Goal: Task Accomplishment & Management: Manage account settings

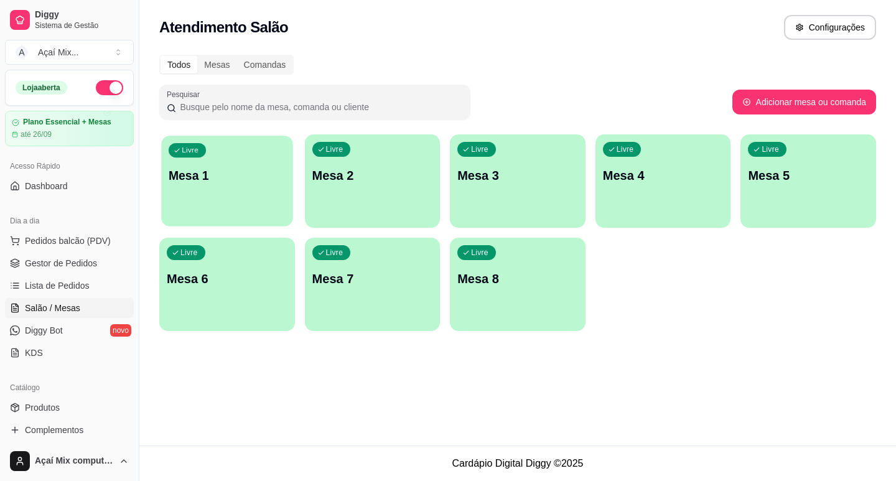
click at [234, 213] on div "button" at bounding box center [226, 219] width 131 height 14
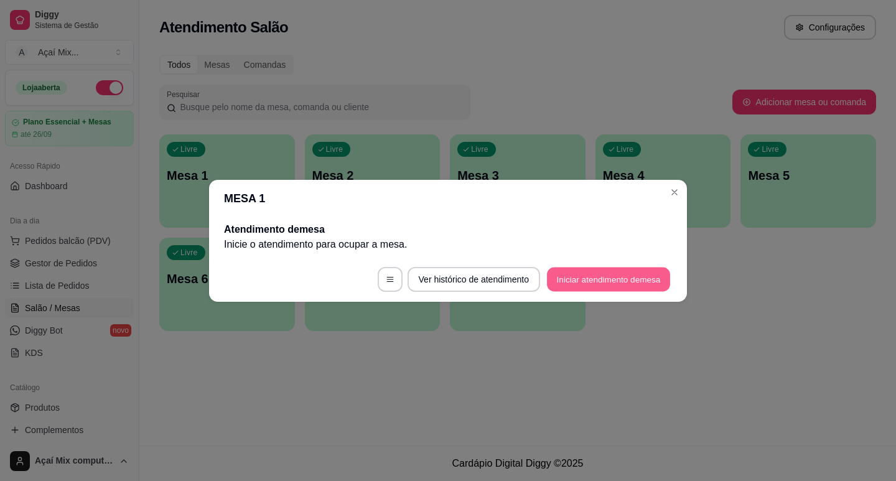
click at [589, 280] on button "Iniciar atendimento de mesa" at bounding box center [608, 279] width 123 height 24
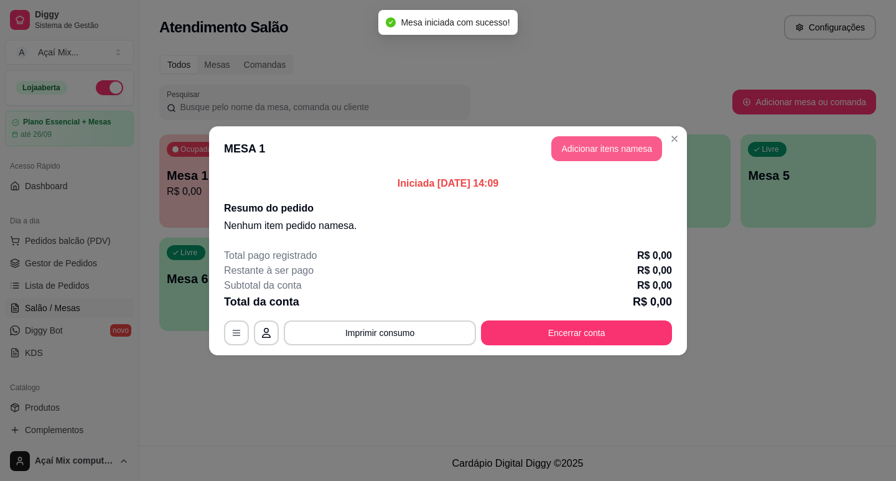
click at [590, 146] on button "Adicionar itens na mesa" at bounding box center [606, 148] width 111 height 25
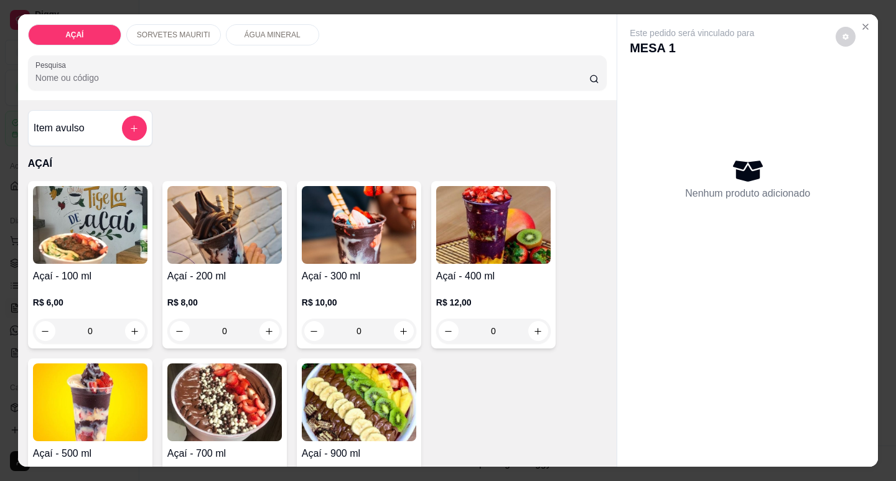
click at [254, 237] on img at bounding box center [224, 225] width 114 height 78
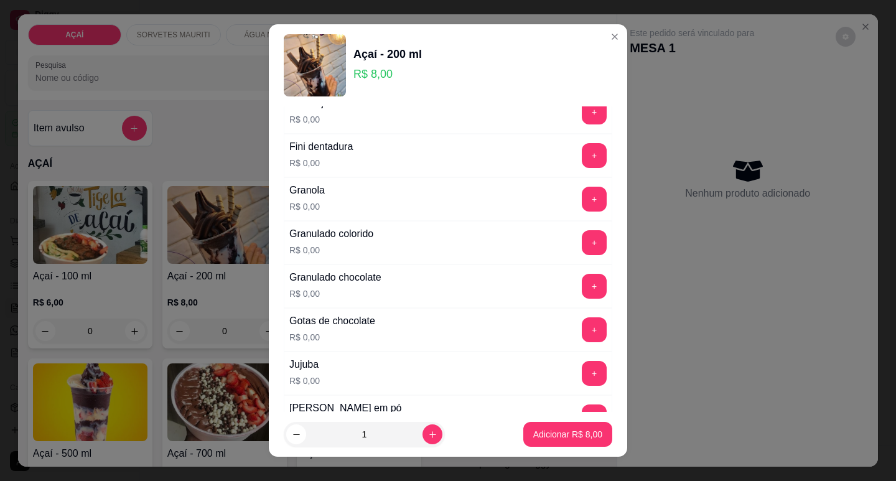
scroll to position [995, 0]
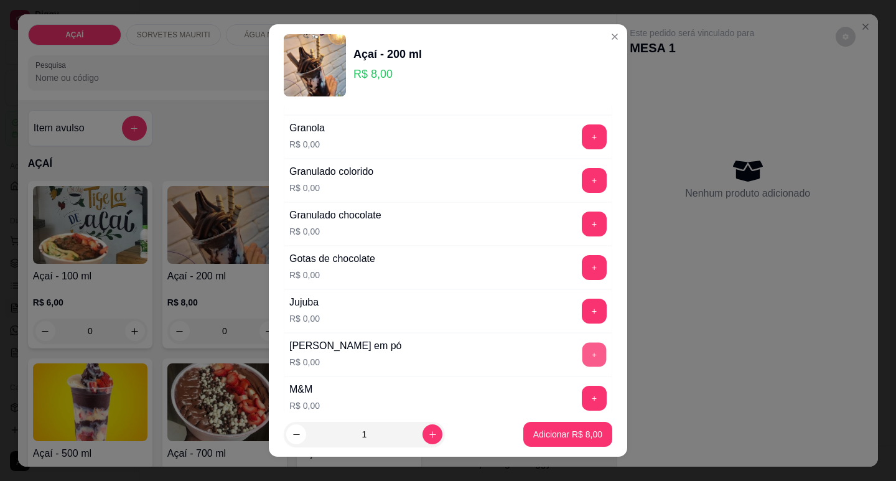
click at [582, 345] on button "+" at bounding box center [594, 354] width 24 height 24
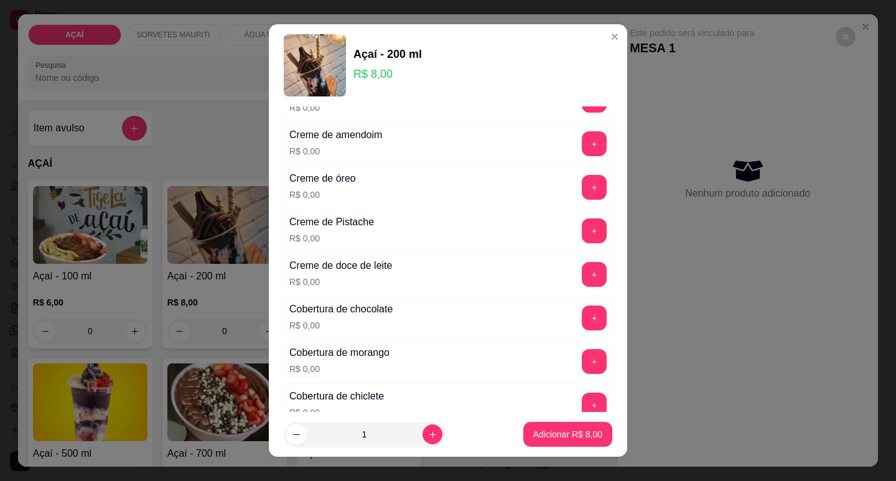
scroll to position [311, 0]
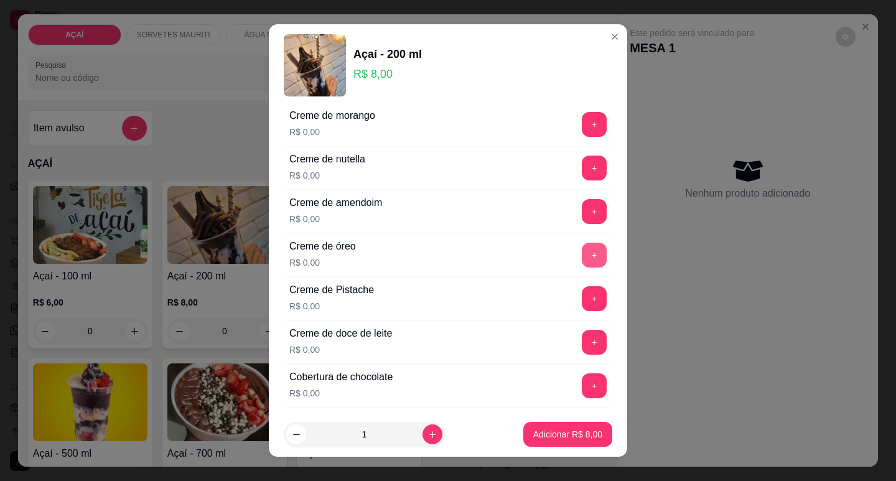
click at [582, 252] on button "+" at bounding box center [594, 255] width 25 height 25
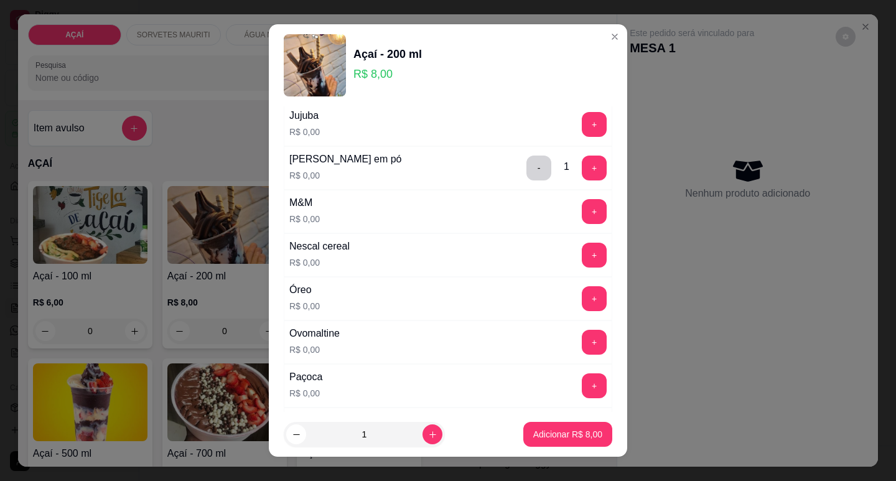
scroll to position [1244, 0]
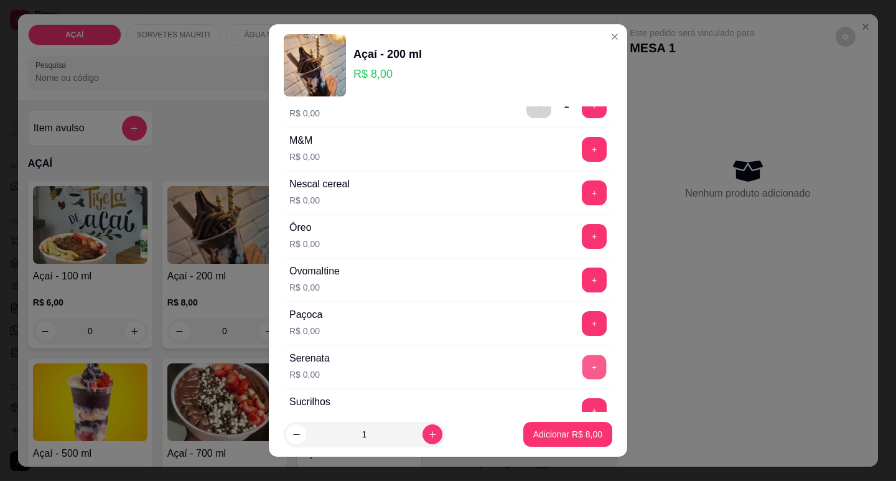
click at [582, 363] on button "+" at bounding box center [594, 367] width 24 height 24
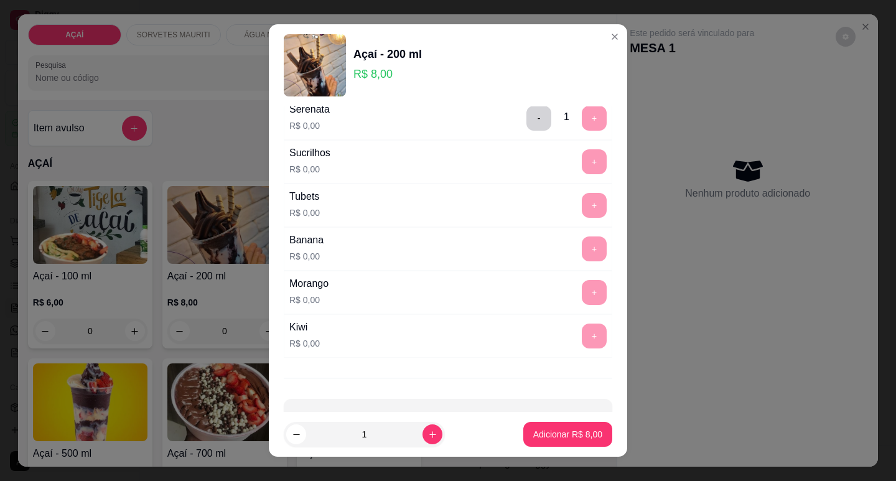
scroll to position [1532, 0]
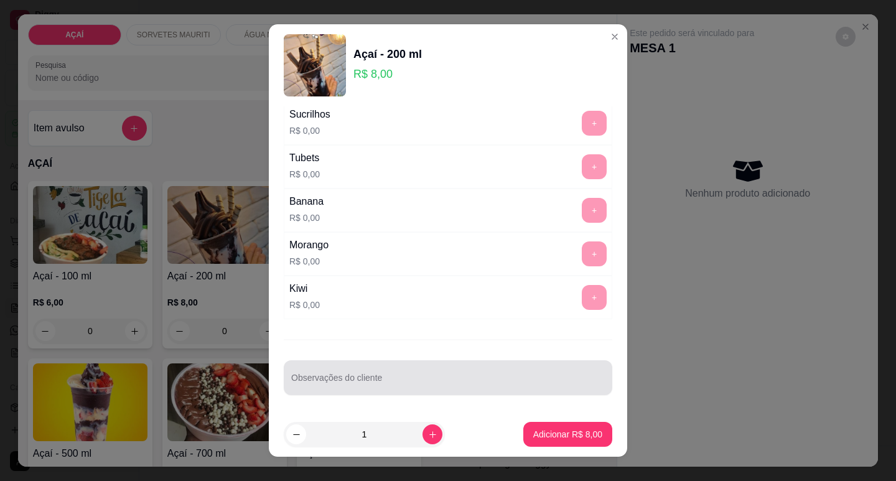
click at [319, 375] on div at bounding box center [448, 377] width 314 height 25
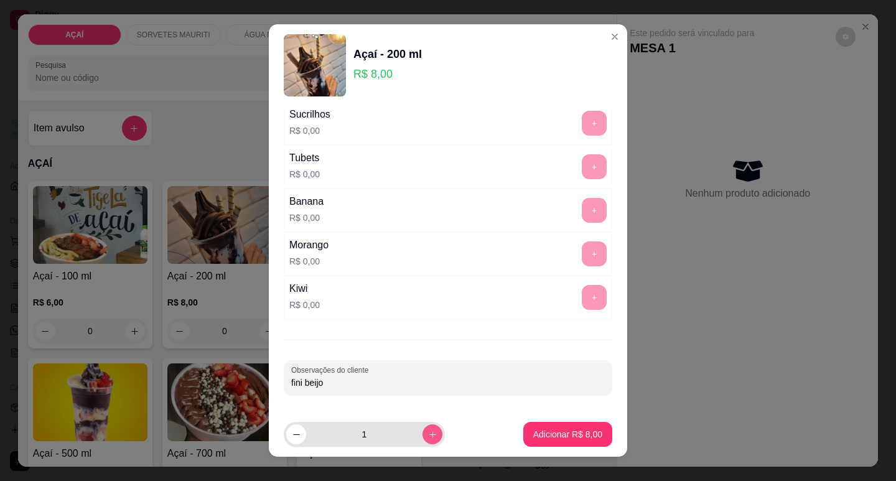
type input "fini beijo"
click at [428, 436] on icon "increase-product-quantity" at bounding box center [432, 434] width 9 height 9
type input "2"
click at [559, 434] on p "Adicionar R$ 16,00" at bounding box center [565, 435] width 72 height 12
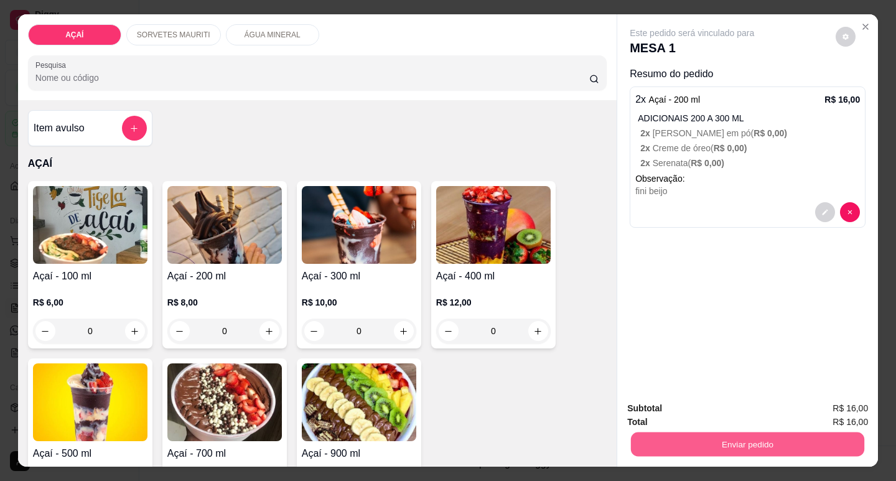
click at [643, 437] on button "Enviar pedido" at bounding box center [747, 444] width 233 height 24
click at [822, 399] on button "Enviar pedido" at bounding box center [835, 408] width 68 height 23
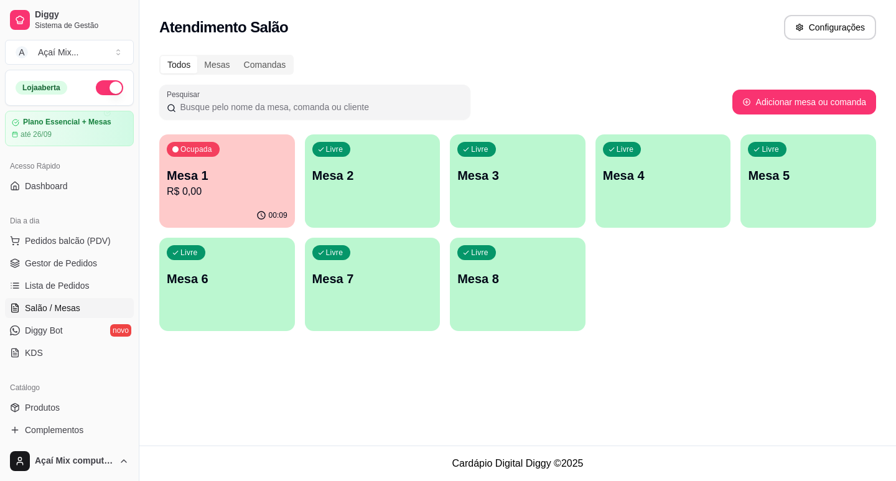
click at [414, 155] on div "Livre Mesa 2" at bounding box center [373, 173] width 136 height 78
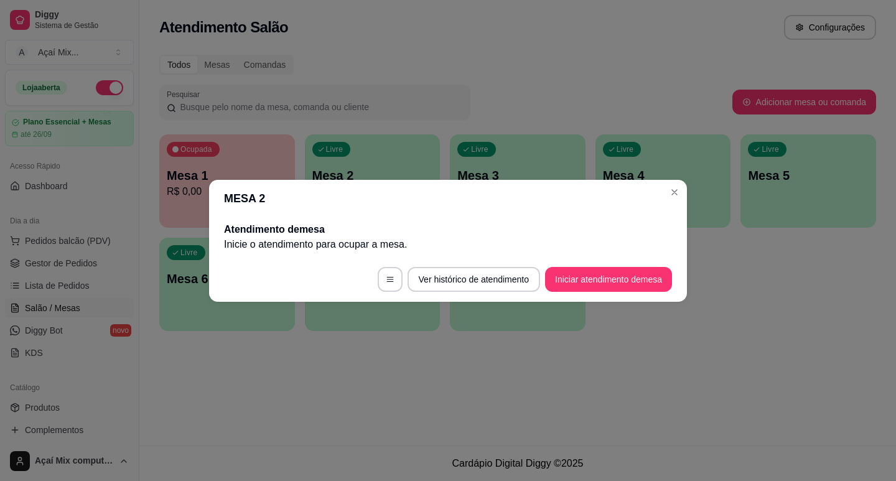
click at [574, 264] on footer "Ver histórico de atendimento Iniciar atendimento de mesa" at bounding box center [448, 279] width 478 height 45
click at [572, 290] on button "Iniciar atendimento de mesa" at bounding box center [608, 279] width 127 height 25
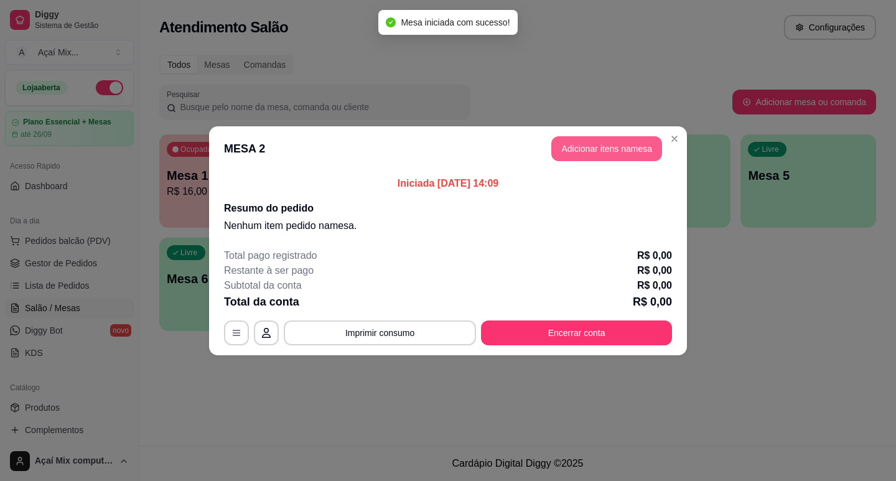
click at [576, 142] on button "Adicionar itens na mesa" at bounding box center [606, 148] width 111 height 25
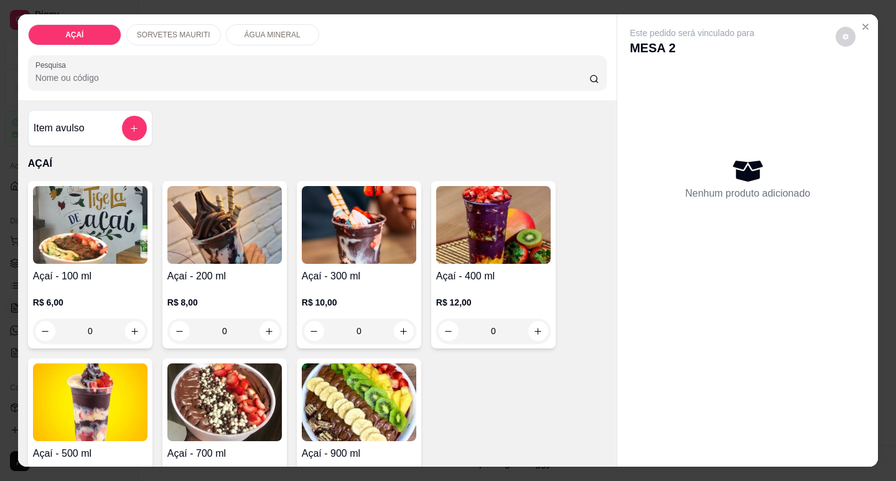
click at [93, 207] on img at bounding box center [90, 225] width 114 height 78
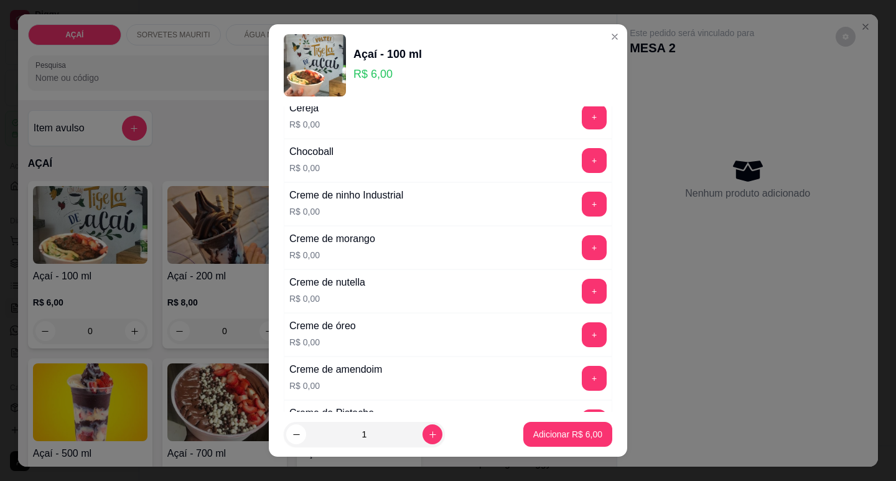
scroll to position [187, 0]
click at [577, 200] on div "+" at bounding box center [594, 205] width 35 height 25
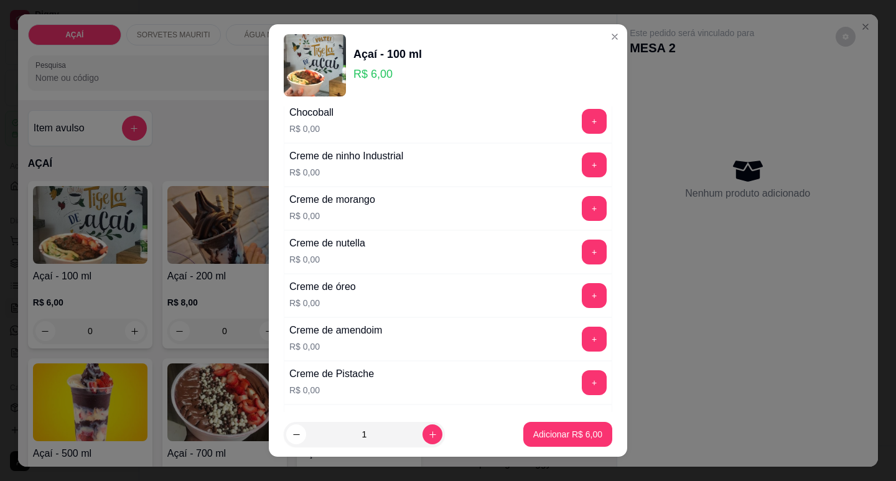
scroll to position [249, 0]
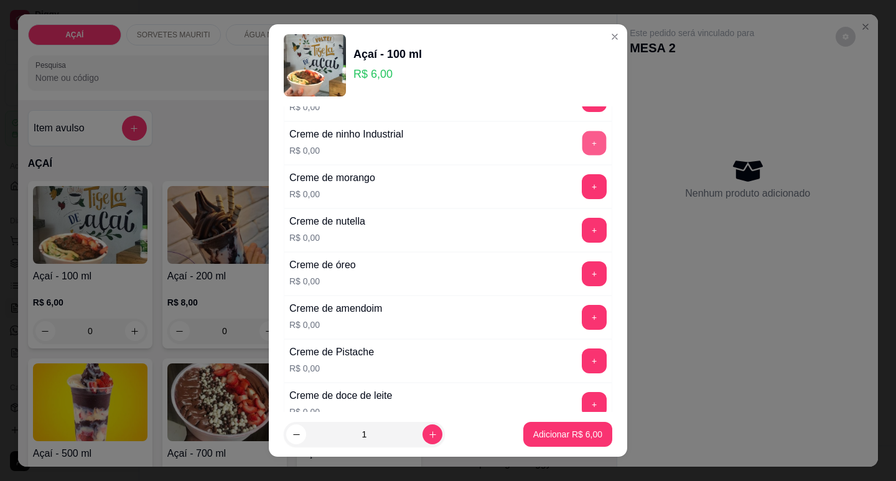
click at [582, 137] on button "+" at bounding box center [594, 143] width 24 height 24
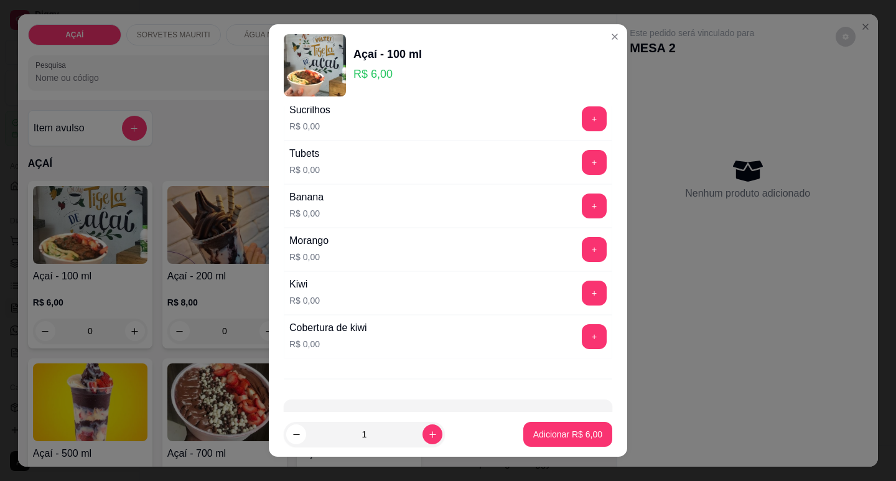
scroll to position [1493, 0]
click at [577, 243] on div "+" at bounding box center [594, 248] width 35 height 25
click at [582, 246] on button "+" at bounding box center [594, 248] width 24 height 24
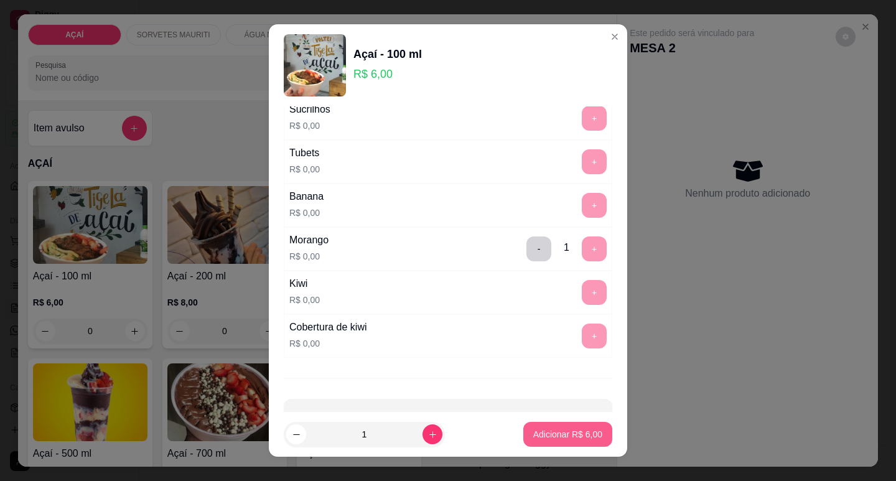
click at [534, 432] on p "Adicionar R$ 6,00" at bounding box center [567, 434] width 69 height 12
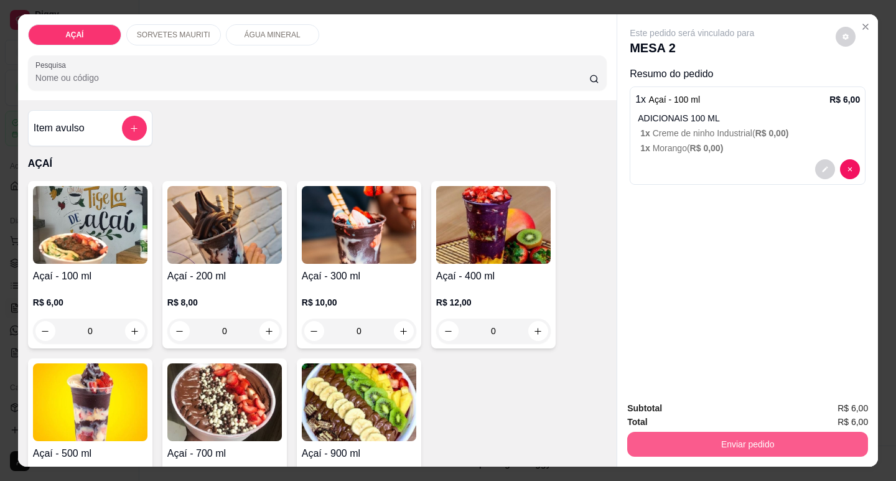
click at [642, 435] on button "Enviar pedido" at bounding box center [747, 444] width 241 height 25
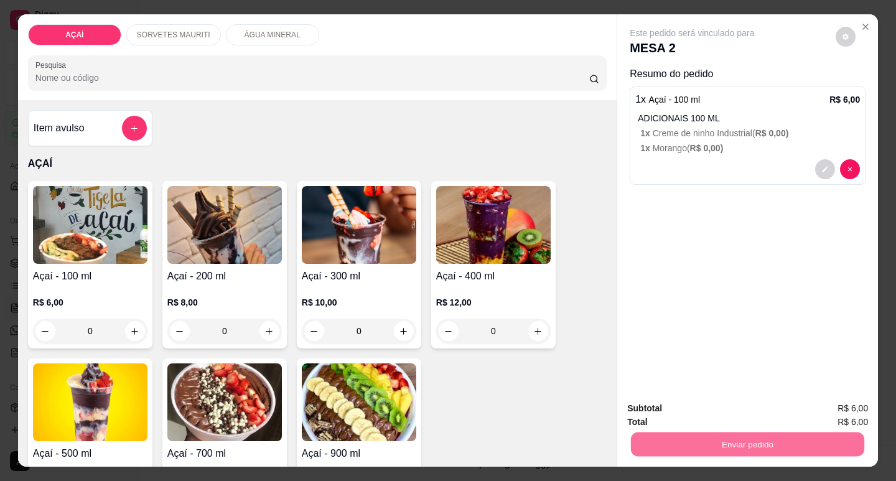
click at [826, 406] on button "Enviar pedido" at bounding box center [835, 408] width 68 height 23
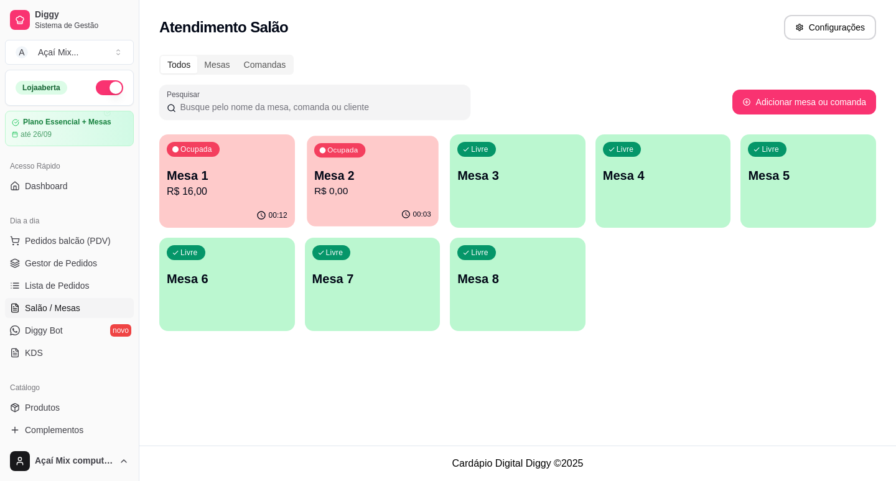
click at [419, 213] on p "00:03" at bounding box center [421, 215] width 18 height 10
click at [365, 182] on p "Mesa 2" at bounding box center [372, 175] width 117 height 17
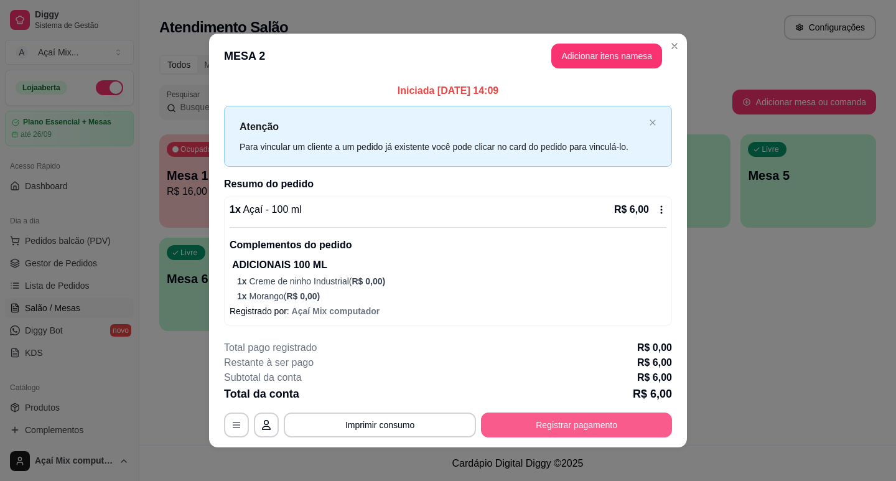
click at [532, 424] on button "Registrar pagamento" at bounding box center [576, 424] width 191 height 25
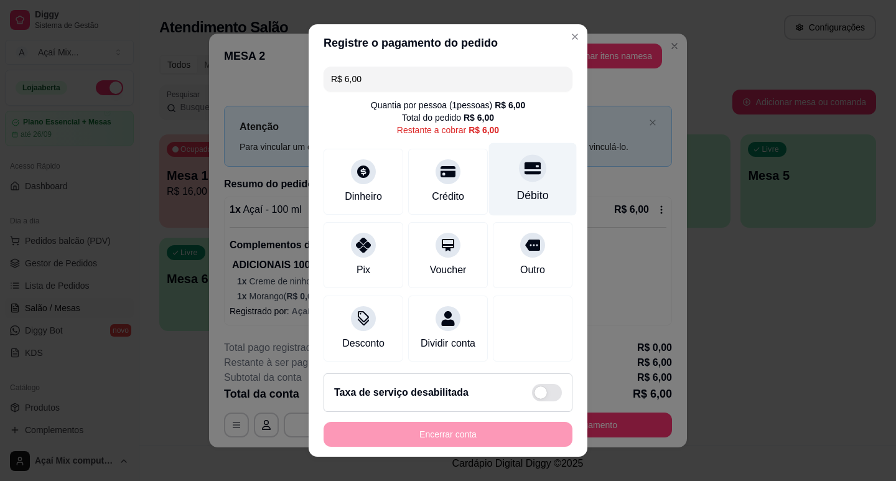
click at [506, 183] on div "Débito" at bounding box center [533, 178] width 88 height 73
type input "R$ 0,00"
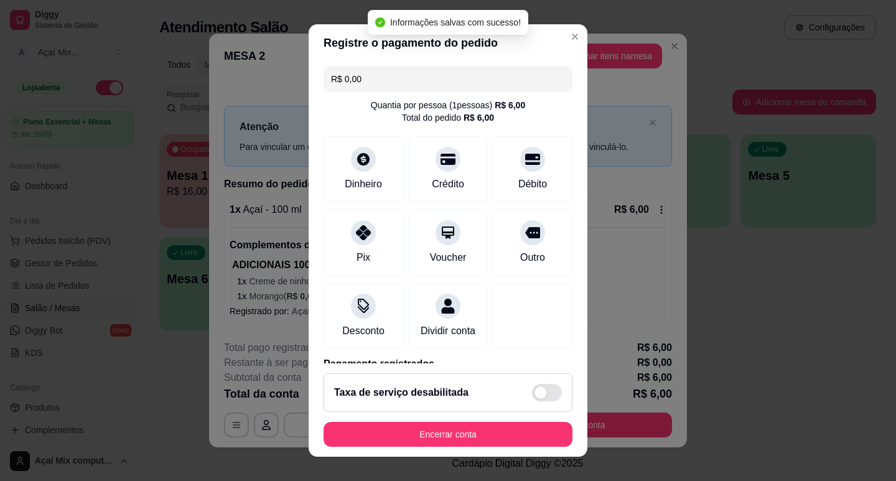
click at [468, 416] on footer "Taxa de serviço desabilitada Encerrar conta" at bounding box center [448, 409] width 279 height 93
click at [464, 449] on footer "Taxa de serviço desabilitada Encerrar conta" at bounding box center [448, 409] width 279 height 93
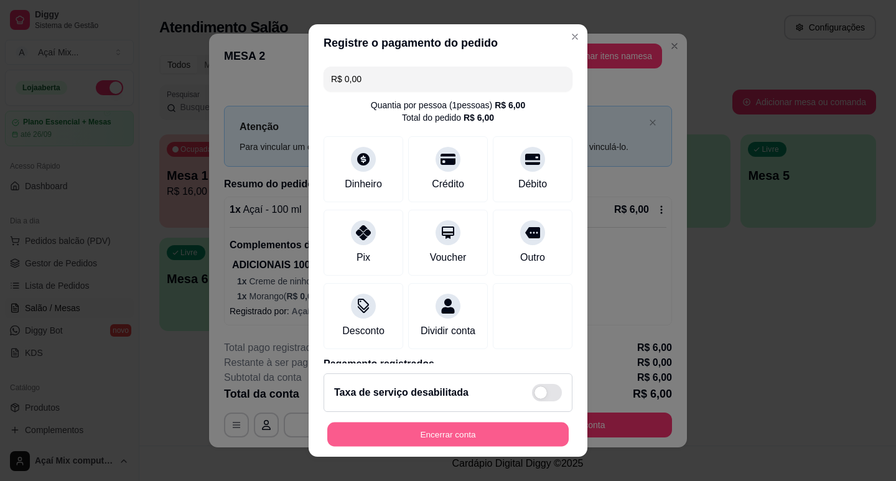
click at [464, 431] on button "Encerrar conta" at bounding box center [447, 434] width 241 height 24
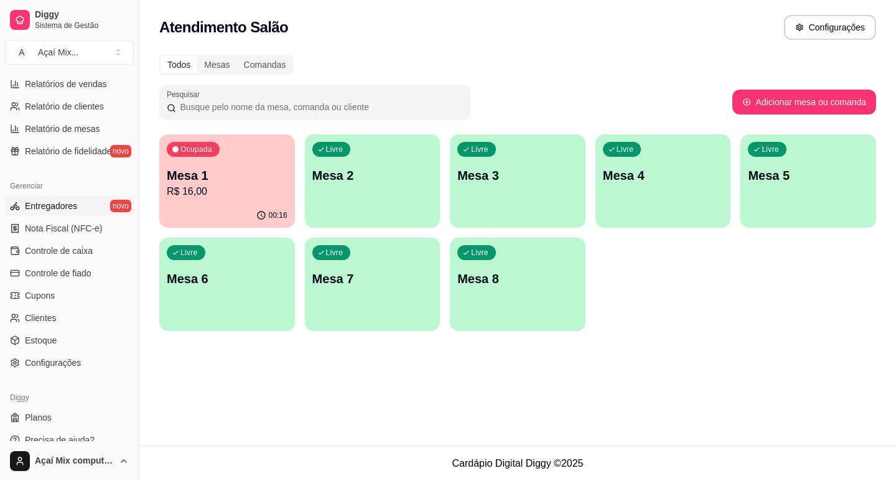
scroll to position [414, 0]
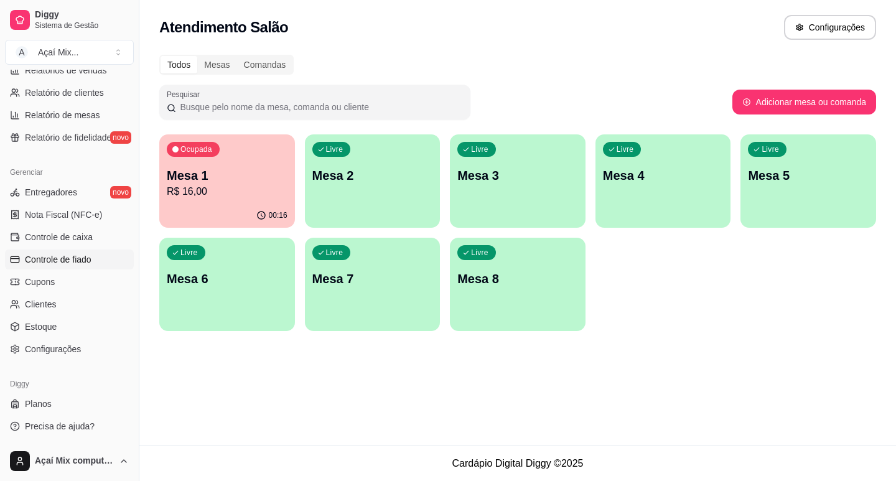
click at [63, 253] on link "Controle de fiado" at bounding box center [69, 259] width 129 height 20
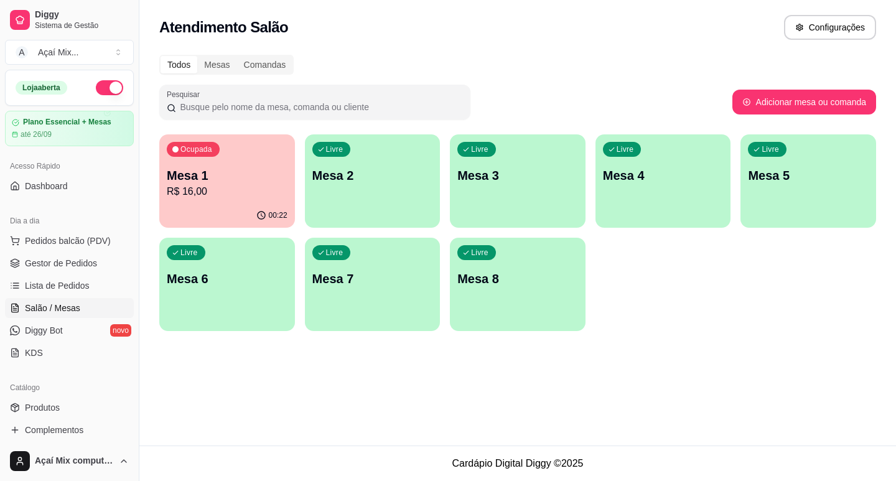
click at [355, 200] on div "Livre Mesa 2" at bounding box center [373, 173] width 136 height 78
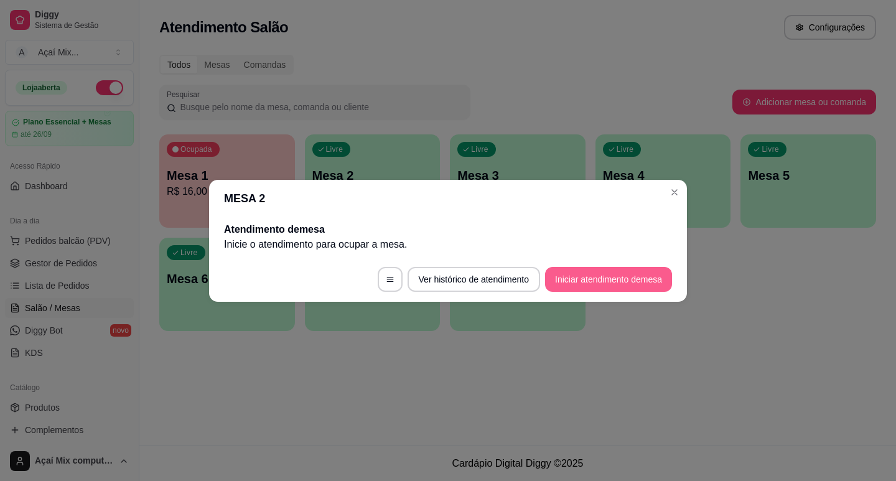
click at [575, 276] on button "Iniciar atendimento de mesa" at bounding box center [608, 279] width 127 height 25
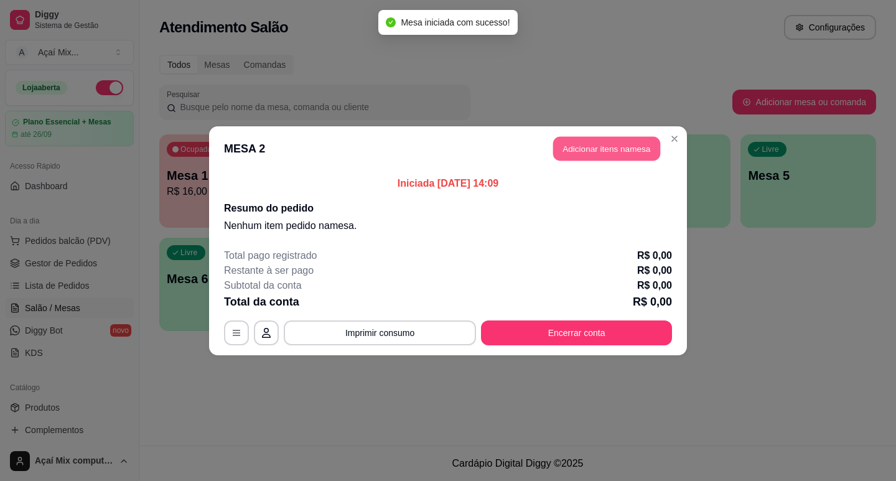
click at [594, 152] on button "Adicionar itens na mesa" at bounding box center [606, 148] width 107 height 24
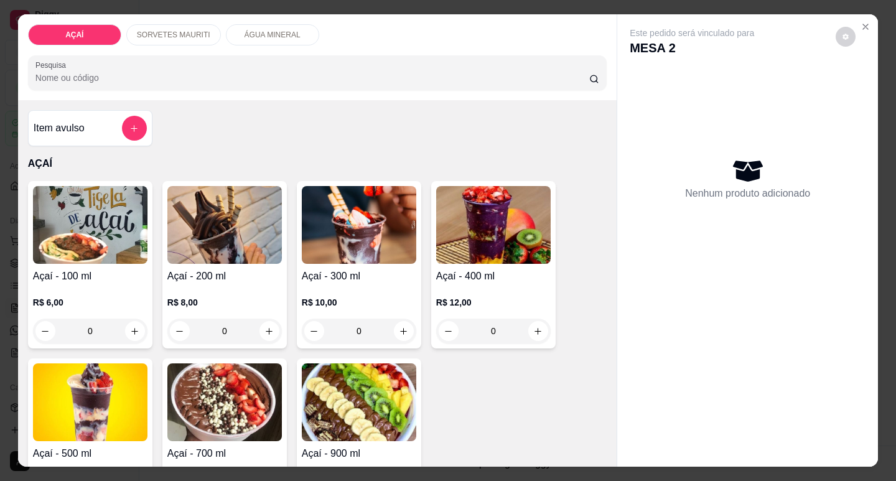
click at [126, 24] on div "SORVETES MAURITI" at bounding box center [173, 34] width 95 height 21
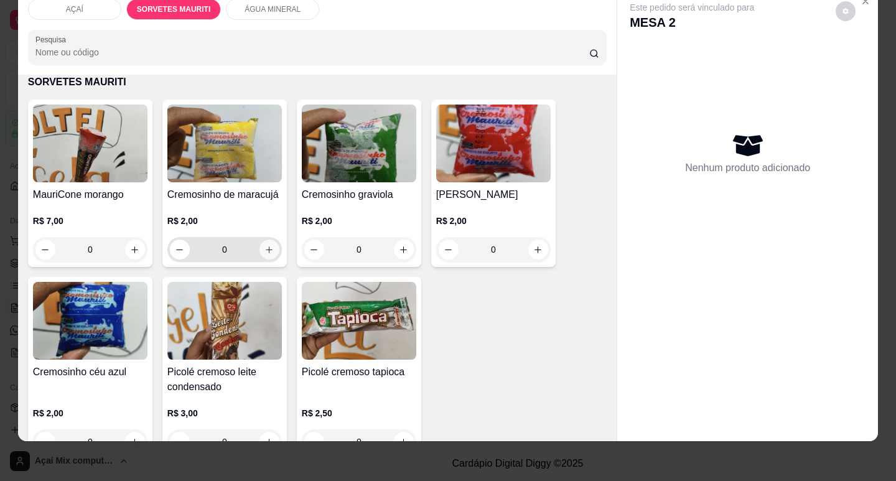
click at [264, 245] on icon "increase-product-quantity" at bounding box center [268, 249] width 9 height 9
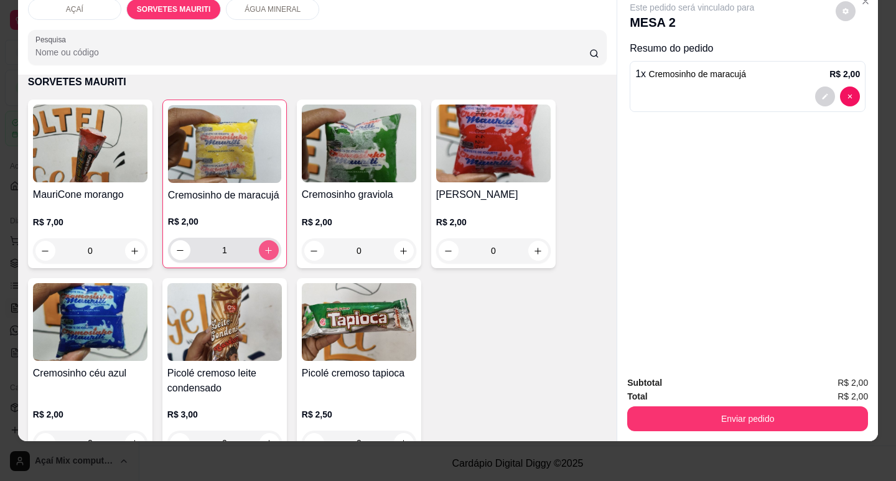
click at [266, 247] on icon "increase-product-quantity" at bounding box center [269, 250] width 7 height 7
type input "2"
click at [534, 246] on icon "increase-product-quantity" at bounding box center [538, 250] width 9 height 9
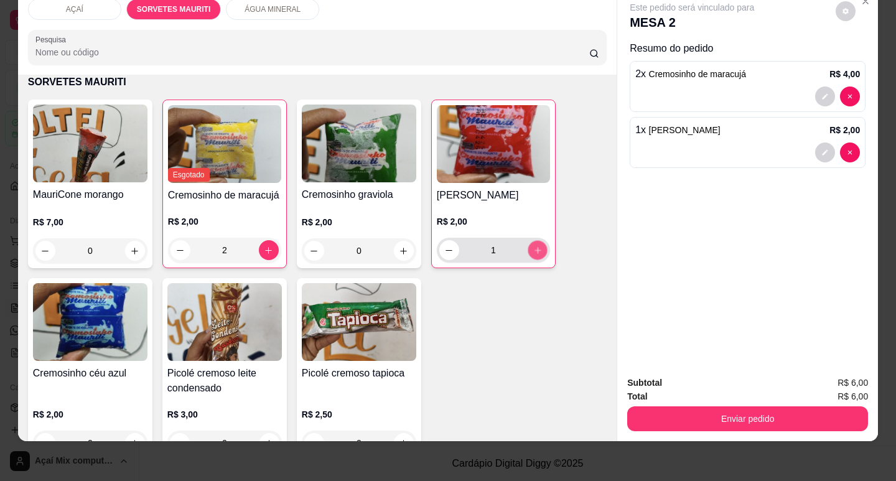
click at [534, 246] on icon "increase-product-quantity" at bounding box center [537, 250] width 9 height 9
type input "2"
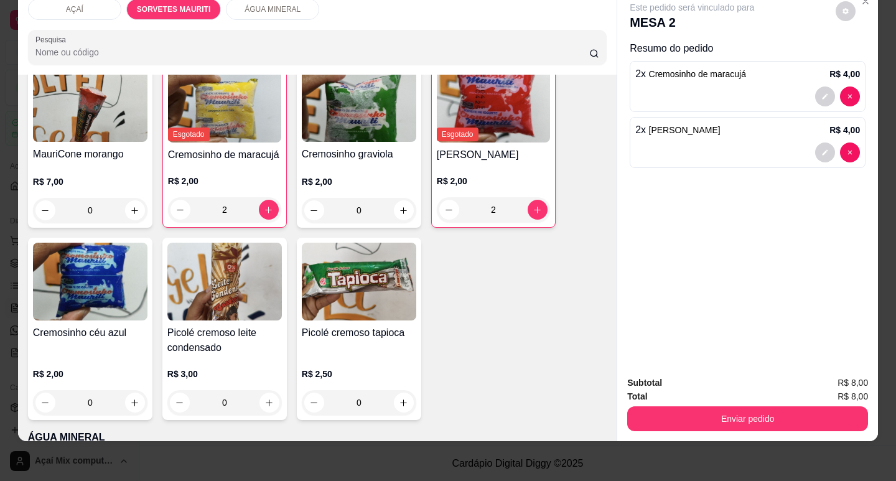
scroll to position [498, 0]
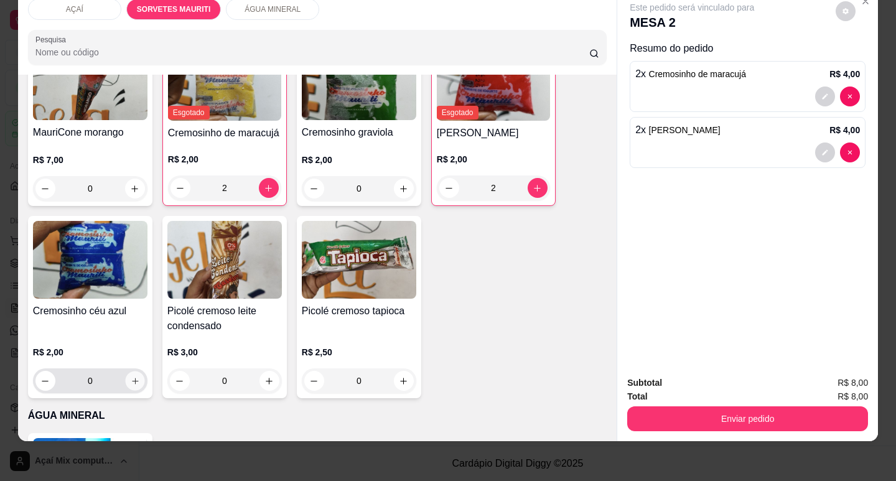
click at [135, 373] on button "increase-product-quantity" at bounding box center [134, 380] width 19 height 19
type input "1"
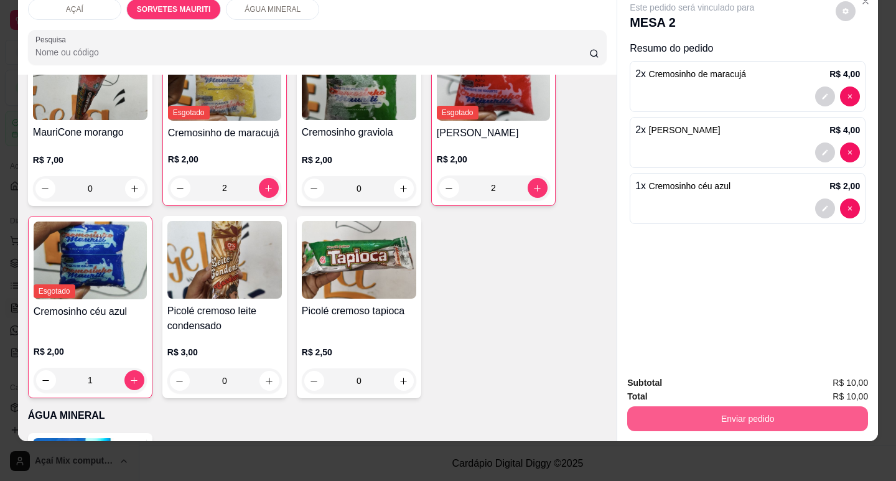
click at [822, 406] on button "Enviar pedido" at bounding box center [747, 418] width 241 height 25
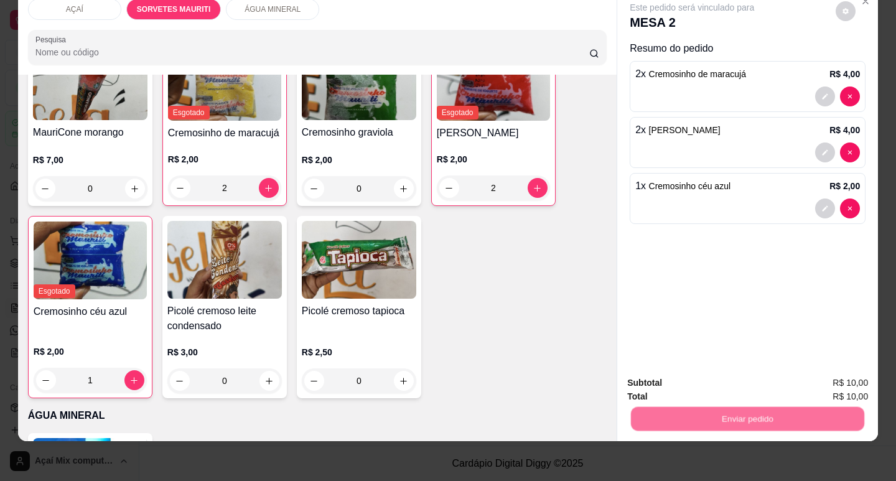
click at [757, 384] on button "Registrar cliente" at bounding box center [753, 379] width 82 height 24
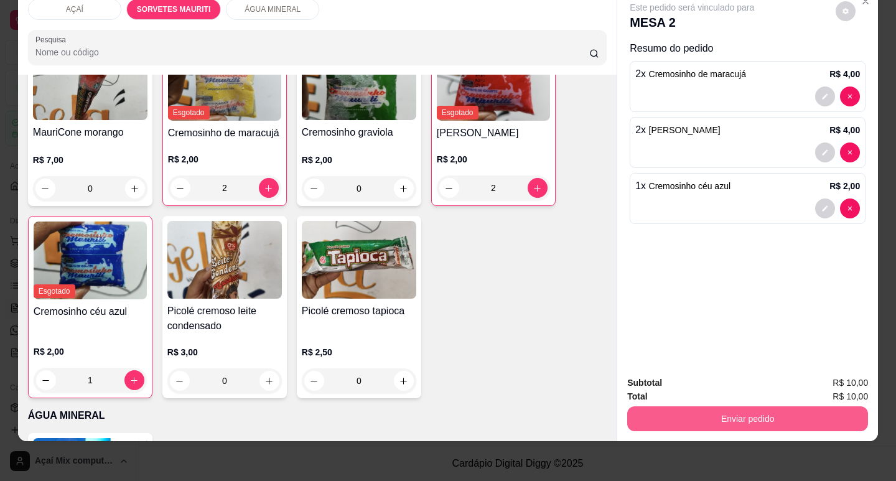
click at [712, 419] on button "Enviar pedido" at bounding box center [747, 418] width 241 height 25
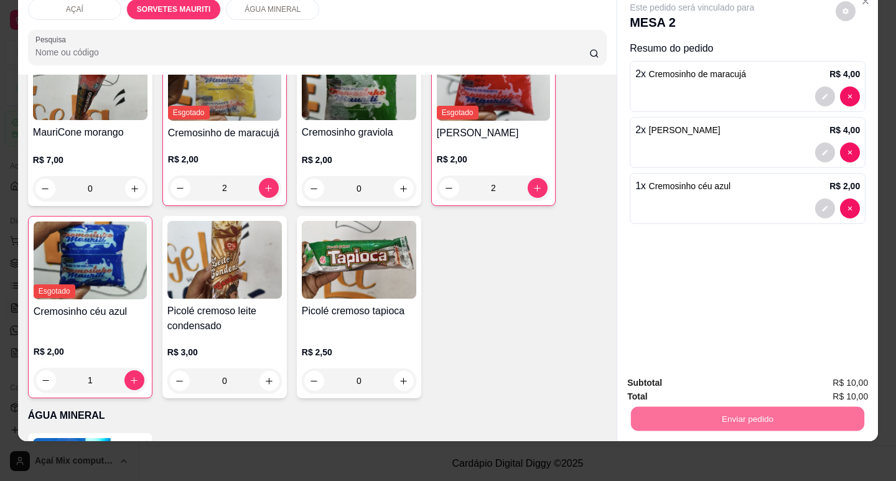
click at [836, 380] on button "Enviar pedido" at bounding box center [836, 379] width 70 height 24
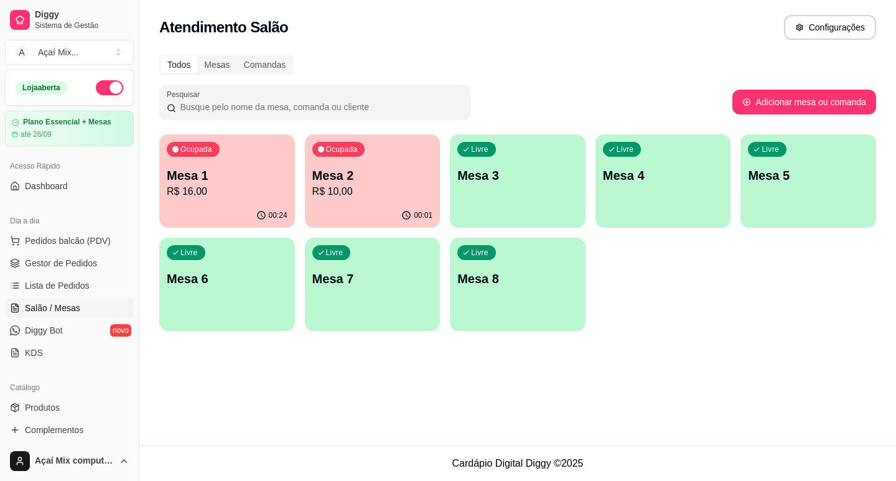
click at [507, 168] on p "Mesa 3" at bounding box center [517, 175] width 121 height 17
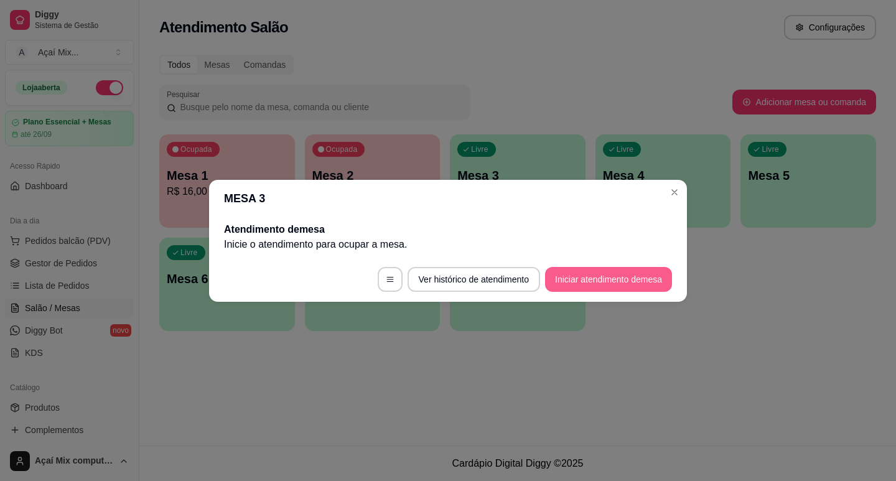
click at [612, 281] on button "Iniciar atendimento de mesa" at bounding box center [608, 279] width 127 height 25
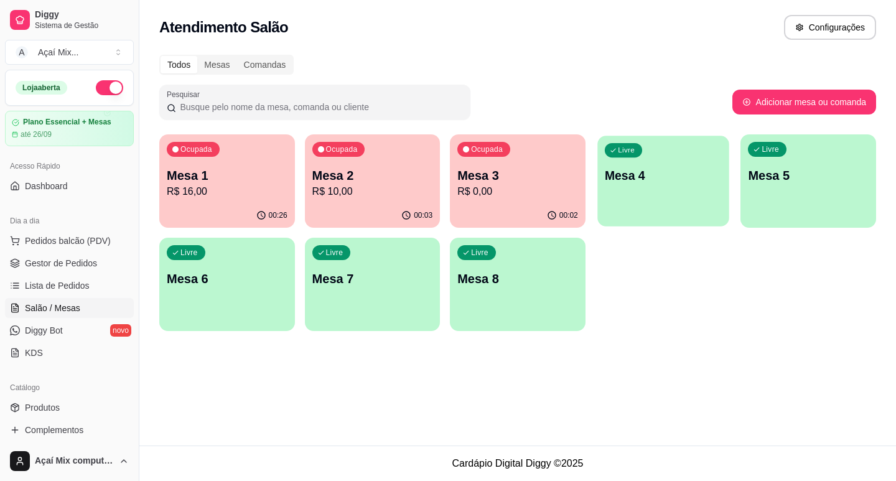
click at [692, 192] on div "Livre Mesa 4" at bounding box center [662, 174] width 131 height 76
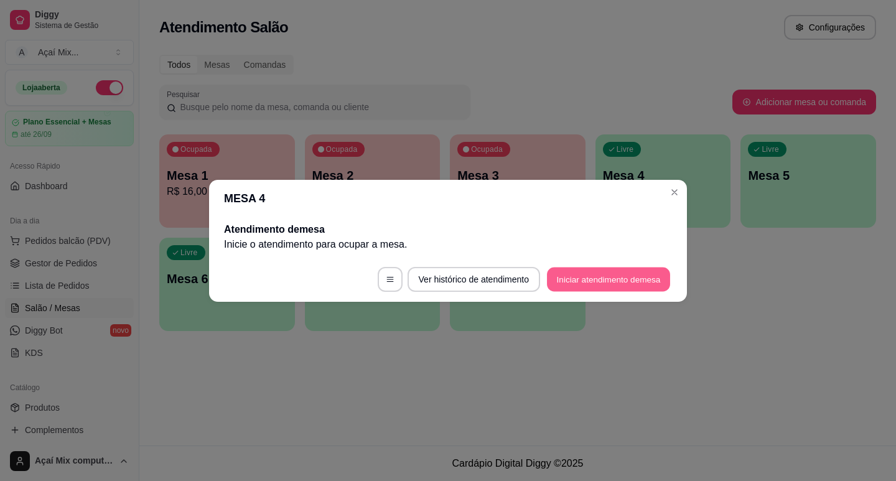
click at [650, 280] on button "Iniciar atendimento de mesa" at bounding box center [608, 279] width 123 height 24
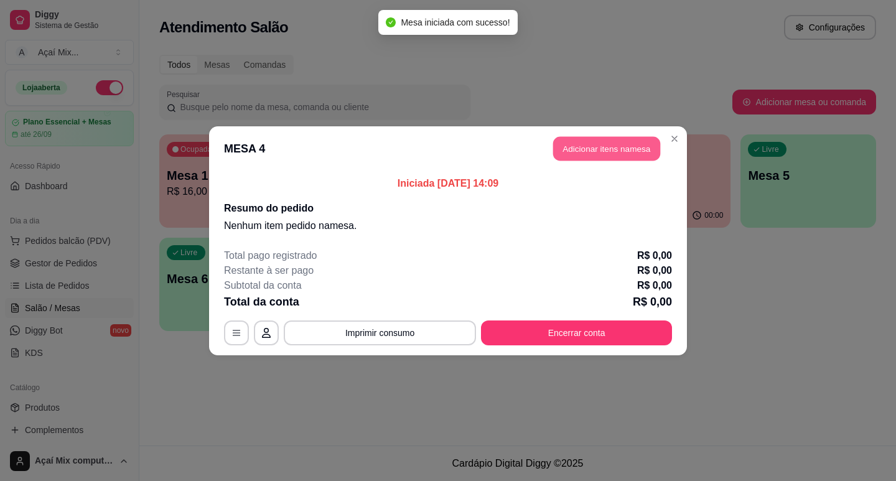
click at [604, 157] on button "Adicionar itens na mesa" at bounding box center [606, 148] width 107 height 24
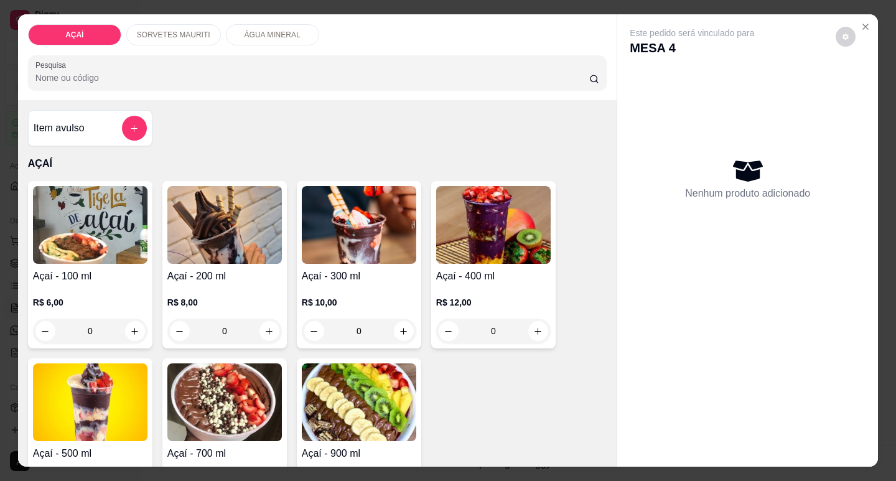
click at [204, 248] on img at bounding box center [224, 225] width 114 height 78
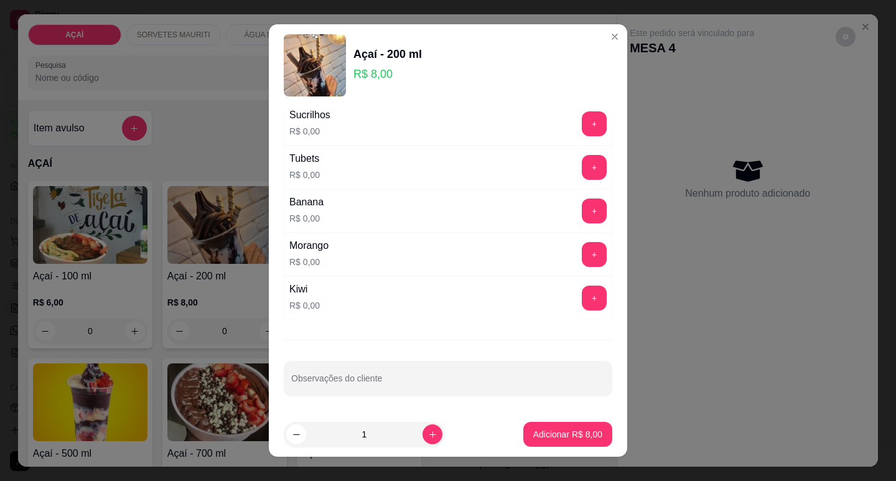
scroll to position [1532, 0]
click at [582, 253] on button "+" at bounding box center [594, 253] width 24 height 24
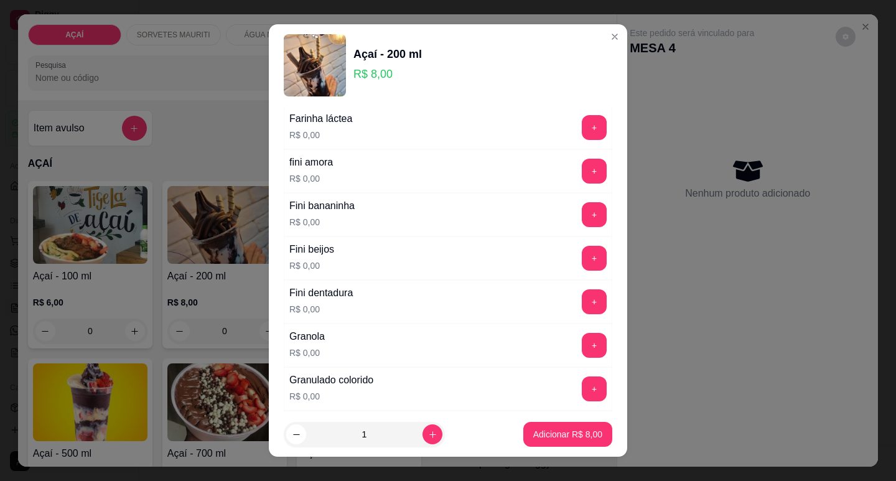
scroll to position [786, 0]
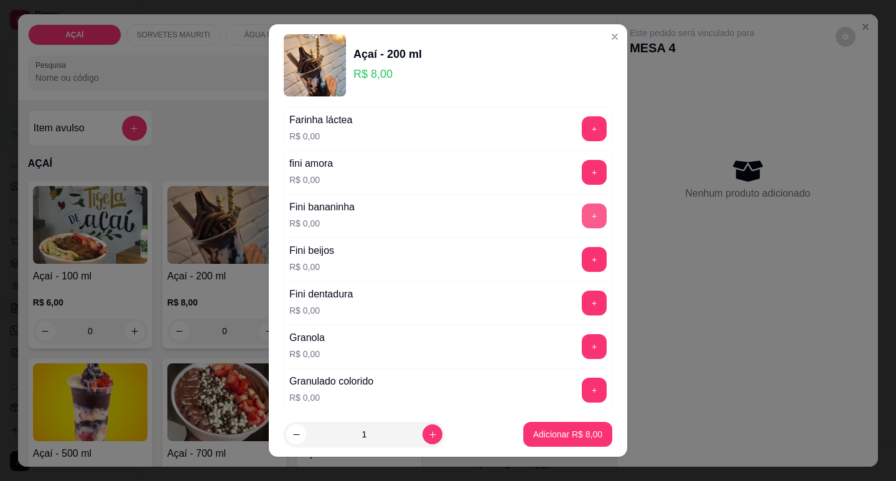
click at [582, 217] on button "+" at bounding box center [594, 215] width 25 height 25
click at [582, 258] on button "+" at bounding box center [594, 259] width 24 height 24
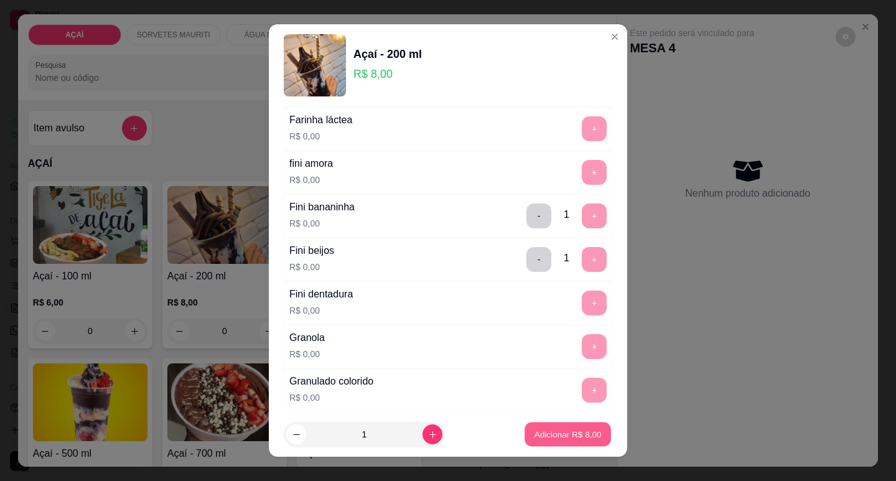
click at [534, 430] on p "Adicionar R$ 8,00" at bounding box center [567, 435] width 67 height 12
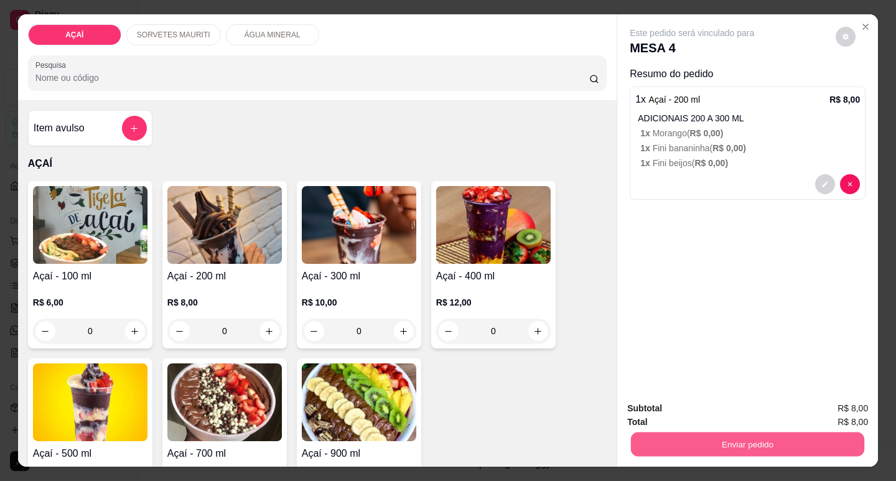
click at [736, 432] on button "Enviar pedido" at bounding box center [747, 444] width 233 height 24
click at [852, 401] on button "Enviar pedido" at bounding box center [835, 408] width 68 height 23
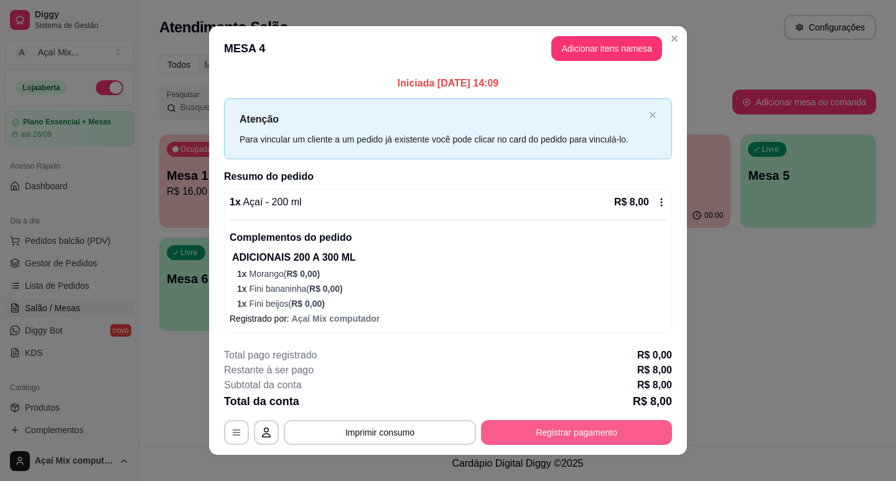
click at [613, 425] on button "Registrar pagamento" at bounding box center [576, 432] width 191 height 25
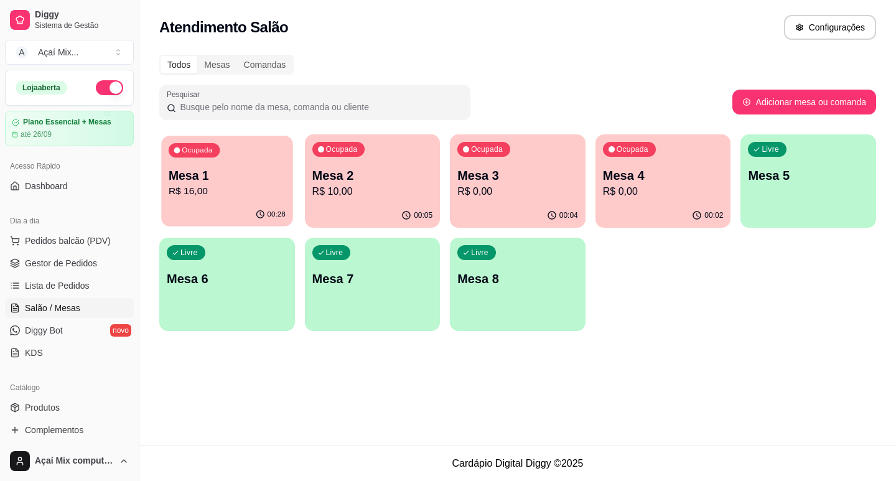
click at [183, 197] on p "R$ 16,00" at bounding box center [227, 191] width 117 height 14
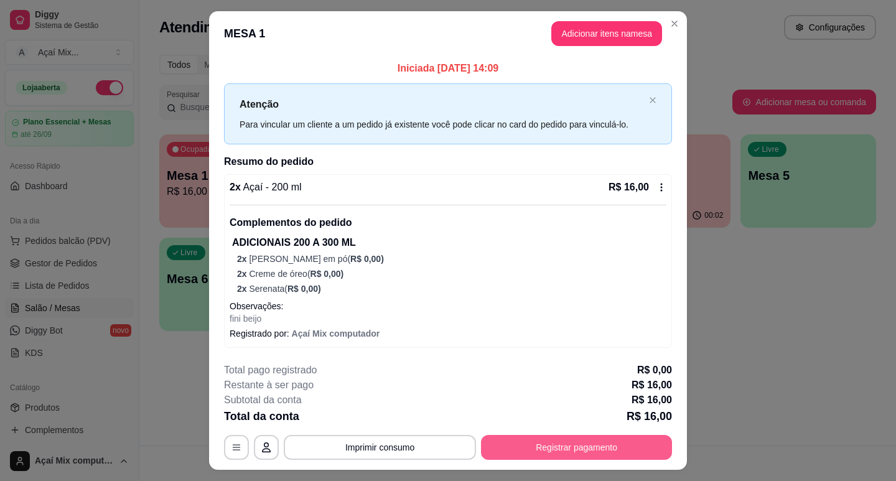
click at [553, 435] on div "**********" at bounding box center [448, 447] width 448 height 25
click at [539, 454] on button "Registrar pagamento" at bounding box center [576, 447] width 185 height 24
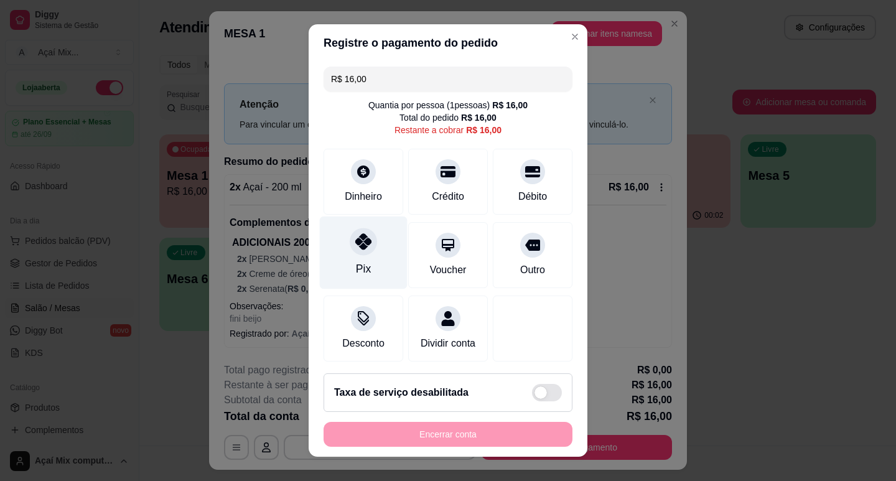
click at [358, 257] on div "Pix" at bounding box center [364, 252] width 88 height 73
type input "R$ 0,00"
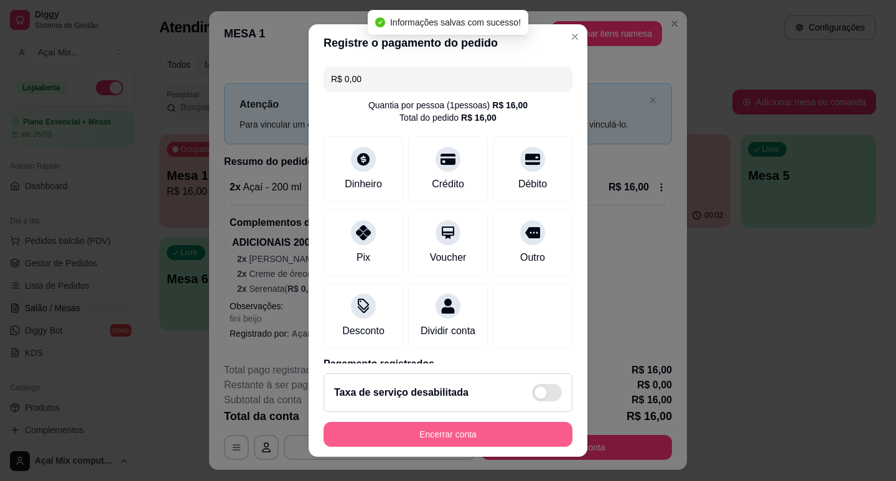
click at [462, 426] on button "Encerrar conta" at bounding box center [448, 434] width 249 height 25
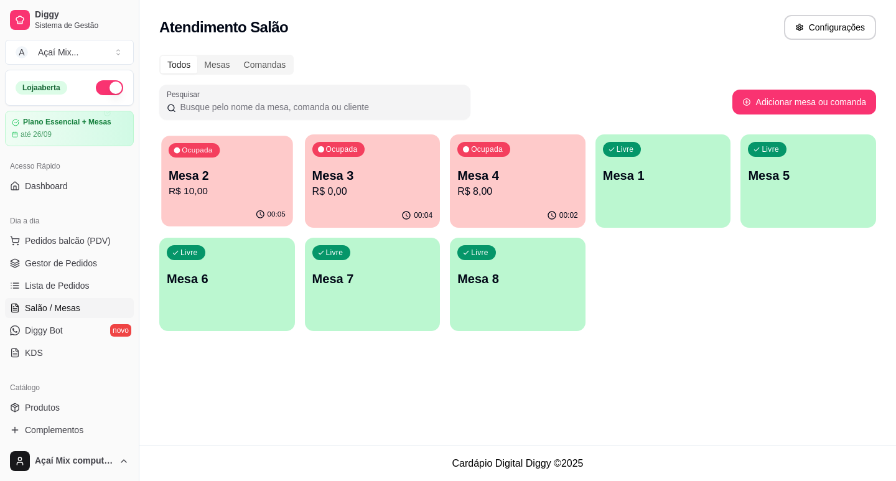
click at [249, 187] on p "R$ 10,00" at bounding box center [227, 191] width 117 height 14
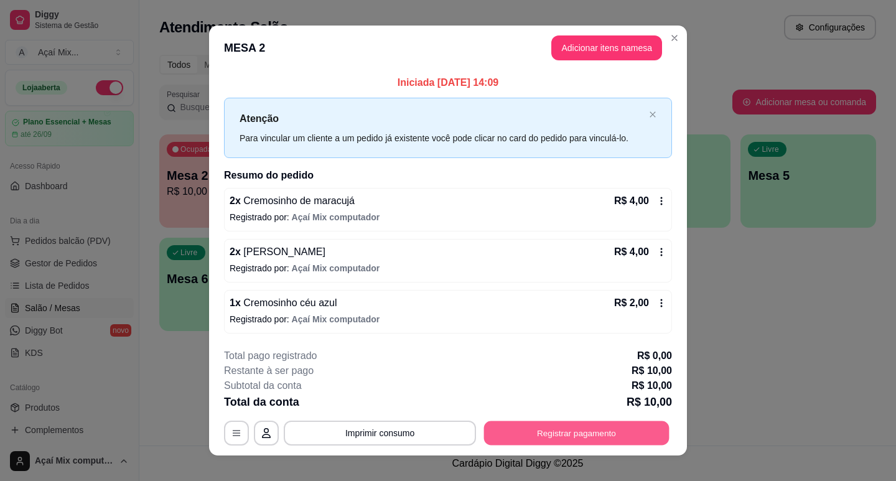
click at [523, 424] on button "Registrar pagamento" at bounding box center [576, 433] width 185 height 24
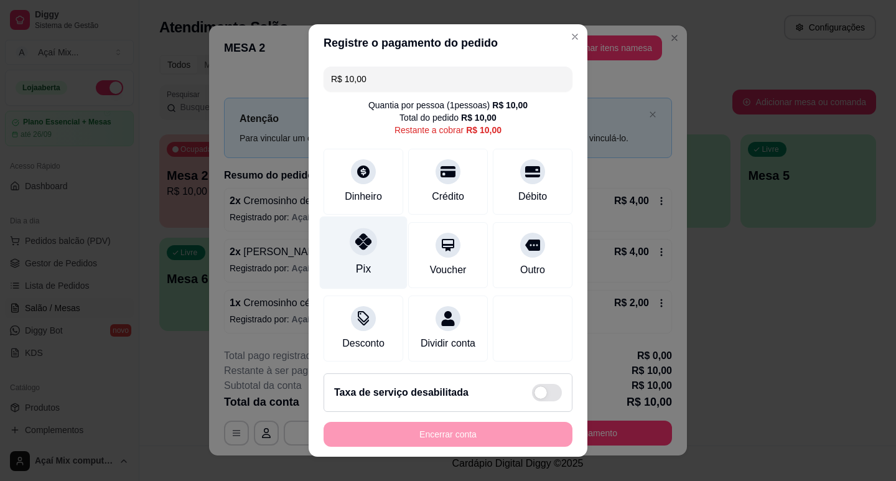
click at [358, 259] on div "Pix" at bounding box center [364, 252] width 88 height 73
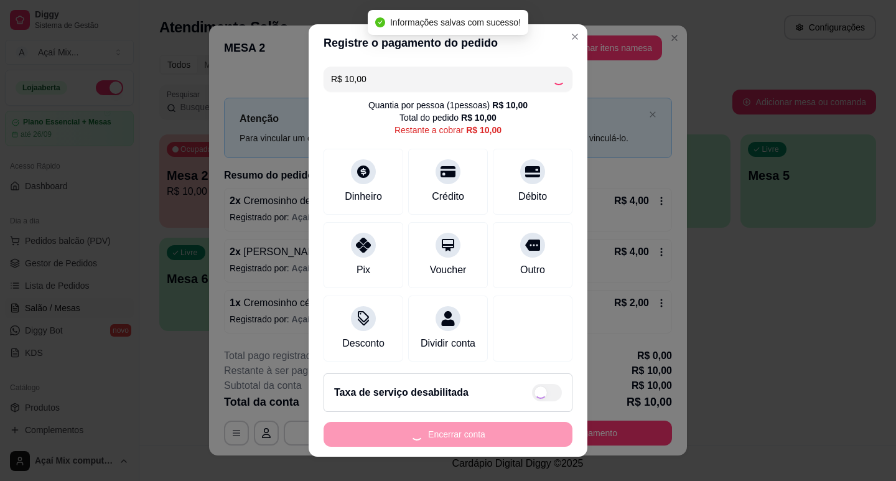
type input "R$ 0,00"
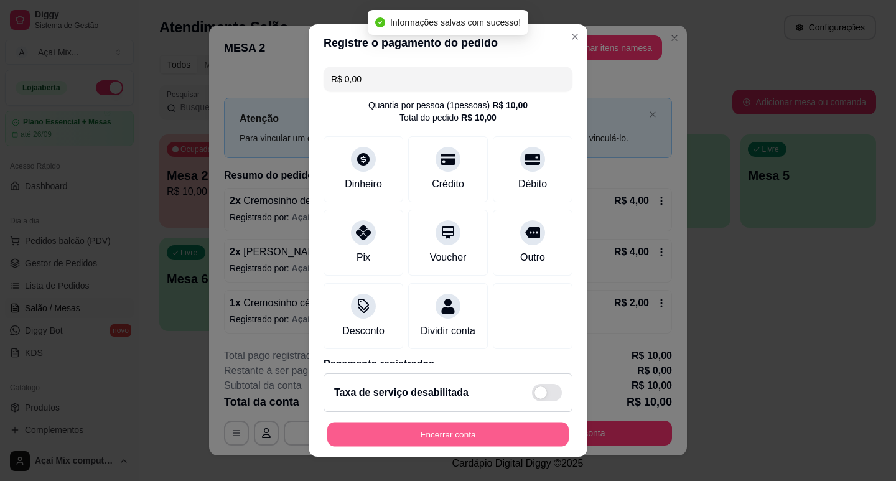
click at [440, 428] on button "Encerrar conta" at bounding box center [447, 434] width 241 height 24
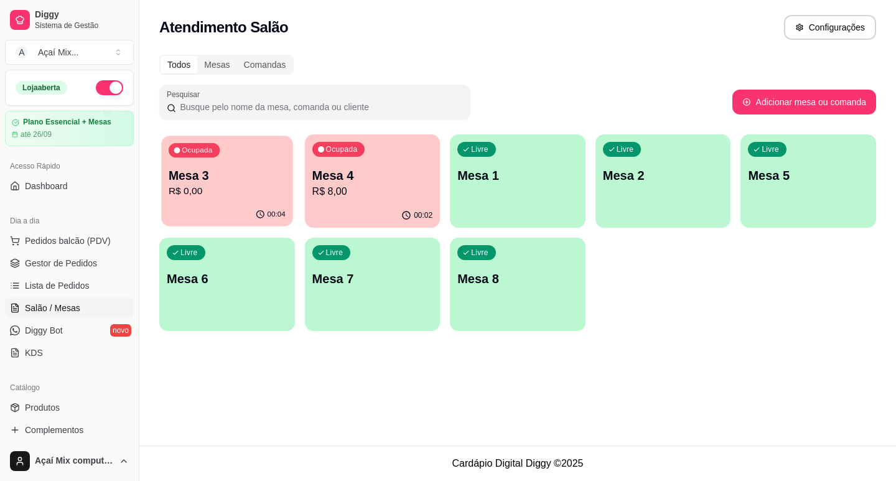
click at [241, 166] on div "Ocupada Mesa 3 R$ 0,00" at bounding box center [226, 169] width 131 height 67
click at [85, 264] on span "Gestor de Pedidos" at bounding box center [61, 263] width 72 height 12
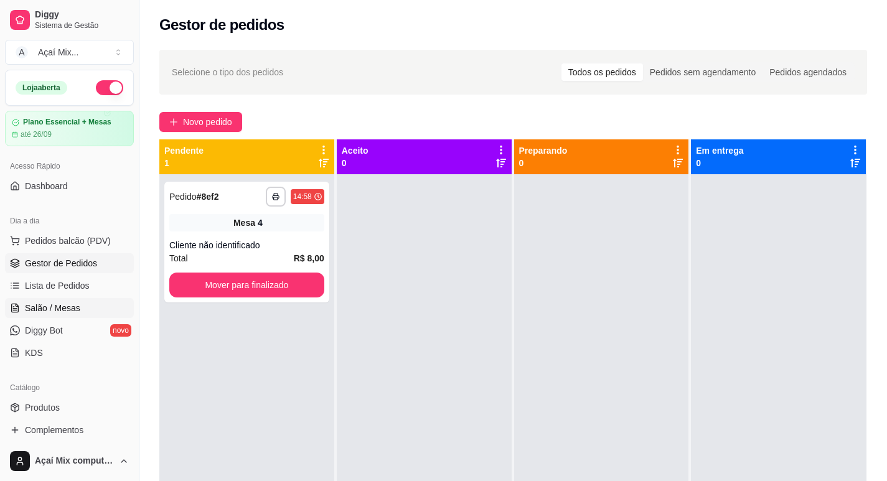
click at [95, 299] on link "Salão / Mesas" at bounding box center [69, 308] width 129 height 20
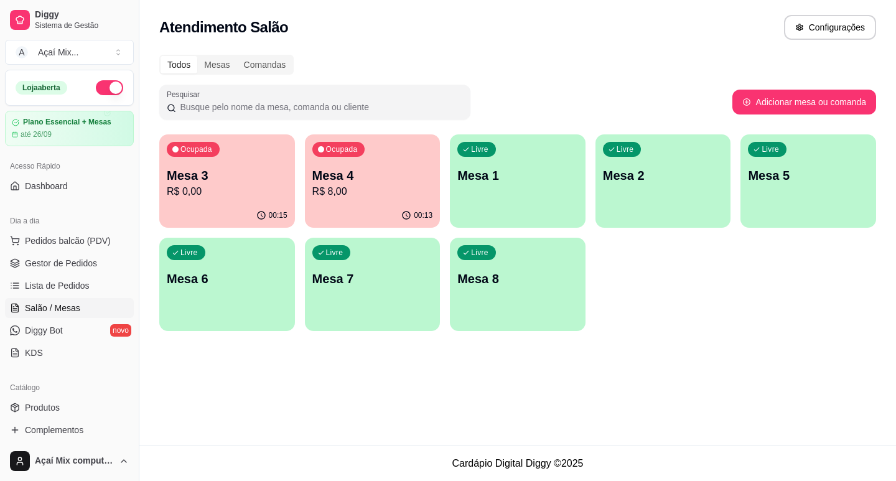
click at [261, 189] on p "R$ 0,00" at bounding box center [227, 191] width 121 height 15
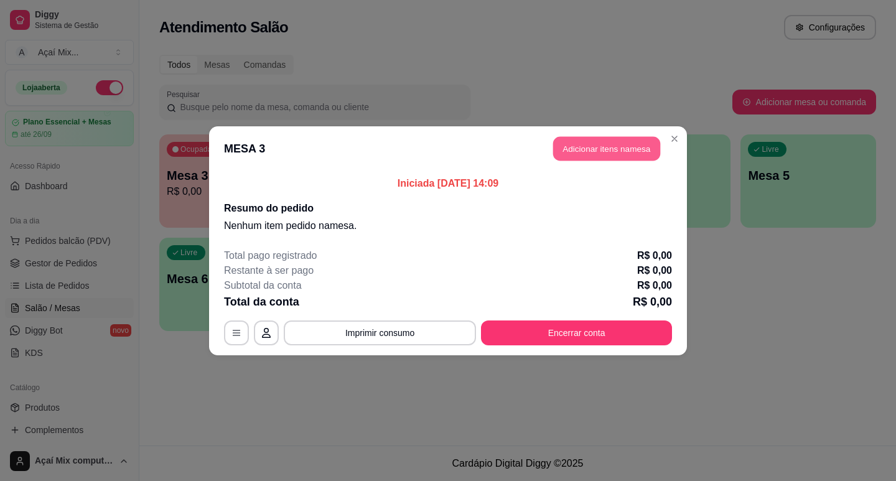
click at [576, 147] on button "Adicionar itens na mesa" at bounding box center [606, 148] width 107 height 24
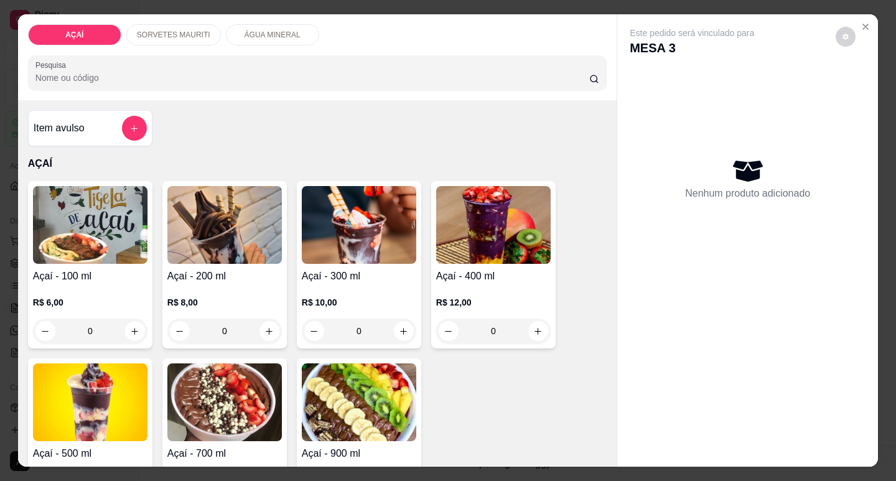
click at [360, 270] on h4 "Açaí - 300 ml" at bounding box center [359, 276] width 114 height 15
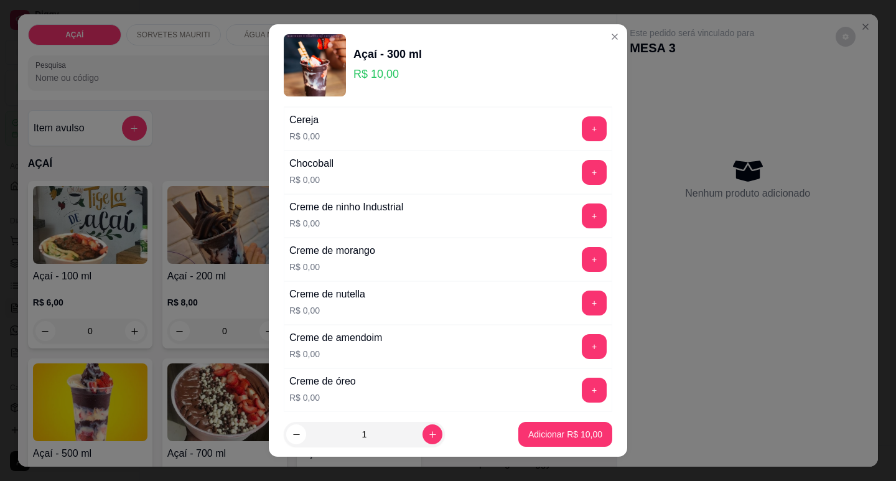
scroll to position [187, 0]
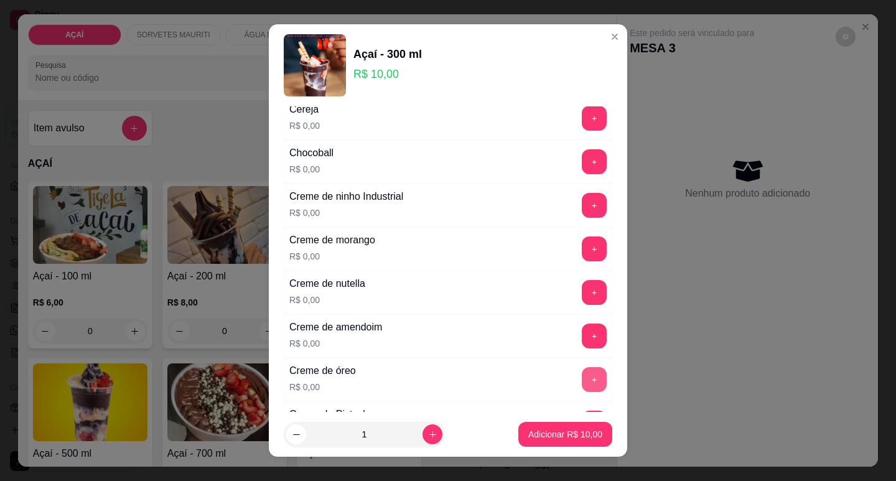
click at [582, 376] on button "+" at bounding box center [594, 379] width 25 height 25
click at [582, 337] on button "+" at bounding box center [594, 336] width 25 height 25
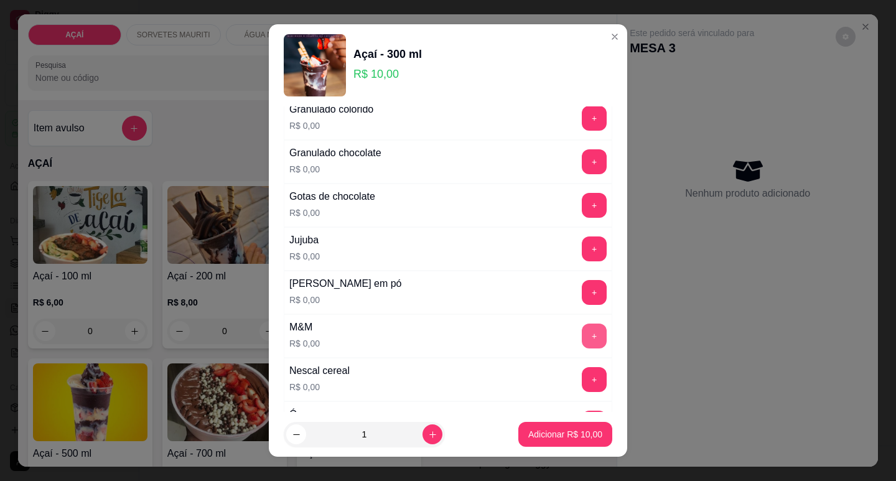
click at [582, 330] on button "+" at bounding box center [594, 336] width 25 height 25
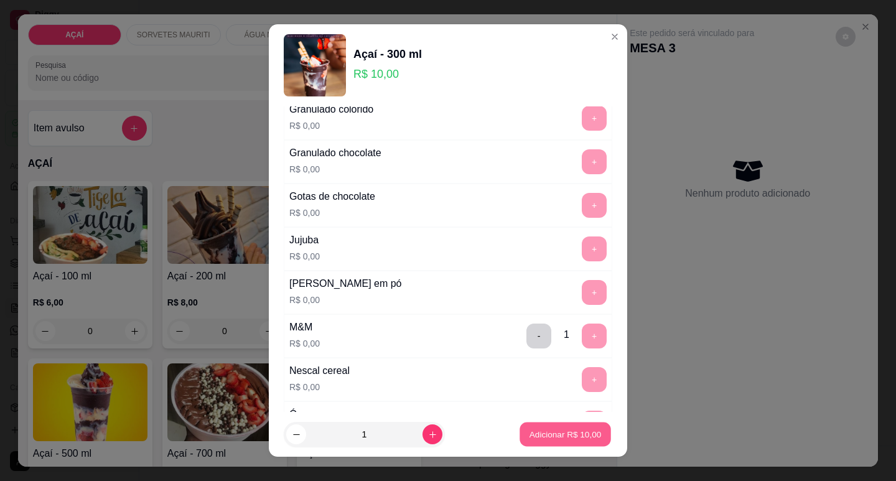
click at [539, 431] on p "Adicionar R$ 10,00" at bounding box center [565, 435] width 72 height 12
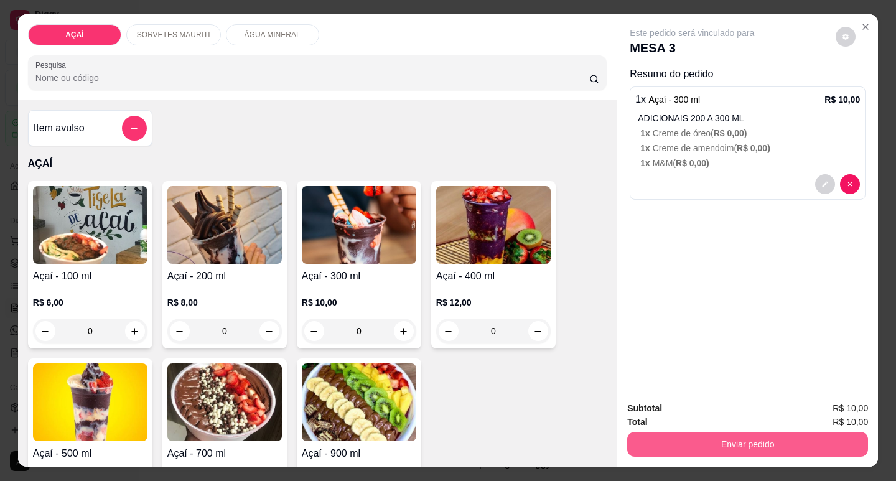
click at [664, 438] on button "Enviar pedido" at bounding box center [747, 444] width 241 height 25
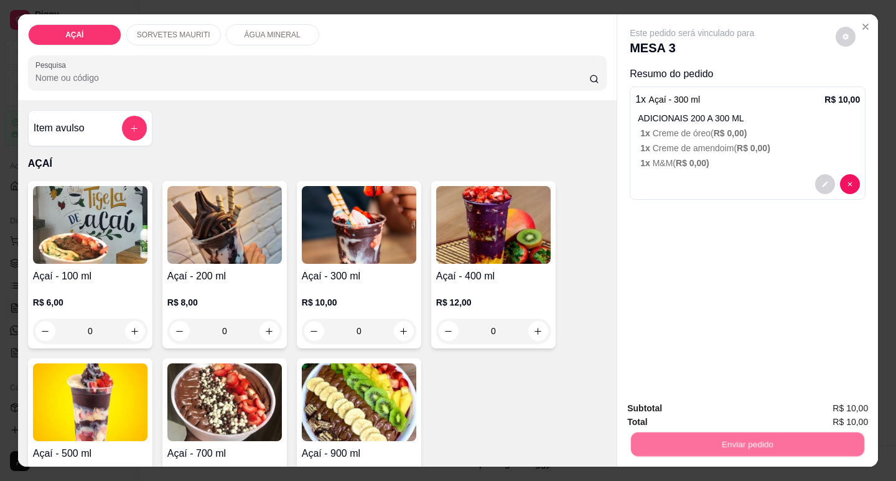
click at [707, 395] on div "Deseja registrar o cliente que fez esse pedido? Essa é uma forma de identificar…" at bounding box center [742, 394] width 213 height 54
click at [838, 404] on button "Enviar pedido" at bounding box center [836, 409] width 70 height 24
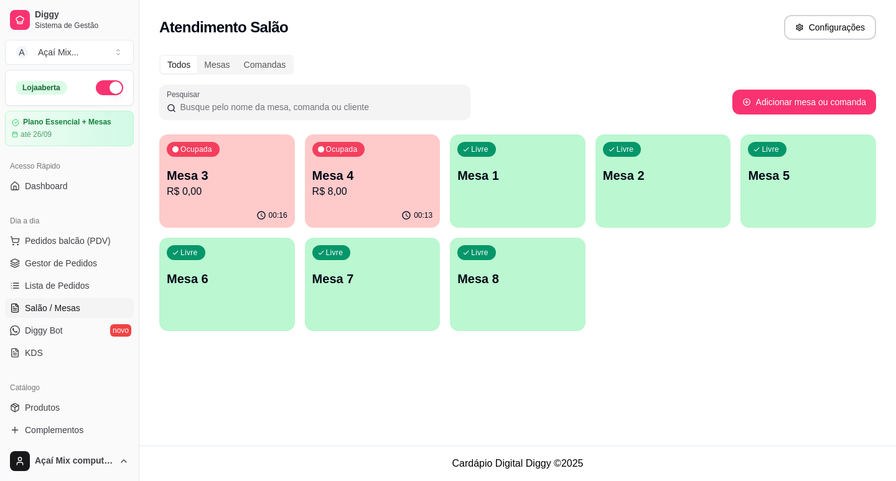
click at [233, 193] on p "R$ 0,00" at bounding box center [227, 191] width 121 height 15
click at [47, 243] on span "Pedidos balcão (PDV)" at bounding box center [68, 241] width 86 height 12
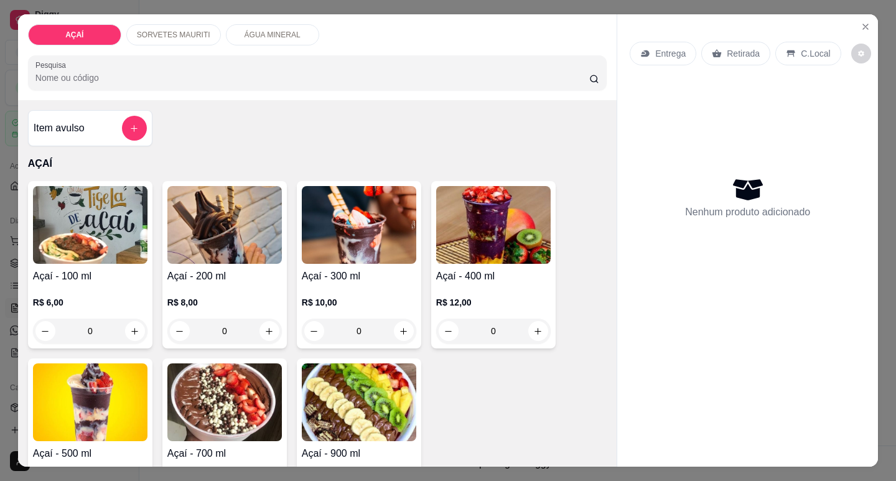
click at [224, 269] on h4 "Açaí - 200 ml" at bounding box center [224, 276] width 114 height 15
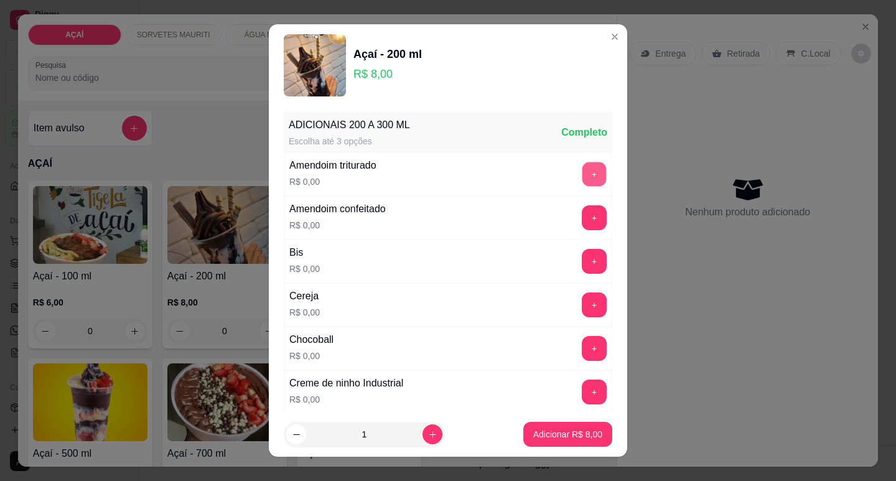
click at [582, 182] on button "+" at bounding box center [594, 174] width 24 height 24
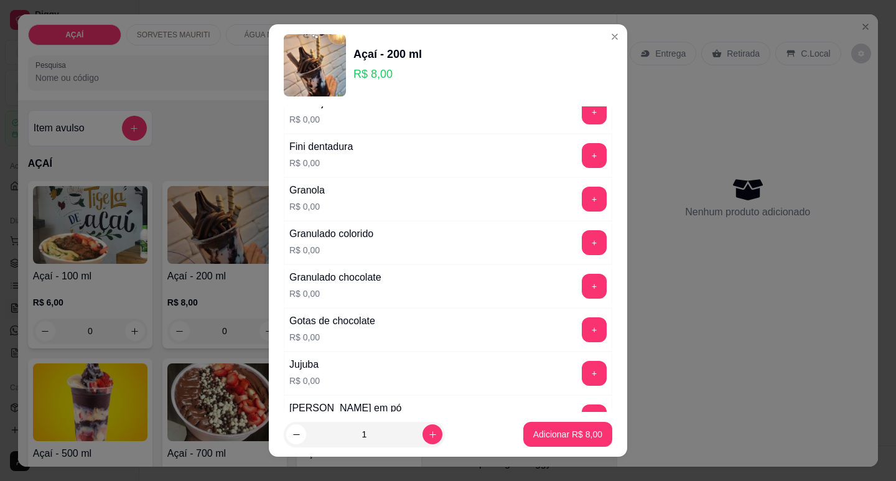
scroll to position [995, 0]
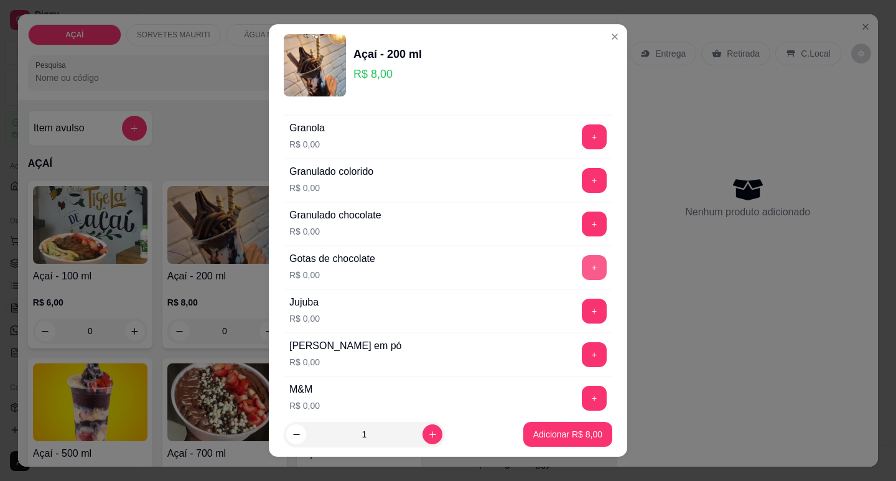
click at [582, 268] on button "+" at bounding box center [594, 267] width 25 height 25
click at [556, 437] on p "Adicionar R$ 8,00" at bounding box center [567, 434] width 69 height 12
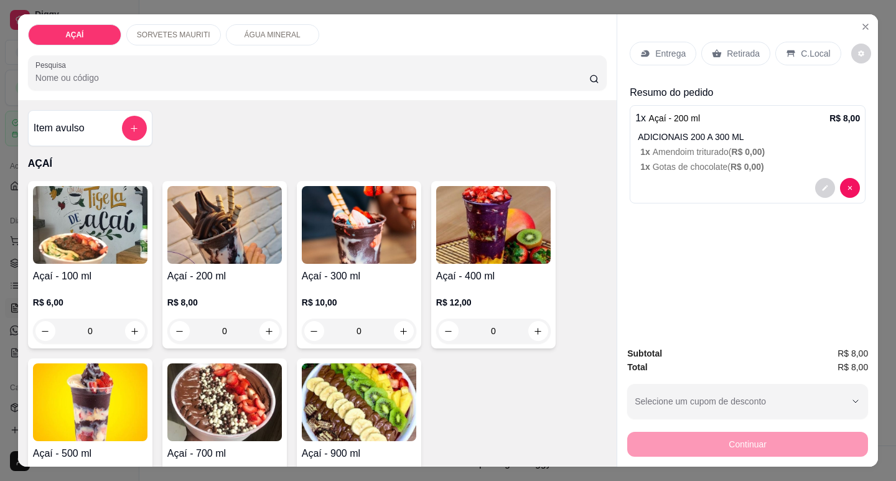
click at [246, 284] on div "R$ 8,00 0" at bounding box center [224, 314] width 114 height 60
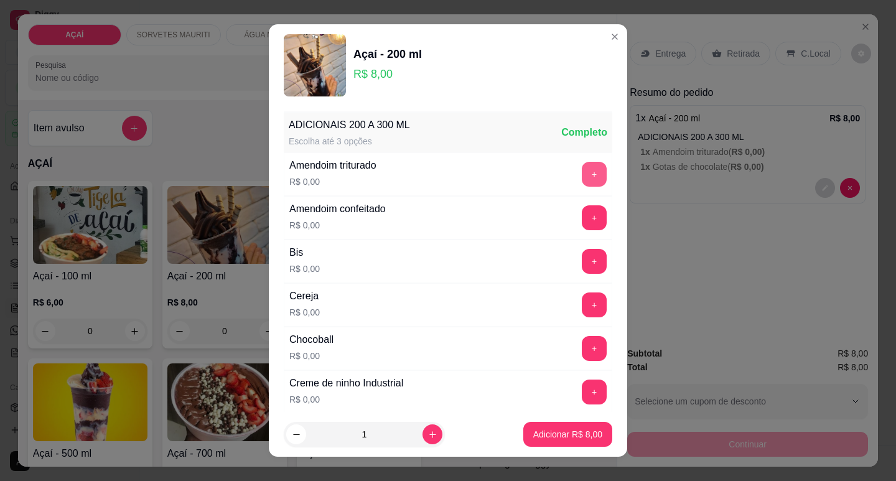
click at [582, 172] on button "+" at bounding box center [594, 174] width 25 height 25
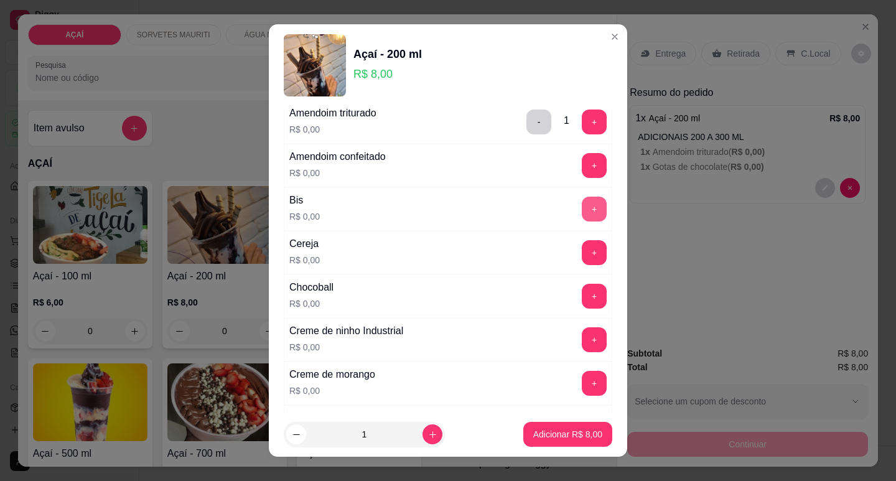
scroll to position [124, 0]
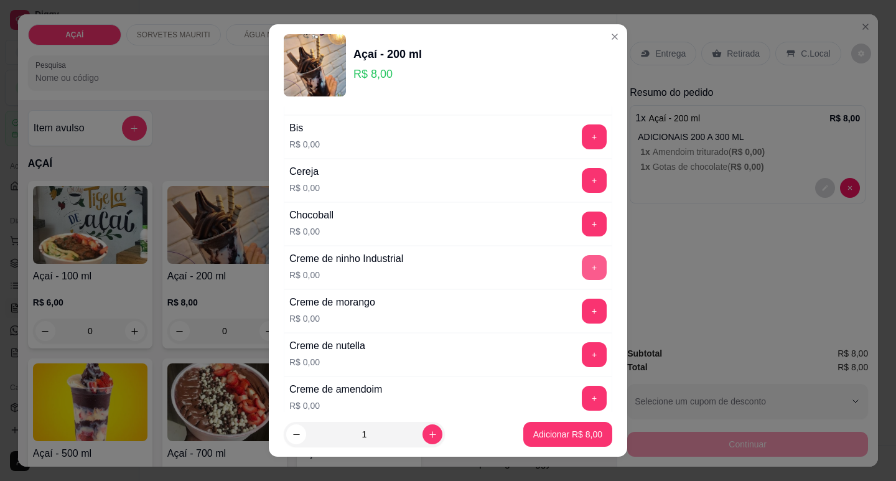
click at [582, 275] on button "+" at bounding box center [594, 267] width 25 height 25
click at [541, 435] on p "Adicionar R$ 8,00" at bounding box center [567, 435] width 67 height 12
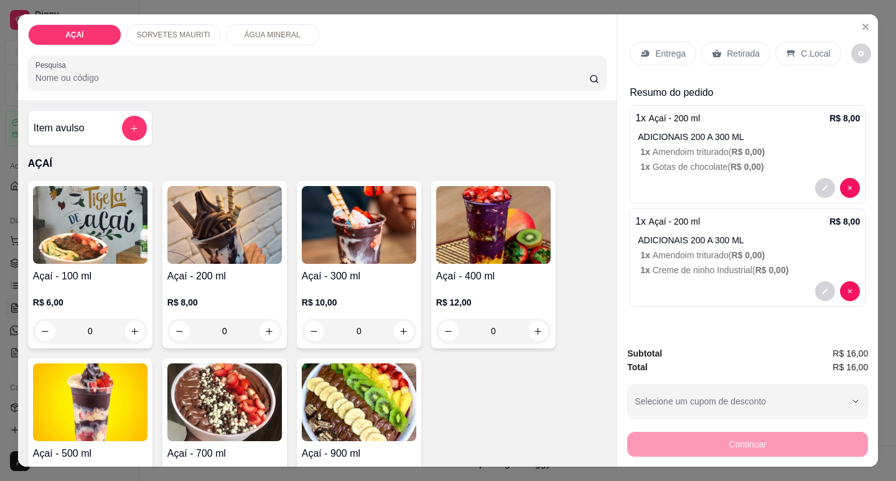
click at [675, 47] on p "Entrega" at bounding box center [670, 53] width 30 height 12
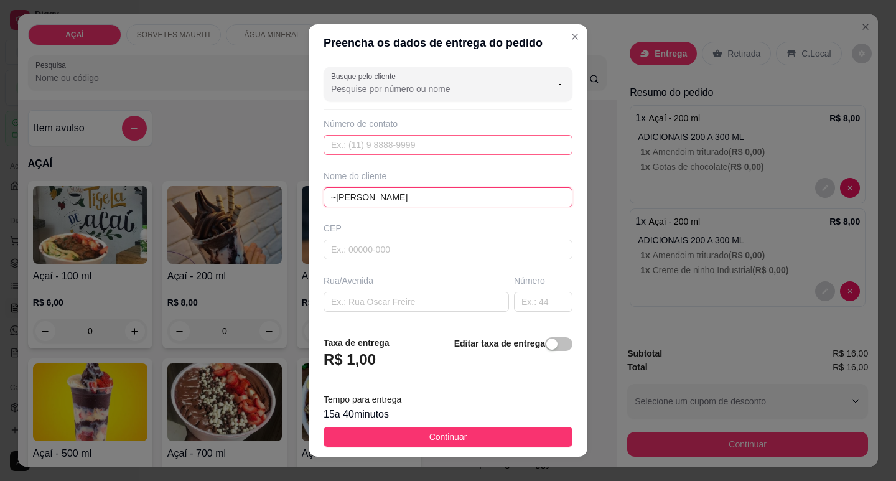
type input "~[PERSON_NAME]"
click at [386, 149] on input "text" at bounding box center [448, 145] width 249 height 20
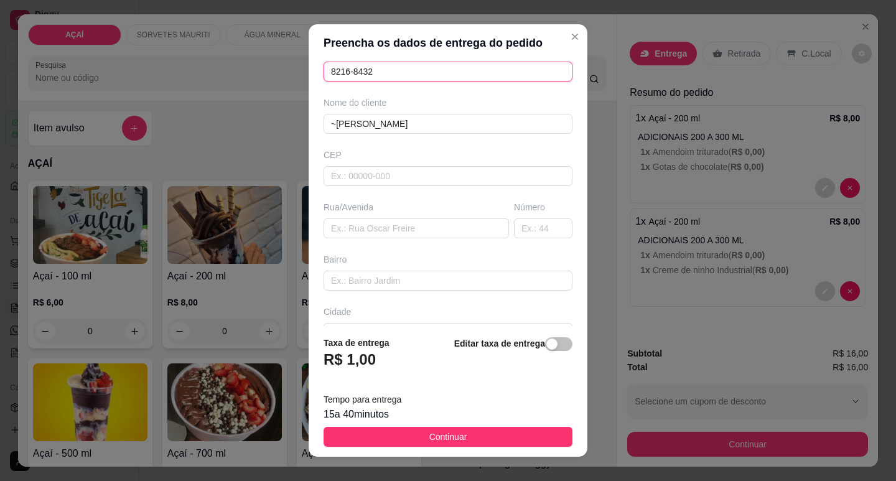
scroll to position [154, 0]
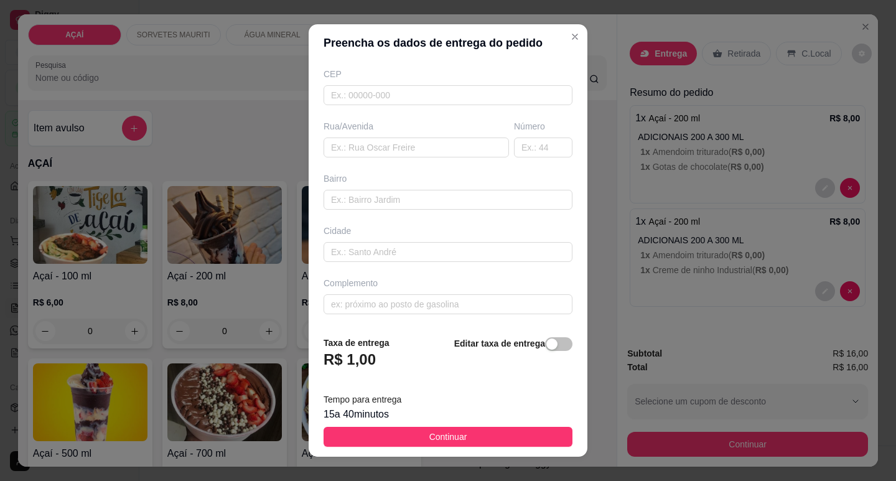
type input "8216-8432"
type input "Rua gostavo limeira"
type input "Casa laranja"
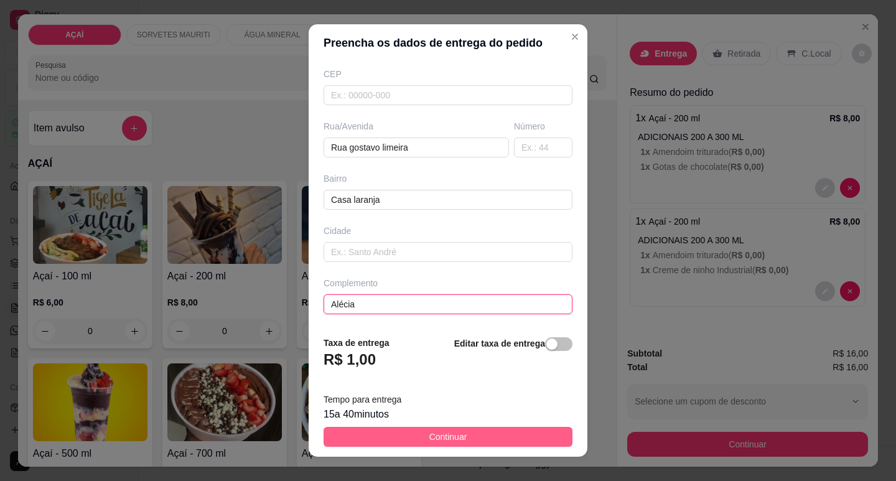
type input "Alécia"
click at [367, 439] on button "Continuar" at bounding box center [448, 437] width 249 height 20
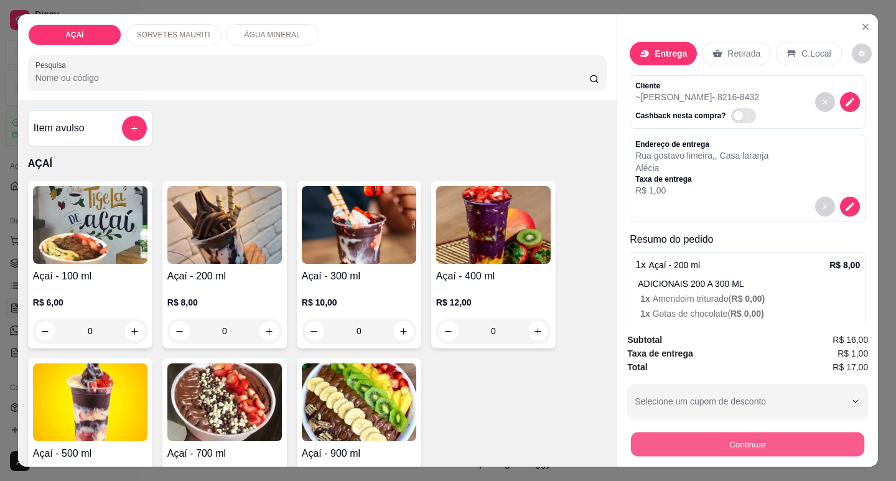
click at [659, 435] on button "Continuar" at bounding box center [747, 444] width 233 height 24
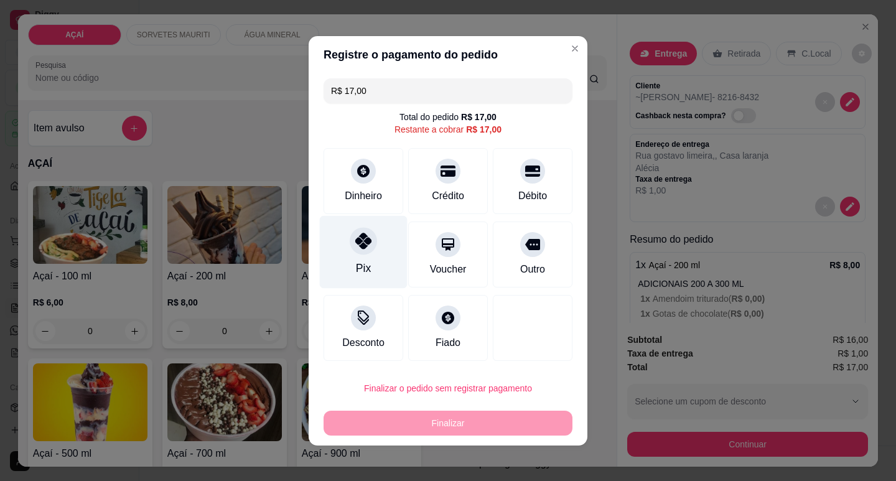
click at [344, 252] on div "Pix" at bounding box center [364, 251] width 88 height 73
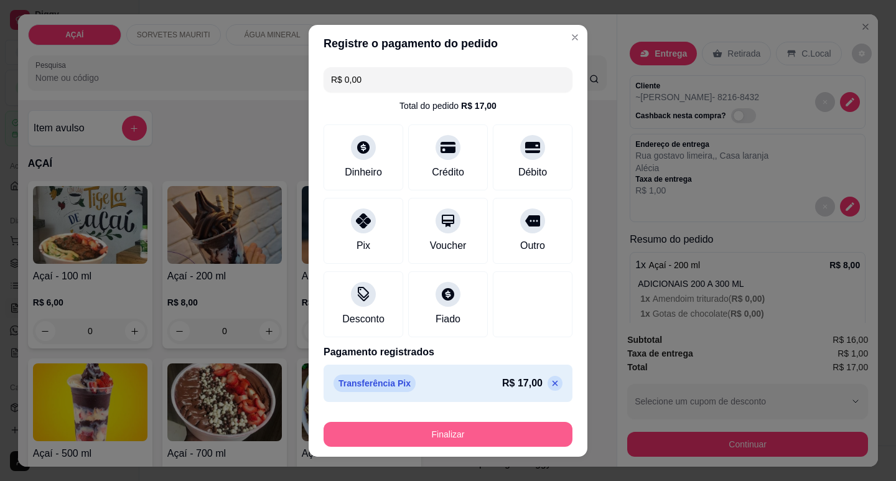
click at [409, 440] on button "Finalizar" at bounding box center [448, 434] width 249 height 25
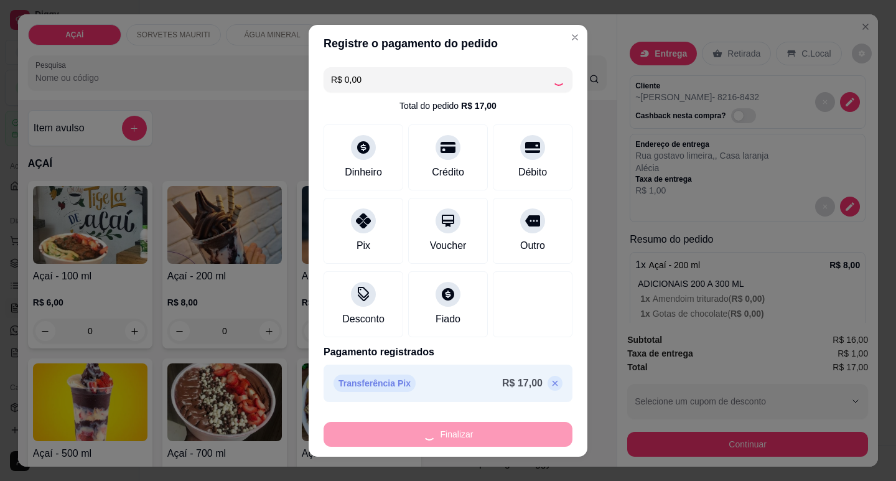
type input "-R$ 17,00"
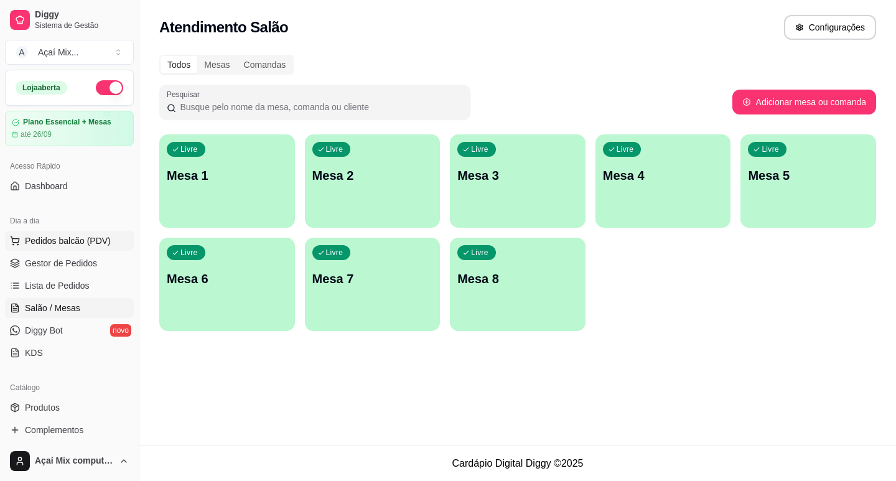
click at [77, 235] on span "Pedidos balcão (PDV)" at bounding box center [68, 241] width 86 height 12
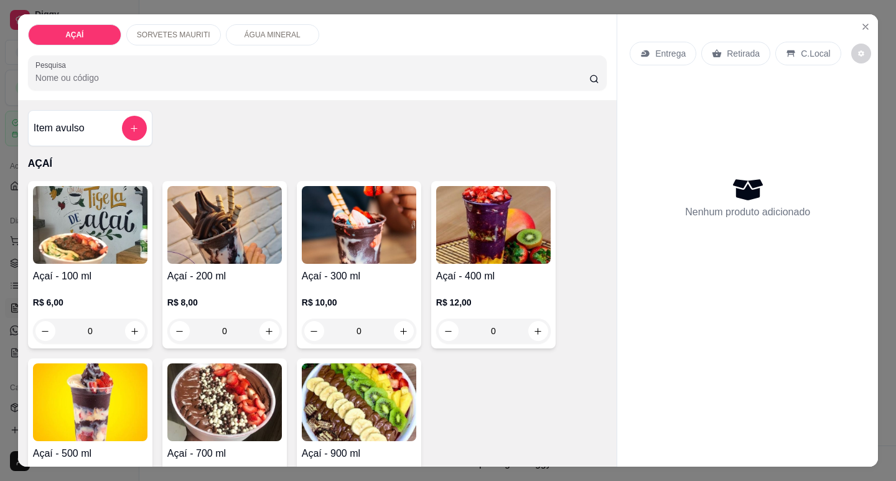
click at [478, 284] on div "R$ 12,00 0" at bounding box center [493, 314] width 114 height 60
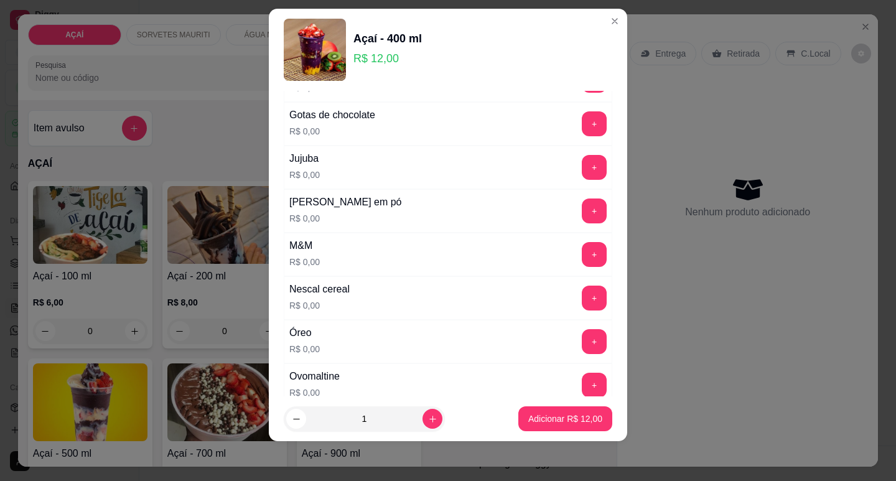
scroll to position [1182, 0]
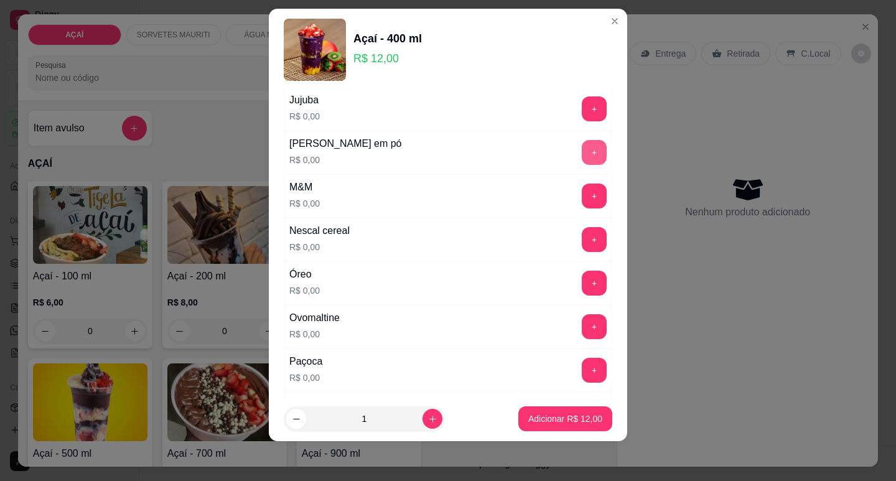
click at [582, 159] on button "+" at bounding box center [594, 152] width 25 height 25
click at [582, 331] on button "+" at bounding box center [594, 326] width 25 height 25
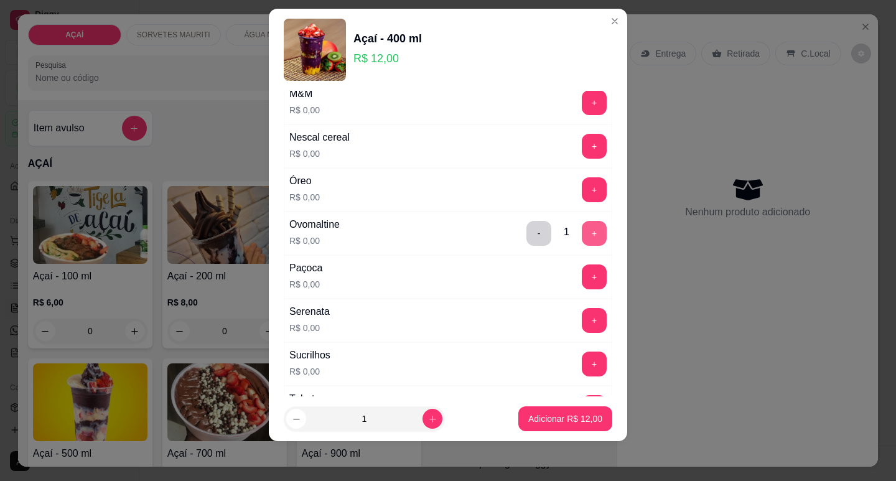
scroll to position [1307, 0]
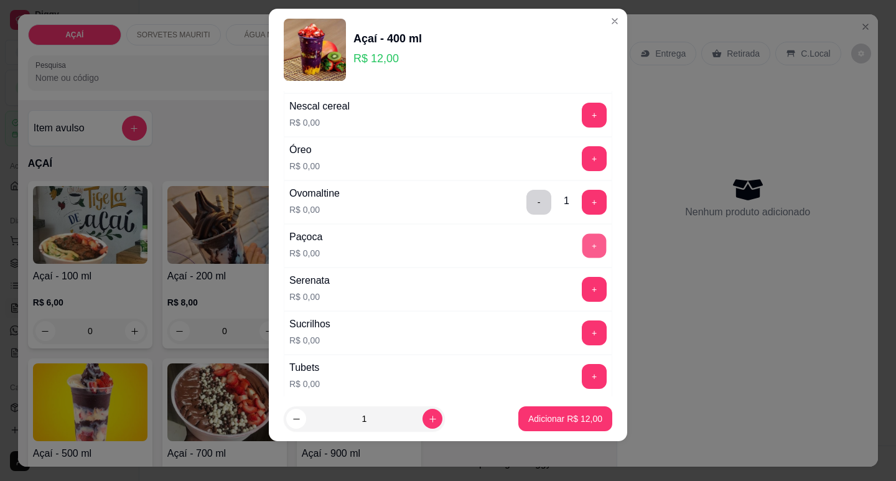
click at [582, 238] on button "+" at bounding box center [594, 245] width 24 height 24
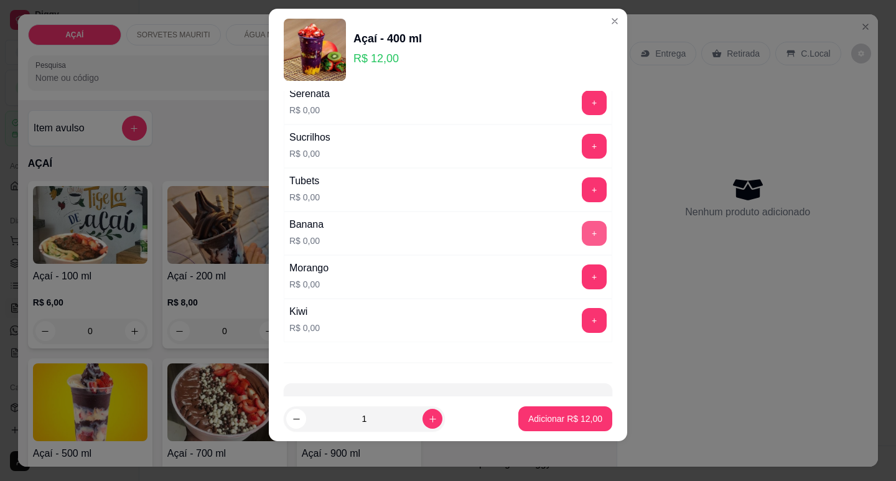
scroll to position [1532, 0]
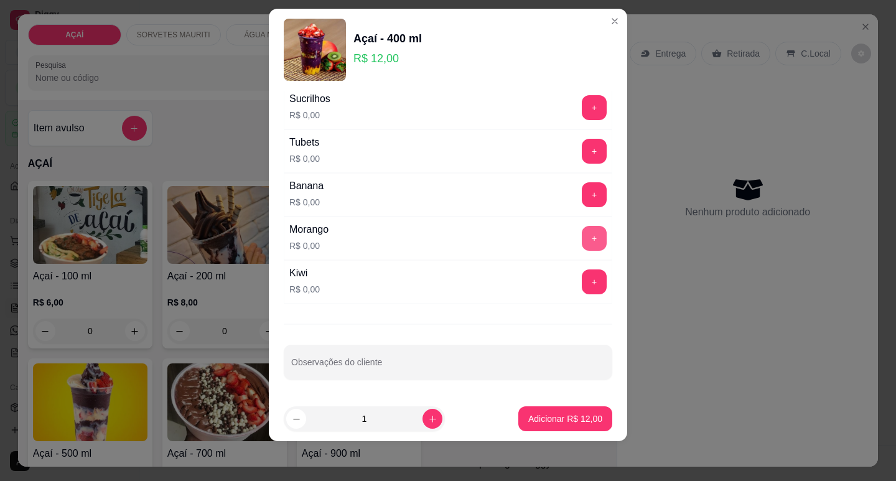
click at [582, 246] on button "+" at bounding box center [594, 238] width 25 height 25
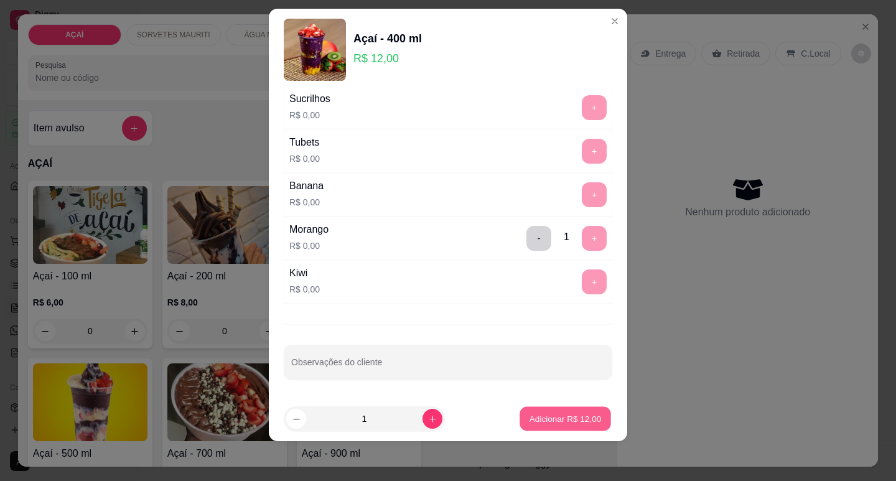
click at [566, 422] on p "Adicionar R$ 12,00" at bounding box center [565, 419] width 72 height 12
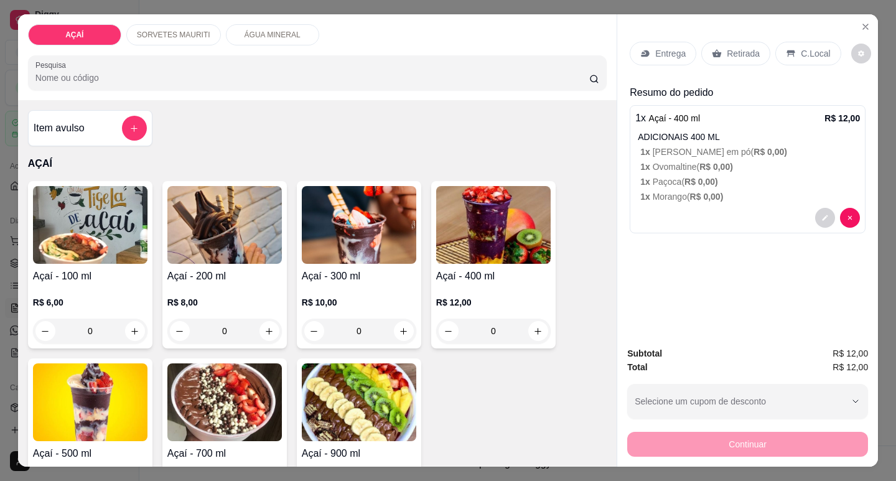
click at [687, 44] on div "Entrega" at bounding box center [663, 54] width 67 height 24
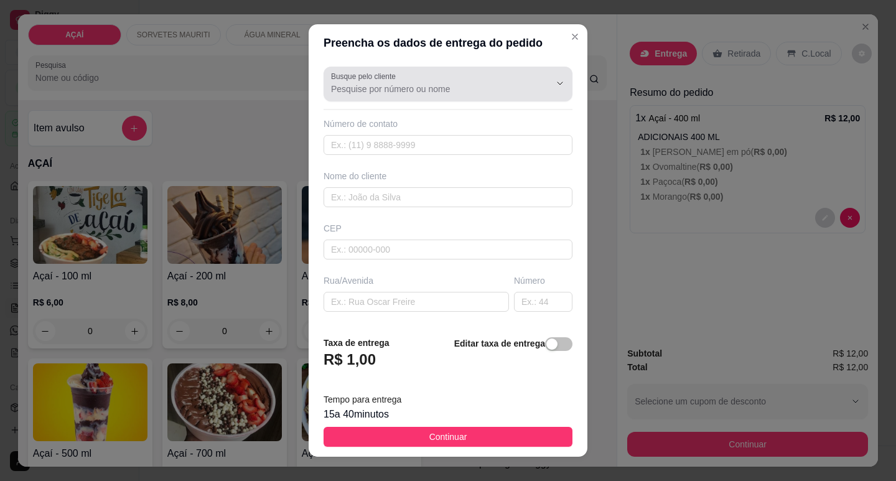
click at [517, 98] on div "Busque pelo cliente" at bounding box center [448, 84] width 249 height 35
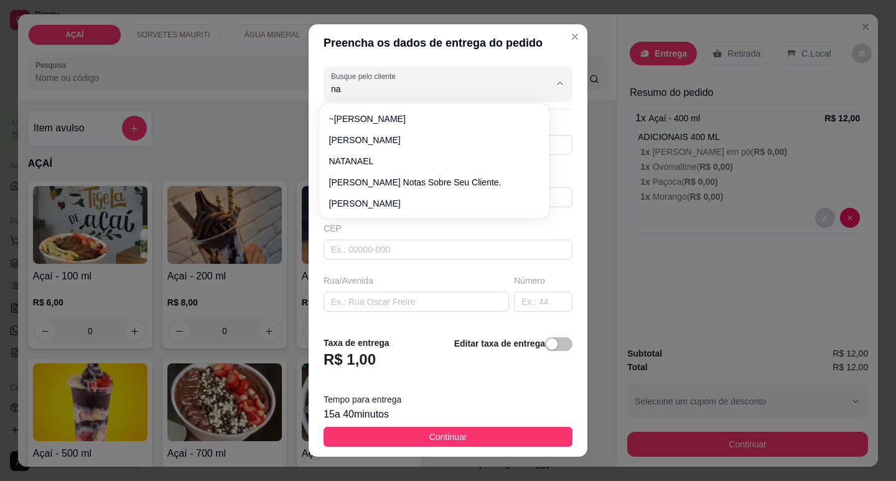
type input "n"
type input "m"
type input "~〽️"
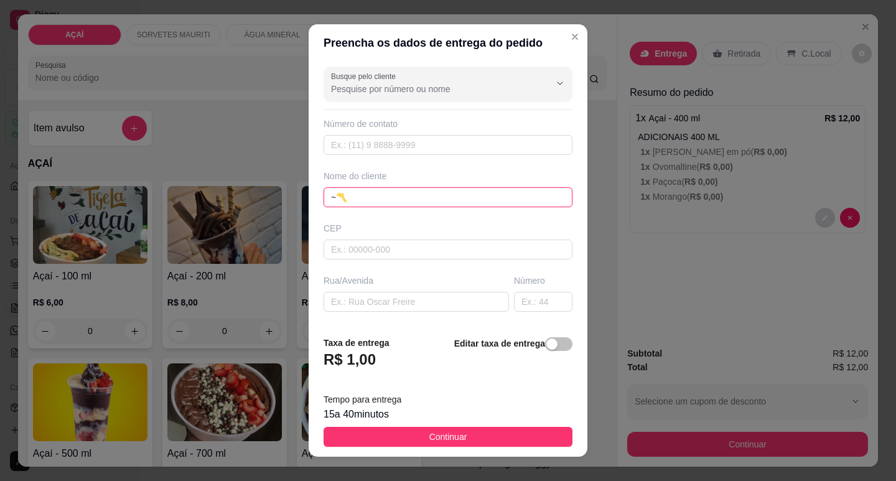
type input "~〽️"
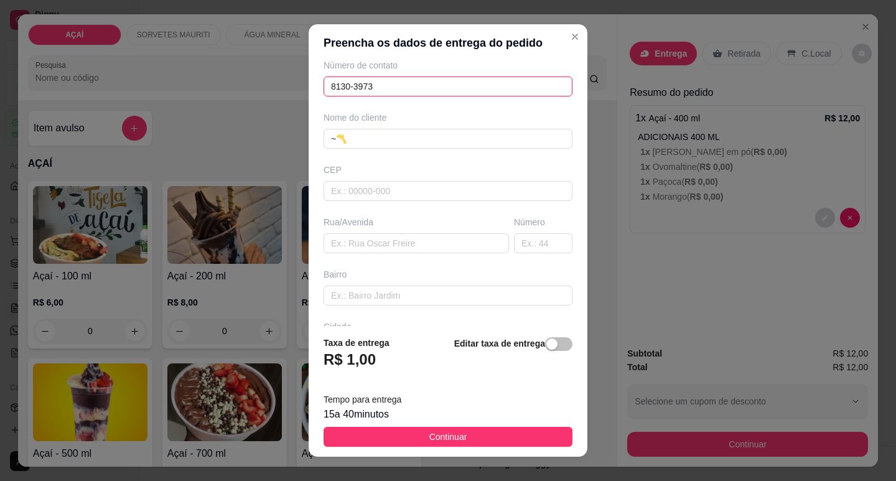
scroll to position [154, 0]
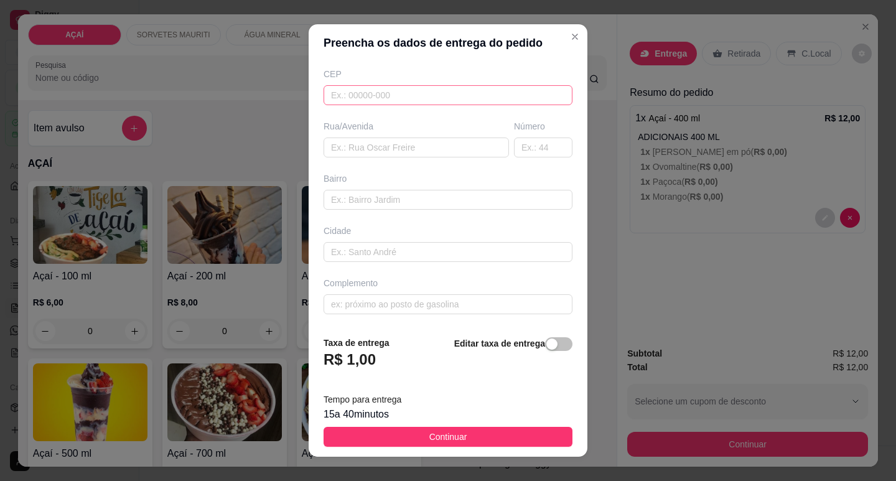
type input "8130-3973"
click at [352, 95] on input "text" at bounding box center [448, 95] width 249 height 20
type input "575200000"
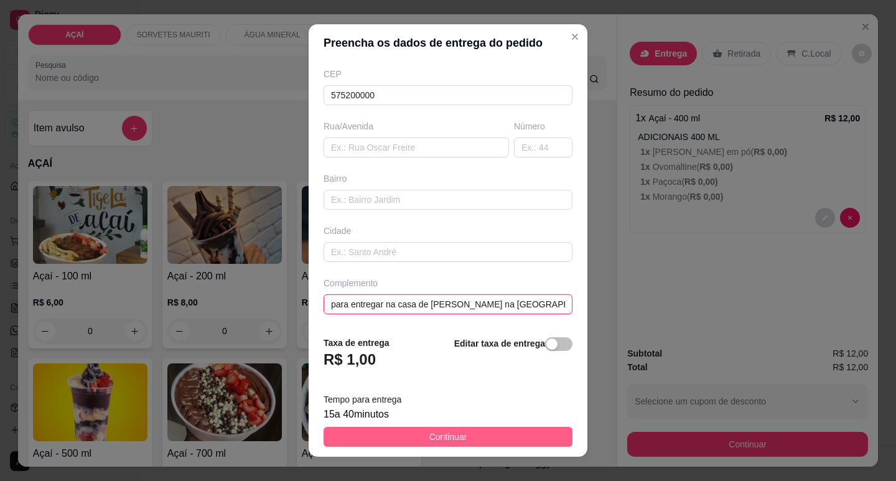
type input "para entregar na casa de [PERSON_NAME] na [GEOGRAPHIC_DATA] uma casa amarela"
click at [454, 438] on span "Continuar" at bounding box center [448, 437] width 38 height 14
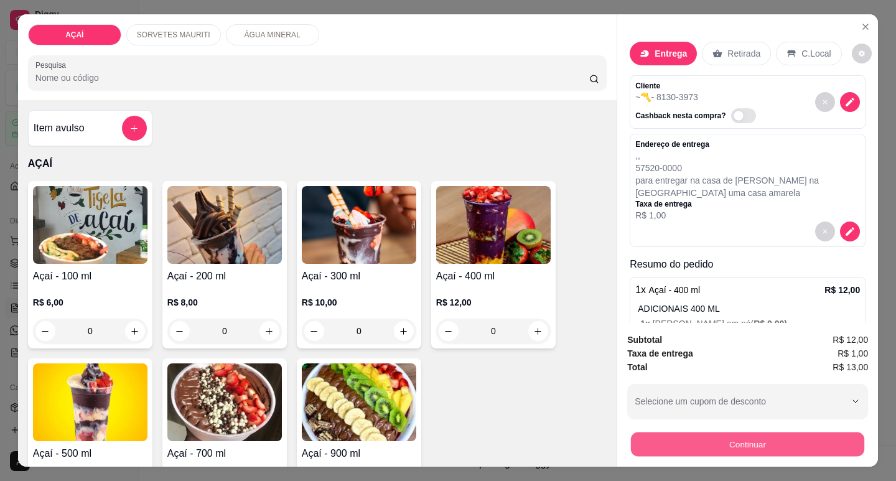
click at [776, 432] on button "Continuar" at bounding box center [747, 444] width 233 height 24
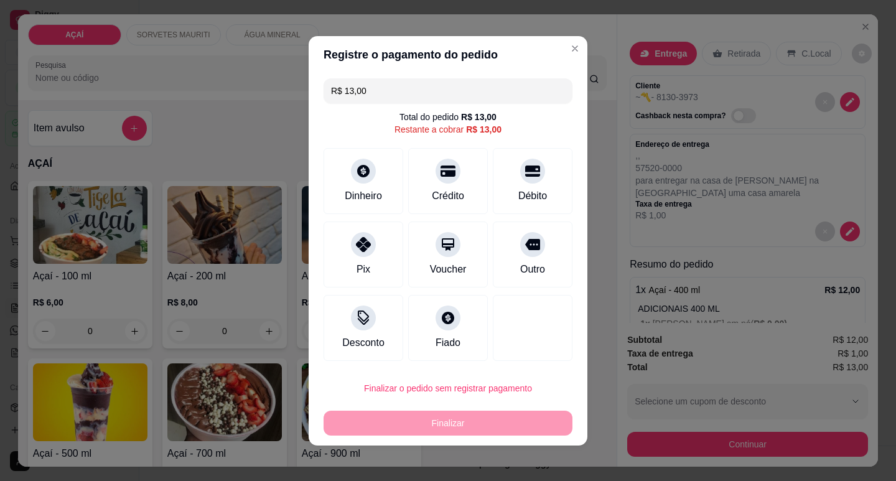
click at [477, 181] on div "Dinheiro Crédito Débito" at bounding box center [448, 181] width 249 height 66
click at [455, 202] on div "Crédito" at bounding box center [448, 195] width 35 height 16
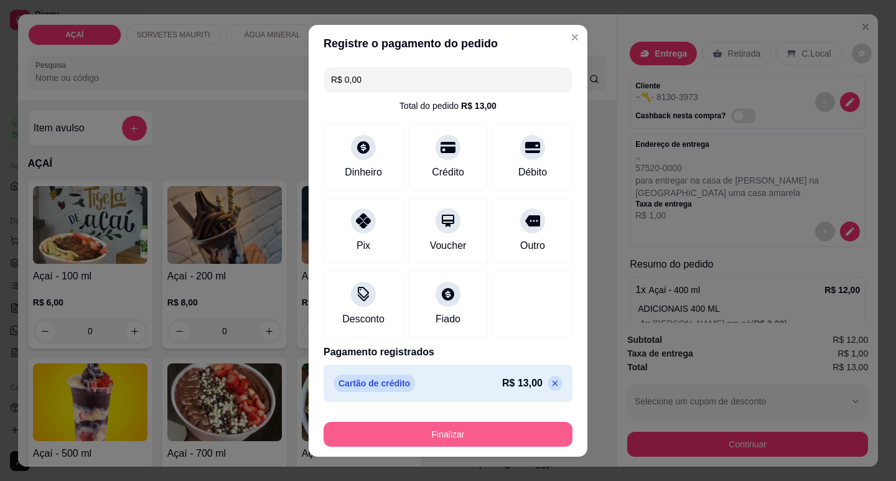
click at [477, 442] on button "Finalizar" at bounding box center [448, 434] width 249 height 25
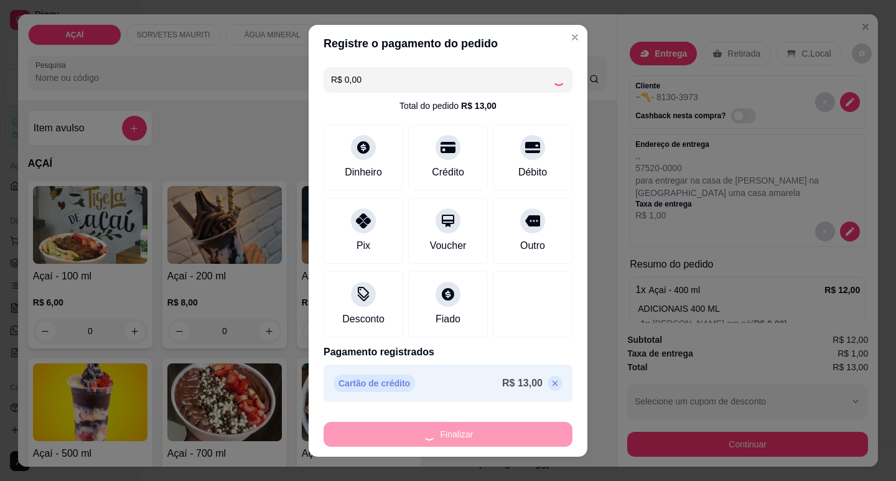
type input "-R$ 13,00"
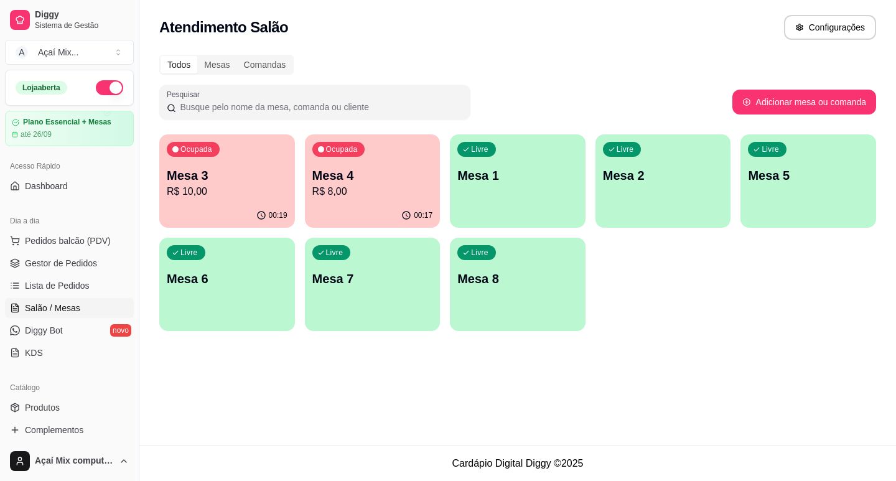
click at [458, 199] on div "Livre Mesa 1" at bounding box center [518, 173] width 136 height 78
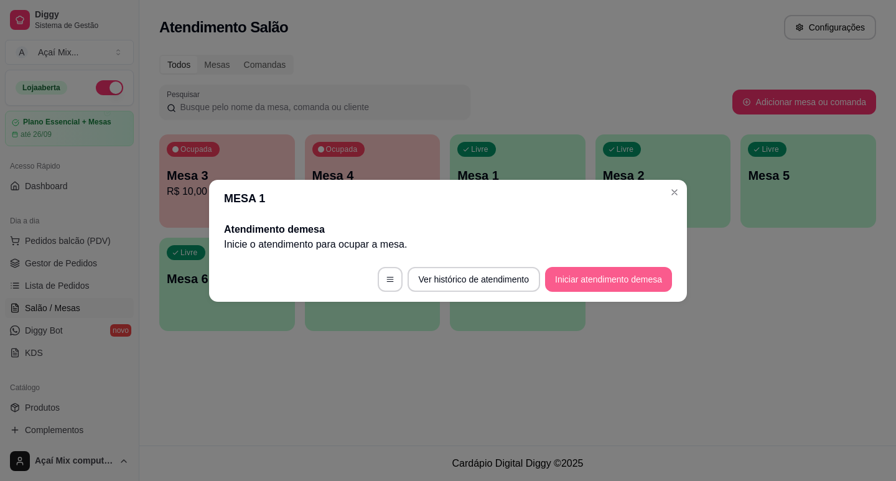
click at [635, 277] on button "Iniciar atendimento de mesa" at bounding box center [608, 279] width 127 height 25
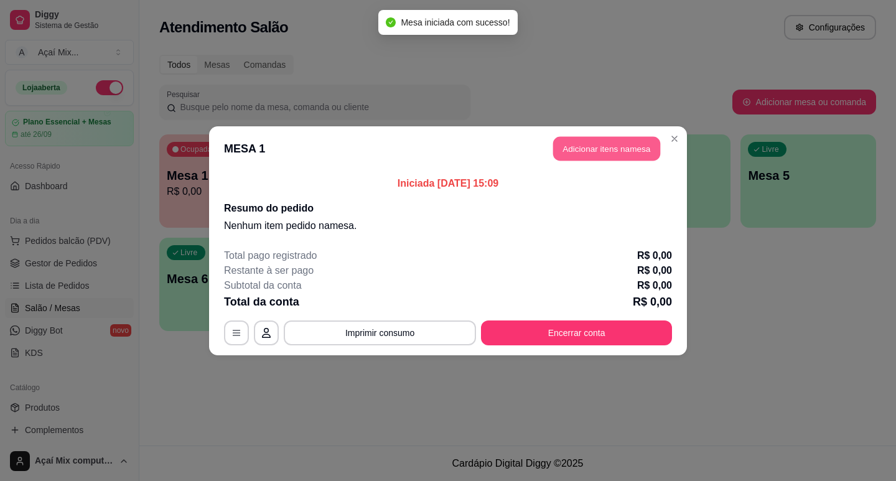
click at [596, 150] on button "Adicionar itens na mesa" at bounding box center [606, 148] width 107 height 24
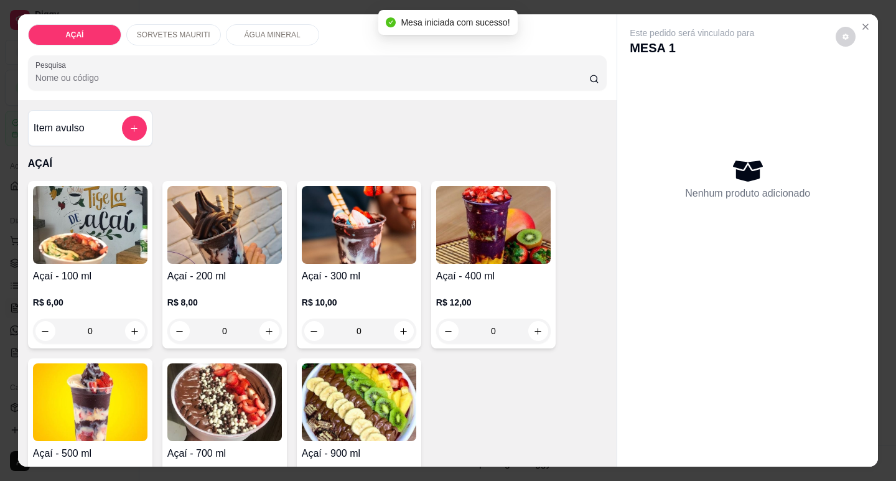
click at [261, 276] on h4 "Açaí - 200 ml" at bounding box center [224, 276] width 114 height 15
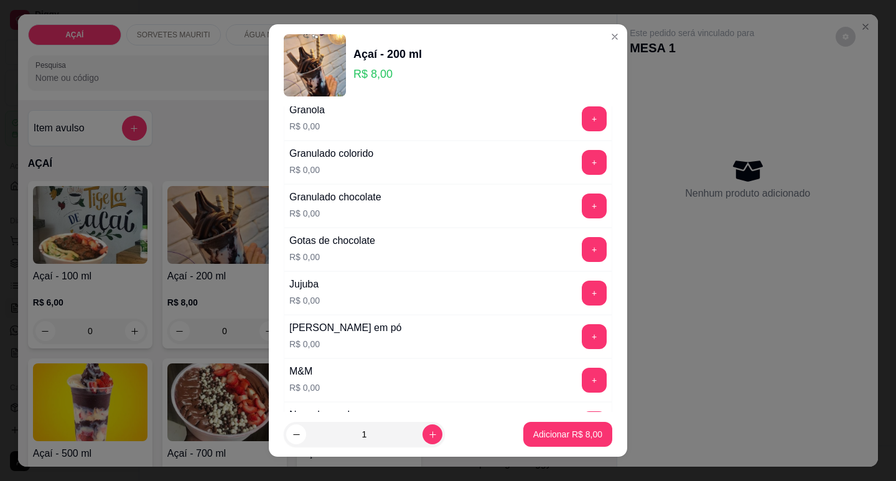
scroll to position [1120, 0]
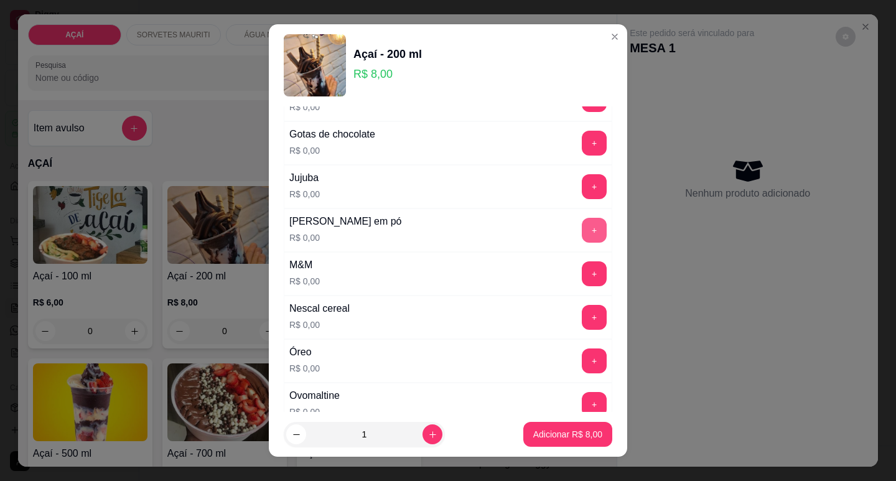
click at [582, 226] on button "+" at bounding box center [594, 230] width 25 height 25
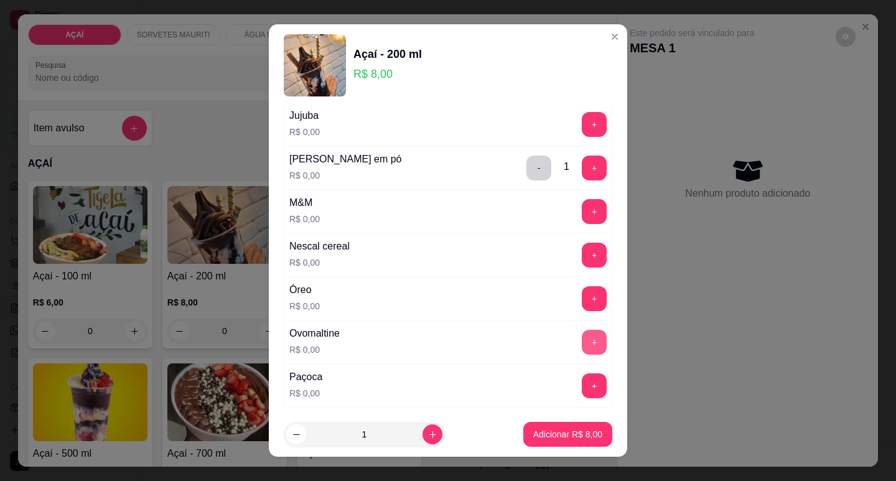
click at [582, 350] on button "+" at bounding box center [594, 342] width 25 height 25
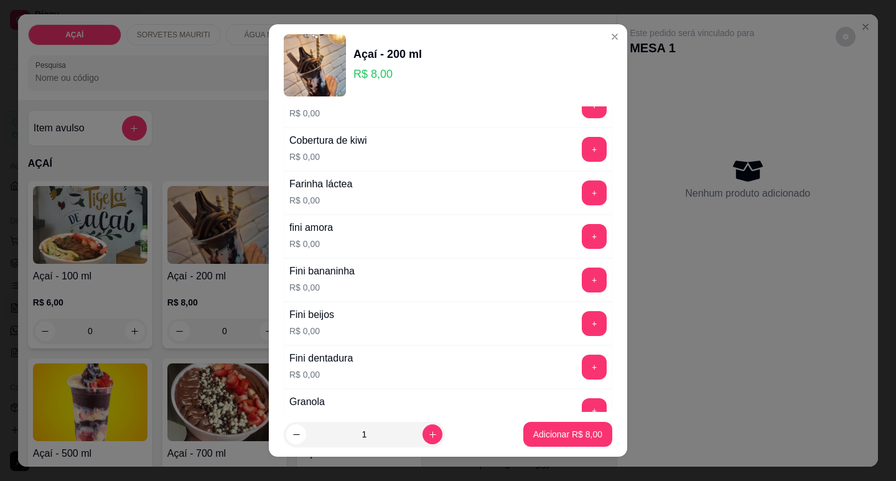
scroll to position [723, 0]
click at [582, 313] on button "+" at bounding box center [594, 322] width 24 height 24
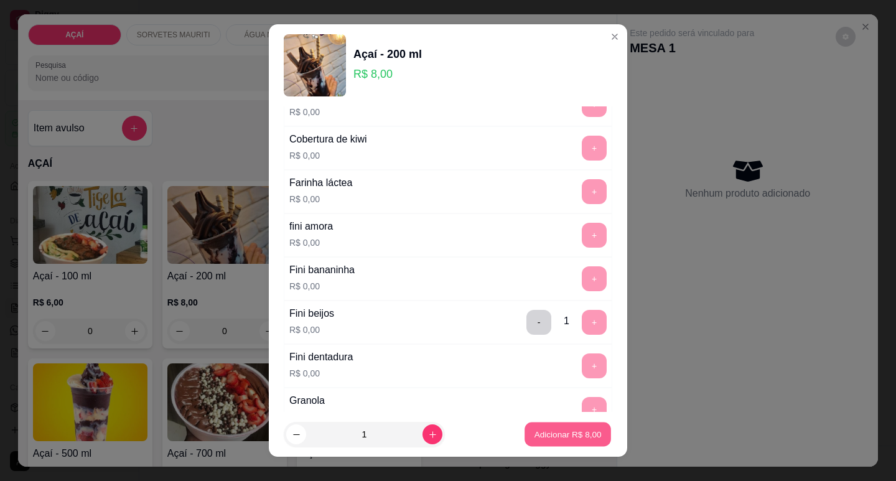
click at [573, 437] on p "Adicionar R$ 8,00" at bounding box center [567, 435] width 67 height 12
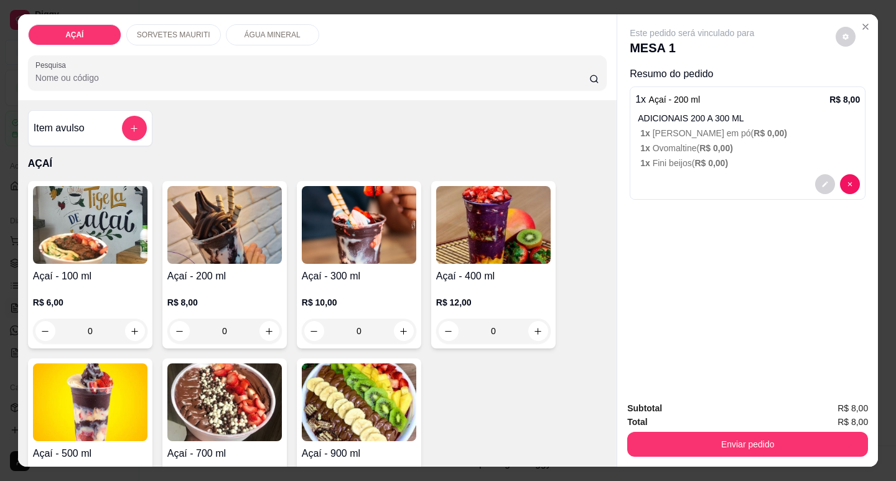
drag, startPoint x: 655, startPoint y: 453, endPoint x: 663, endPoint y: 443, distance: 12.8
click at [658, 453] on div "Subtotal R$ 8,00 Total R$ 8,00 Enviar pedido" at bounding box center [747, 428] width 261 height 75
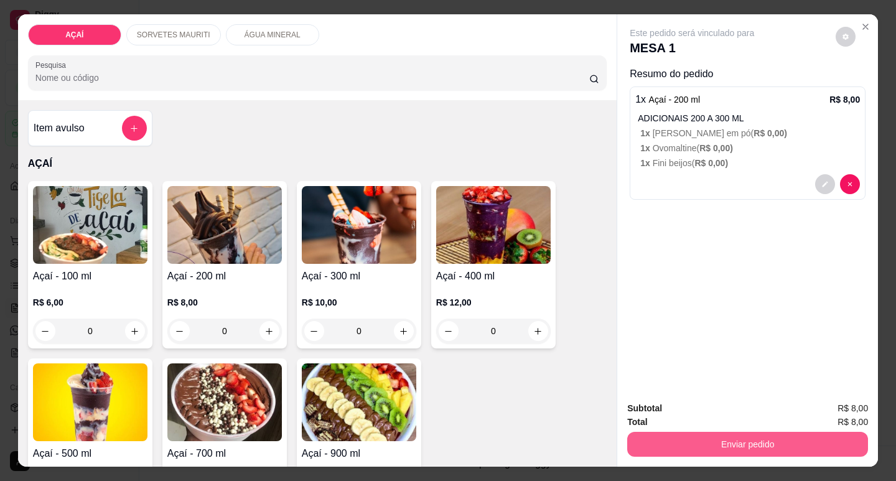
click at [667, 437] on button "Enviar pedido" at bounding box center [747, 444] width 241 height 25
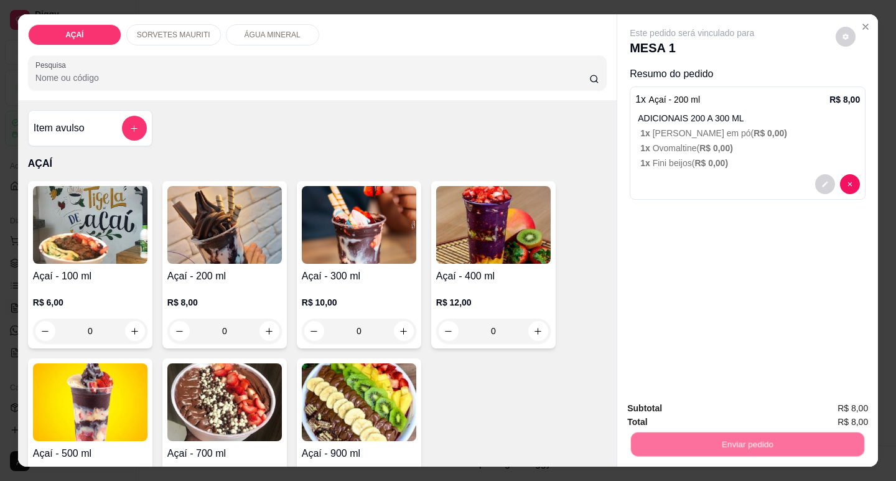
drag, startPoint x: 675, startPoint y: 417, endPoint x: 687, endPoint y: 411, distance: 13.4
click at [676, 416] on div "Registrar cliente Enviar pedido" at bounding box center [742, 411] width 213 height 20
click at [867, 403] on button "Enviar pedido" at bounding box center [836, 409] width 70 height 24
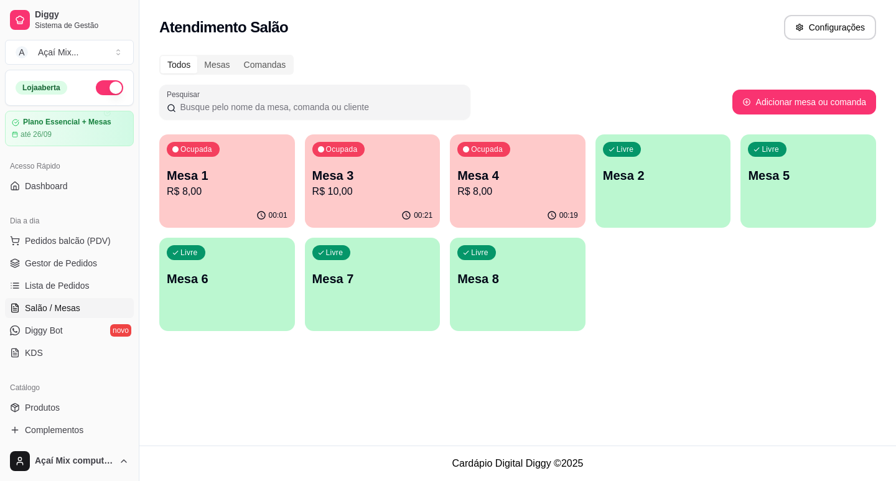
click at [656, 194] on div "Livre Mesa 2" at bounding box center [663, 173] width 136 height 78
click at [633, 204] on div "Livre Mesa 2" at bounding box center [663, 173] width 136 height 78
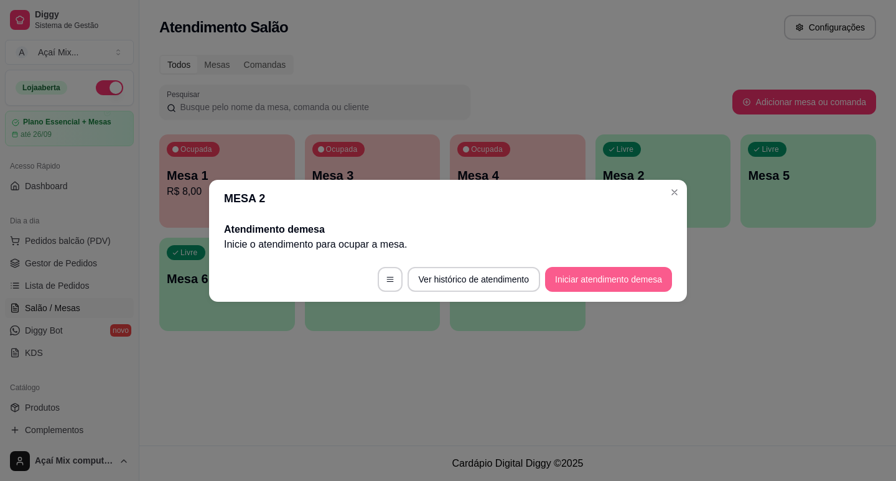
click at [646, 281] on button "Iniciar atendimento de mesa" at bounding box center [608, 279] width 127 height 25
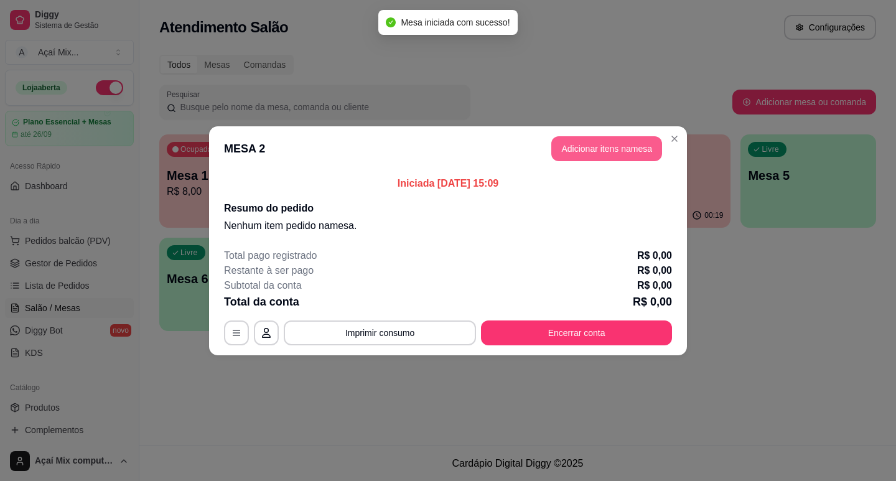
click at [569, 157] on button "Adicionar itens na mesa" at bounding box center [606, 148] width 111 height 25
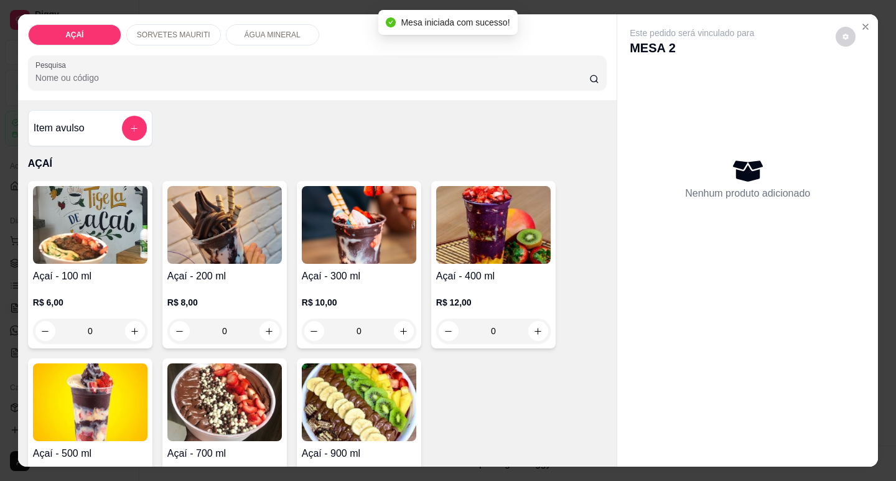
click at [227, 284] on div "R$ 8,00 0" at bounding box center [224, 314] width 114 height 60
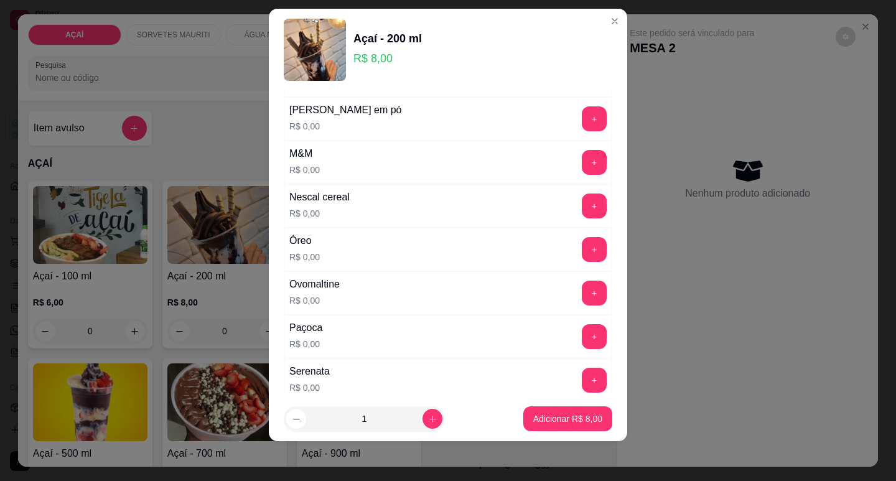
scroll to position [1244, 0]
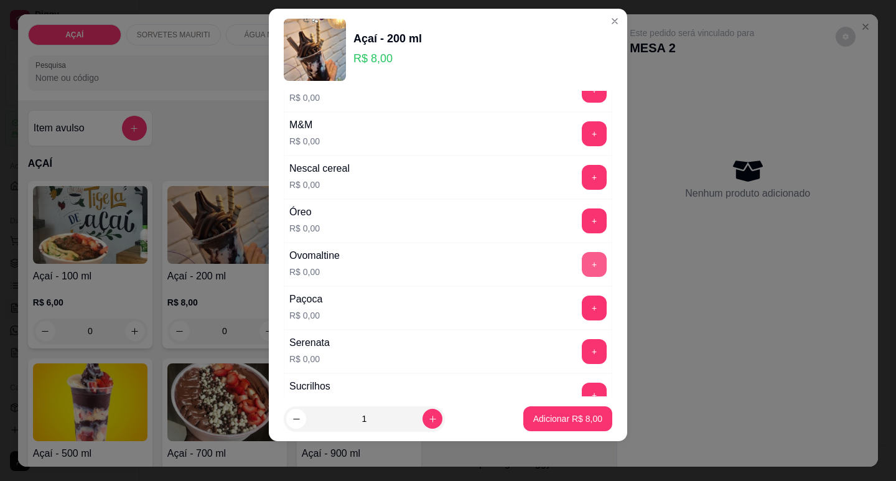
click at [582, 265] on button "+" at bounding box center [594, 264] width 25 height 25
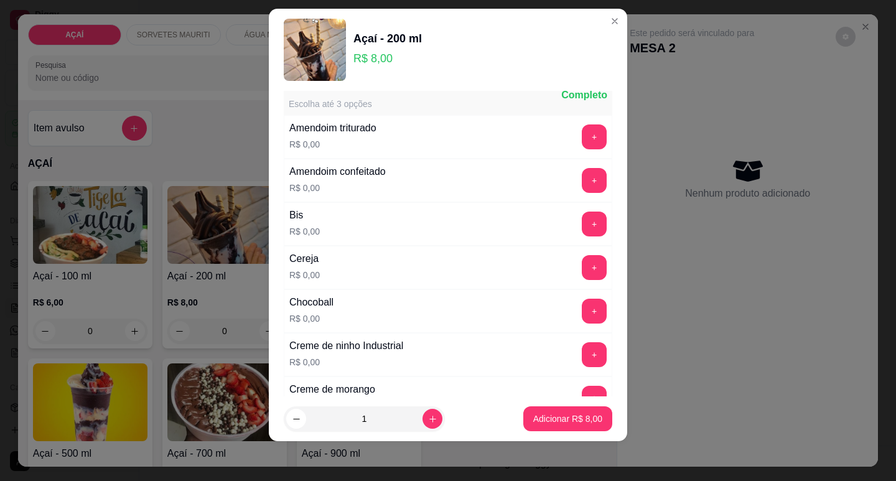
scroll to position [0, 0]
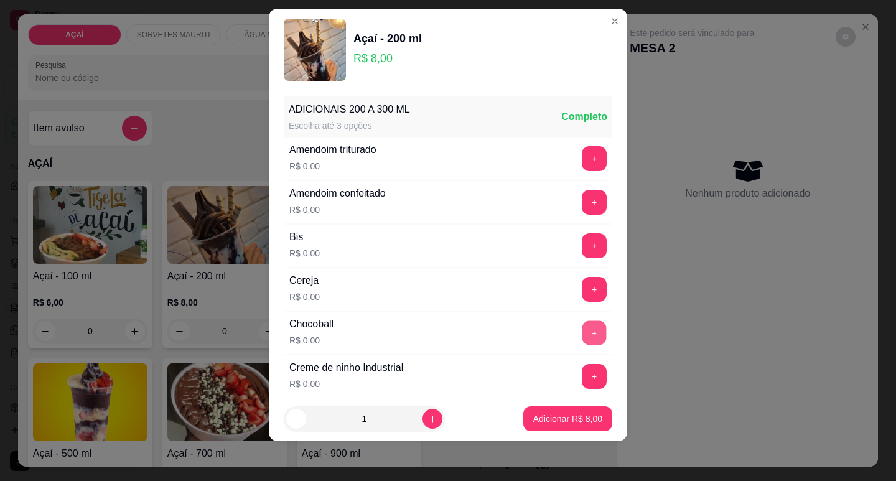
click at [582, 337] on button "+" at bounding box center [594, 332] width 24 height 24
click at [582, 297] on button "+" at bounding box center [594, 289] width 25 height 25
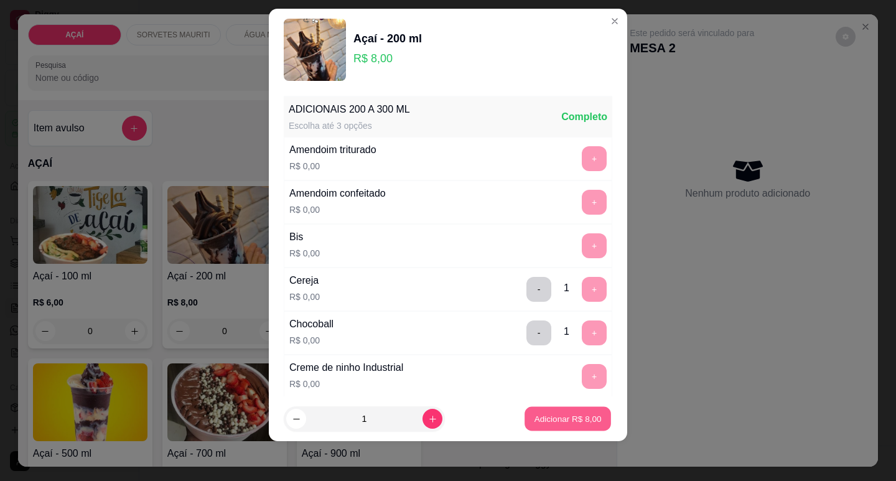
click at [590, 420] on button "Adicionar R$ 8,00" at bounding box center [567, 419] width 86 height 24
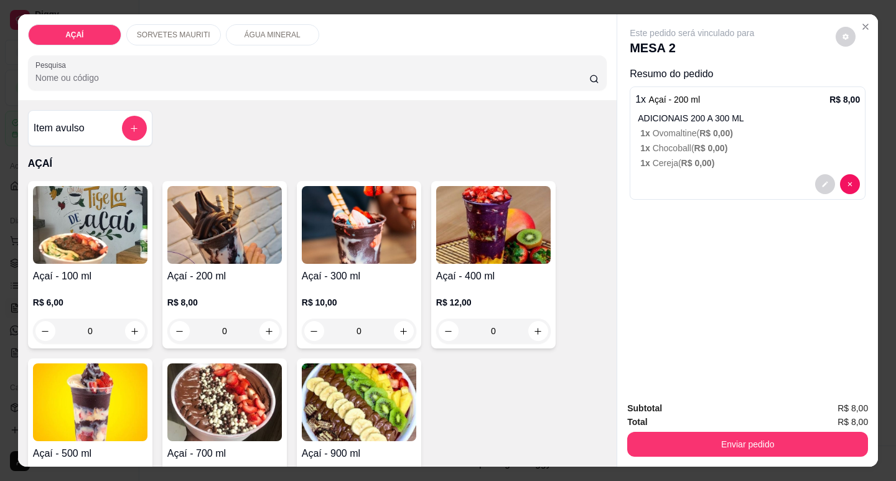
click at [203, 284] on div "R$ 8,00 0" at bounding box center [224, 314] width 114 height 60
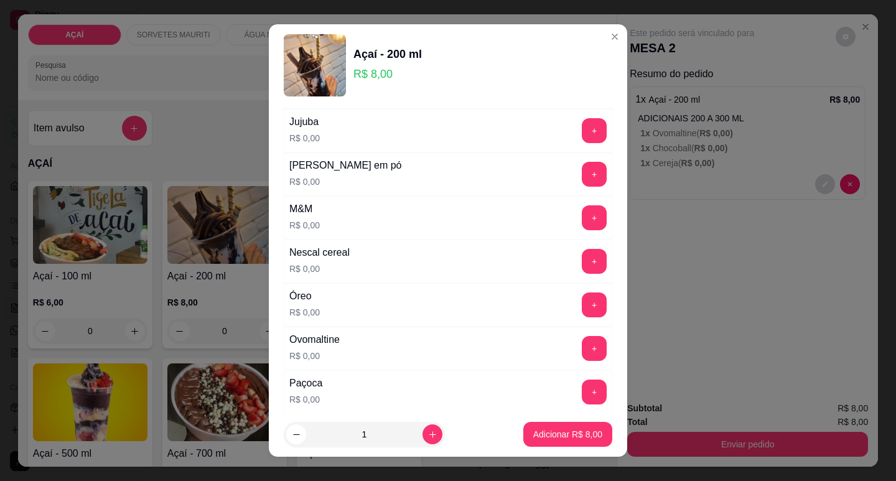
scroll to position [1182, 0]
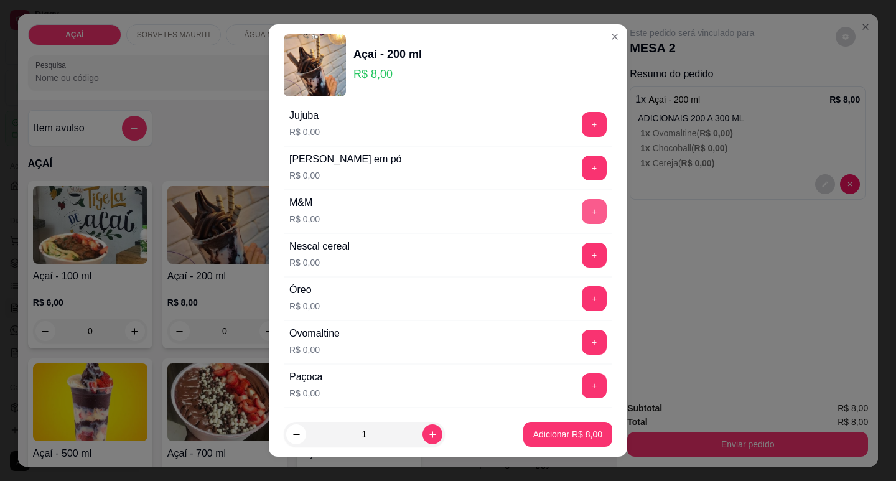
click at [582, 215] on button "+" at bounding box center [594, 211] width 25 height 25
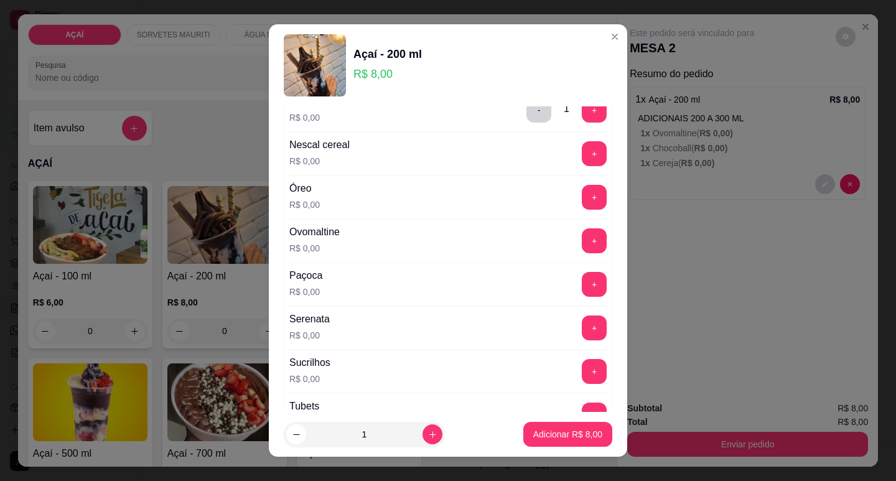
scroll to position [1283, 0]
click at [582, 233] on button "+" at bounding box center [594, 241] width 25 height 25
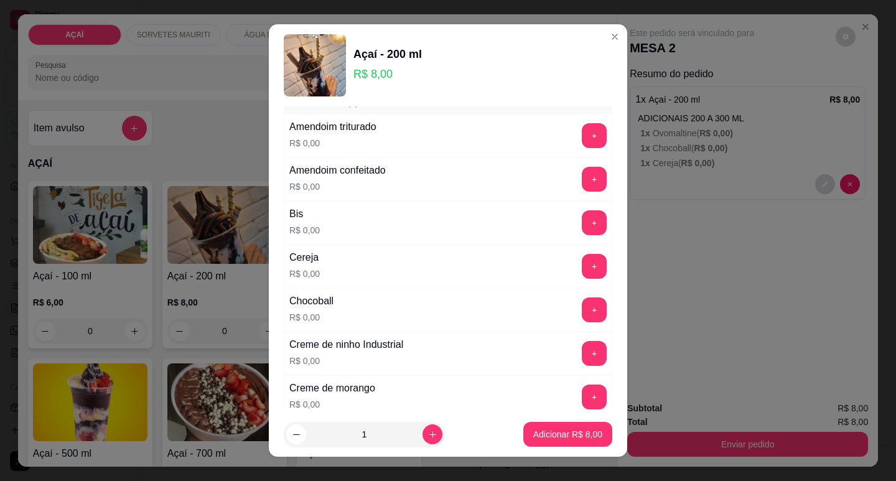
scroll to position [0, 0]
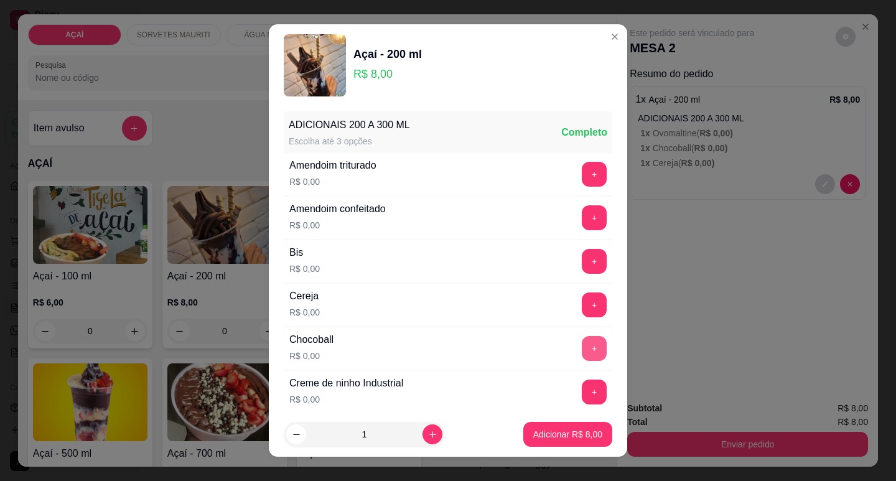
click at [582, 358] on button "+" at bounding box center [594, 348] width 25 height 25
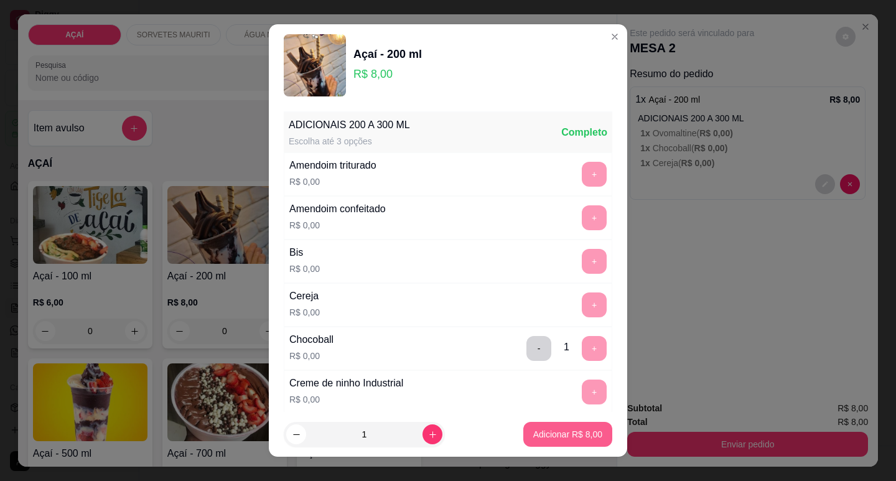
click at [577, 436] on p "Adicionar R$ 8,00" at bounding box center [567, 434] width 69 height 12
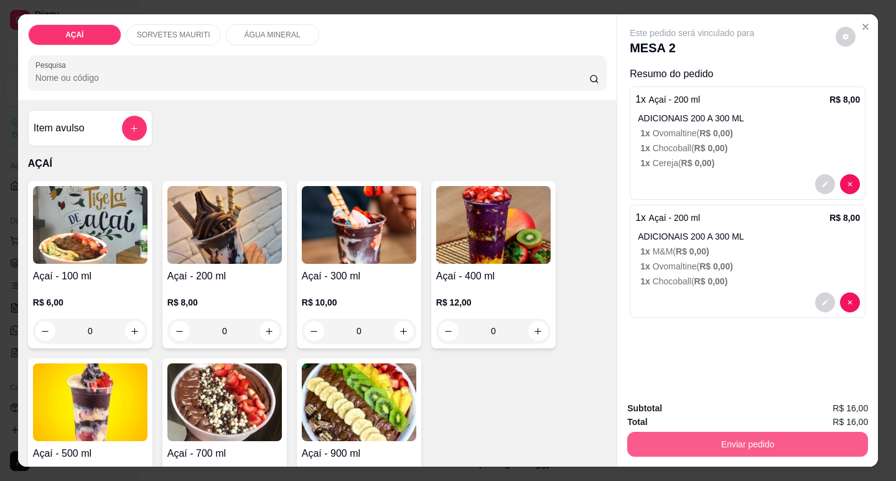
click at [670, 447] on button "Enviar pedido" at bounding box center [747, 444] width 241 height 25
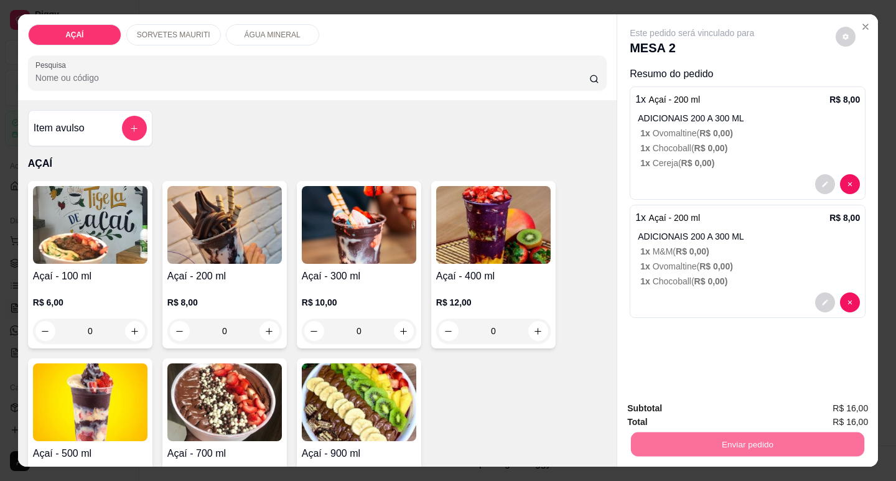
click at [859, 411] on button "Enviar pedido" at bounding box center [836, 409] width 70 height 24
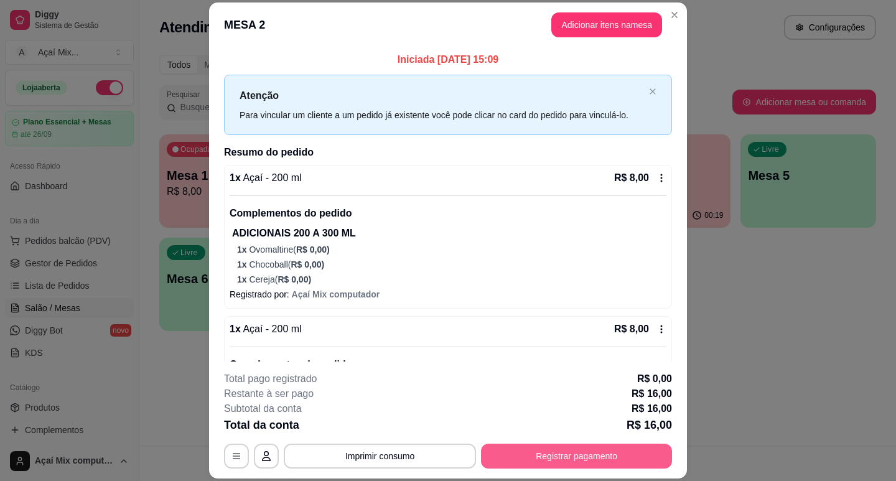
click at [605, 447] on button "Registrar pagamento" at bounding box center [576, 456] width 191 height 25
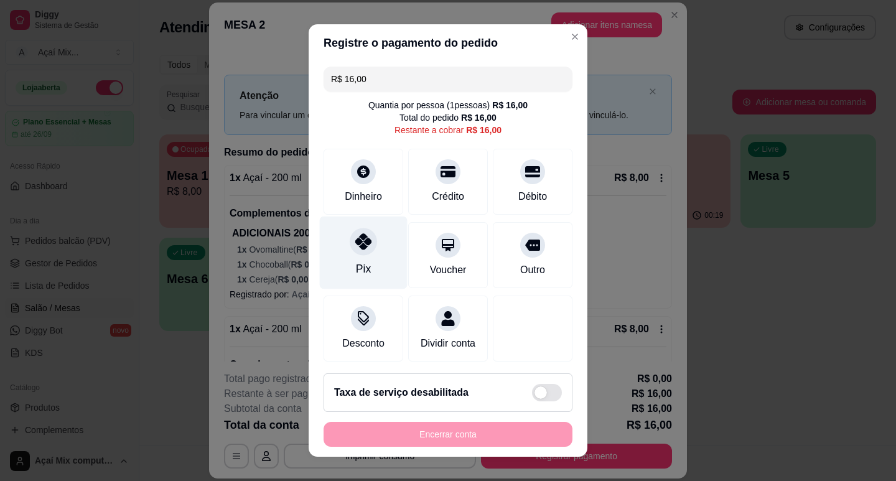
click at [380, 253] on div "Pix" at bounding box center [364, 252] width 88 height 73
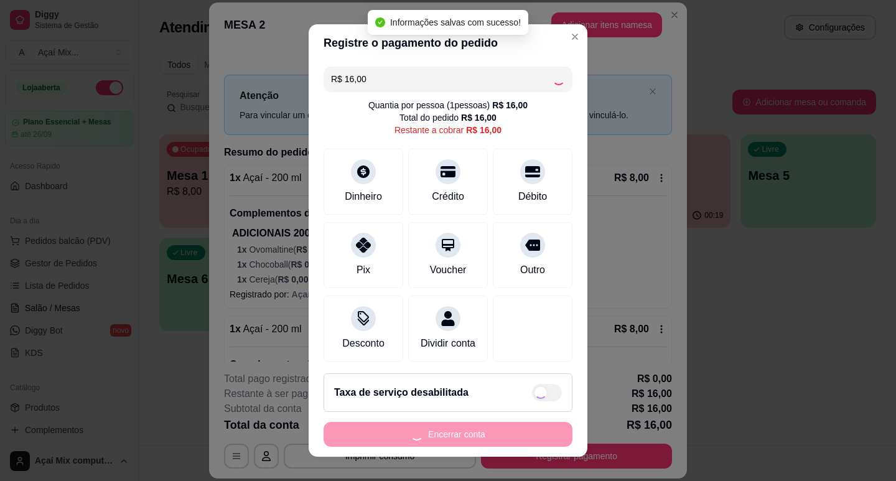
type input "R$ 0,00"
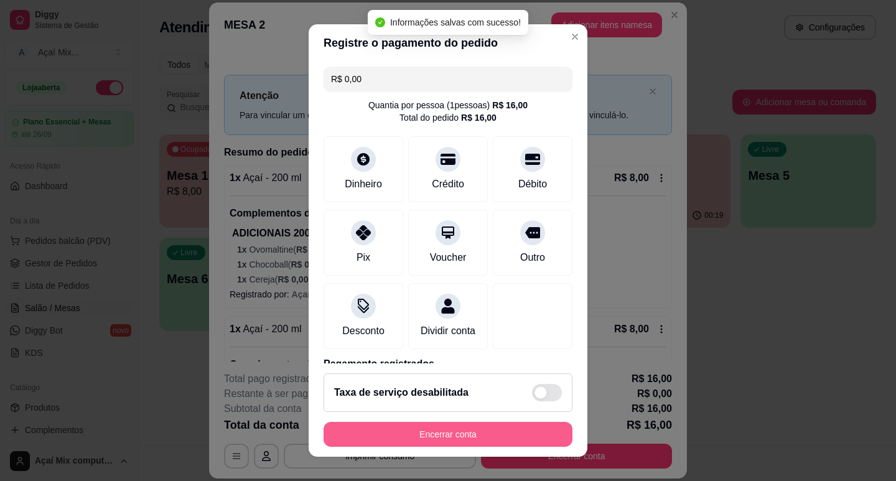
click at [456, 432] on button "Encerrar conta" at bounding box center [448, 434] width 249 height 25
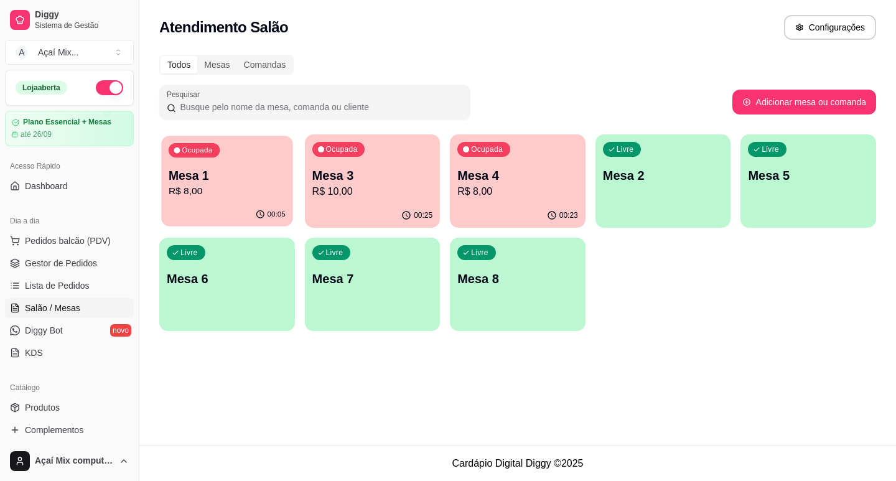
click at [254, 197] on p "R$ 8,00" at bounding box center [227, 191] width 117 height 14
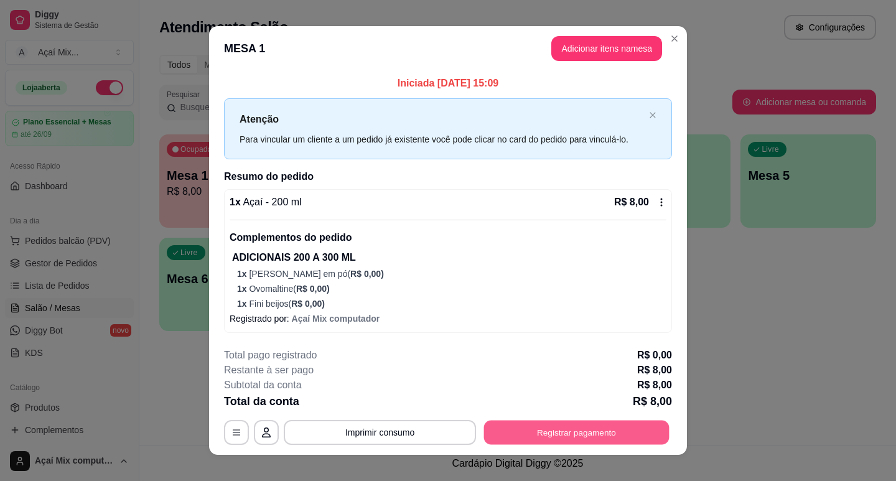
click at [516, 436] on button "Registrar pagamento" at bounding box center [576, 432] width 185 height 24
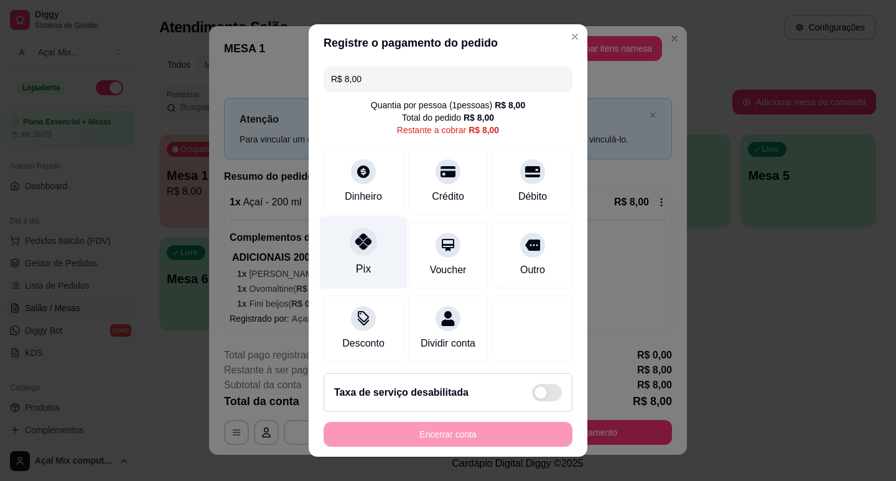
click at [376, 255] on div "Pix" at bounding box center [364, 252] width 88 height 73
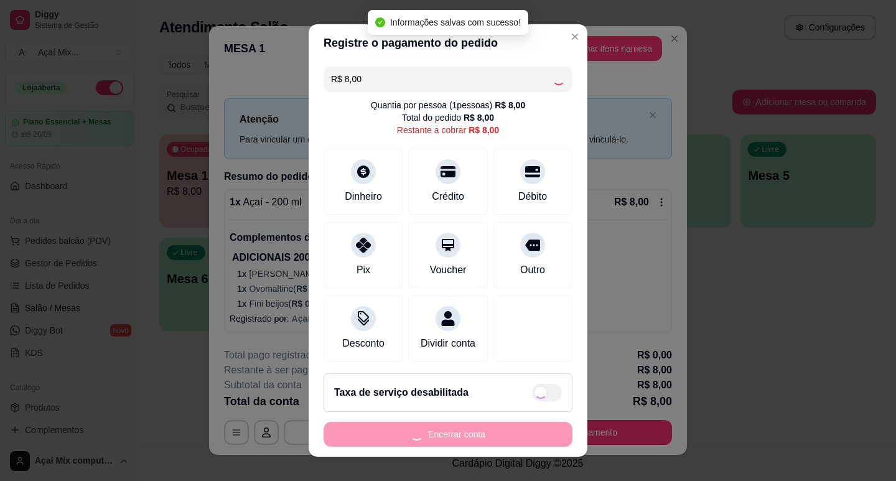
type input "R$ 0,00"
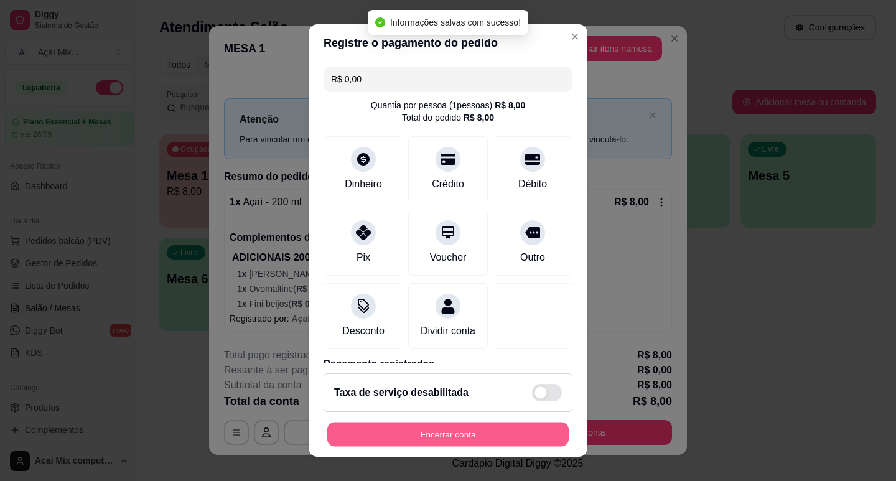
click at [446, 433] on button "Encerrar conta" at bounding box center [447, 434] width 241 height 24
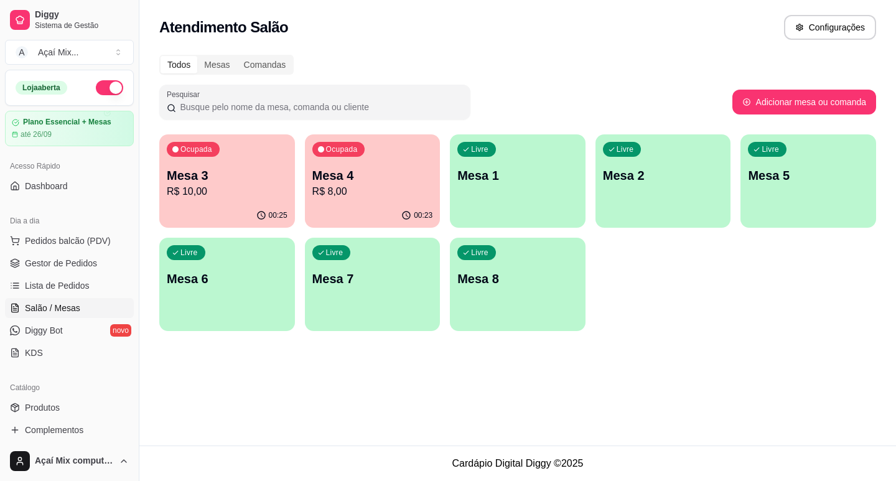
click at [322, 213] on div "00:23" at bounding box center [373, 215] width 136 height 24
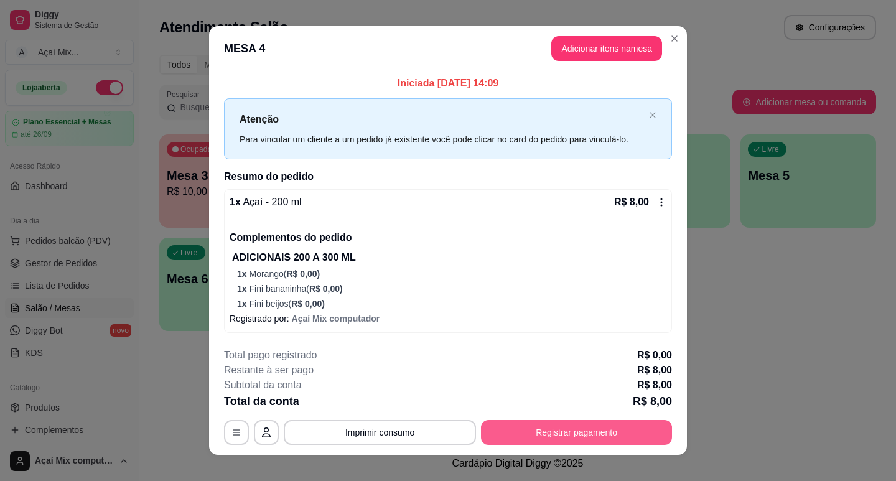
click at [578, 424] on button "Registrar pagamento" at bounding box center [576, 432] width 191 height 25
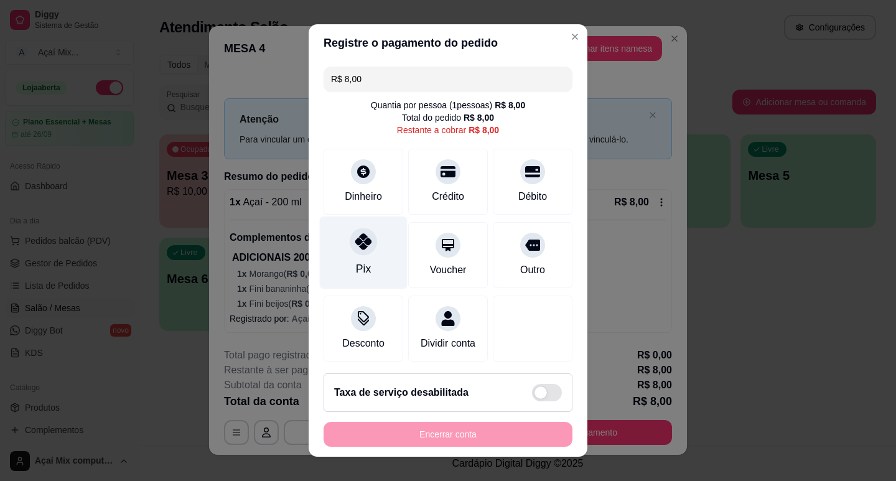
click at [371, 237] on div "Pix" at bounding box center [364, 252] width 88 height 73
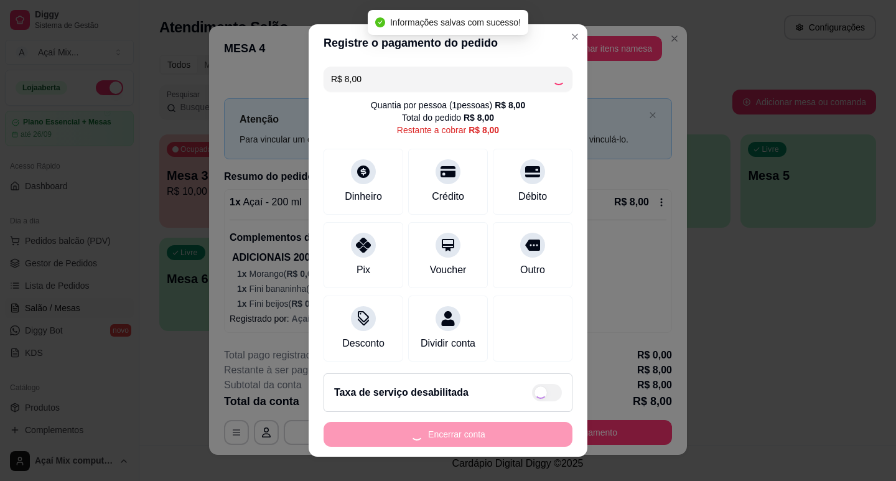
type input "R$ 0,00"
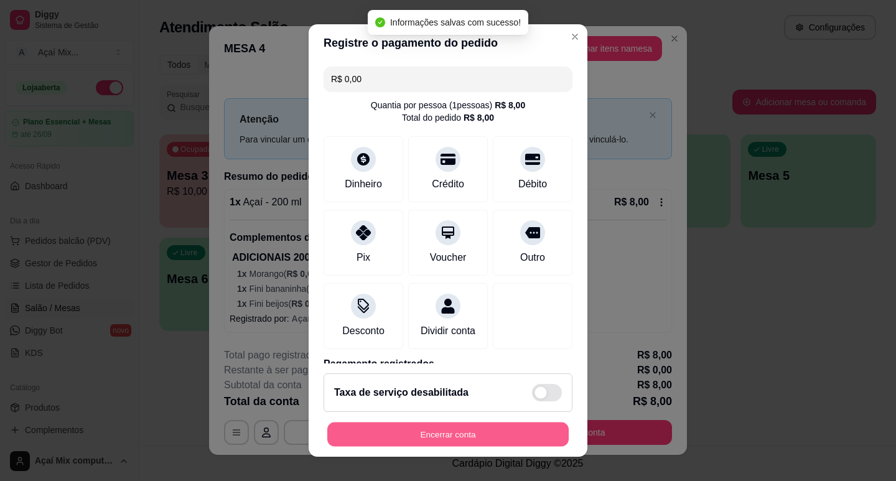
click at [404, 424] on button "Encerrar conta" at bounding box center [447, 434] width 241 height 24
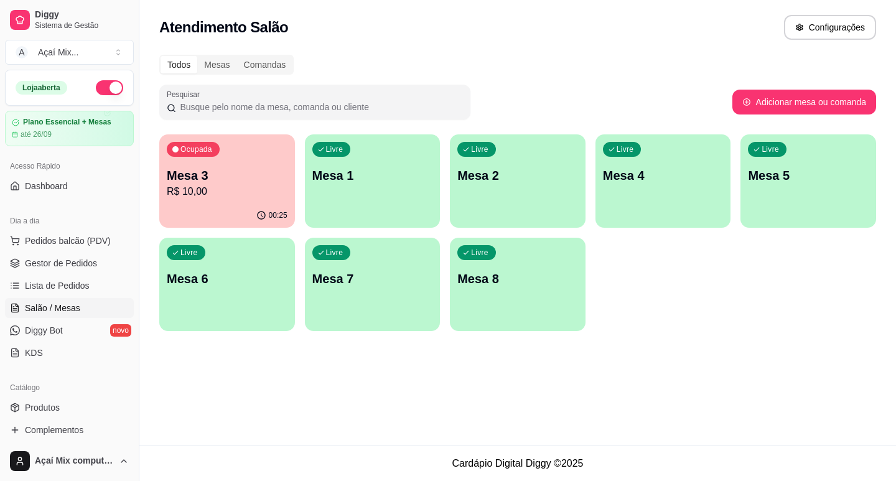
click at [126, 133] on div "Loja aberta Plano Essencial + Mesas até 26/09" at bounding box center [69, 108] width 139 height 77
click at [221, 195] on p "R$ 10,00" at bounding box center [227, 191] width 121 height 15
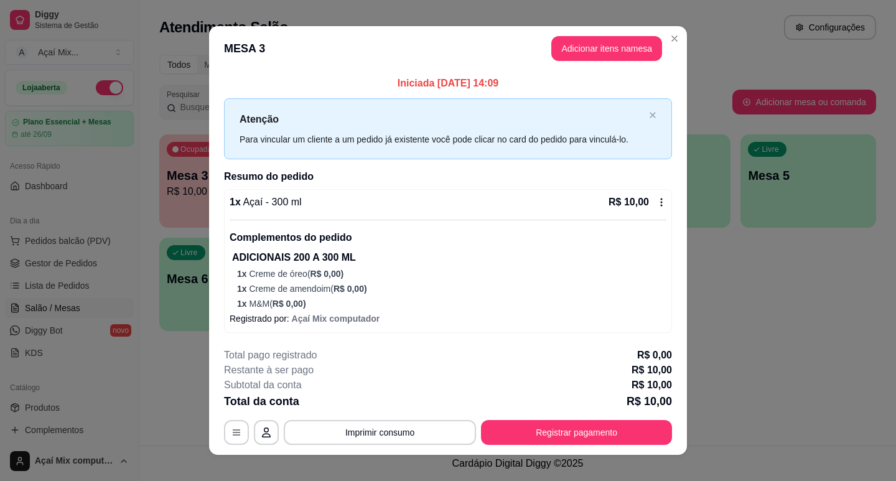
drag, startPoint x: 565, startPoint y: 405, endPoint x: 559, endPoint y: 422, distance: 17.7
click at [559, 422] on div "**********" at bounding box center [448, 396] width 448 height 97
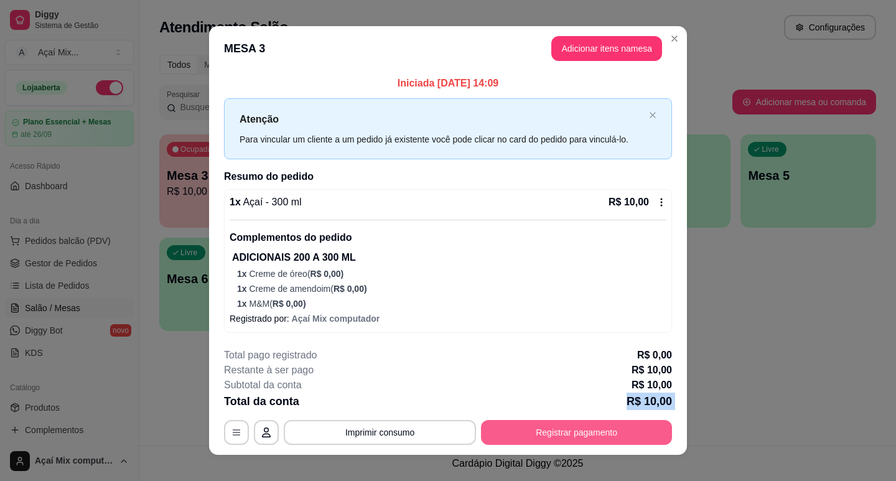
click at [558, 427] on button "Registrar pagamento" at bounding box center [576, 432] width 191 height 25
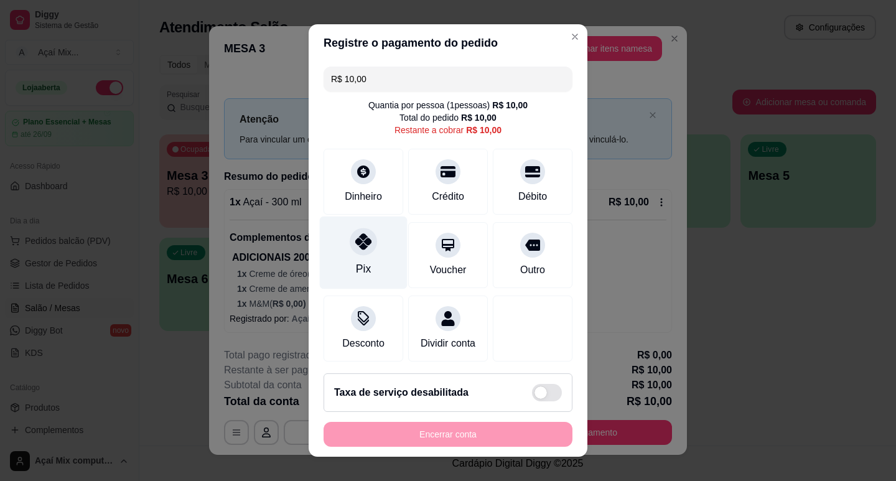
click at [384, 241] on div "Pix" at bounding box center [364, 252] width 88 height 73
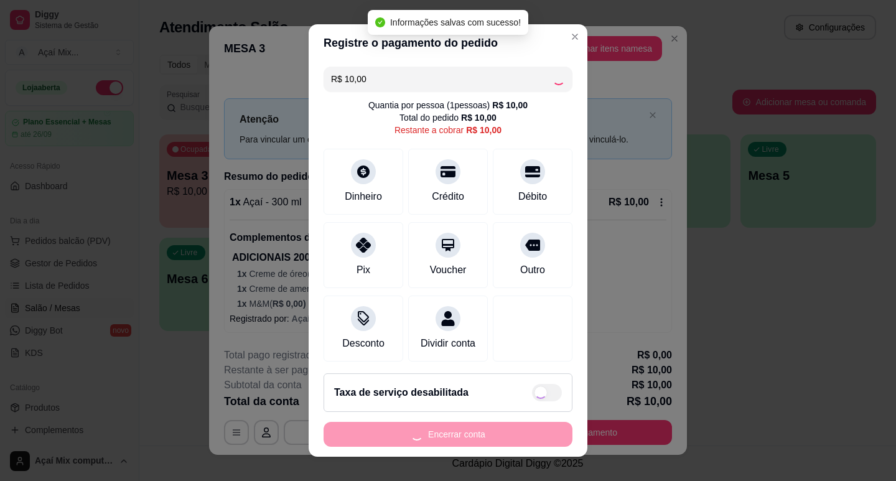
type input "R$ 0,00"
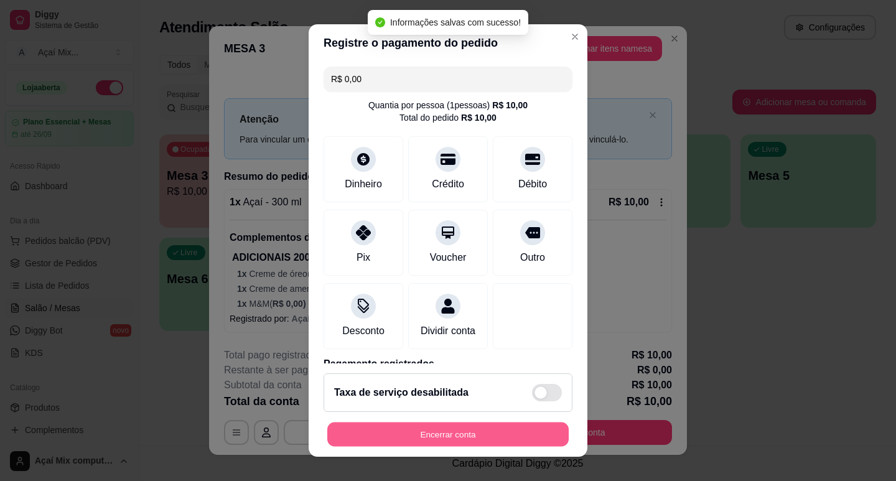
click at [440, 429] on button "Encerrar conta" at bounding box center [447, 434] width 241 height 24
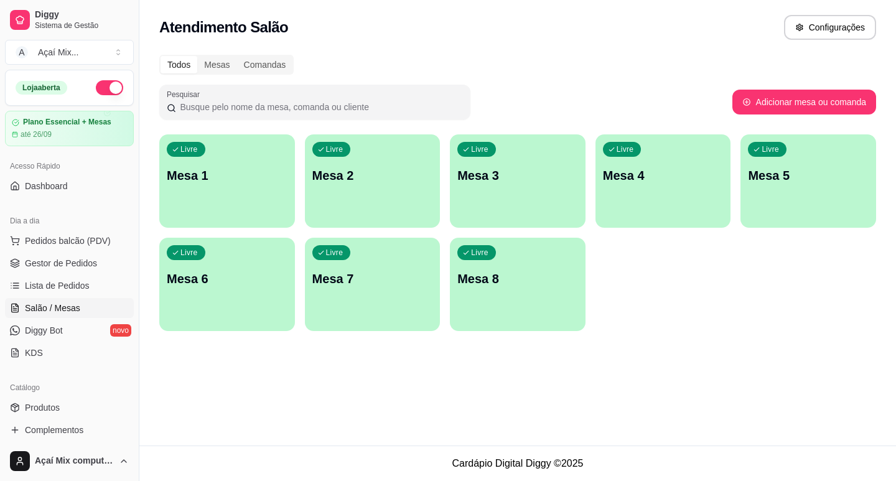
click at [207, 177] on p "Mesa 1" at bounding box center [227, 175] width 121 height 17
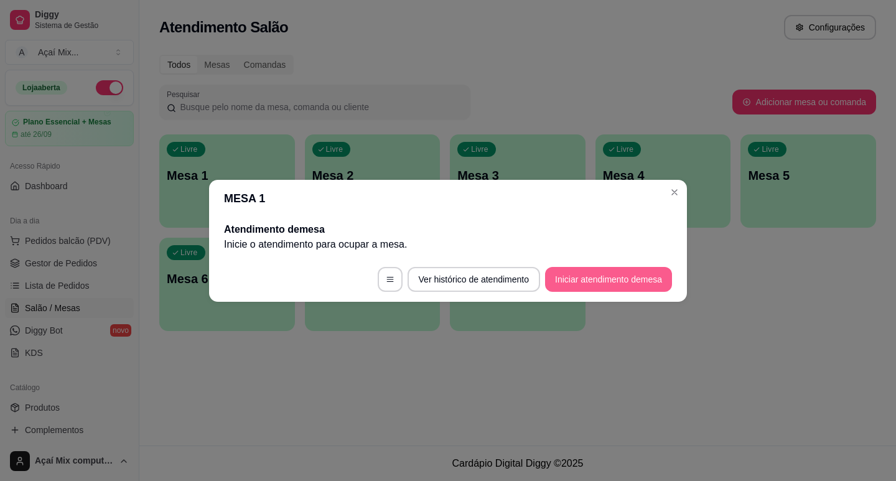
click at [561, 269] on button "Iniciar atendimento de mesa" at bounding box center [608, 279] width 127 height 25
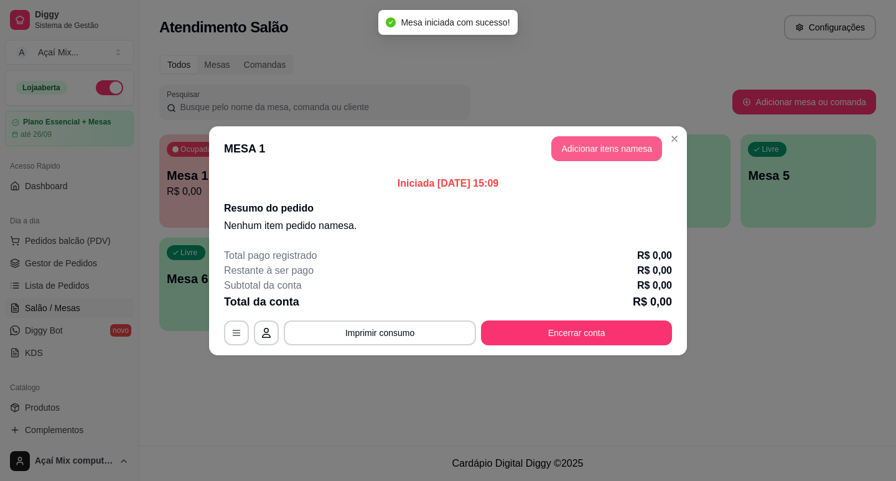
click at [620, 146] on button "Adicionar itens na mesa" at bounding box center [606, 148] width 111 height 25
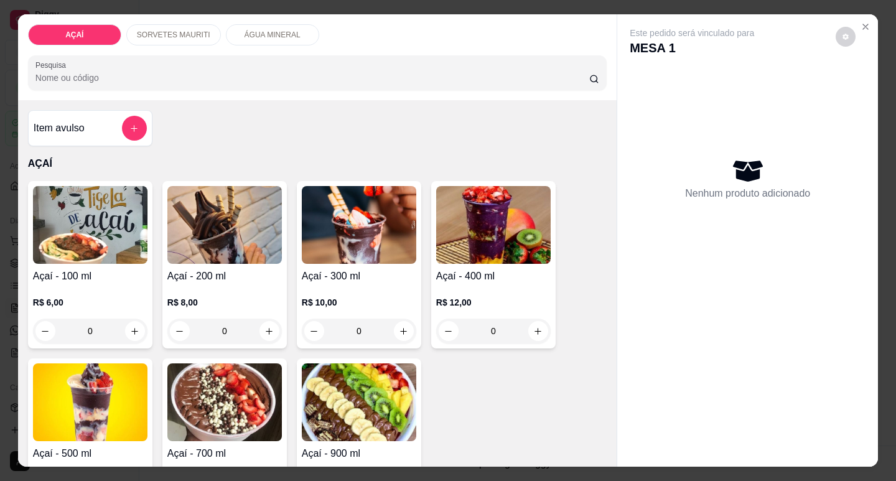
click at [270, 276] on h4 "Açaí - 200 ml" at bounding box center [224, 276] width 114 height 15
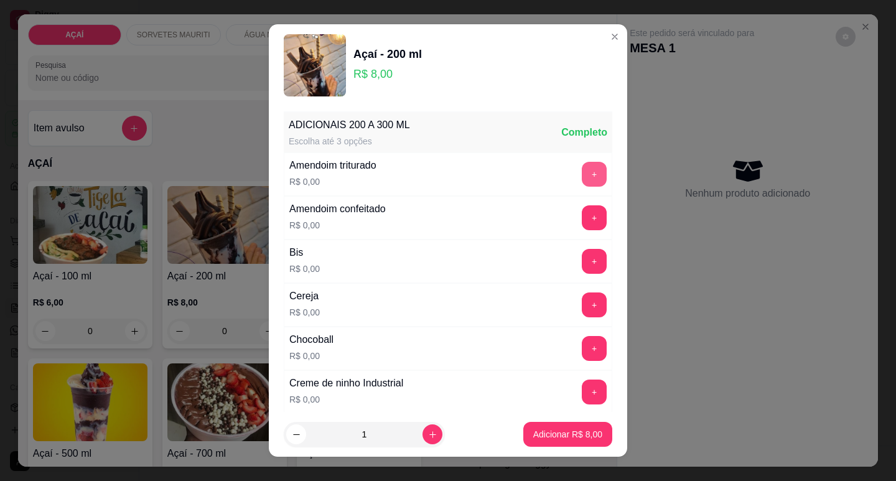
click at [582, 173] on button "+" at bounding box center [594, 174] width 25 height 25
click at [582, 307] on button "+" at bounding box center [594, 304] width 24 height 24
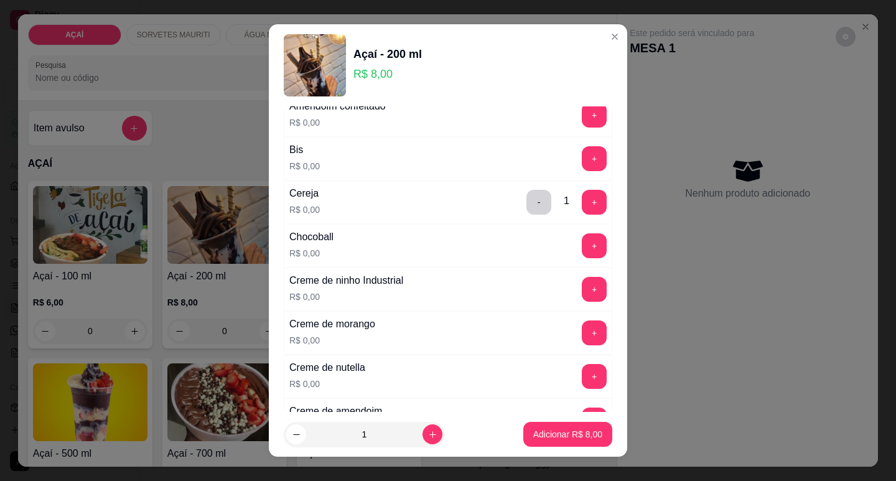
scroll to position [124, 0]
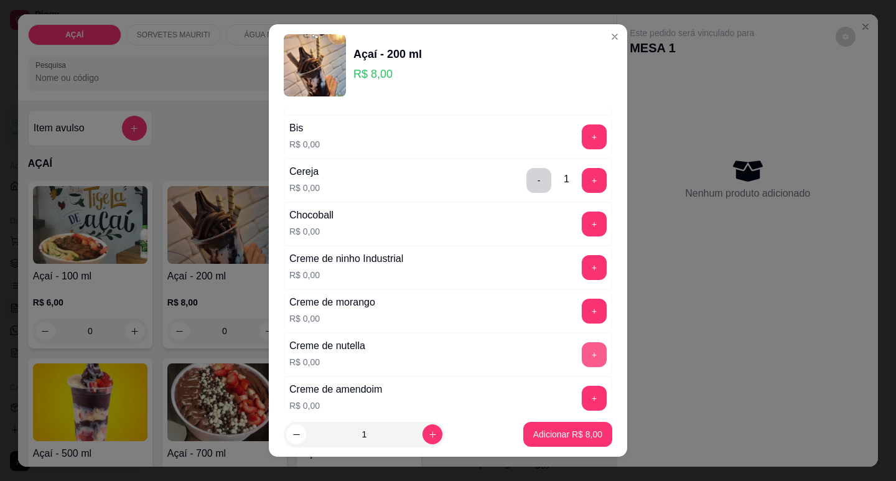
click at [582, 353] on button "+" at bounding box center [594, 354] width 25 height 25
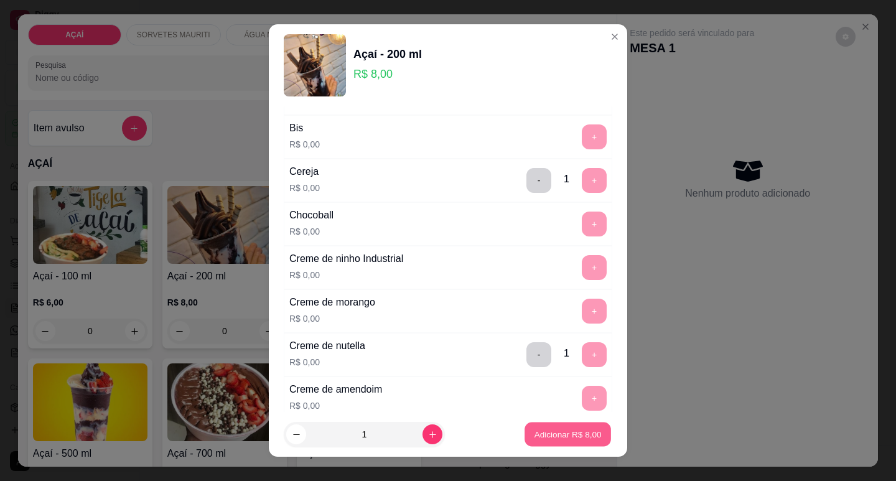
click at [583, 430] on p "Adicionar R$ 8,00" at bounding box center [567, 435] width 67 height 12
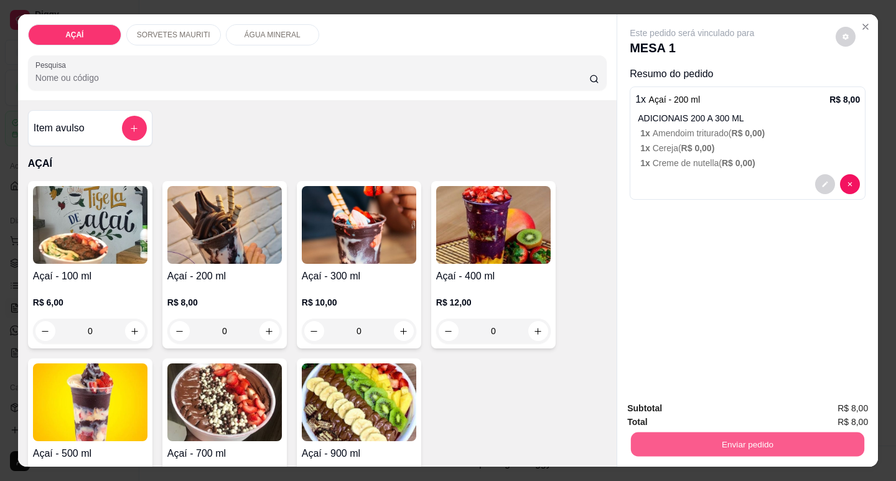
click at [704, 436] on button "Enviar pedido" at bounding box center [747, 444] width 233 height 24
click at [832, 411] on button "Enviar pedido" at bounding box center [836, 409] width 70 height 24
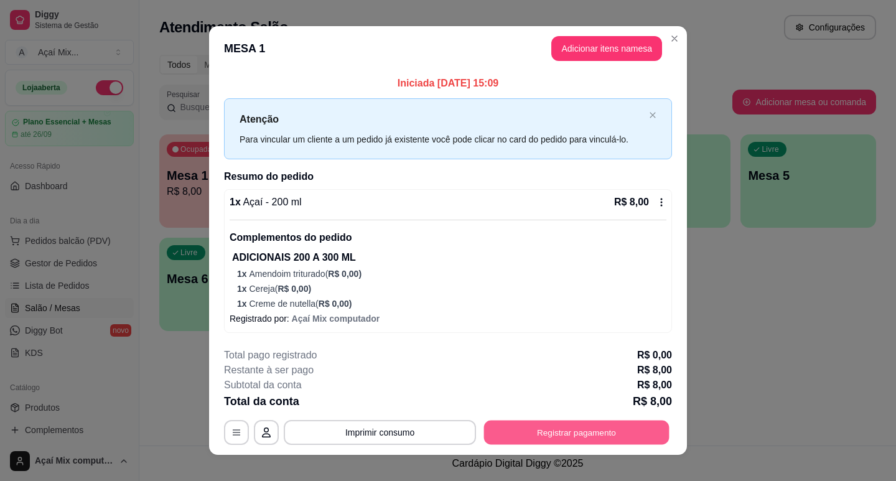
click at [565, 429] on button "Registrar pagamento" at bounding box center [576, 432] width 185 height 24
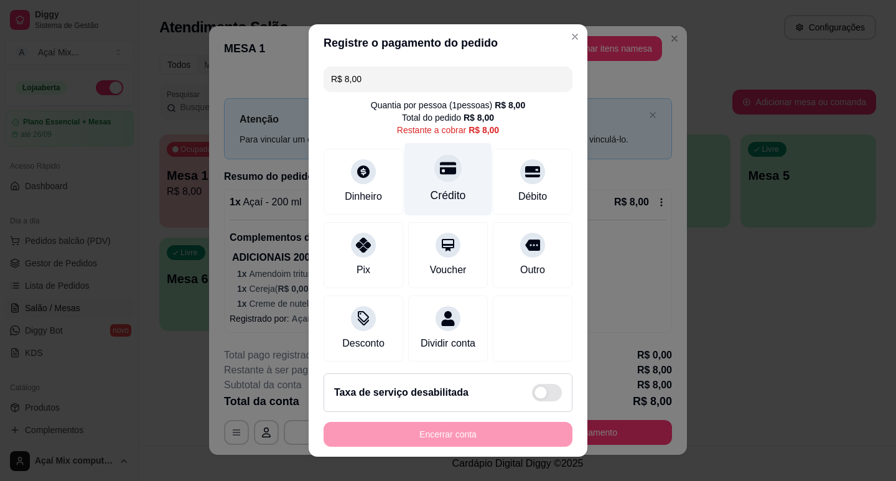
click at [460, 195] on div "Crédito" at bounding box center [448, 178] width 88 height 73
type input "R$ 0,00"
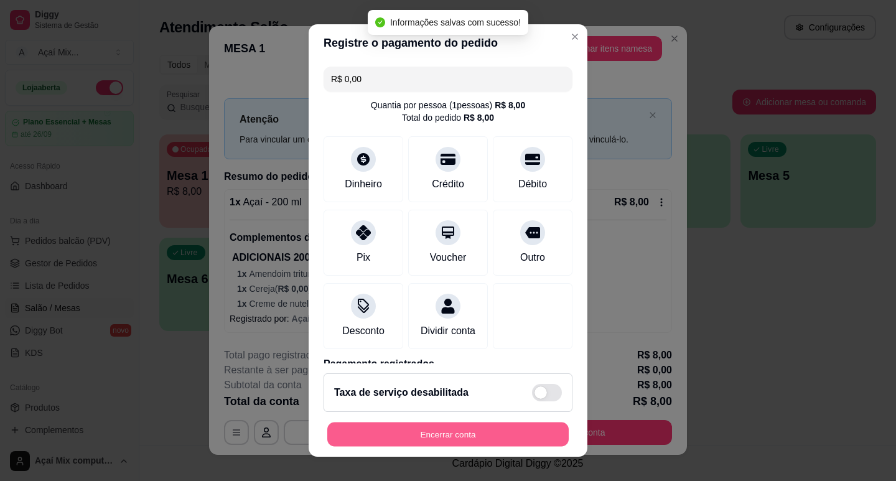
click at [400, 440] on button "Encerrar conta" at bounding box center [447, 434] width 241 height 24
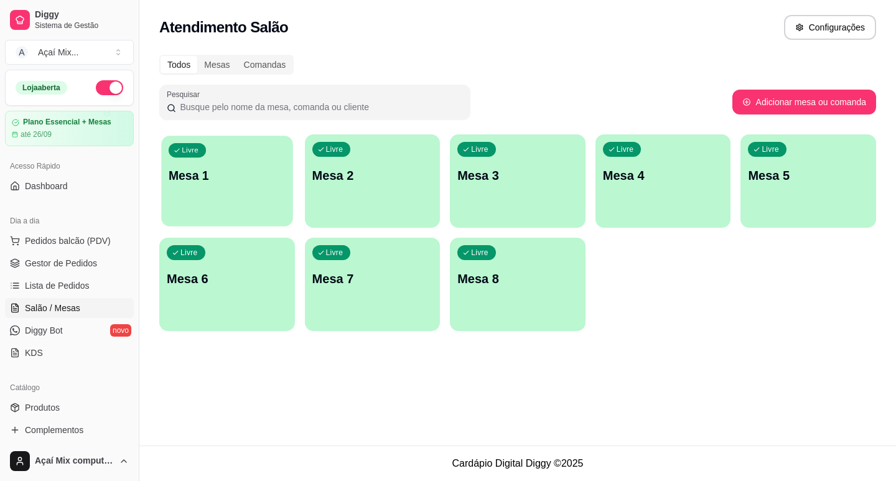
click at [231, 164] on div "Livre Mesa 1" at bounding box center [226, 174] width 131 height 76
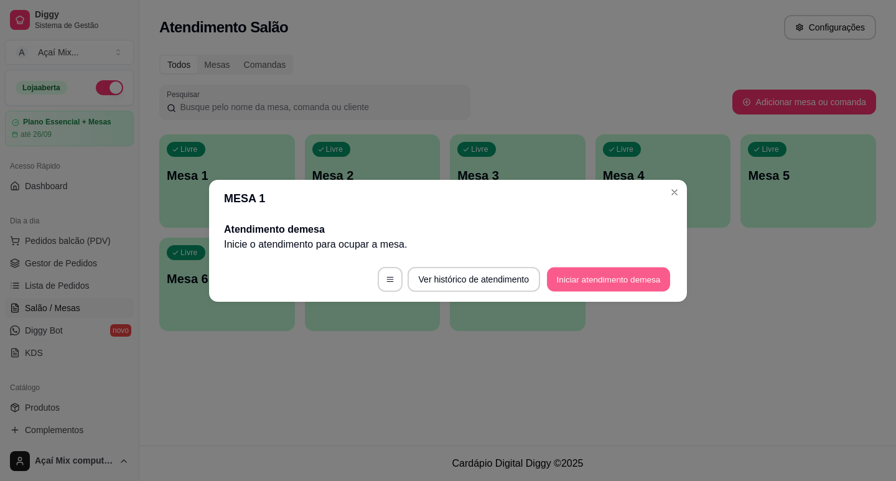
click at [587, 275] on button "Iniciar atendimento de mesa" at bounding box center [608, 279] width 123 height 24
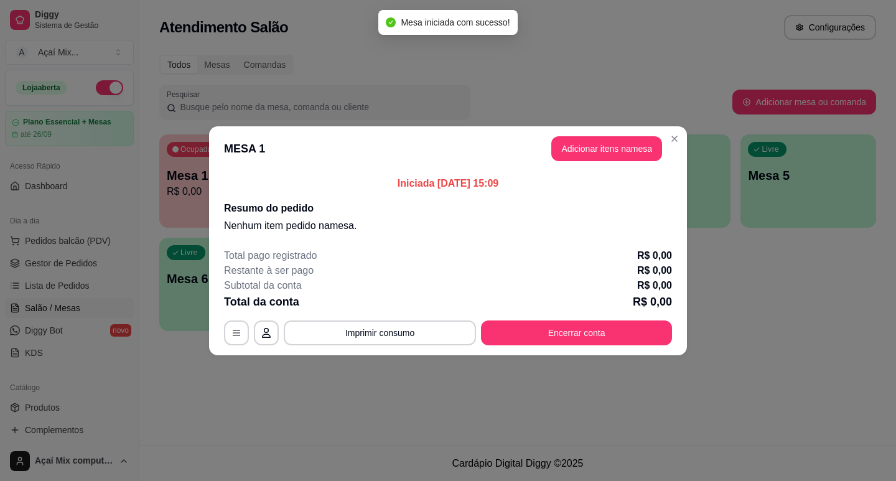
click at [583, 129] on header "MESA 1 Adicionar itens na mesa" at bounding box center [448, 148] width 478 height 45
click at [597, 161] on header "MESA 1 Adicionar itens na mesa" at bounding box center [448, 148] width 478 height 45
click at [595, 154] on button "Adicionar itens na mesa" at bounding box center [606, 148] width 107 height 24
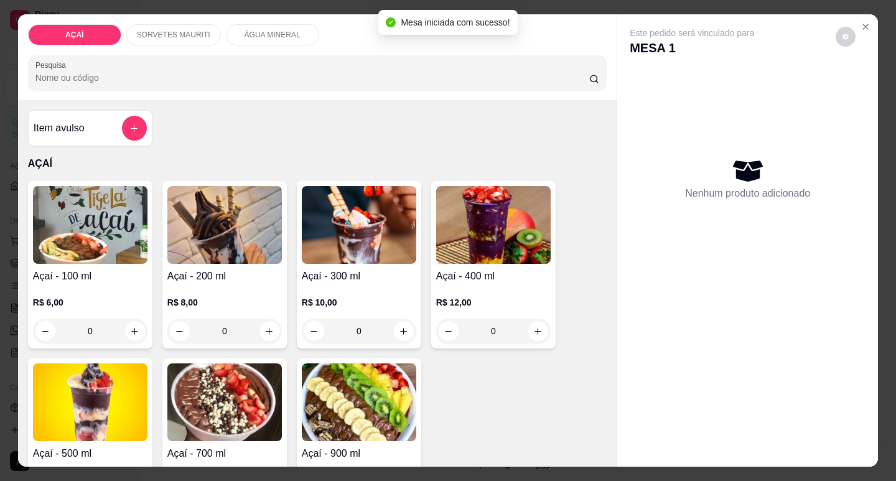
click at [338, 269] on h4 "Açaí - 300 ml" at bounding box center [359, 276] width 114 height 15
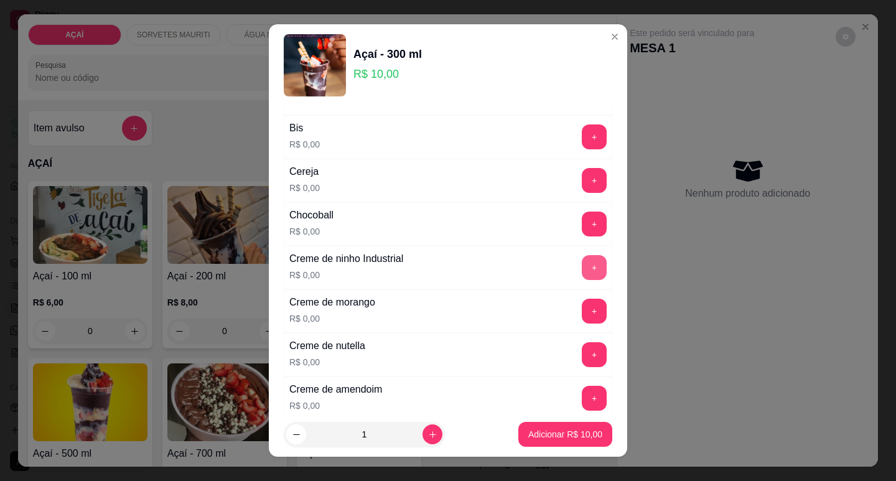
click at [582, 274] on button "+" at bounding box center [594, 267] width 25 height 25
click at [582, 187] on button "+" at bounding box center [594, 180] width 25 height 25
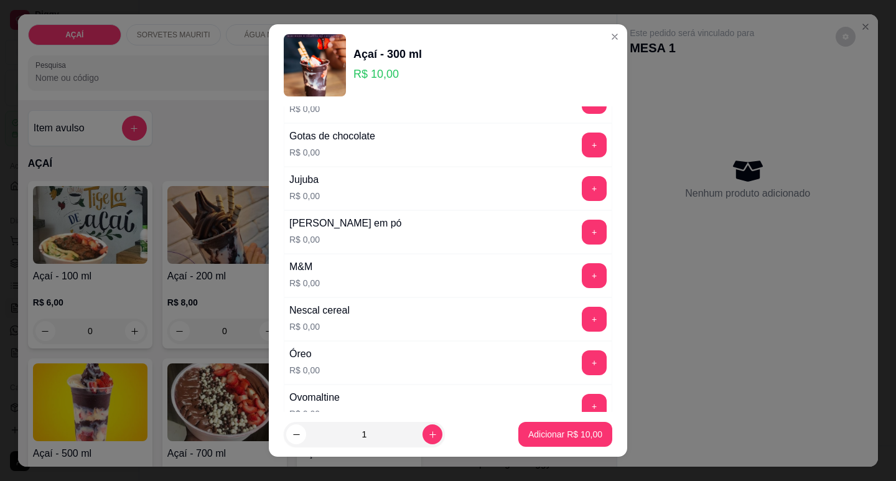
scroll to position [1120, 0]
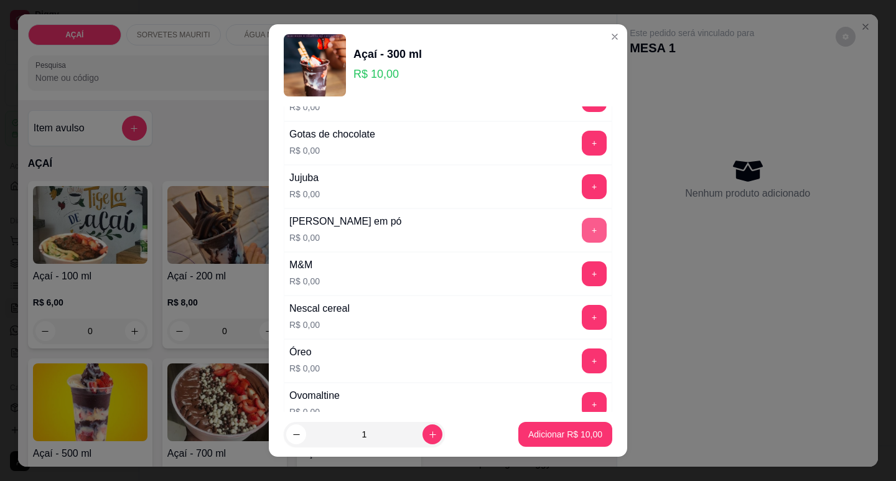
click at [582, 231] on button "+" at bounding box center [594, 230] width 25 height 25
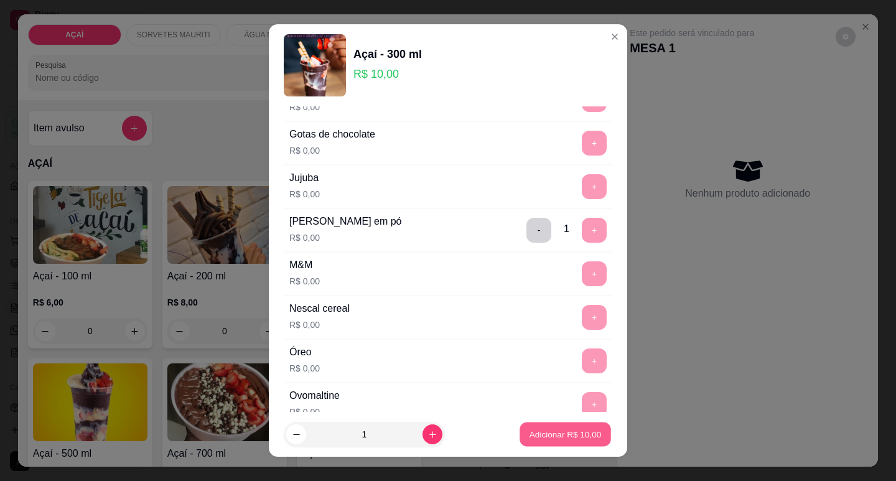
click at [544, 439] on p "Adicionar R$ 10,00" at bounding box center [565, 435] width 72 height 12
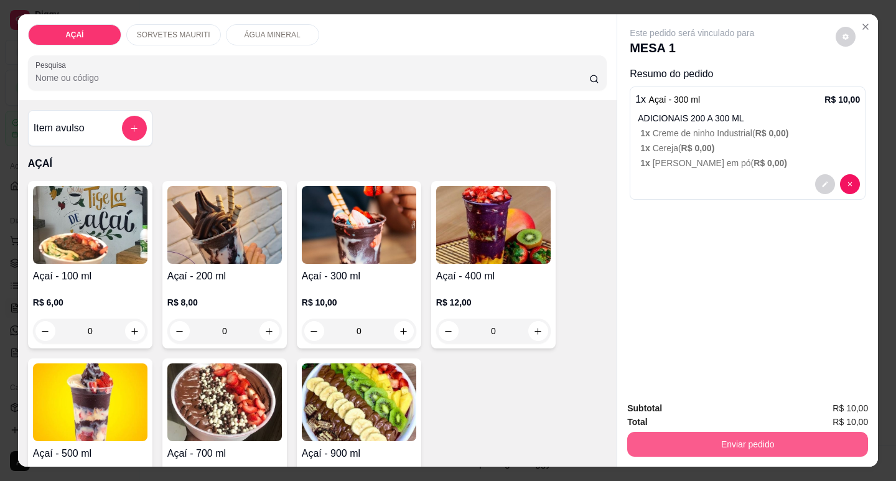
click at [663, 445] on button "Enviar pedido" at bounding box center [747, 444] width 241 height 25
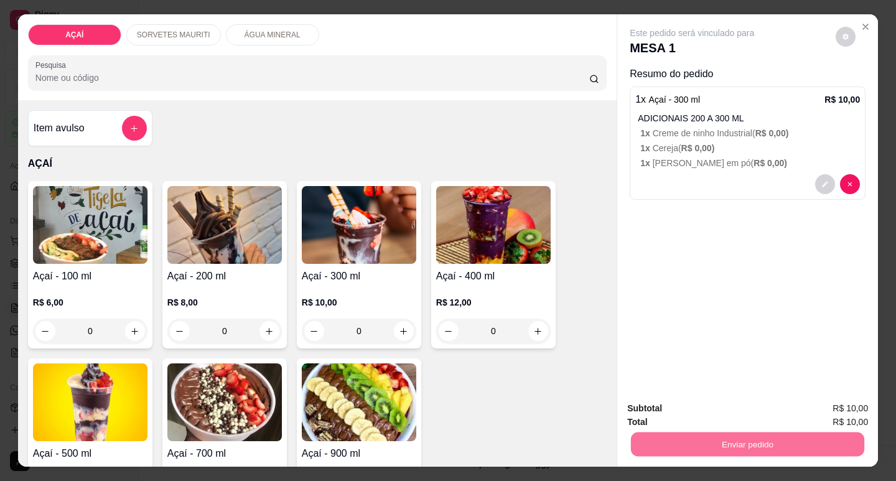
click at [844, 401] on button "Enviar pedido" at bounding box center [835, 408] width 68 height 23
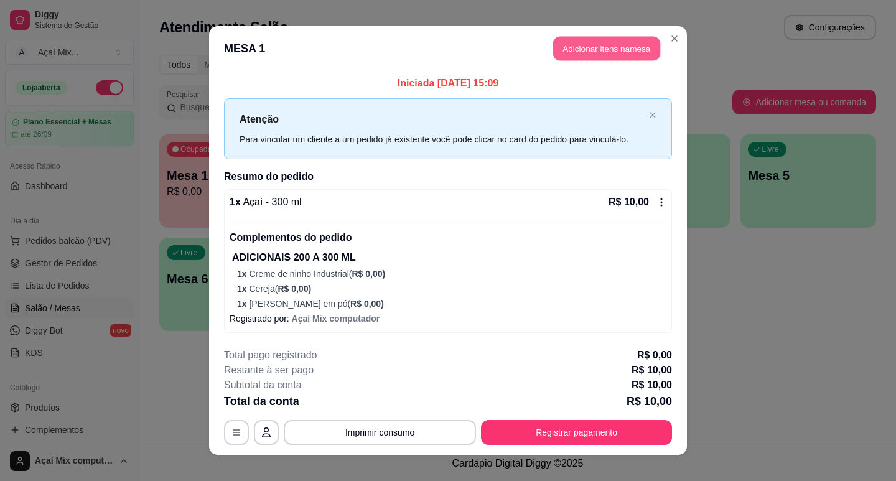
click at [649, 37] on button "Adicionar itens na mesa" at bounding box center [606, 49] width 107 height 24
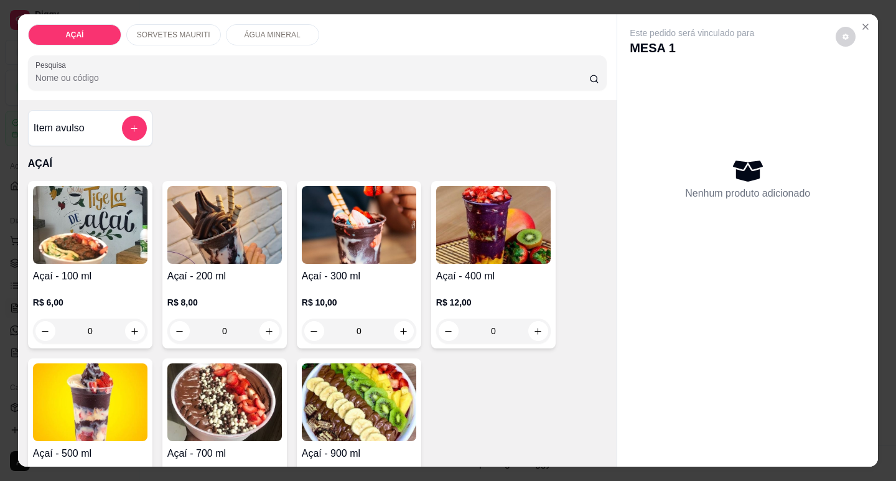
click at [451, 289] on div "R$ 12,00 0" at bounding box center [493, 314] width 114 height 60
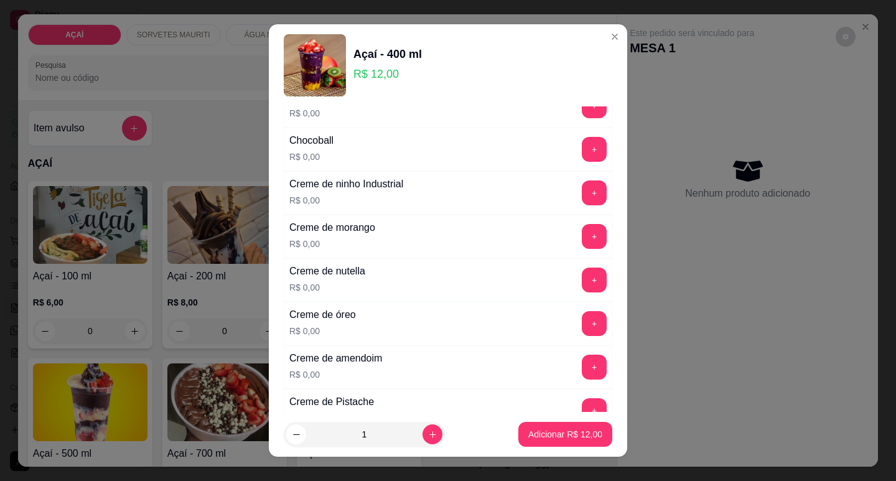
scroll to position [249, 0]
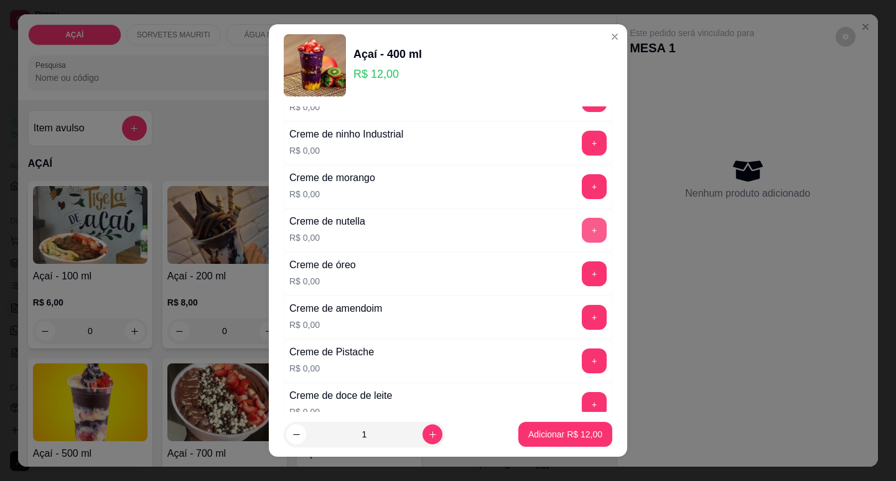
click at [582, 232] on button "+" at bounding box center [594, 230] width 25 height 25
click at [582, 147] on button "+" at bounding box center [594, 143] width 25 height 25
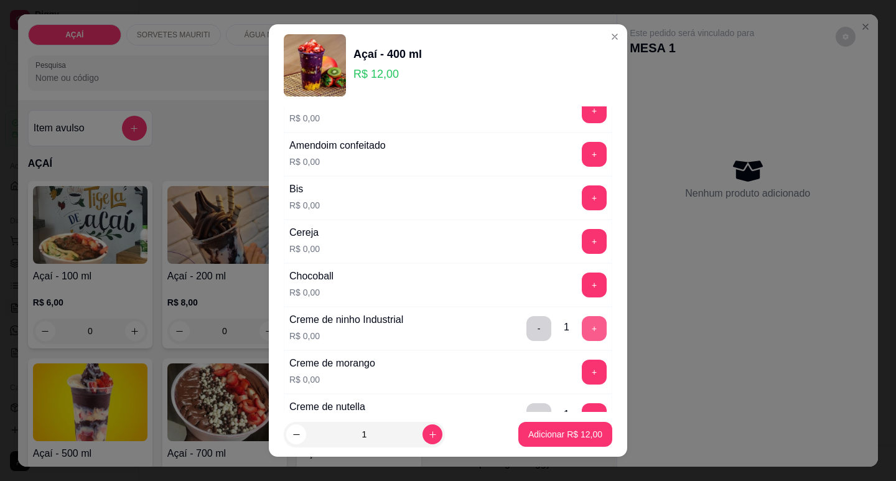
scroll to position [62, 0]
click at [582, 240] on button "+" at bounding box center [594, 242] width 24 height 24
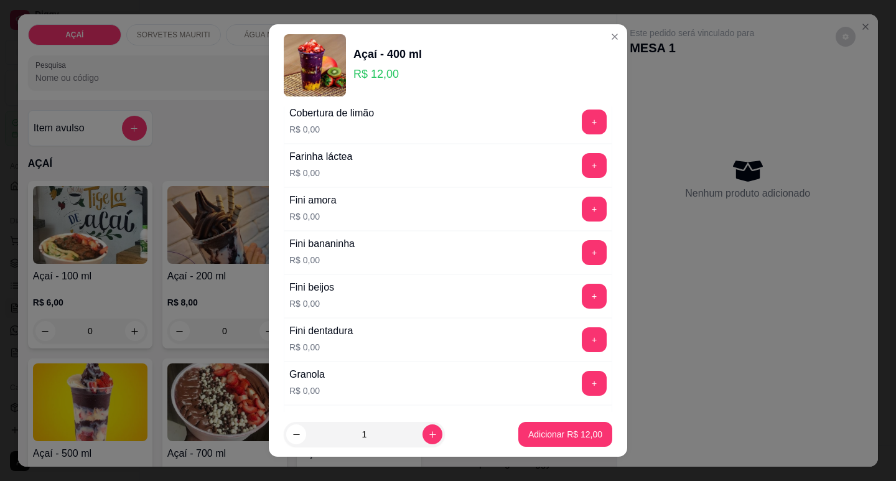
scroll to position [747, 0]
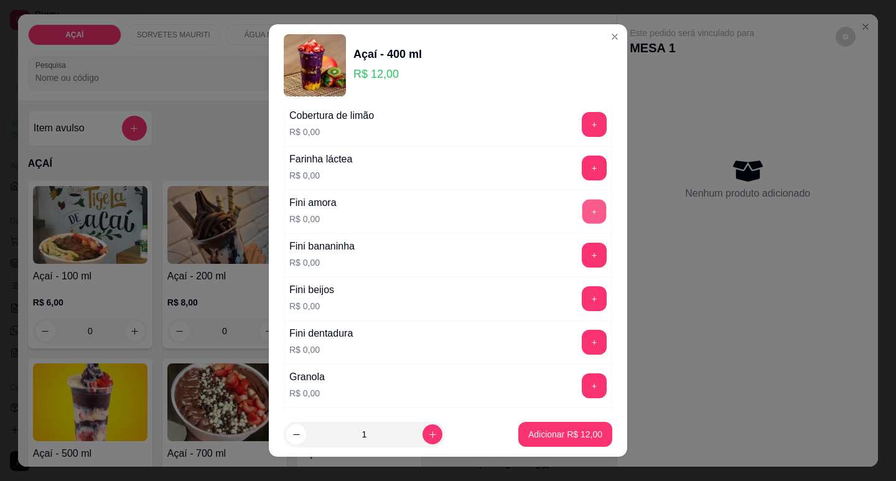
click at [582, 215] on button "+" at bounding box center [594, 211] width 24 height 24
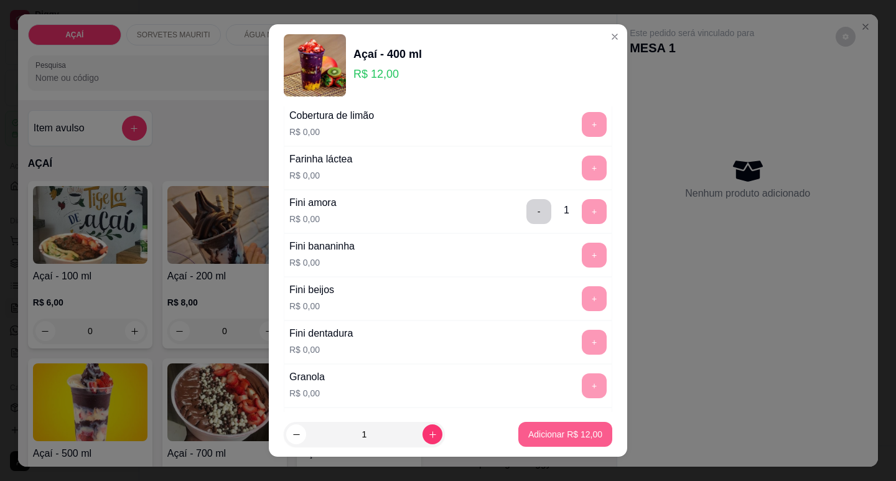
click at [532, 431] on p "Adicionar R$ 12,00" at bounding box center [565, 434] width 74 height 12
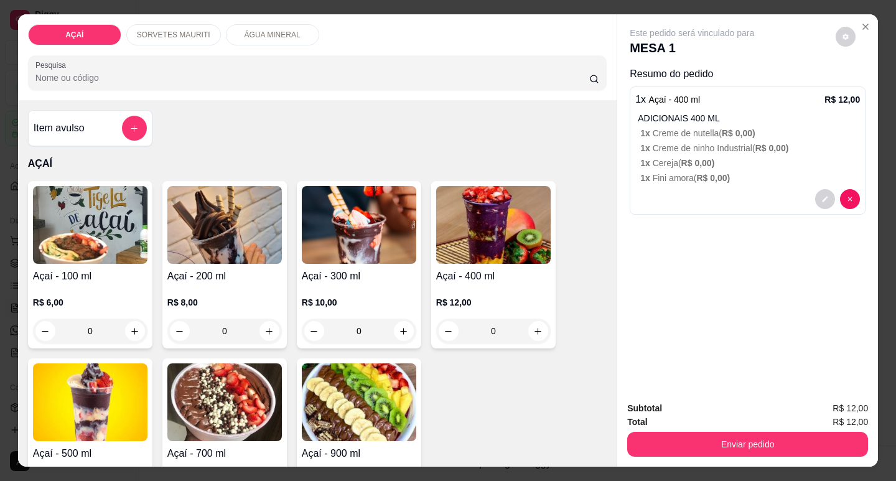
click at [464, 222] on img at bounding box center [493, 225] width 114 height 78
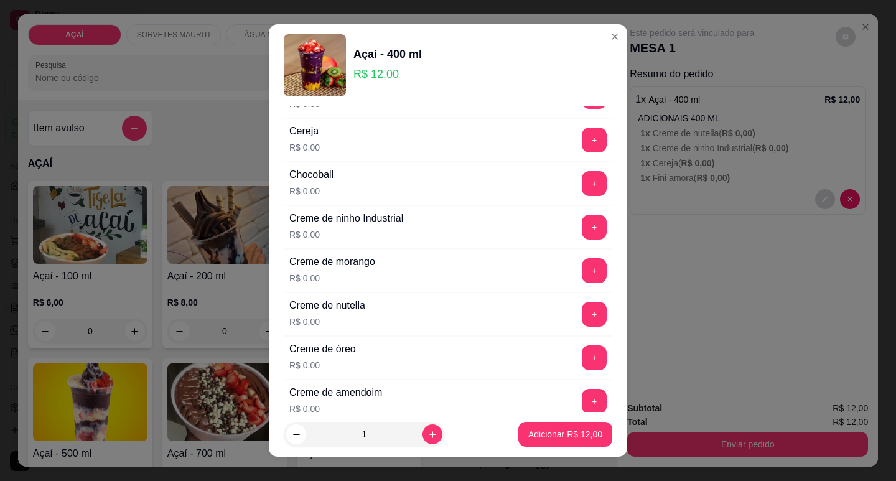
scroll to position [187, 0]
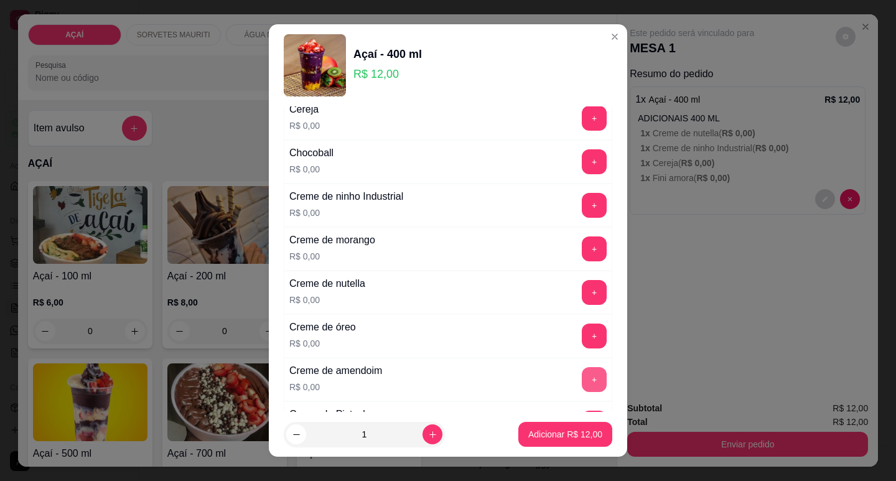
click at [582, 377] on button "+" at bounding box center [594, 379] width 25 height 25
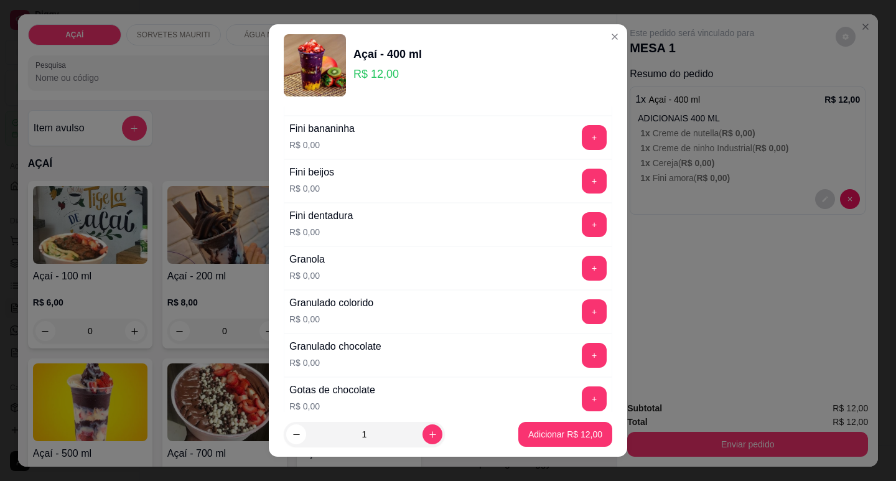
scroll to position [871, 0]
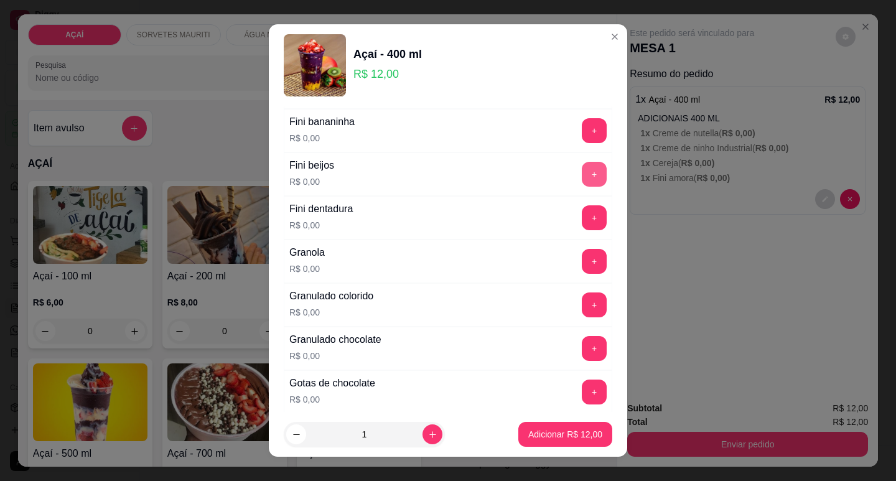
click at [582, 178] on button "+" at bounding box center [594, 174] width 25 height 25
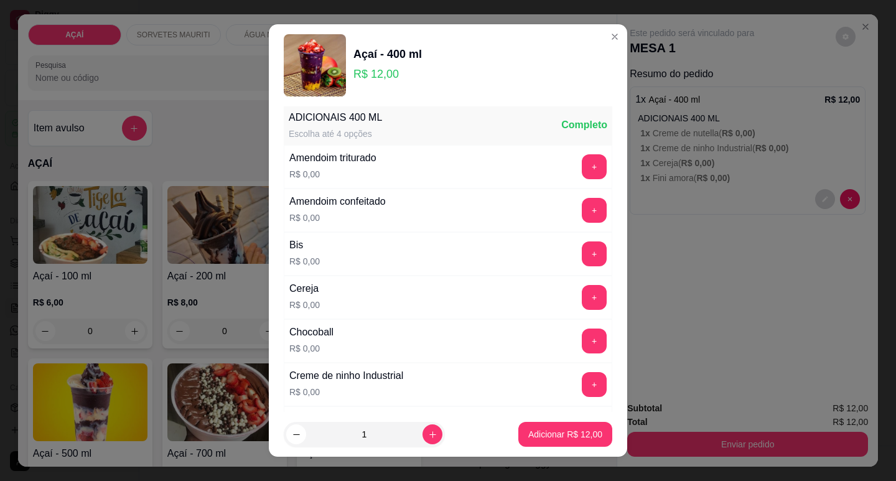
scroll to position [0, 0]
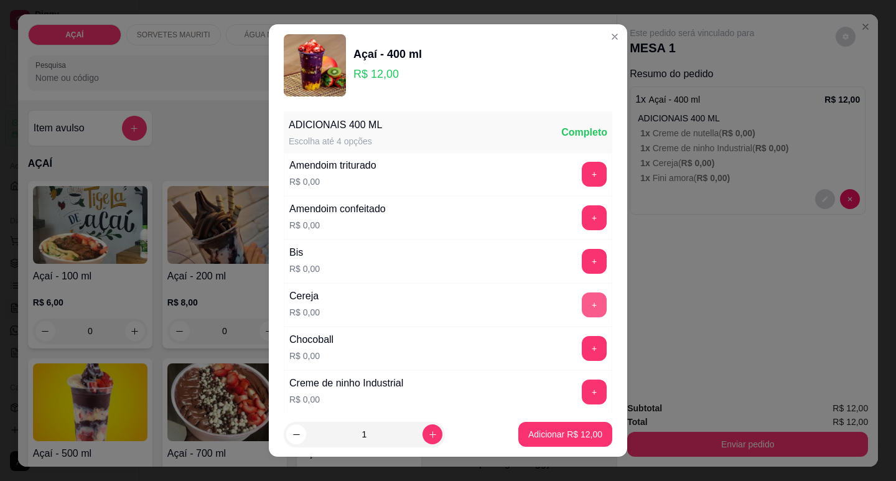
click at [582, 301] on button "+" at bounding box center [594, 304] width 25 height 25
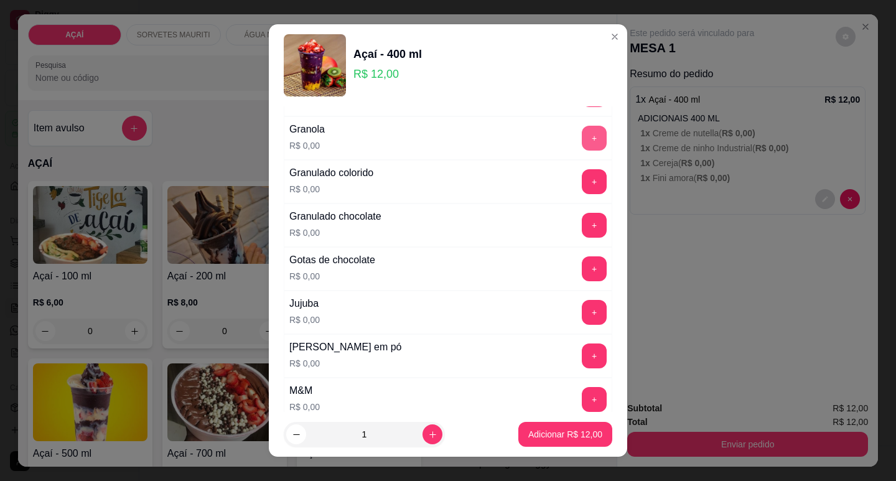
scroll to position [995, 0]
click at [582, 267] on button "+" at bounding box center [594, 267] width 24 height 24
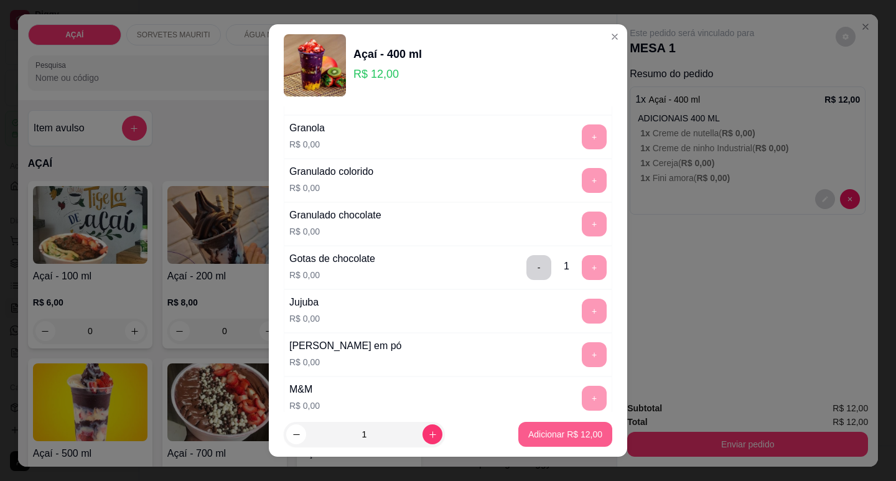
click at [540, 439] on p "Adicionar R$ 12,00" at bounding box center [565, 434] width 74 height 12
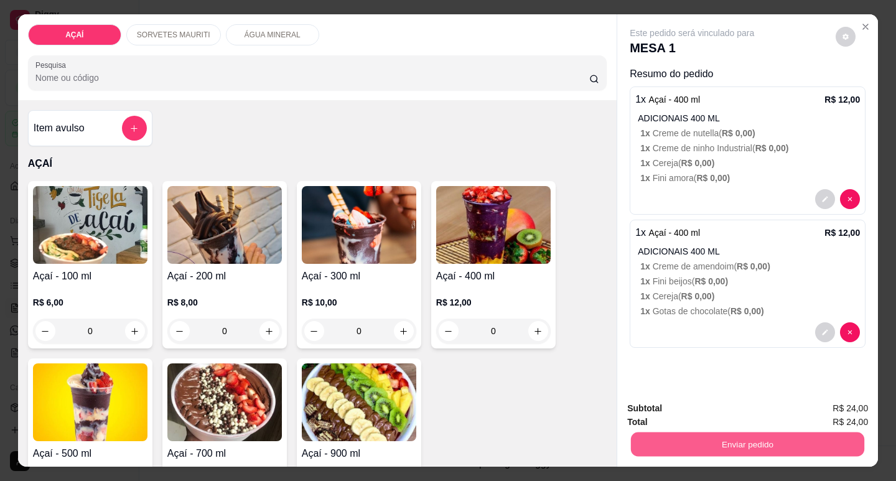
click at [636, 444] on button "Enviar pedido" at bounding box center [747, 444] width 233 height 24
click at [830, 405] on button "Enviar pedido" at bounding box center [835, 408] width 68 height 23
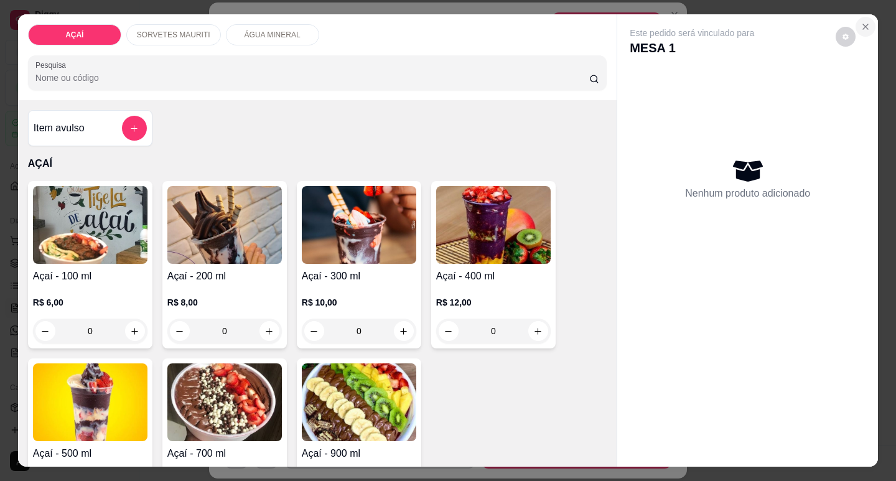
click at [860, 22] on icon "Close" at bounding box center [865, 27] width 10 height 10
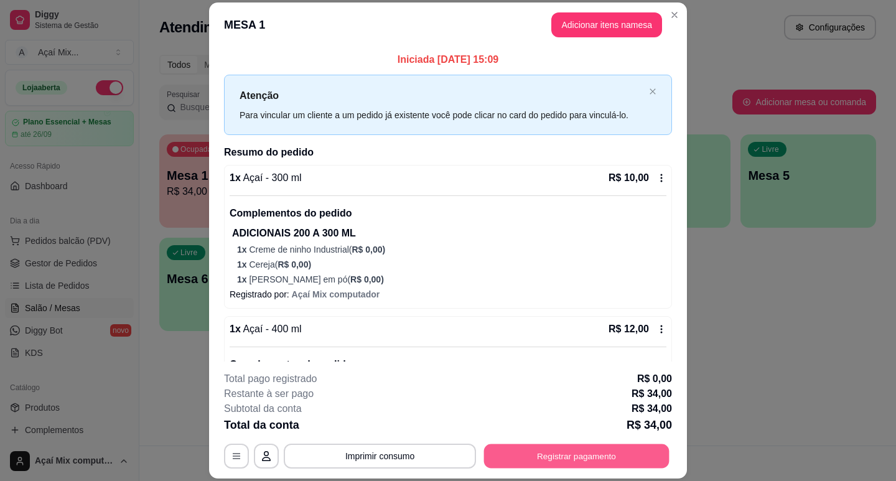
click at [612, 459] on button "Registrar pagamento" at bounding box center [576, 456] width 185 height 24
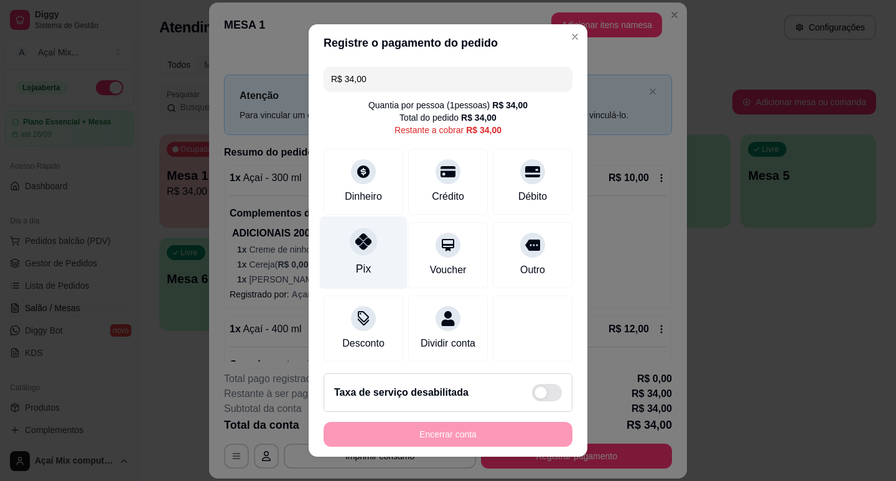
click at [358, 226] on div "Pix" at bounding box center [364, 252] width 88 height 73
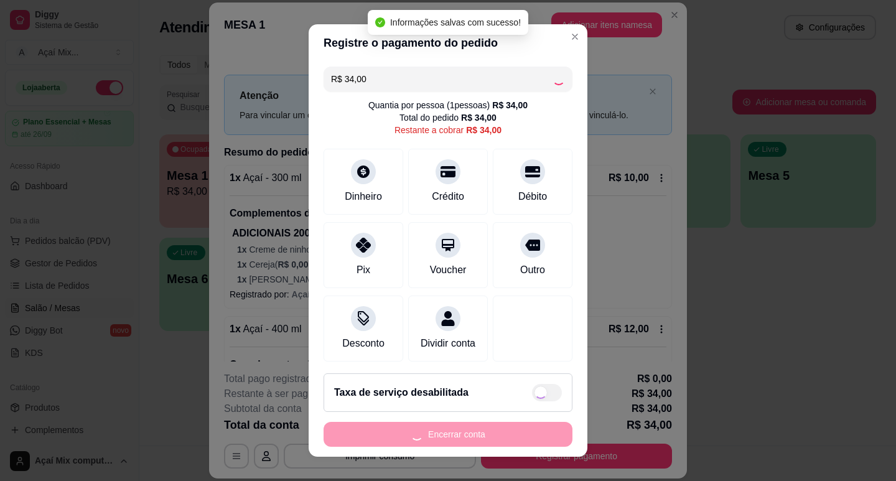
type input "R$ 0,00"
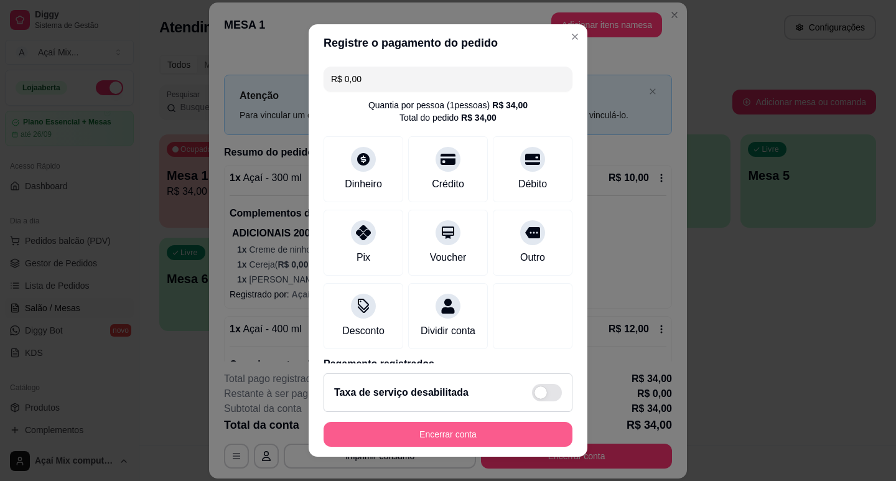
click at [441, 433] on button "Encerrar conta" at bounding box center [448, 434] width 249 height 25
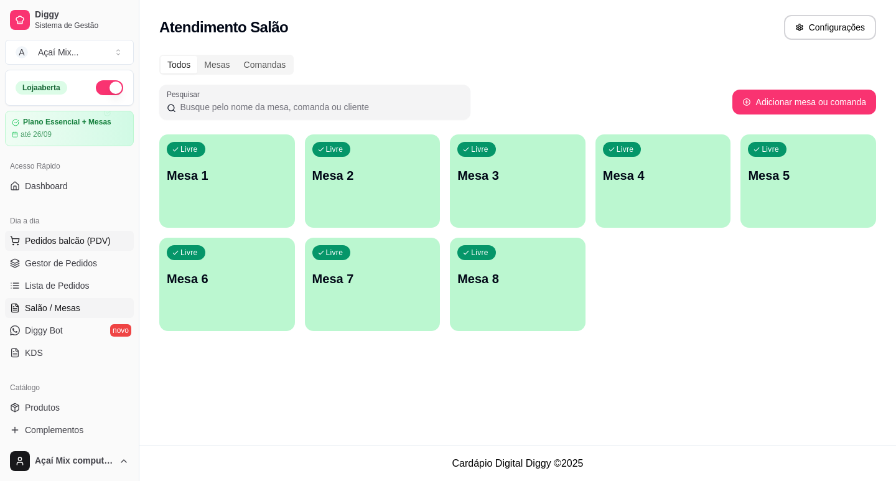
click at [86, 238] on span "Pedidos balcão (PDV)" at bounding box center [68, 241] width 86 height 12
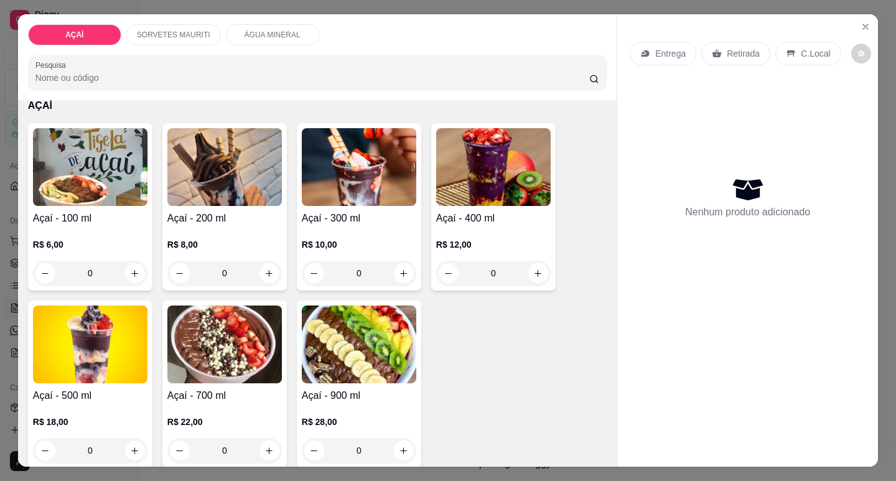
scroll to position [124, 0]
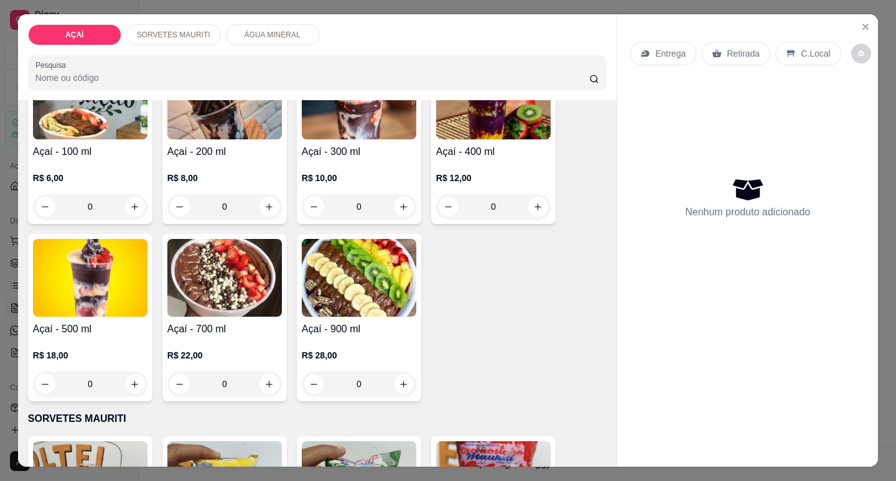
click at [201, 340] on div "R$ 22,00 0" at bounding box center [224, 367] width 114 height 60
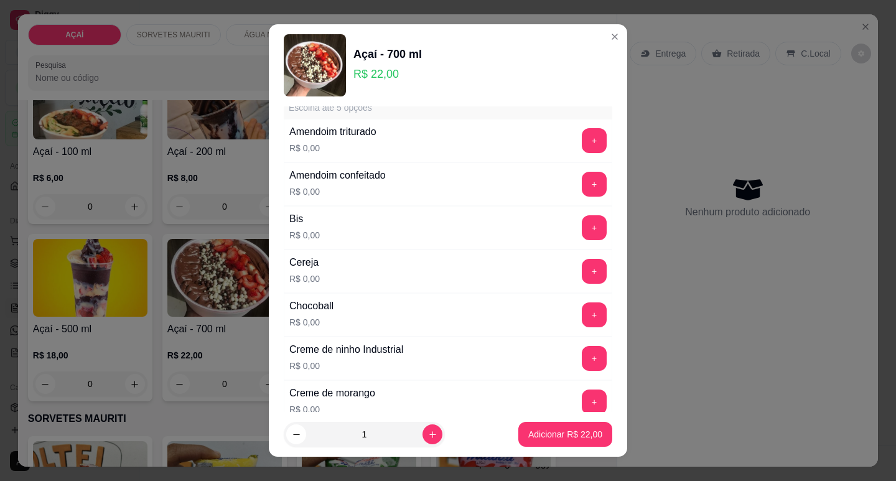
scroll to position [62, 0]
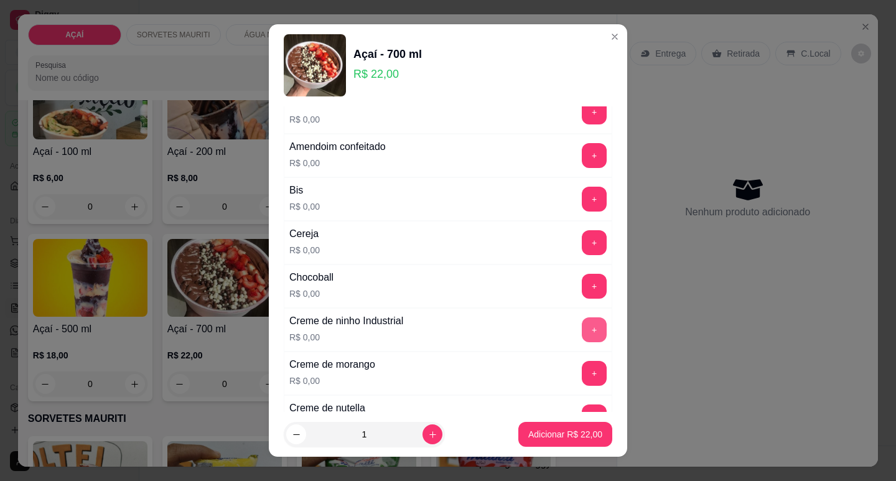
click at [582, 325] on button "+" at bounding box center [594, 329] width 25 height 25
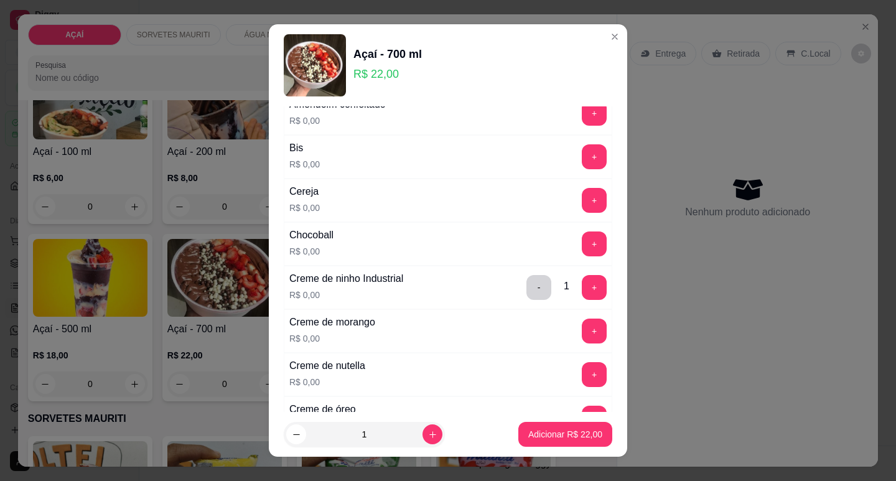
scroll to position [124, 0]
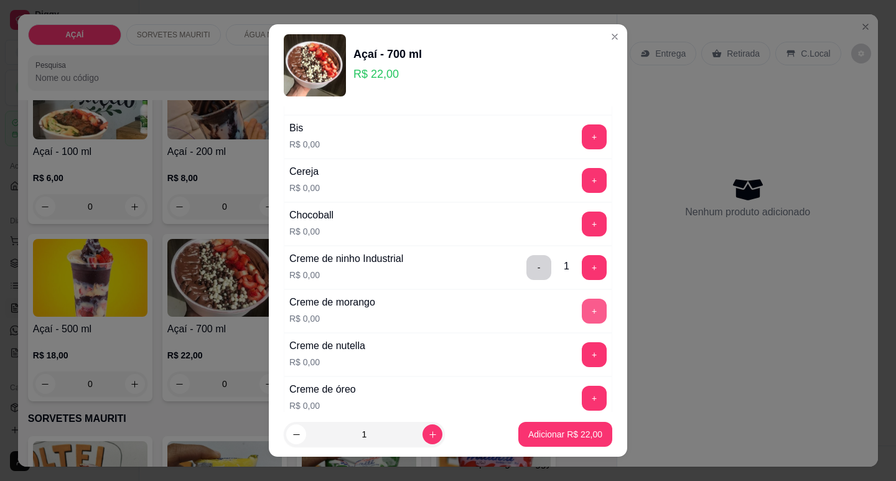
click at [582, 314] on button "+" at bounding box center [594, 311] width 25 height 25
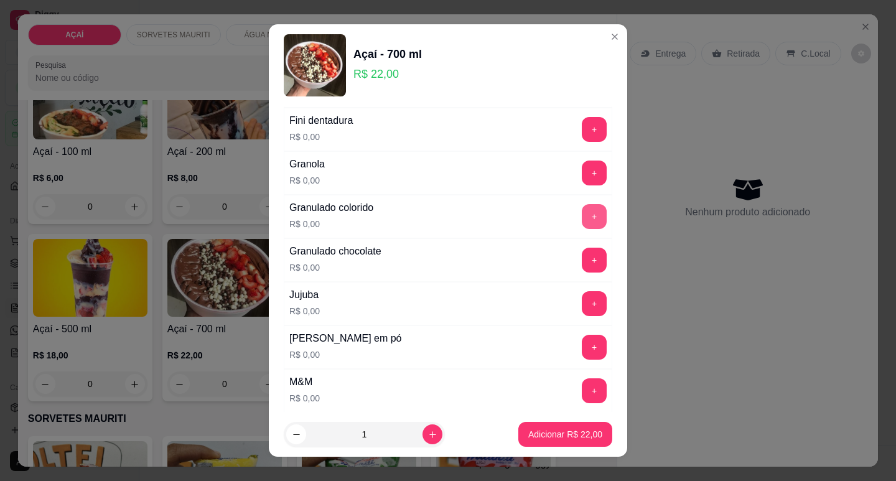
scroll to position [995, 0]
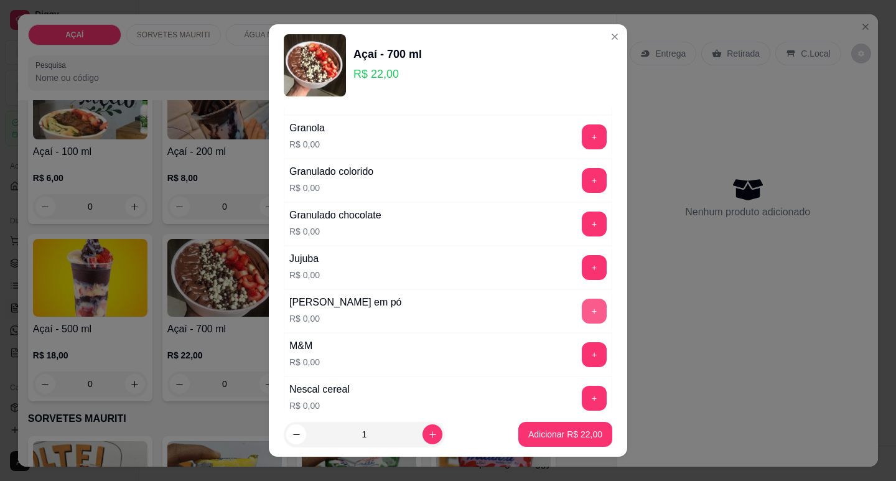
click at [577, 315] on div "+" at bounding box center [594, 311] width 35 height 25
click at [582, 310] on button "+" at bounding box center [594, 311] width 25 height 25
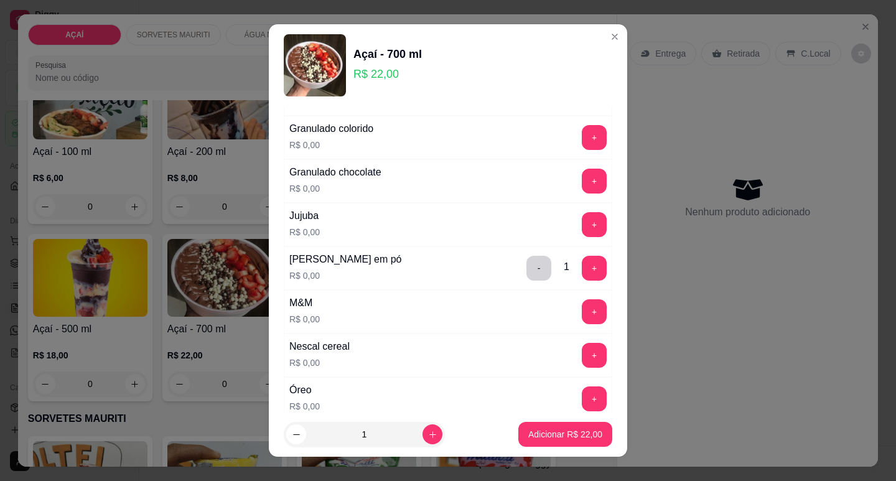
scroll to position [1058, 0]
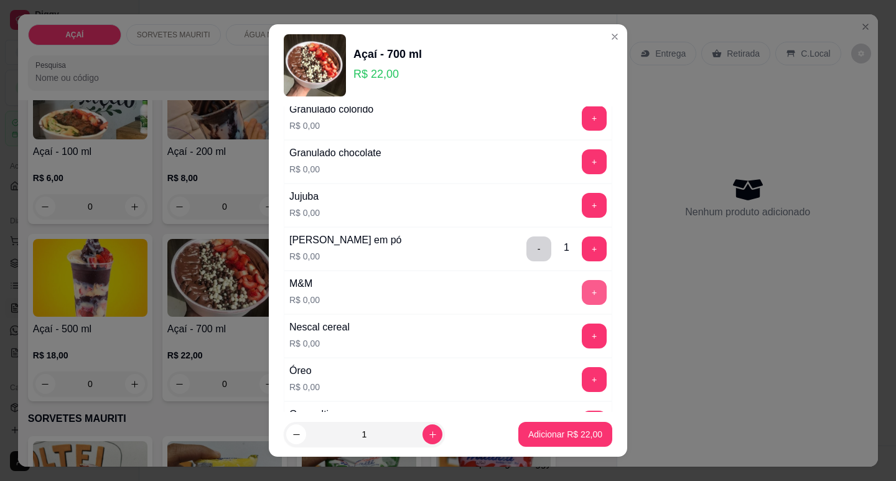
click at [582, 296] on button "+" at bounding box center [594, 292] width 25 height 25
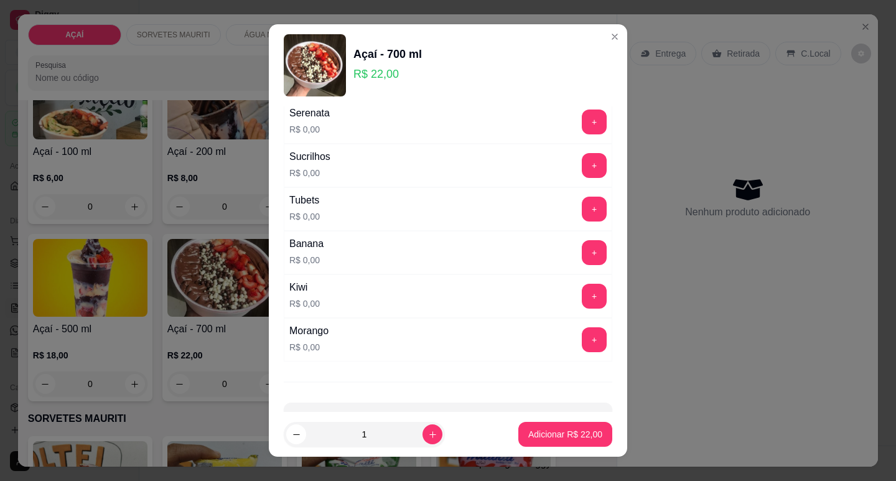
scroll to position [1488, 0]
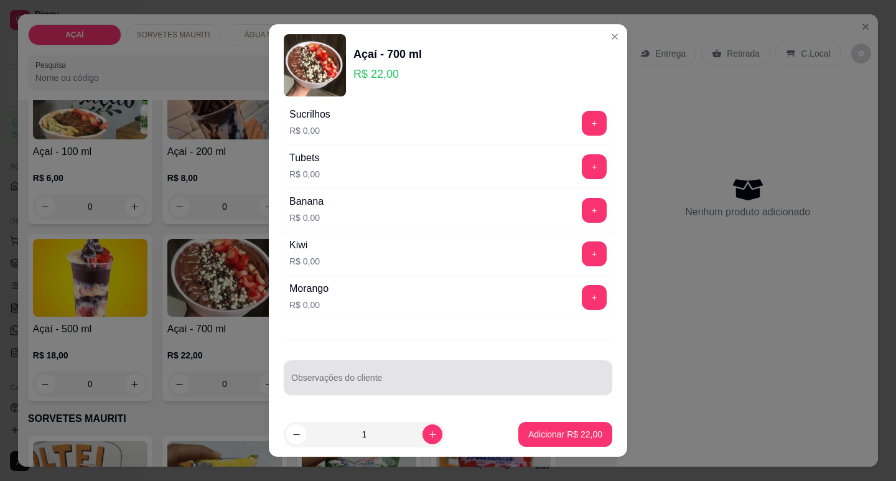
click at [432, 373] on div at bounding box center [448, 377] width 314 height 25
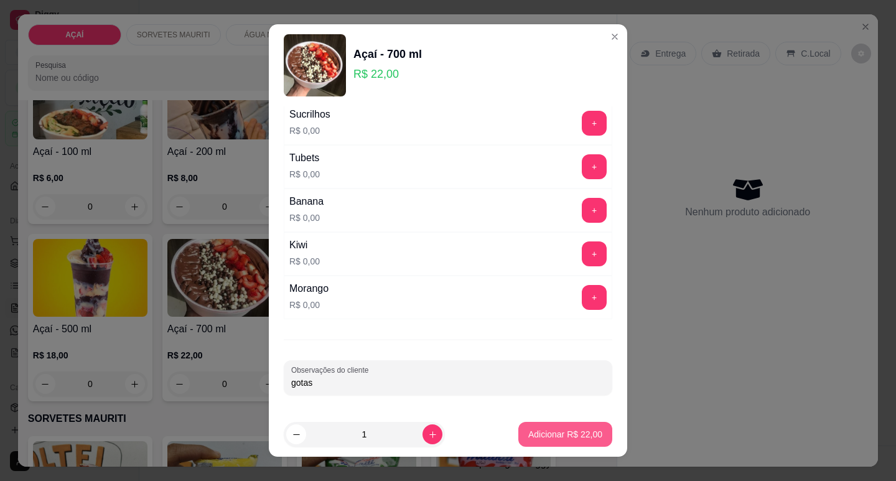
type input "gotas"
click at [533, 442] on button "Adicionar R$ 22,00" at bounding box center [565, 434] width 91 height 24
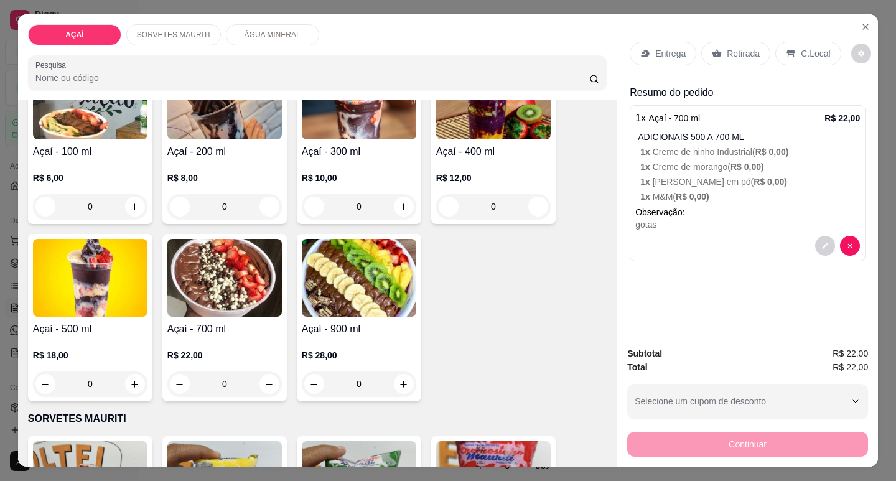
click at [680, 42] on div "Entrega" at bounding box center [663, 54] width 67 height 24
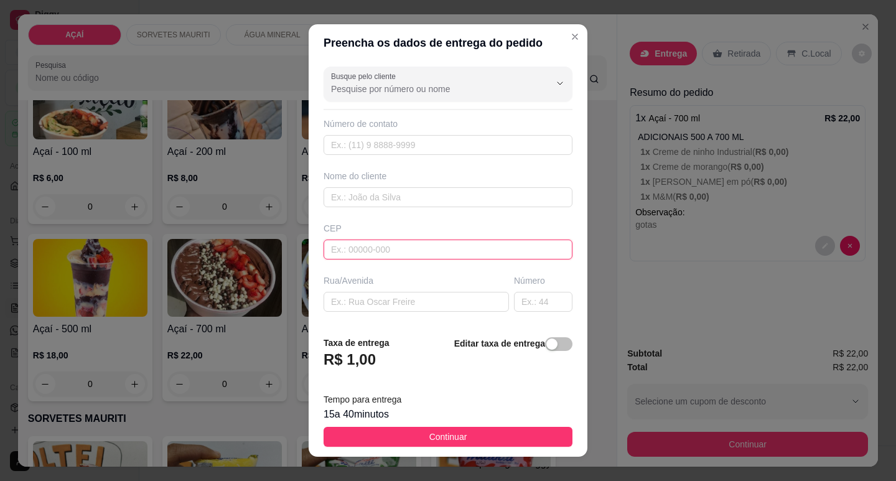
click at [421, 251] on input "text" at bounding box center [448, 250] width 249 height 20
type input "5"
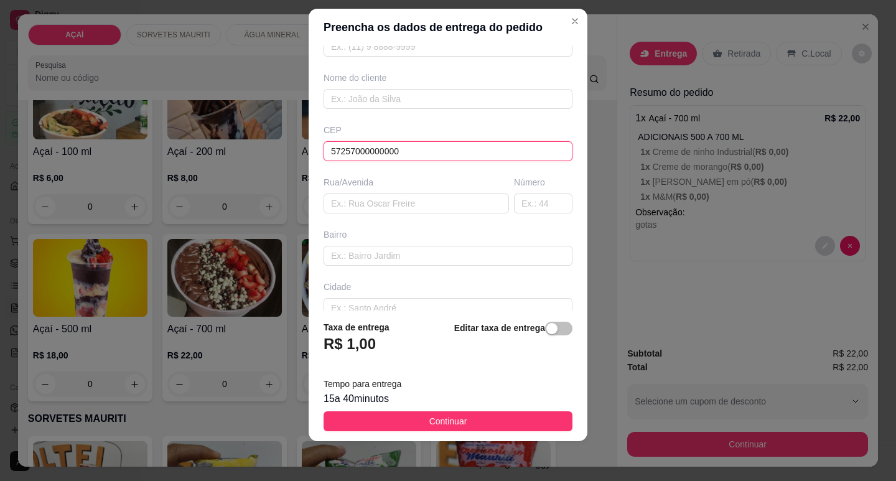
scroll to position [0, 0]
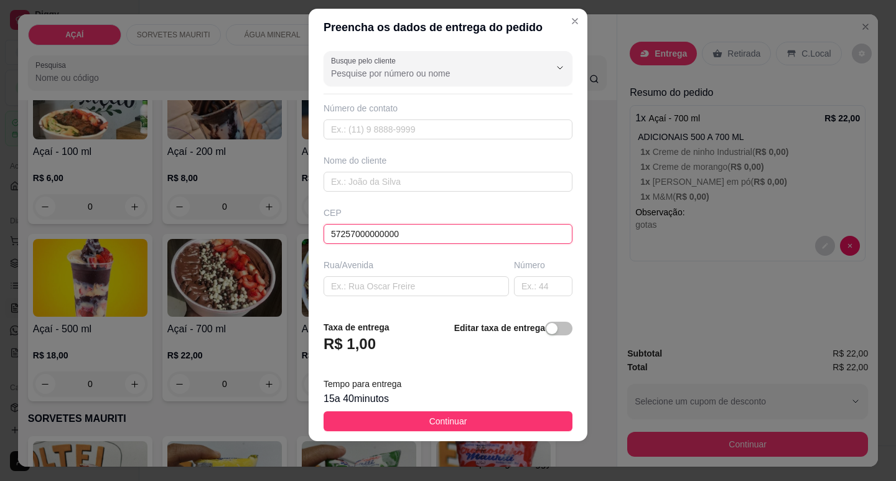
type input "57257000000000"
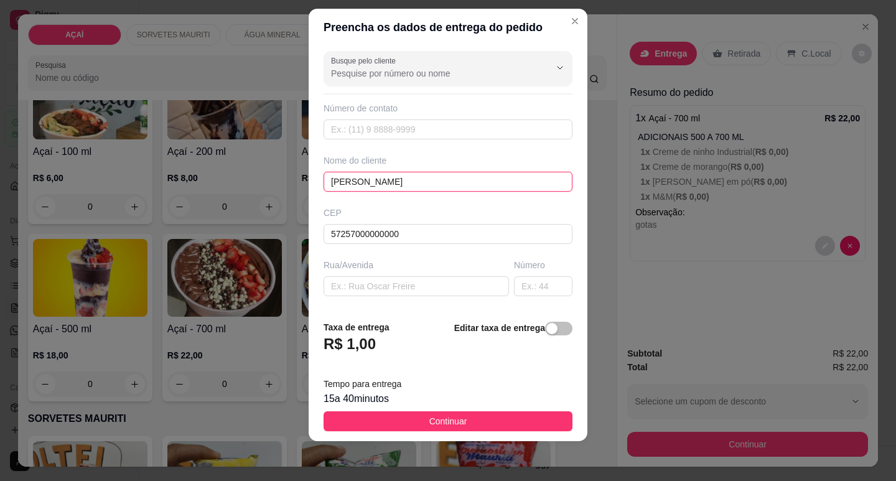
type input "[PERSON_NAME]"
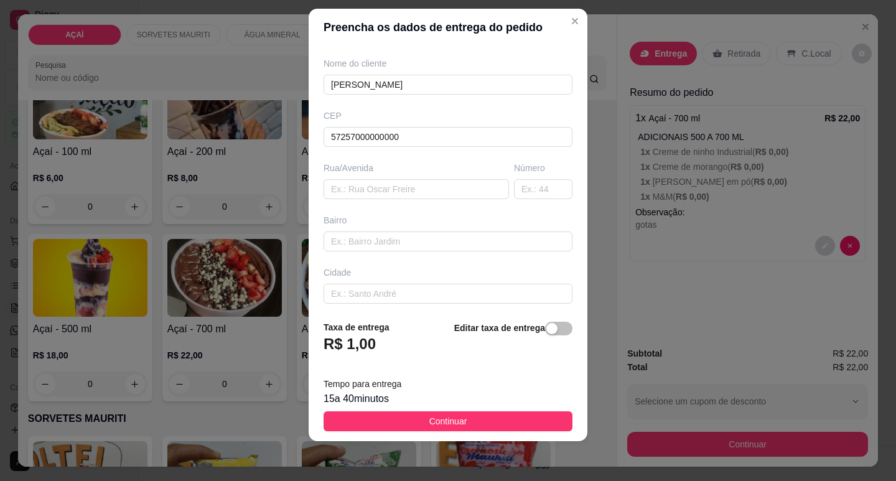
scroll to position [154, 0]
type input "[PHONE_NUMBER]"
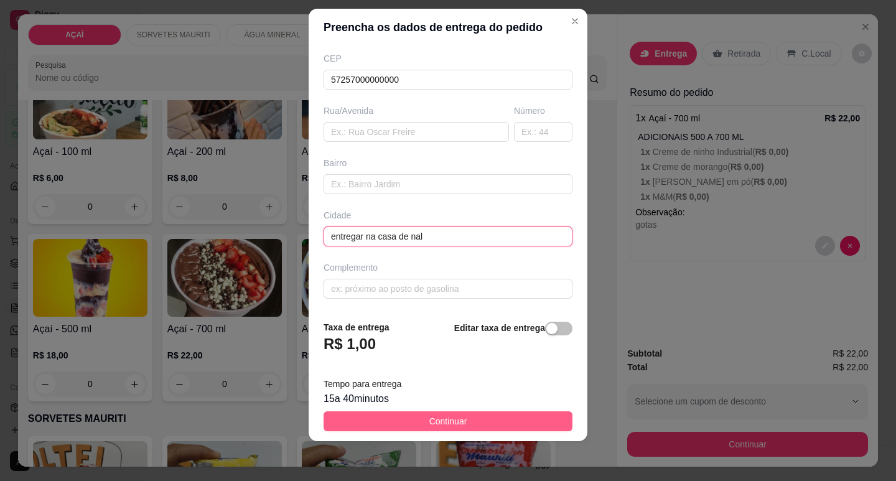
type input "entregar na casa de nal"
click at [445, 417] on span "Continuar" at bounding box center [448, 421] width 38 height 14
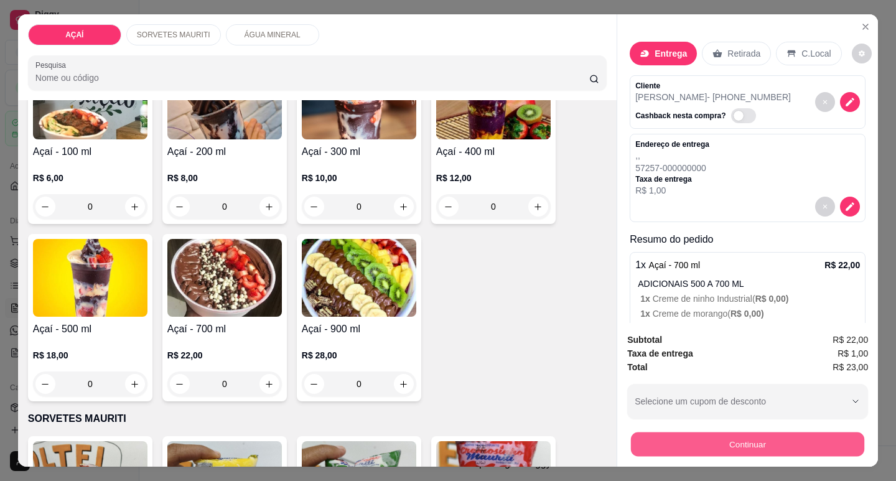
click at [664, 434] on button "Continuar" at bounding box center [747, 444] width 233 height 24
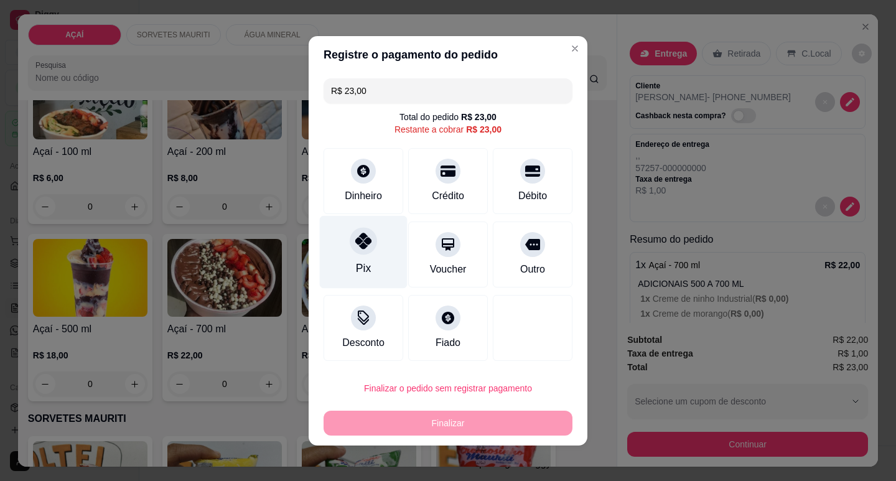
click at [386, 264] on div "Pix" at bounding box center [364, 251] width 88 height 73
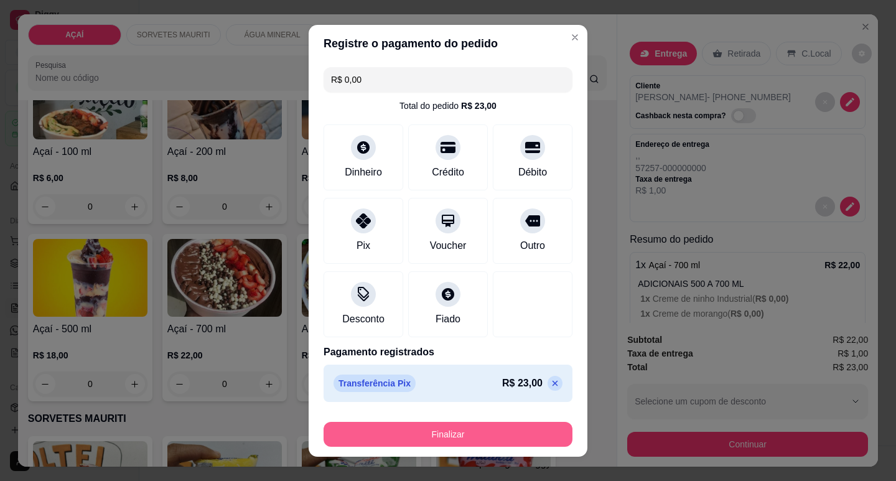
click at [409, 422] on button "Finalizar" at bounding box center [448, 434] width 249 height 25
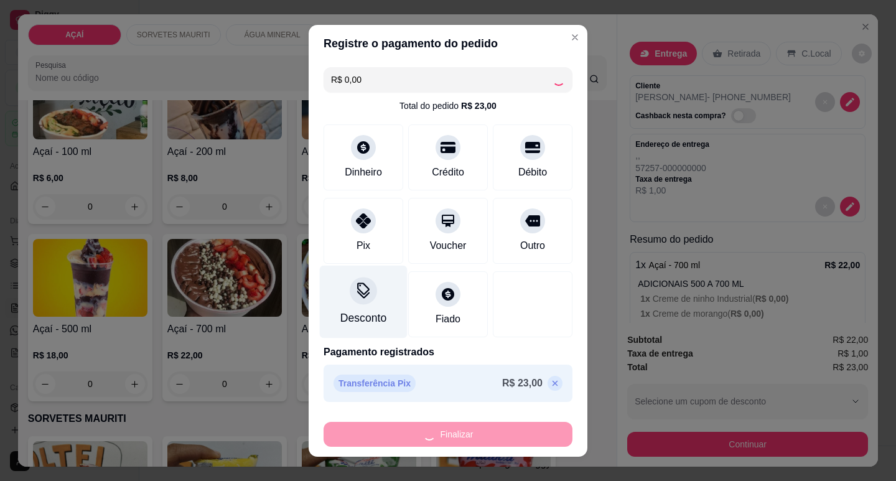
type input "-R$ 23,00"
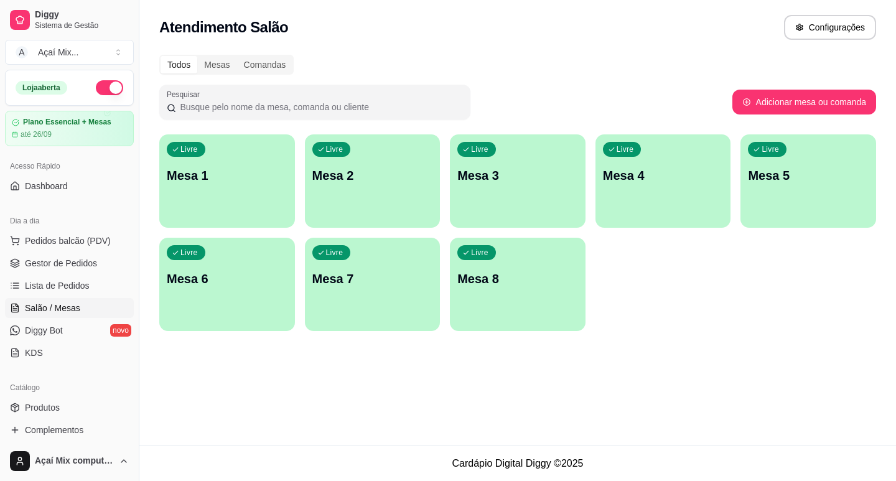
click at [257, 189] on div "Livre Mesa 1" at bounding box center [227, 173] width 136 height 78
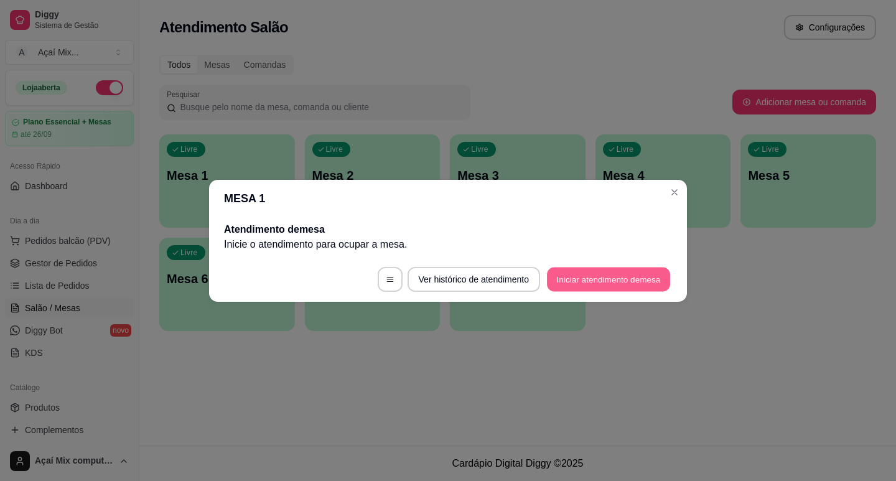
click at [577, 271] on button "Iniciar atendimento de mesa" at bounding box center [608, 279] width 123 height 24
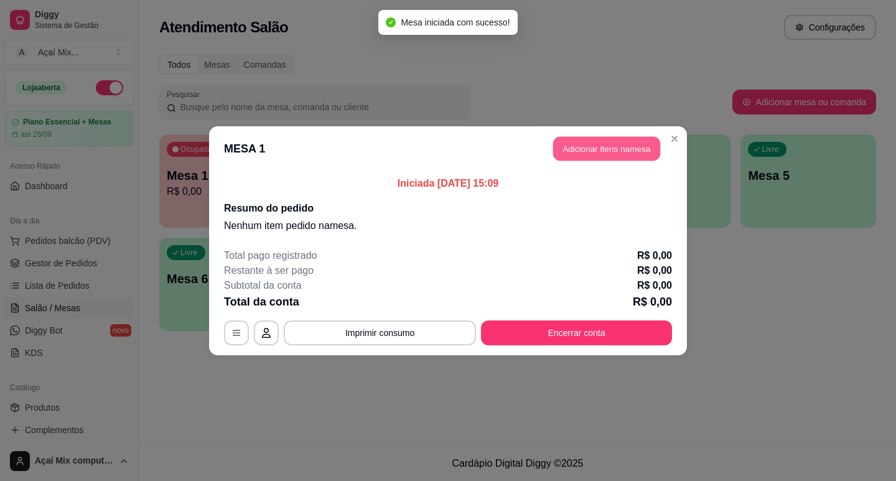
click at [633, 152] on button "Adicionar itens na mesa" at bounding box center [606, 148] width 107 height 24
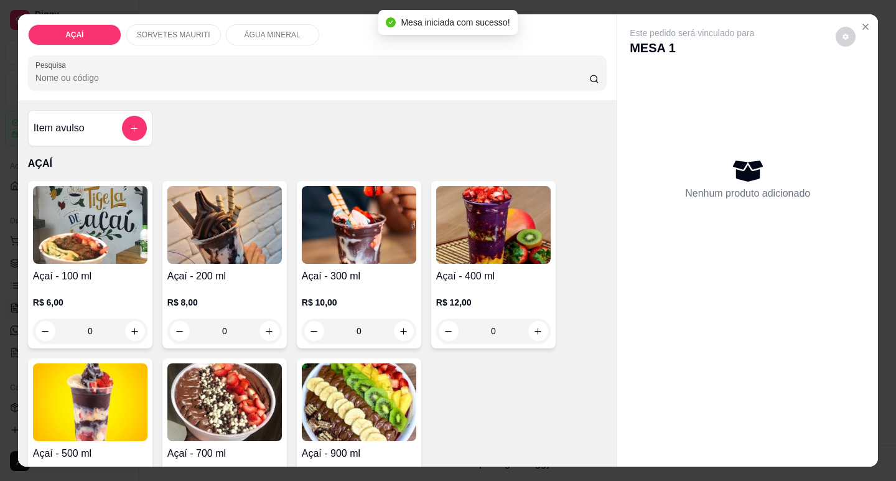
click at [345, 284] on div "R$ 10,00 0" at bounding box center [359, 314] width 114 height 60
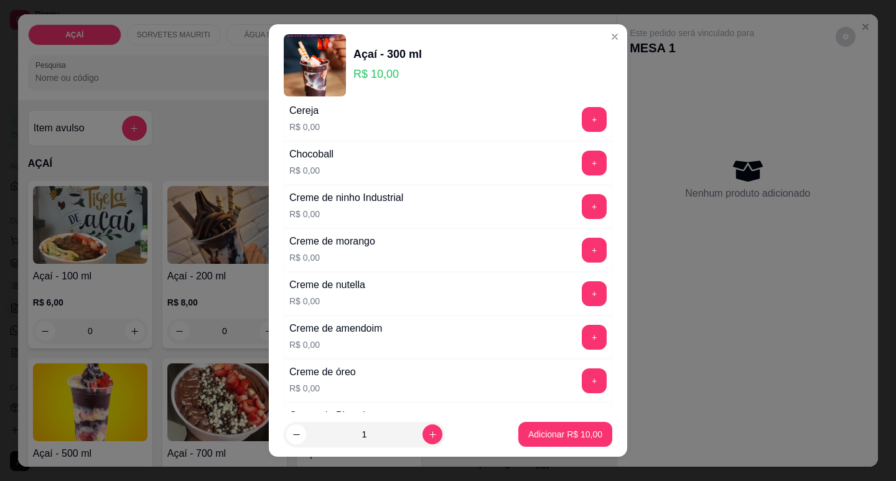
scroll to position [187, 0]
click at [582, 251] on button "+" at bounding box center [594, 248] width 25 height 25
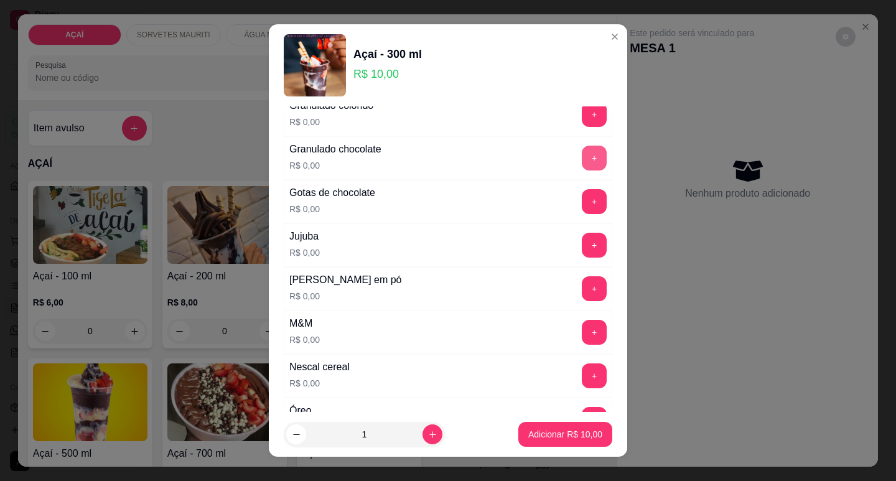
scroll to position [1120, 0]
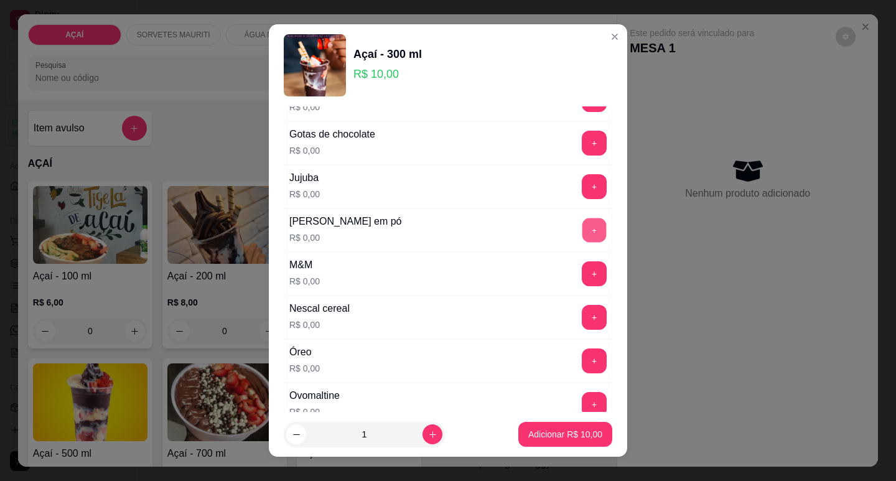
click at [582, 226] on button "+" at bounding box center [594, 230] width 24 height 24
click at [582, 265] on button "+" at bounding box center [594, 273] width 24 height 24
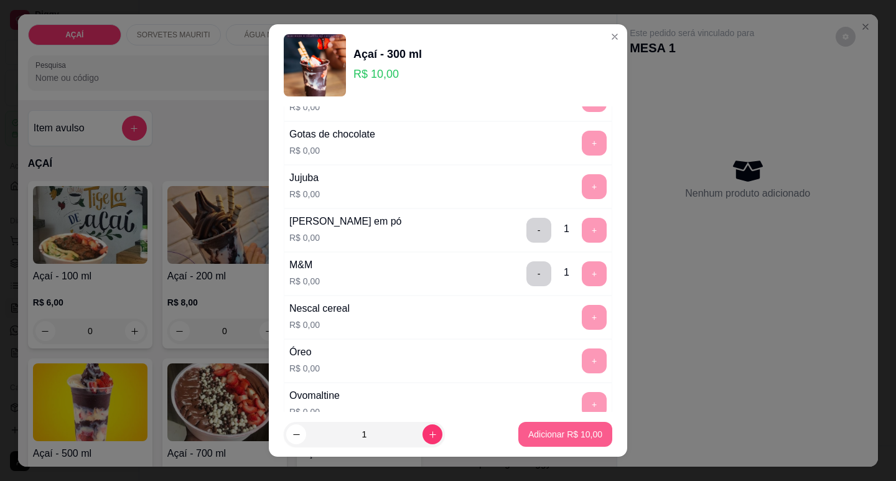
click at [546, 428] on p "Adicionar R$ 10,00" at bounding box center [565, 434] width 74 height 12
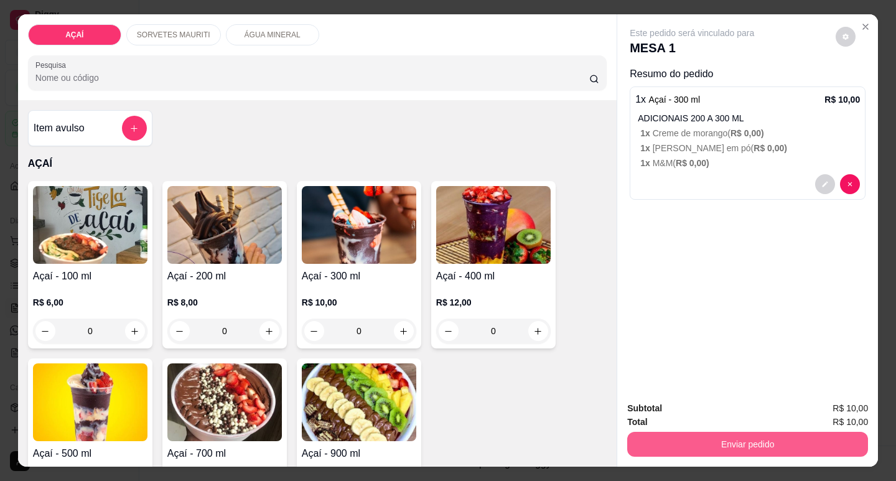
click at [650, 449] on button "Enviar pedido" at bounding box center [747, 444] width 241 height 25
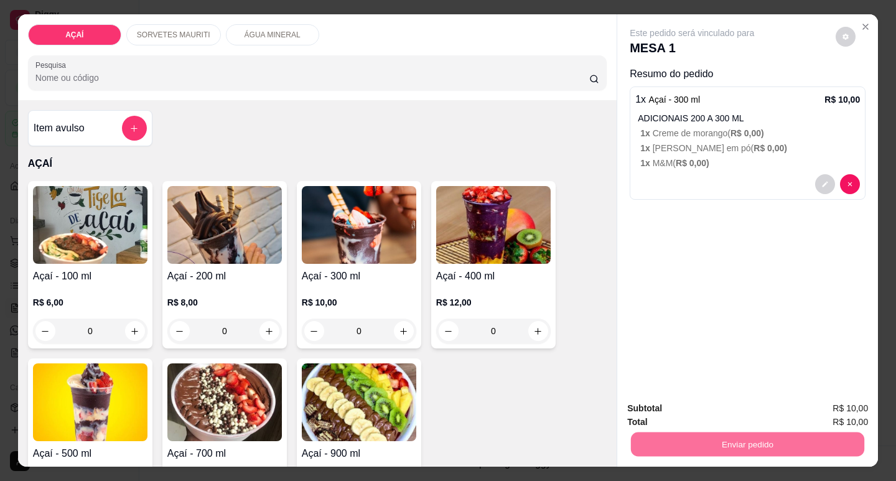
click at [862, 399] on button "Enviar pedido" at bounding box center [835, 408] width 68 height 23
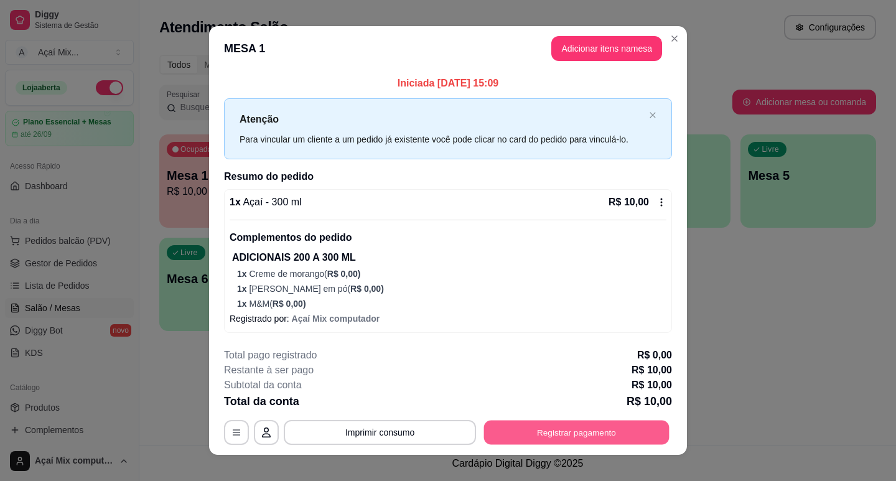
click at [490, 426] on button "Registrar pagamento" at bounding box center [576, 432] width 185 height 24
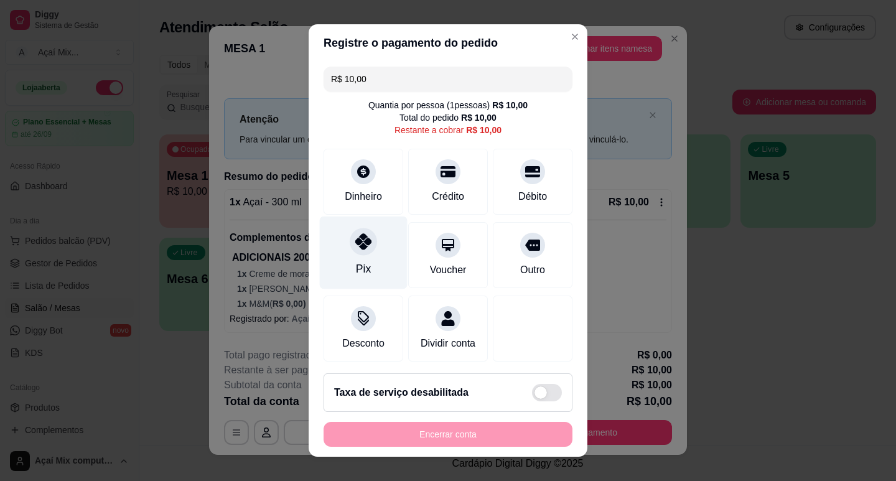
click at [378, 223] on div "R$ 10,00 Quantia por pessoa ( 1 pessoas) R$ 10,00 Total do pedido R$ 10,00 Rest…" at bounding box center [448, 213] width 279 height 302
click at [366, 253] on div "Pix" at bounding box center [364, 252] width 88 height 73
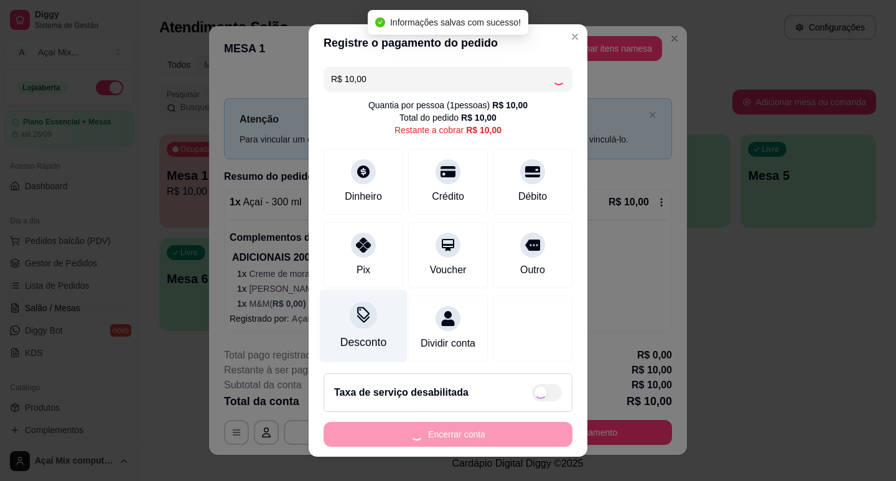
type input "R$ 0,00"
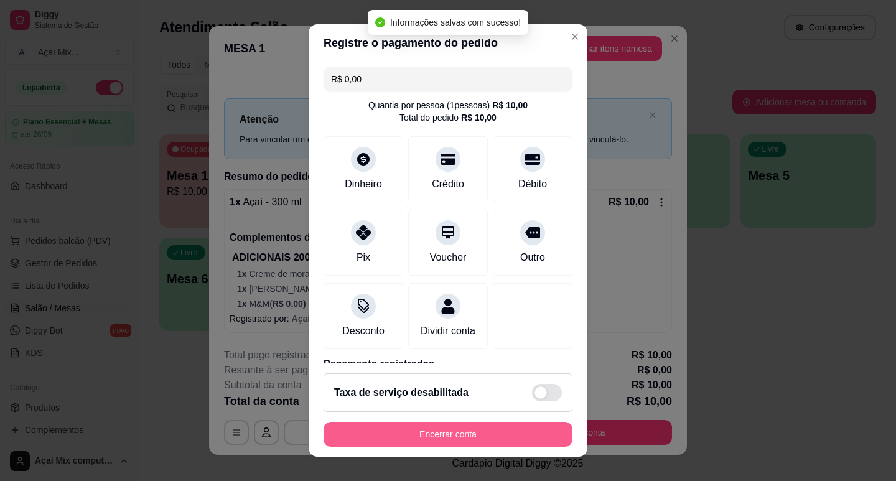
click at [369, 432] on button "Encerrar conta" at bounding box center [448, 434] width 249 height 25
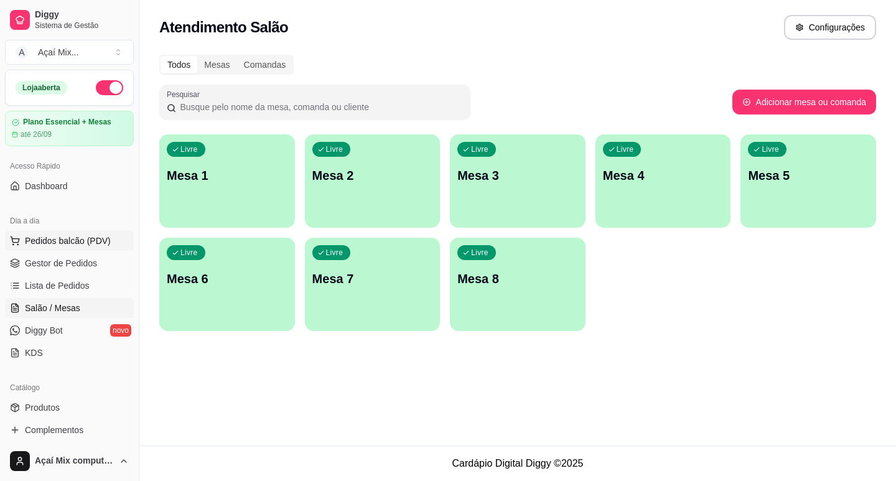
click at [68, 243] on span "Pedidos balcão (PDV)" at bounding box center [68, 241] width 86 height 12
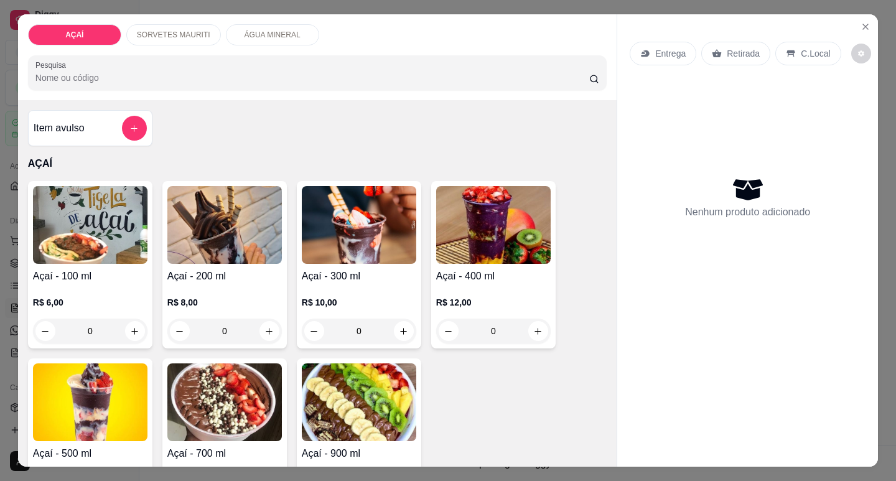
click at [215, 210] on img at bounding box center [224, 225] width 114 height 78
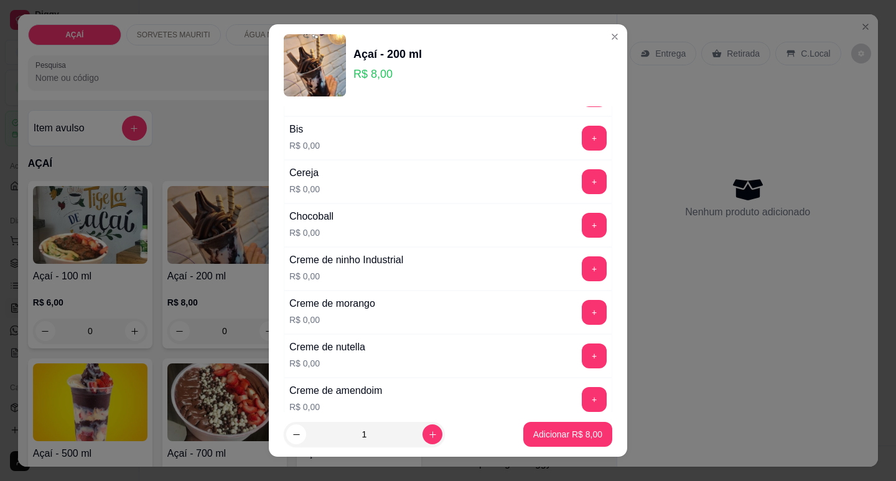
scroll to position [124, 0]
click at [582, 274] on button "+" at bounding box center [594, 267] width 25 height 25
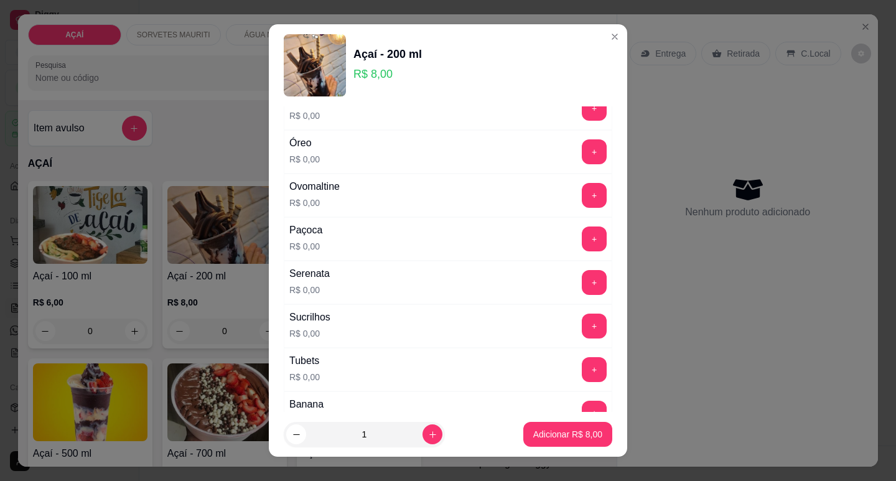
scroll to position [1369, 0]
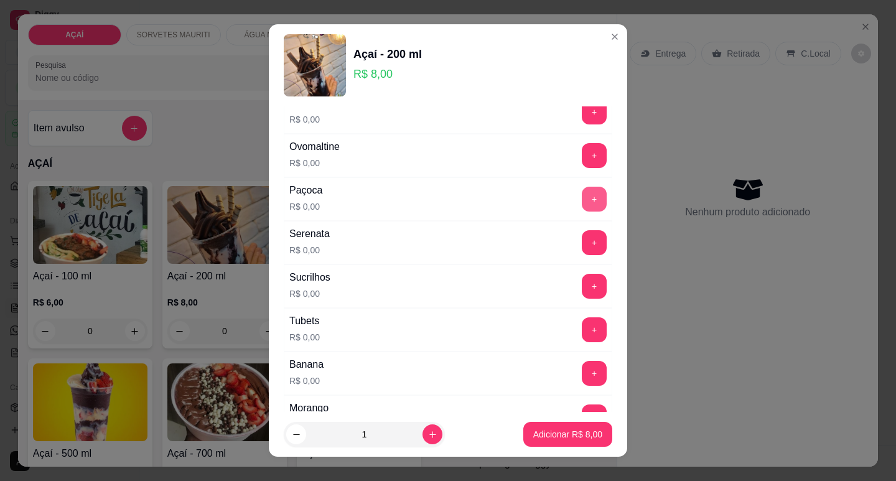
click at [582, 202] on button "+" at bounding box center [594, 199] width 25 height 25
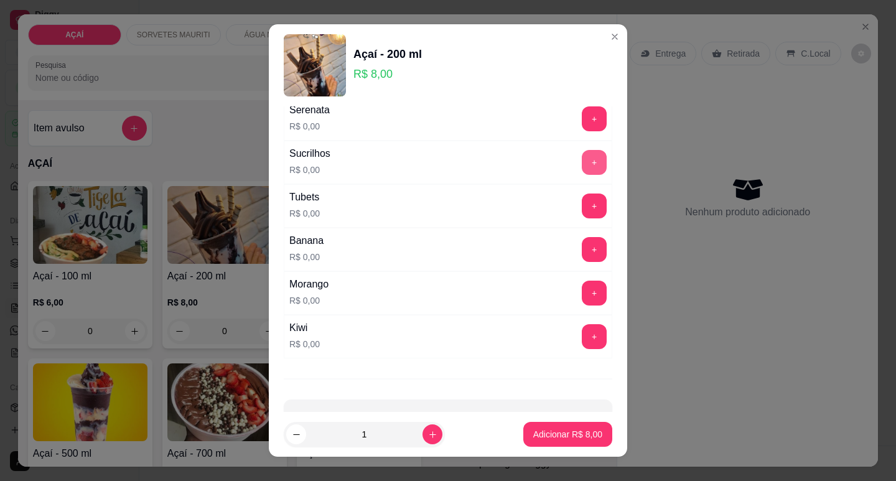
scroll to position [1493, 0]
click at [582, 345] on button "+" at bounding box center [594, 336] width 24 height 24
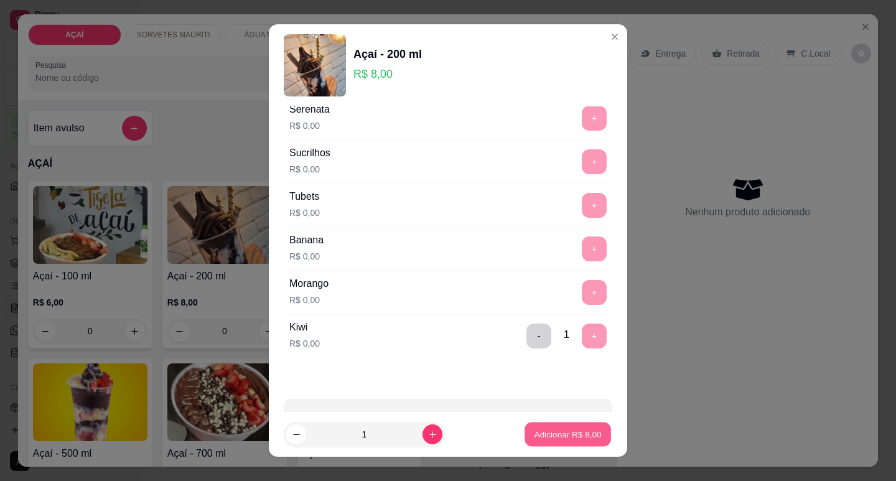
click at [554, 424] on button "Adicionar R$ 8,00" at bounding box center [567, 434] width 86 height 24
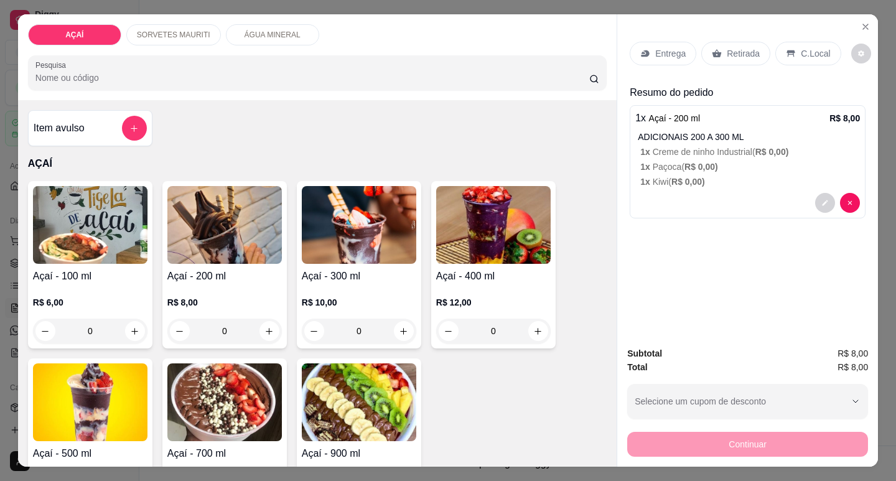
click at [406, 284] on div "R$ 10,00 0" at bounding box center [359, 314] width 114 height 60
click at [188, 284] on div "R$ 8,00 0" at bounding box center [224, 314] width 114 height 60
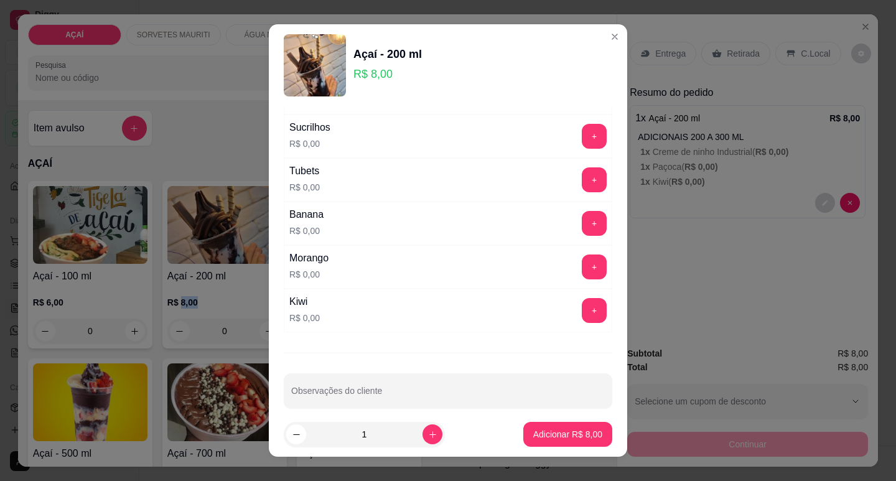
scroll to position [1532, 0]
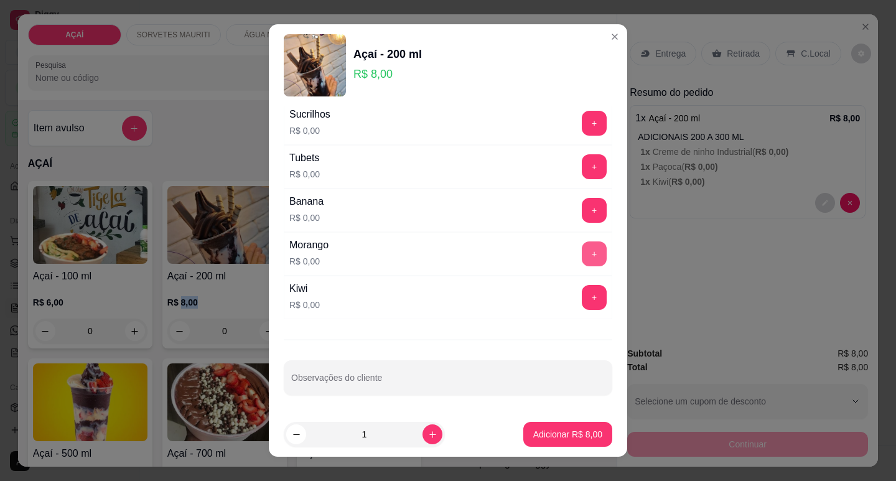
click at [582, 248] on button "+" at bounding box center [594, 253] width 25 height 25
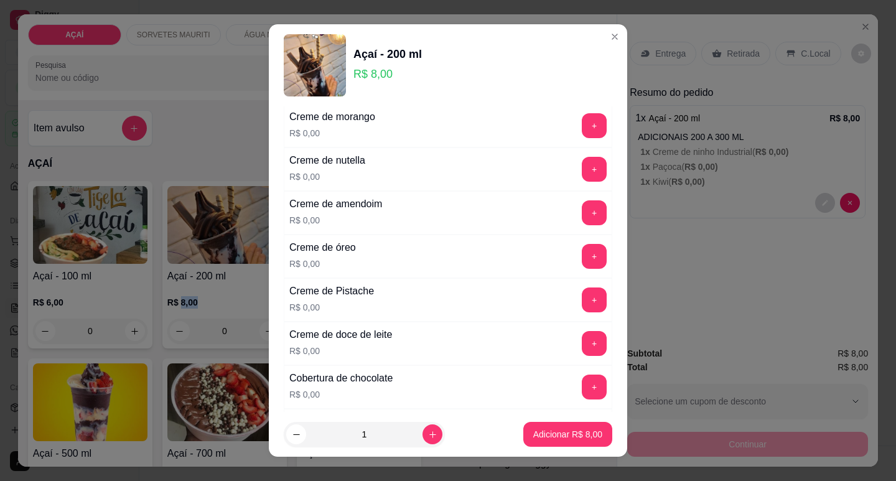
scroll to position [287, 0]
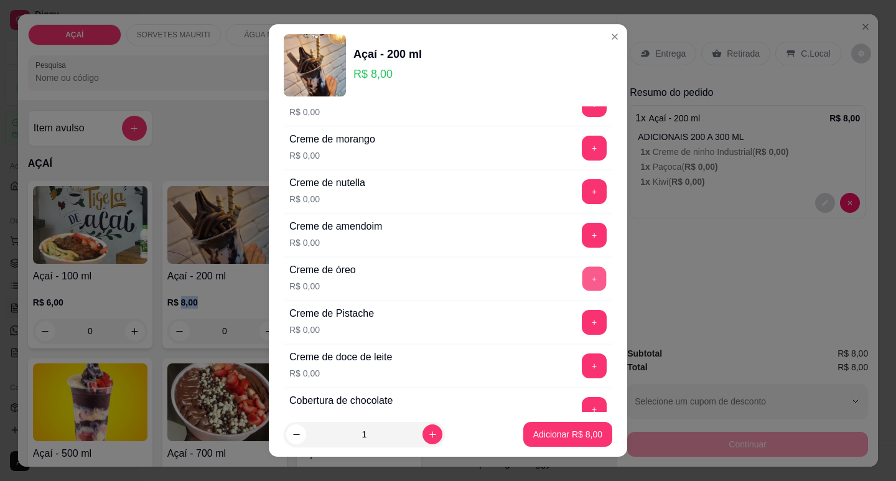
click at [582, 286] on button "+" at bounding box center [594, 278] width 24 height 24
click at [574, 208] on div "Creme de nutella R$ 0,00 +" at bounding box center [448, 192] width 329 height 44
click at [582, 183] on button "+" at bounding box center [594, 191] width 25 height 25
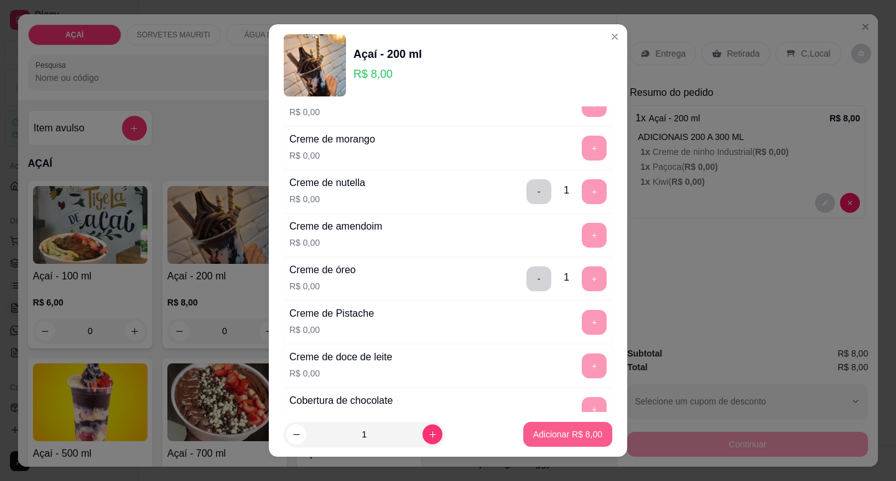
click at [567, 433] on p "Adicionar R$ 8,00" at bounding box center [567, 434] width 69 height 12
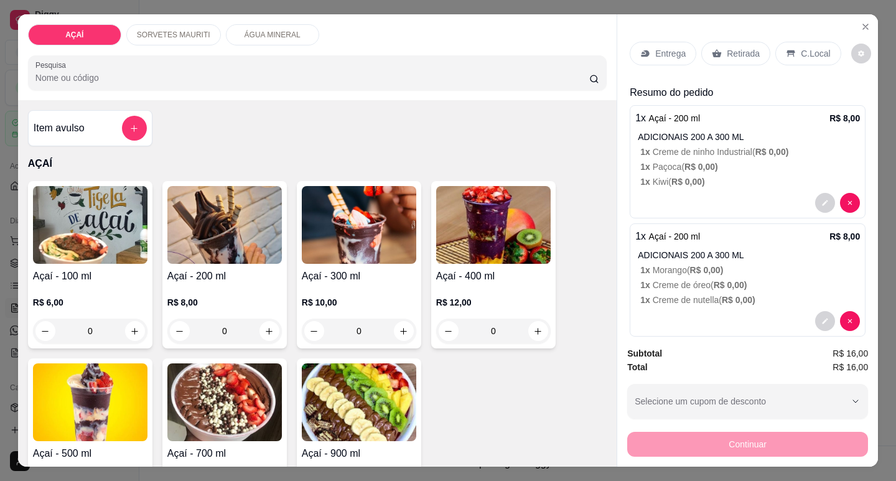
click at [663, 47] on p "Entrega" at bounding box center [670, 53] width 30 height 12
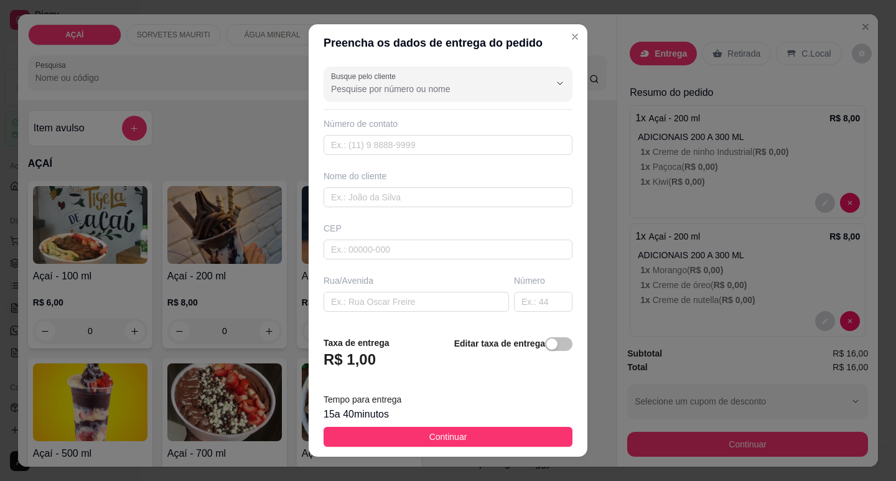
type input "jhenyfersanto12"
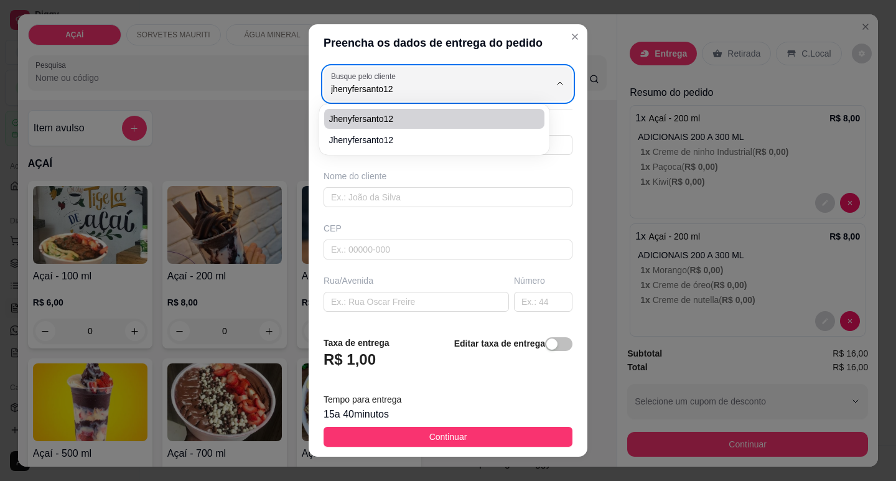
click at [440, 126] on li "jhenyfersanto12" at bounding box center [434, 119] width 220 height 20
type input "558282329642"
type input "jhenyfersanto12"
type input "57520000"
type input "Maravilha"
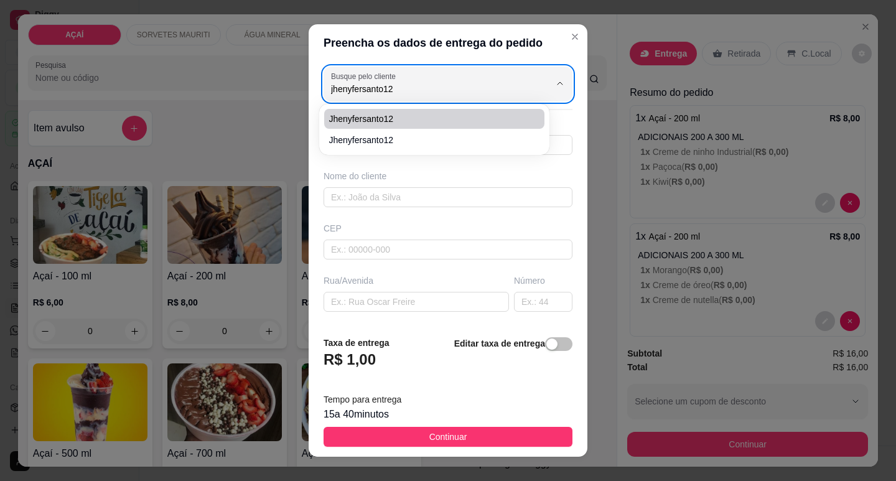
type input "Para entregar na oficina soares"
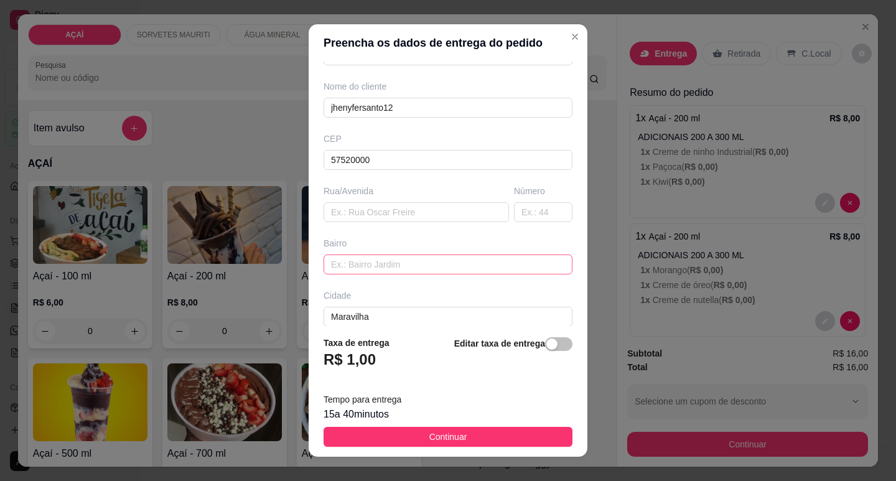
scroll to position [154, 0]
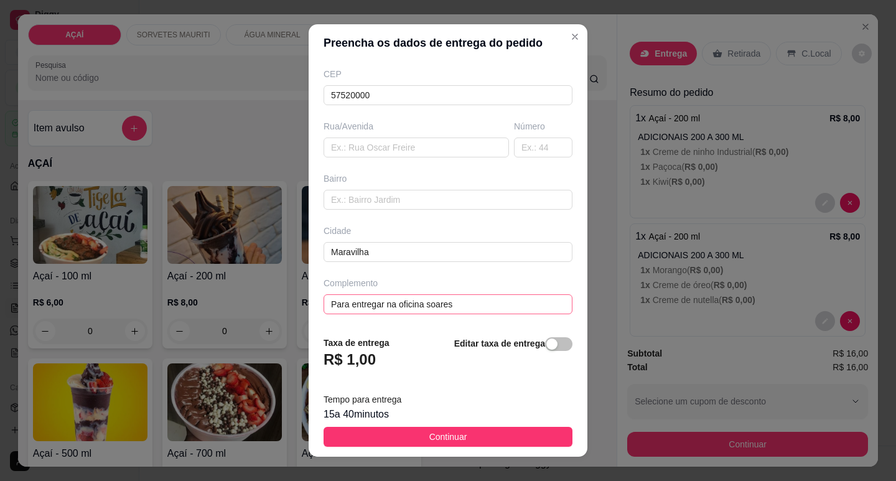
type input "jhenyfersanto12"
click at [453, 309] on input "Para entregar na oficina soares" at bounding box center [448, 304] width 249 height 20
type input "P"
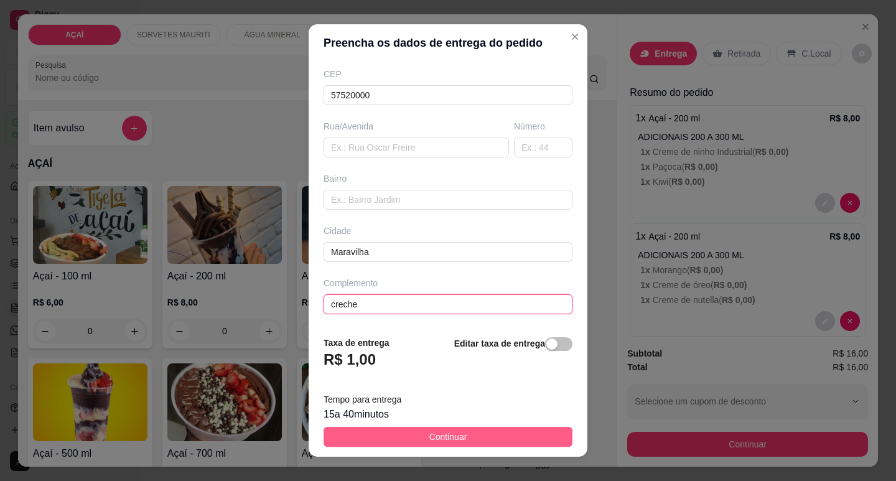
type input "creche"
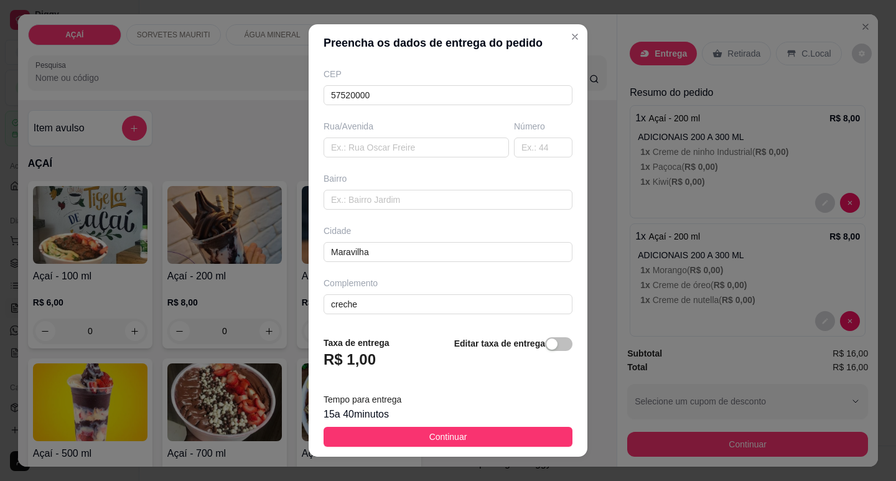
drag, startPoint x: 490, startPoint y: 436, endPoint x: 717, endPoint y: 434, distance: 226.5
click at [541, 432] on button "Continuar" at bounding box center [448, 437] width 249 height 20
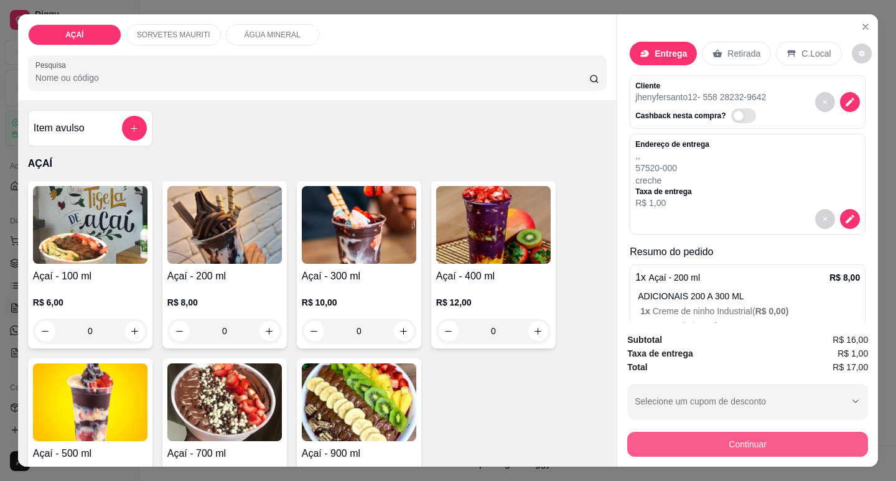
click at [736, 439] on button "Continuar" at bounding box center [747, 444] width 241 height 25
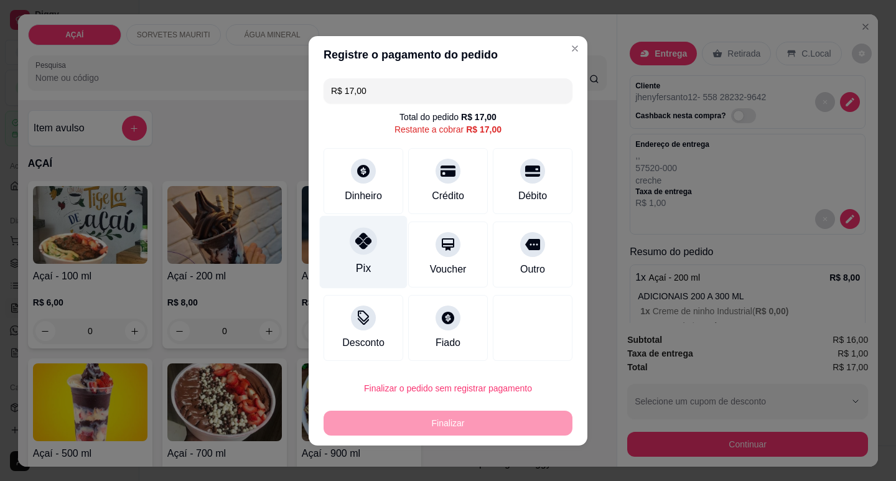
click at [350, 241] on div at bounding box center [363, 240] width 27 height 27
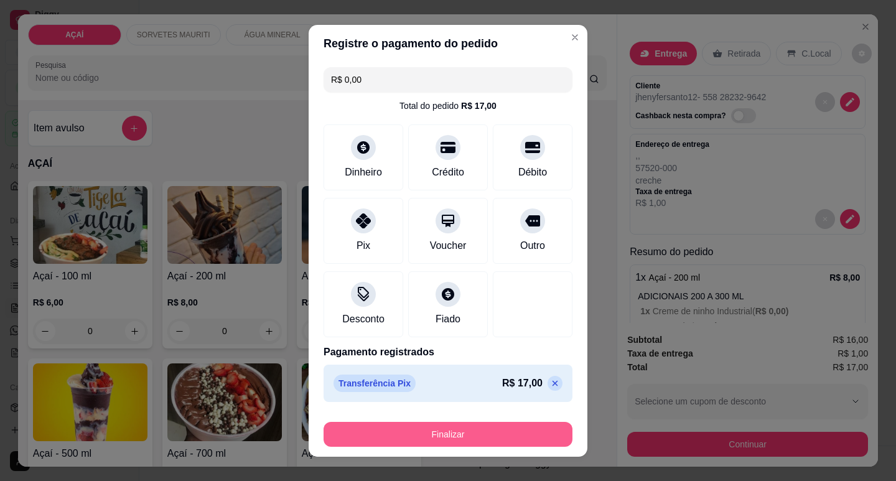
click at [410, 437] on button "Finalizar" at bounding box center [448, 434] width 249 height 25
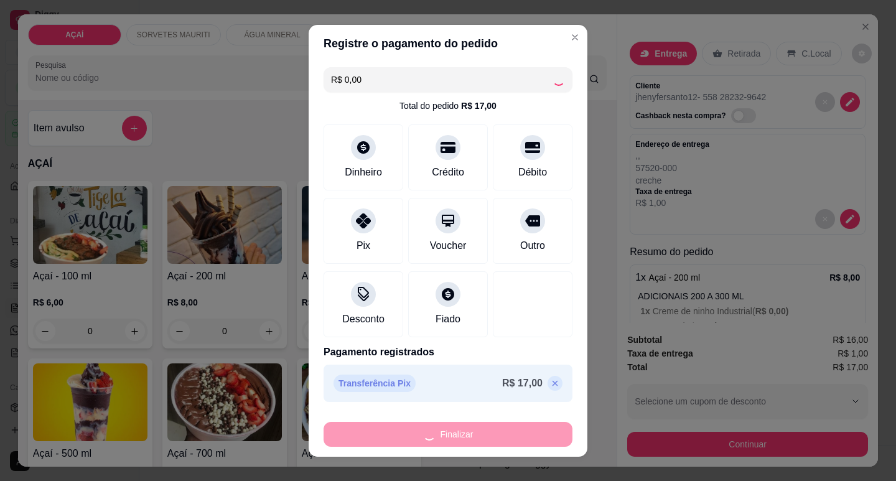
type input "-R$ 17,00"
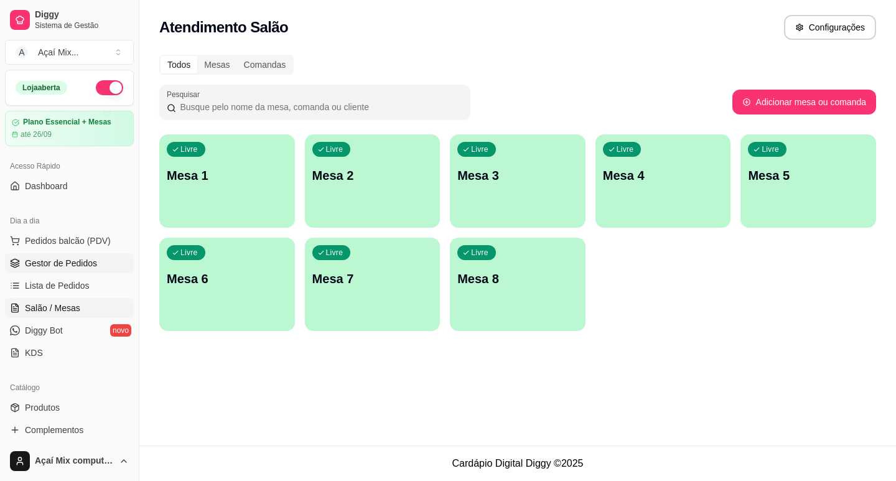
click at [43, 259] on span "Gestor de Pedidos" at bounding box center [61, 263] width 72 height 12
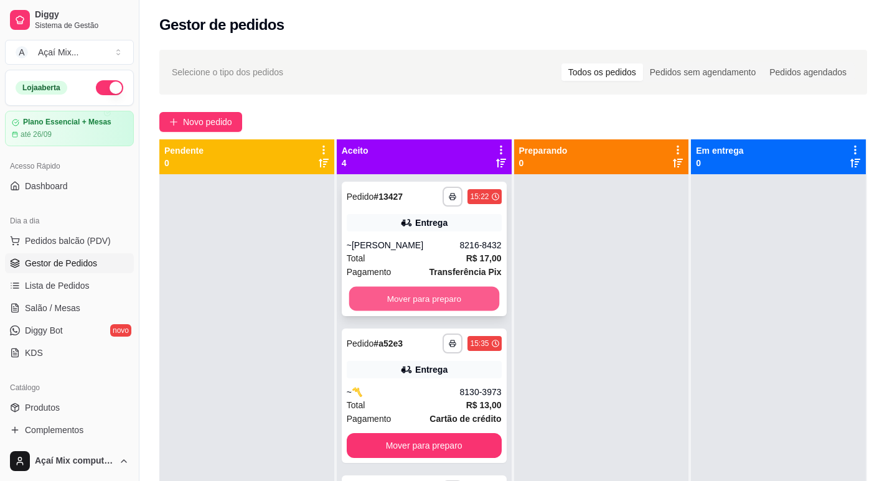
click at [460, 293] on button "Mover para preparo" at bounding box center [423, 299] width 150 height 24
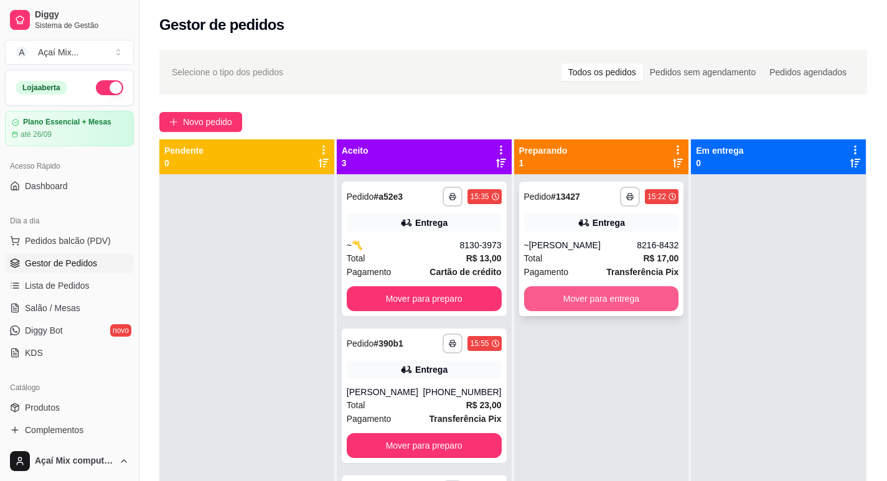
click at [579, 306] on button "Mover para entrega" at bounding box center [601, 298] width 155 height 25
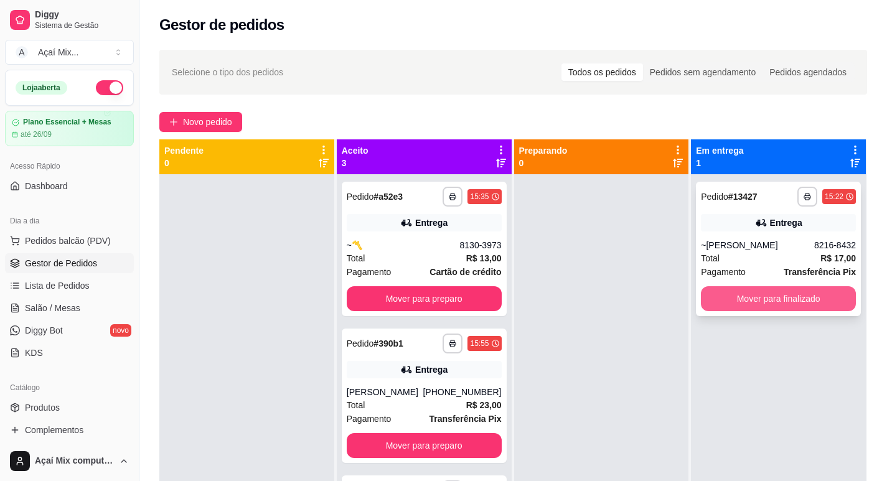
click at [795, 305] on button "Mover para finalizado" at bounding box center [778, 298] width 155 height 25
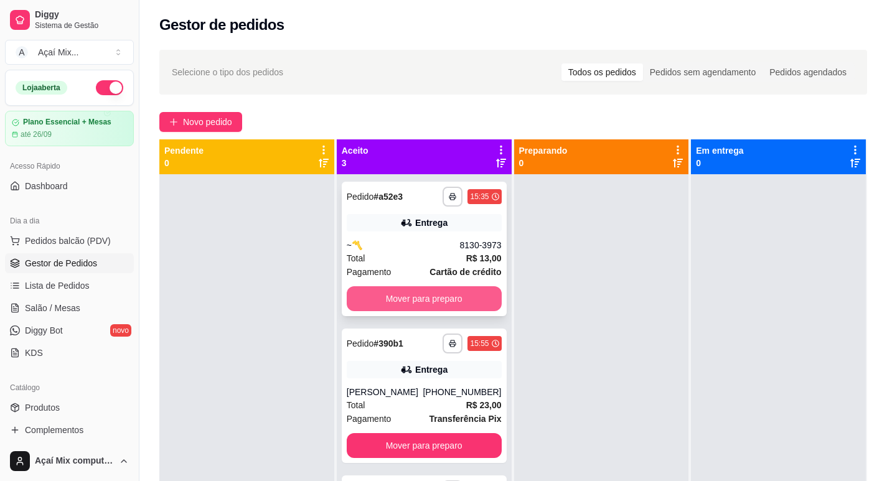
click at [472, 288] on button "Mover para preparo" at bounding box center [424, 298] width 155 height 25
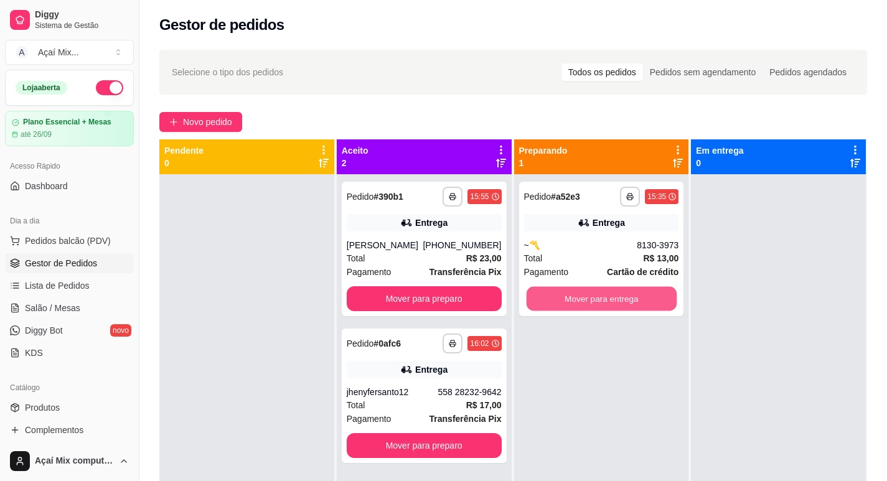
click at [612, 297] on button "Mover para entrega" at bounding box center [601, 299] width 150 height 24
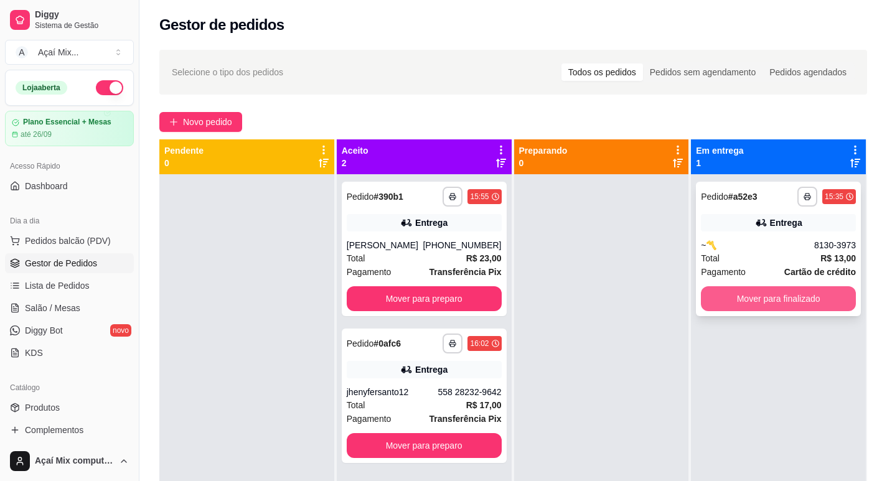
click at [786, 288] on button "Mover para finalizado" at bounding box center [778, 298] width 155 height 25
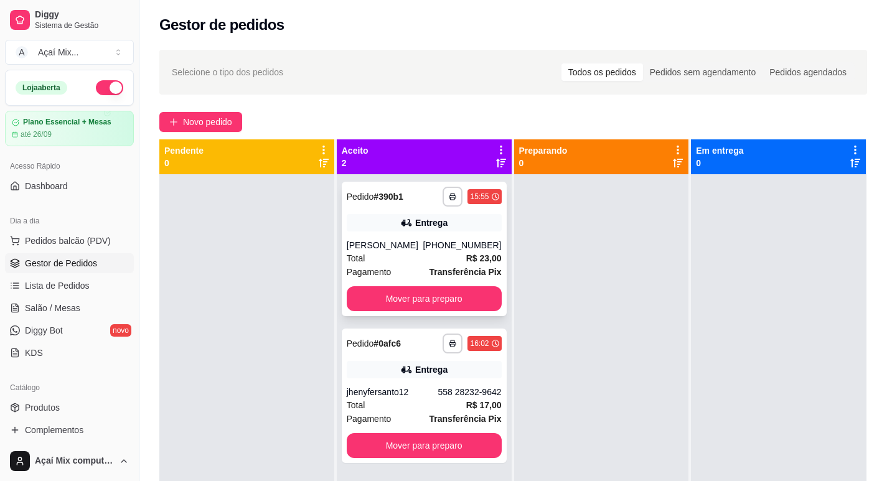
click at [468, 285] on div "**********" at bounding box center [424, 249] width 165 height 134
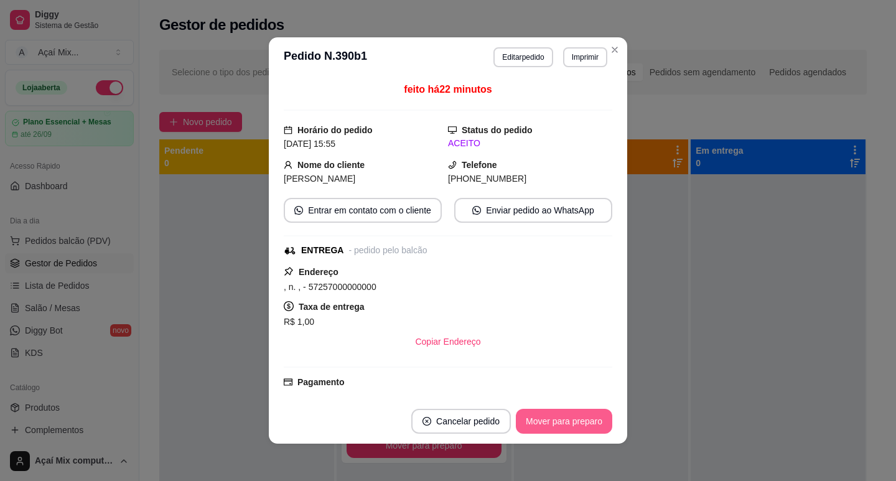
click at [578, 424] on button "Mover para preparo" at bounding box center [564, 421] width 96 height 25
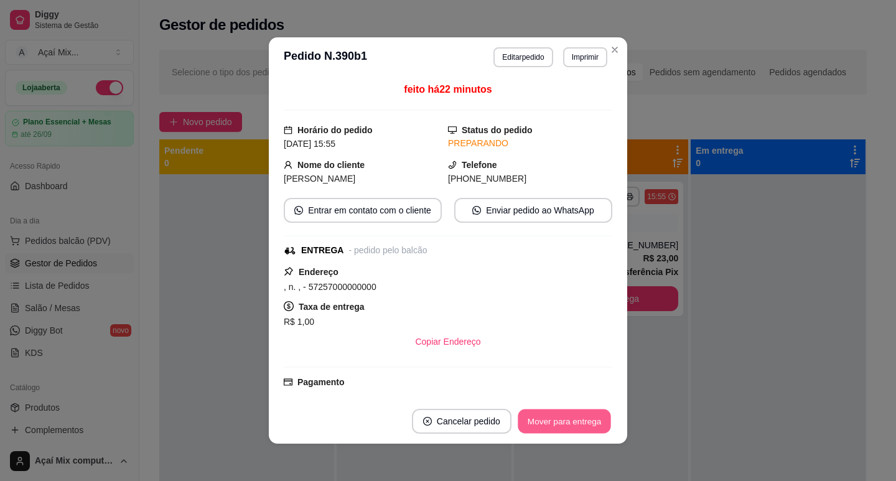
click at [578, 424] on button "Mover para entrega" at bounding box center [564, 421] width 93 height 24
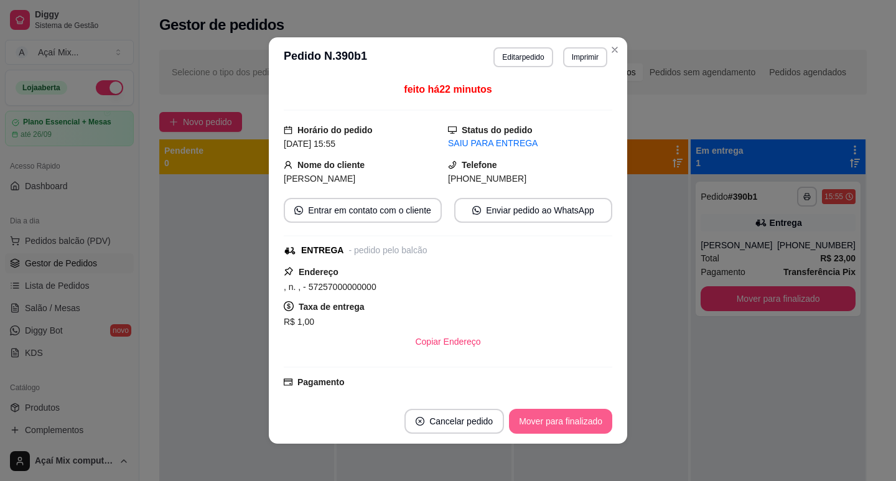
click at [578, 424] on button "Mover para finalizado" at bounding box center [560, 421] width 103 height 25
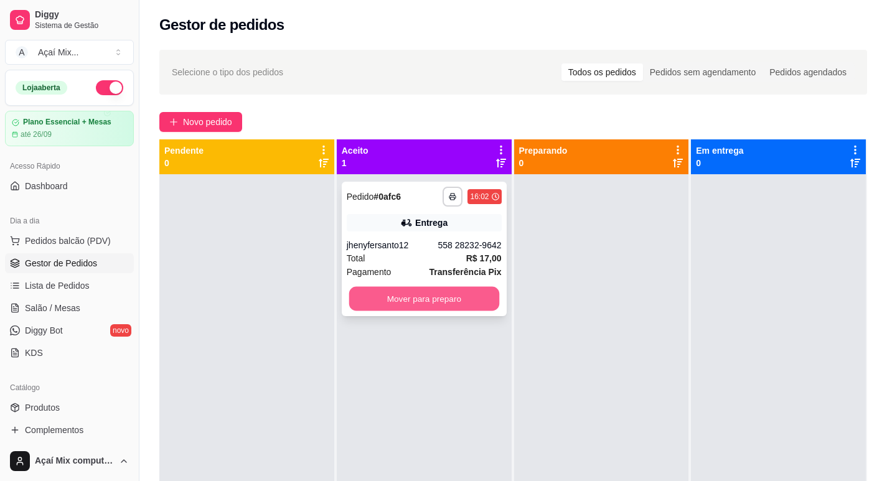
click at [383, 293] on button "Mover para preparo" at bounding box center [423, 299] width 150 height 24
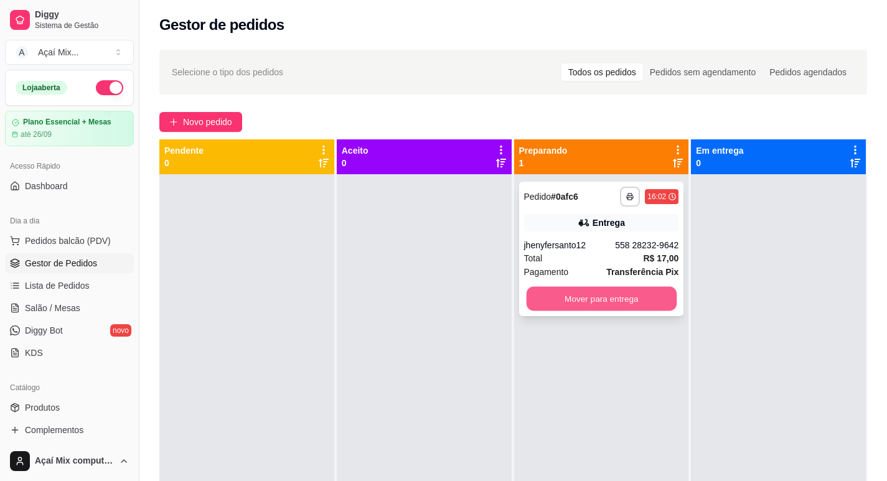
click at [590, 294] on button "Mover para entrega" at bounding box center [601, 299] width 150 height 24
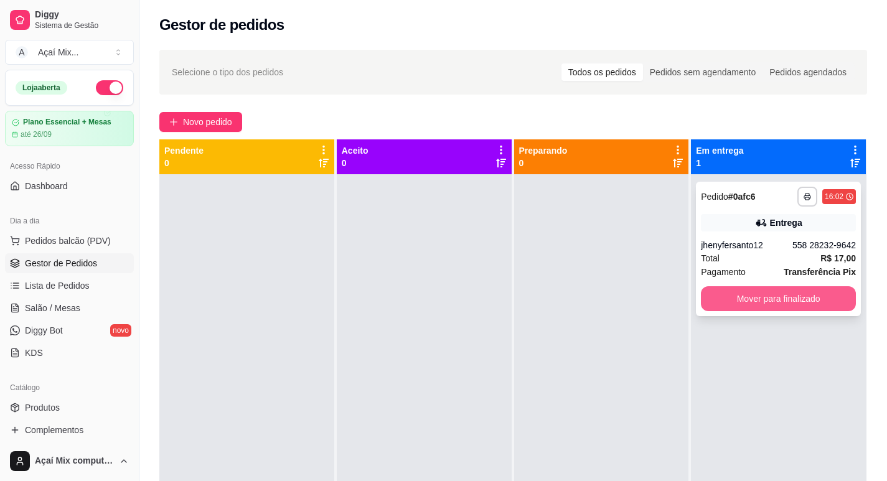
click at [713, 301] on button "Mover para finalizado" at bounding box center [778, 298] width 155 height 25
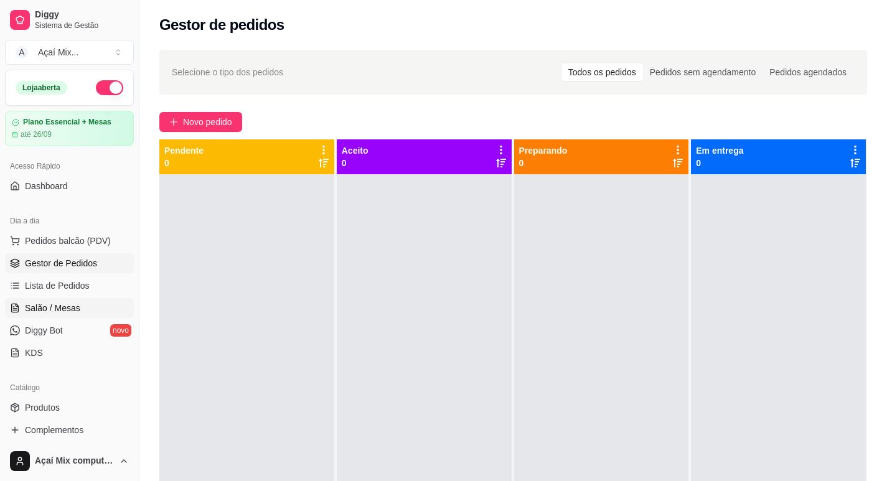
click at [72, 301] on link "Salão / Mesas" at bounding box center [69, 308] width 129 height 20
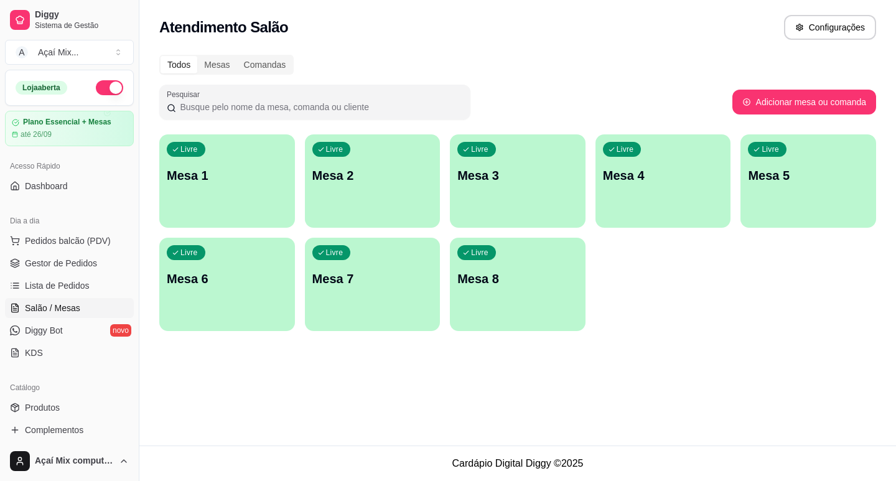
click at [218, 187] on div "Livre Mesa 1" at bounding box center [227, 173] width 136 height 78
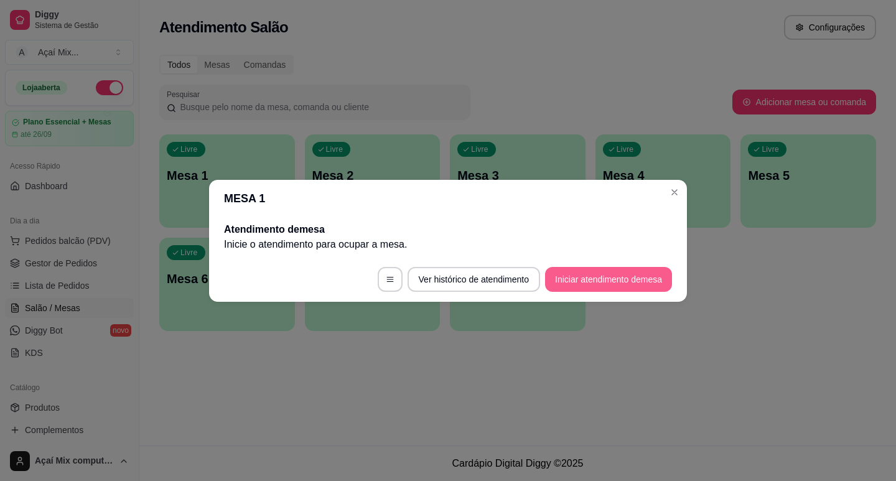
click at [594, 284] on button "Iniciar atendimento de mesa" at bounding box center [608, 279] width 127 height 25
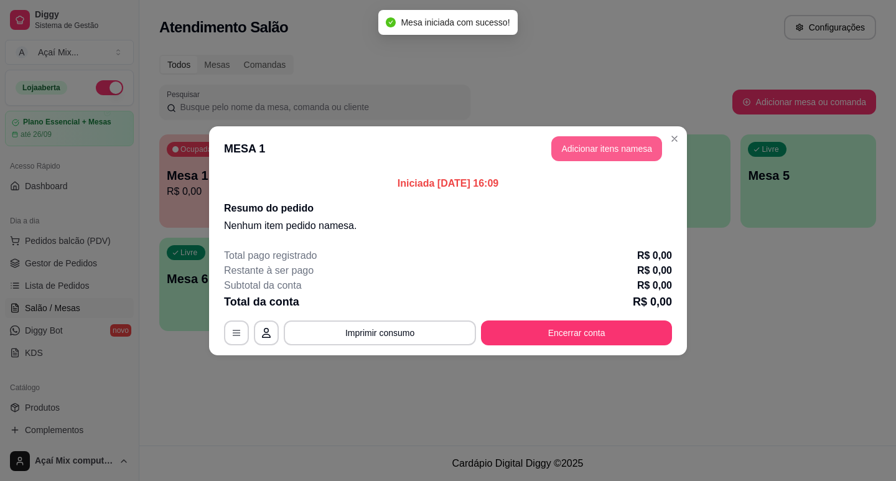
click at [576, 146] on button "Adicionar itens na mesa" at bounding box center [606, 148] width 111 height 25
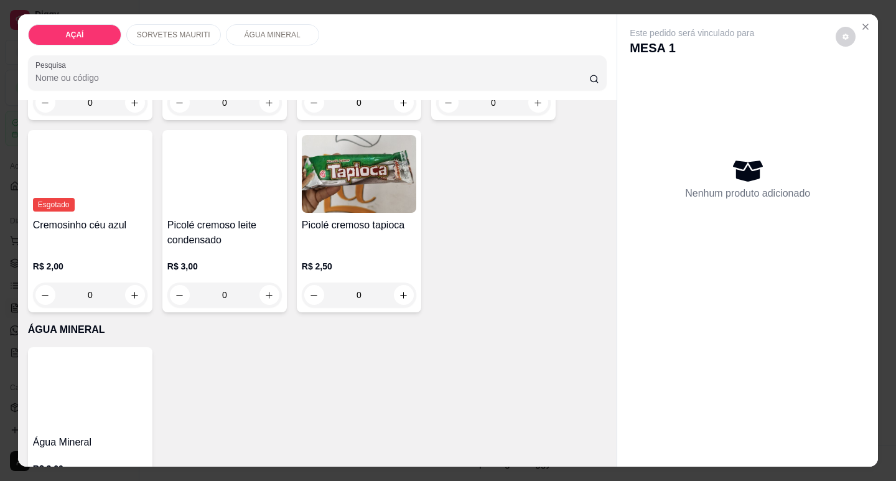
scroll to position [666, 0]
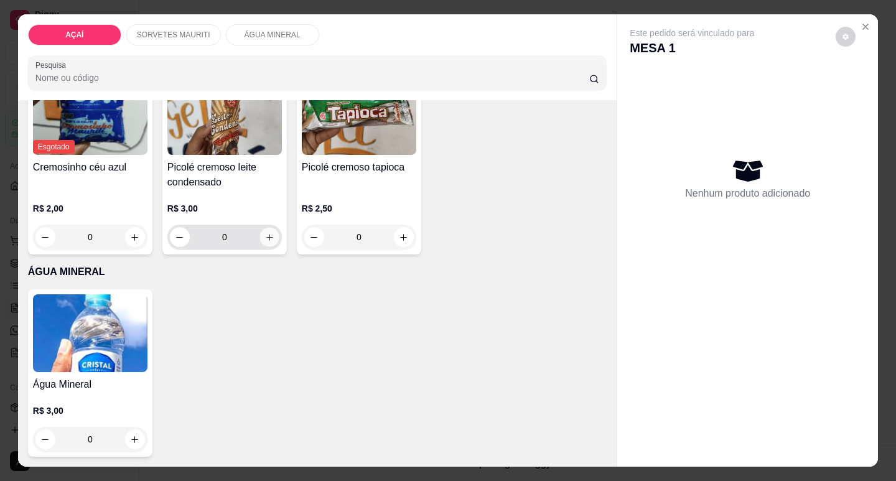
click at [259, 236] on button "increase-product-quantity" at bounding box center [268, 237] width 19 height 19
type input "1"
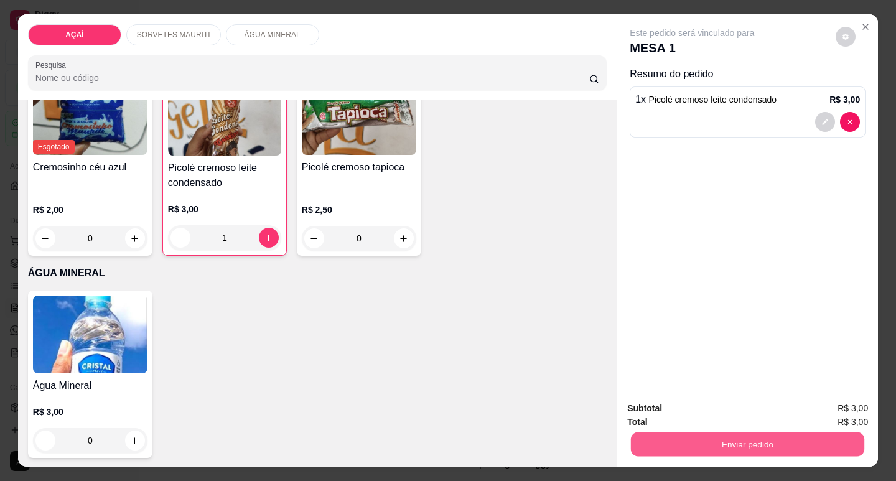
click at [720, 432] on button "Enviar pedido" at bounding box center [747, 444] width 233 height 24
click at [738, 413] on button "Registrar cliente" at bounding box center [753, 409] width 82 height 24
click at [754, 432] on button "Enviar pedido" at bounding box center [747, 444] width 233 height 24
click at [824, 411] on button "Enviar pedido" at bounding box center [835, 408] width 68 height 23
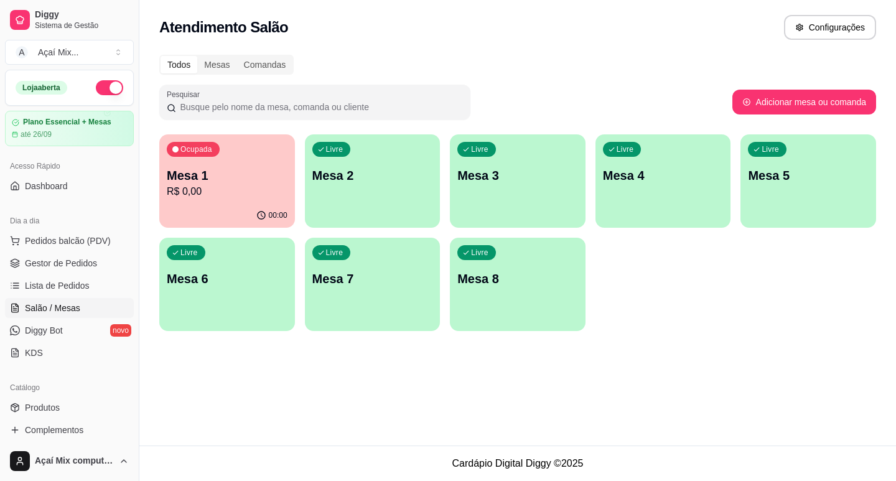
click at [225, 161] on div "Ocupada Mesa 1 R$ 0,00" at bounding box center [227, 168] width 136 height 69
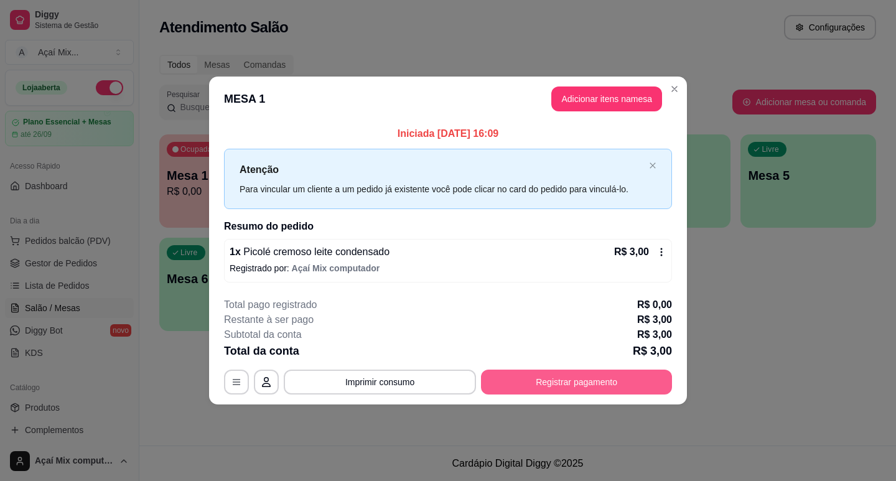
click at [511, 376] on button "Registrar pagamento" at bounding box center [576, 382] width 191 height 25
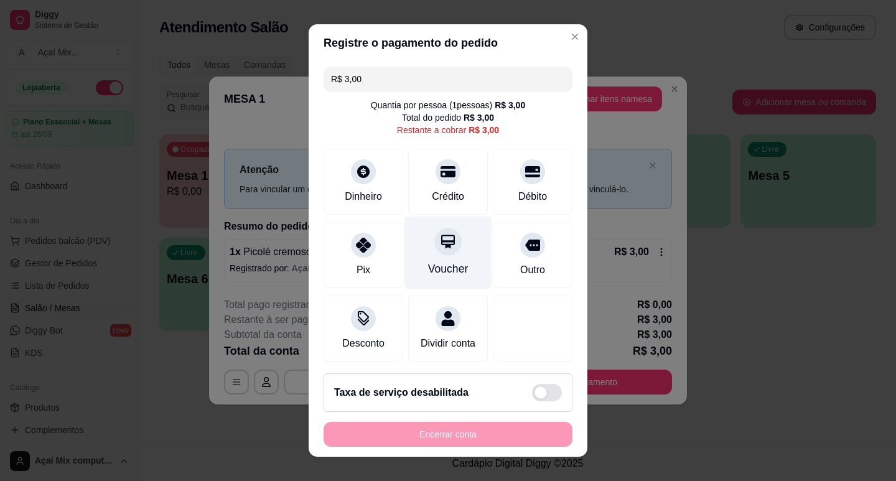
click at [429, 259] on div "Voucher" at bounding box center [448, 252] width 88 height 73
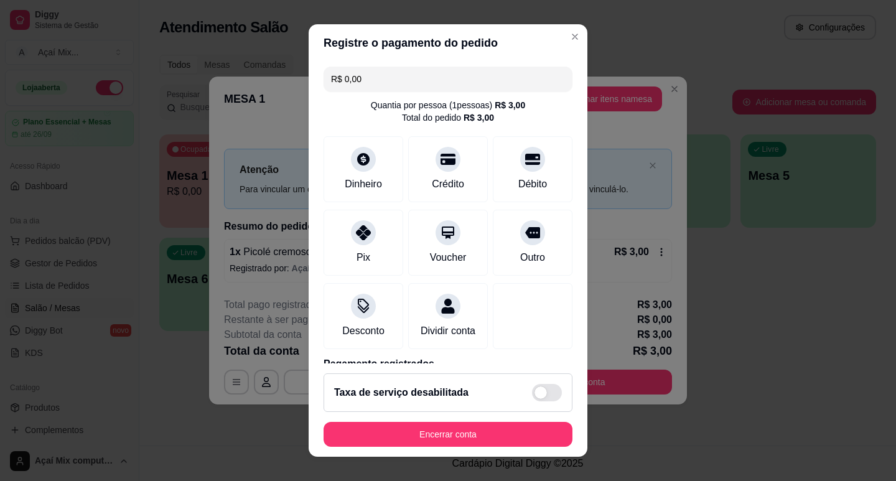
scroll to position [70, 0]
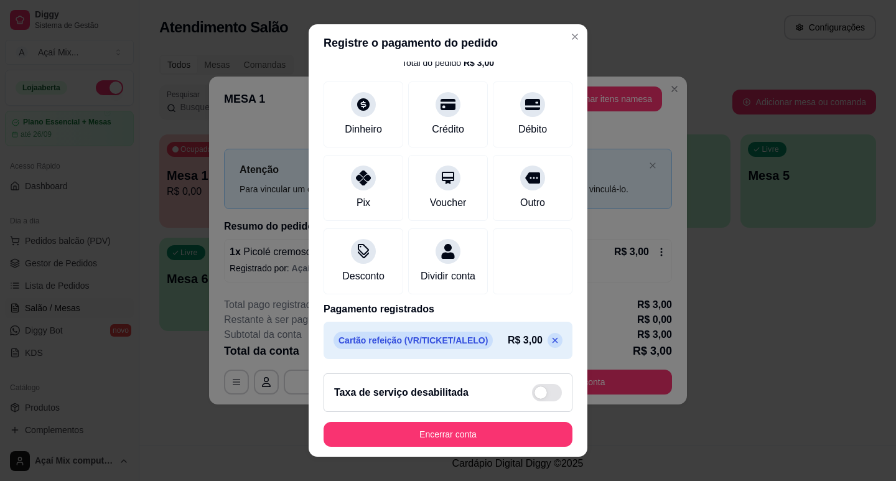
click at [548, 343] on p at bounding box center [555, 340] width 15 height 15
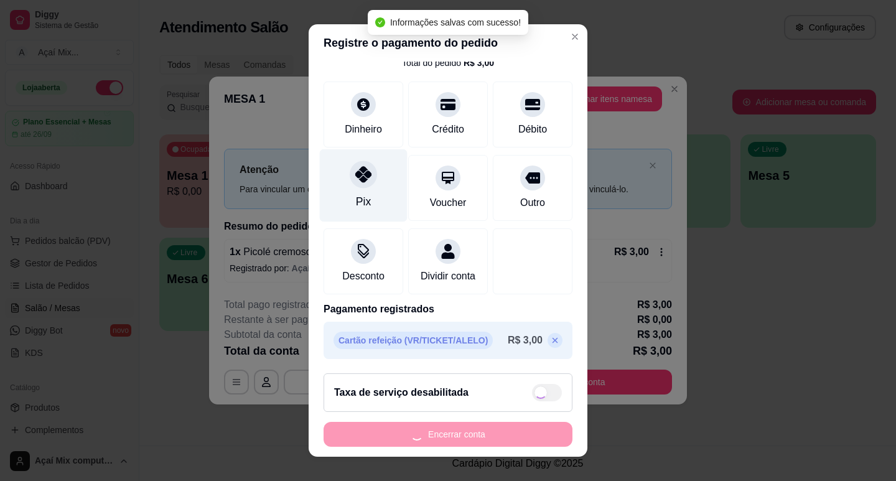
scroll to position [17, 0]
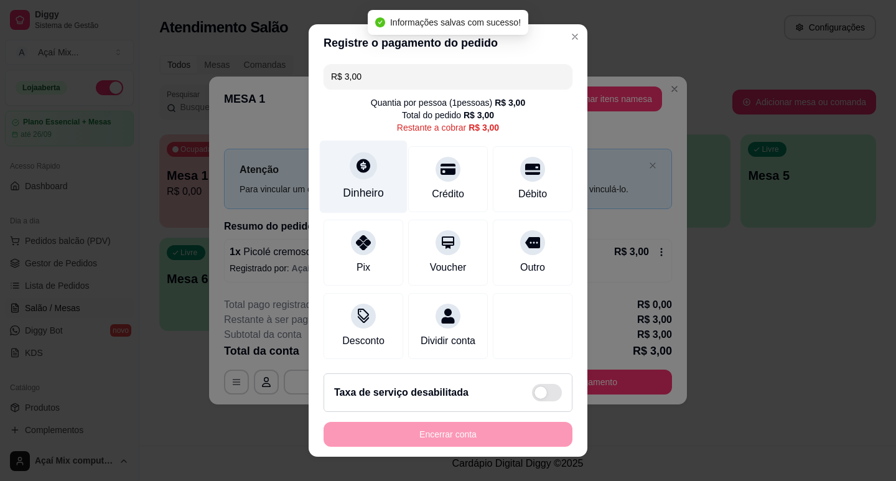
click at [343, 185] on div "Dinheiro" at bounding box center [363, 193] width 41 height 16
type input "R$ 0,00"
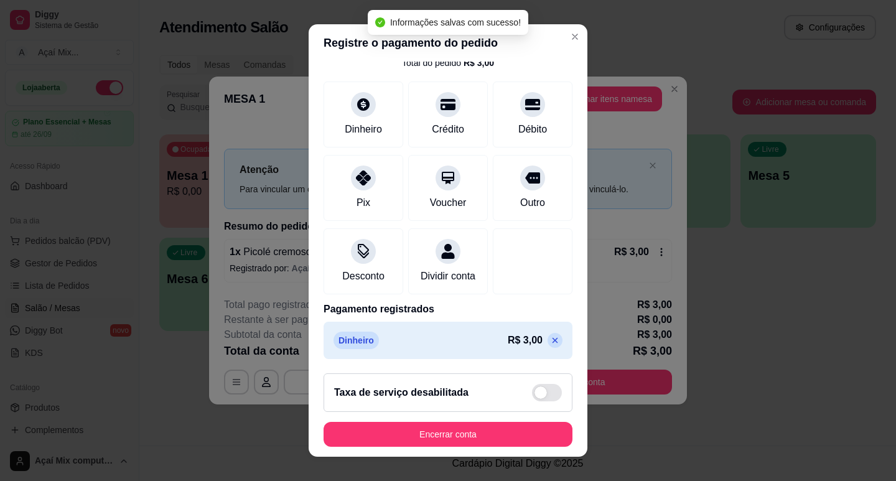
drag, startPoint x: 481, startPoint y: 450, endPoint x: 495, endPoint y: 441, distance: 17.1
click at [489, 444] on footer "Taxa de serviço desabilitada Encerrar conta" at bounding box center [448, 409] width 279 height 93
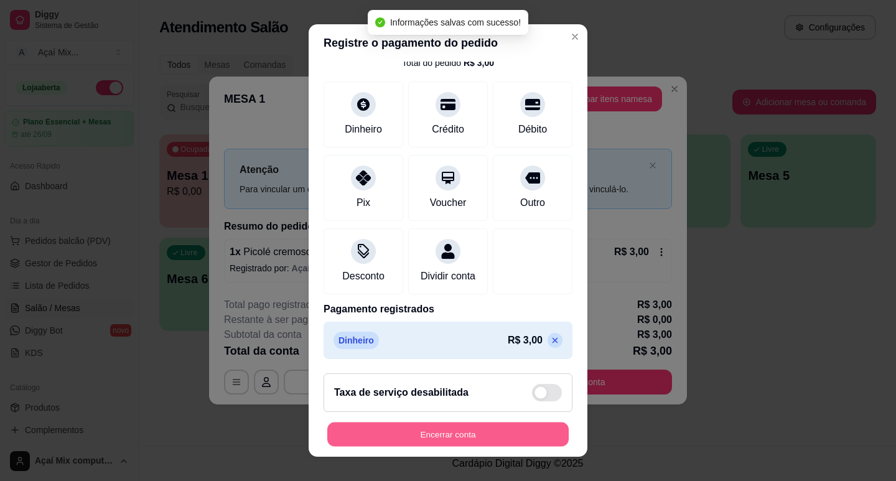
click at [496, 440] on button "Encerrar conta" at bounding box center [447, 434] width 241 height 24
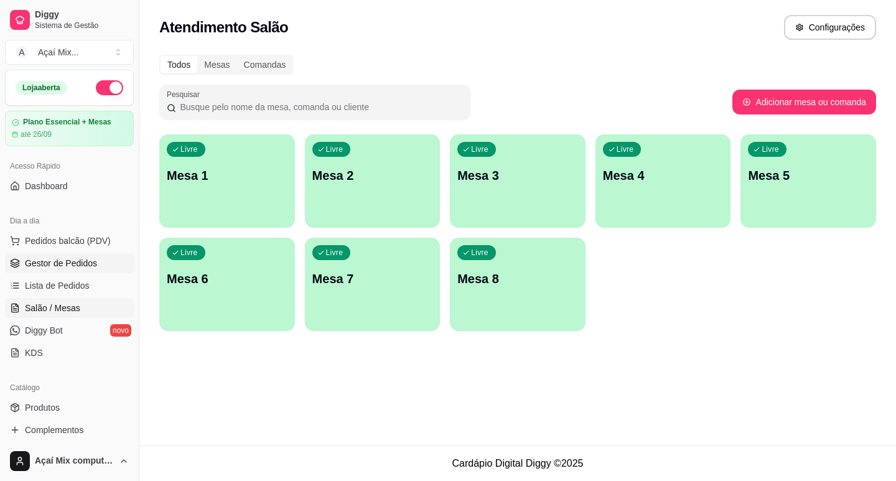
click at [47, 266] on span "Gestor de Pedidos" at bounding box center [61, 263] width 72 height 12
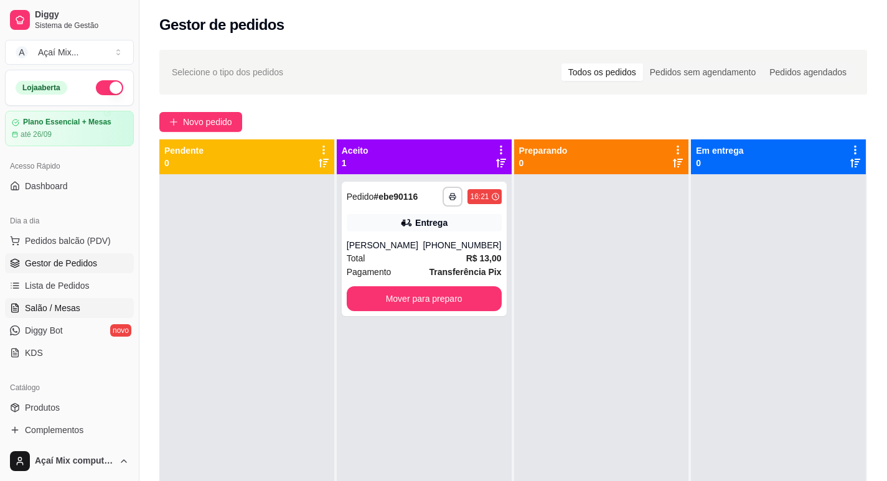
click at [67, 299] on link "Salão / Mesas" at bounding box center [69, 308] width 129 height 20
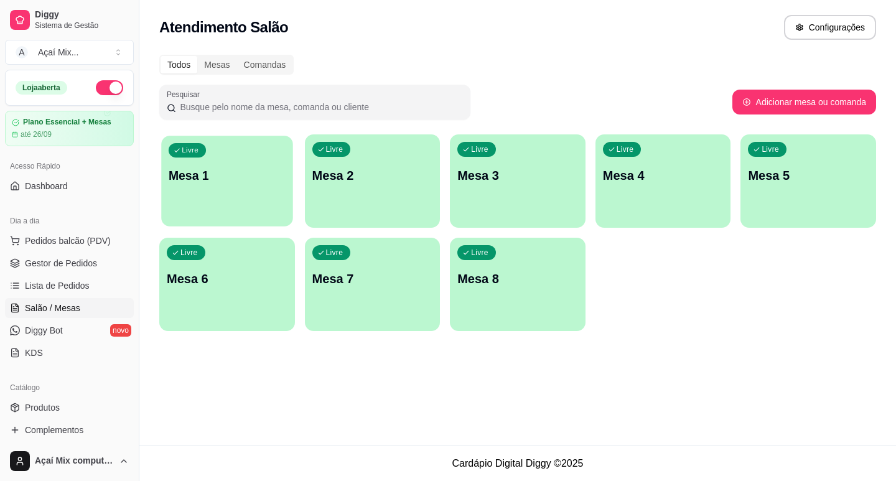
click at [215, 190] on div "Livre Mesa 1" at bounding box center [226, 174] width 131 height 76
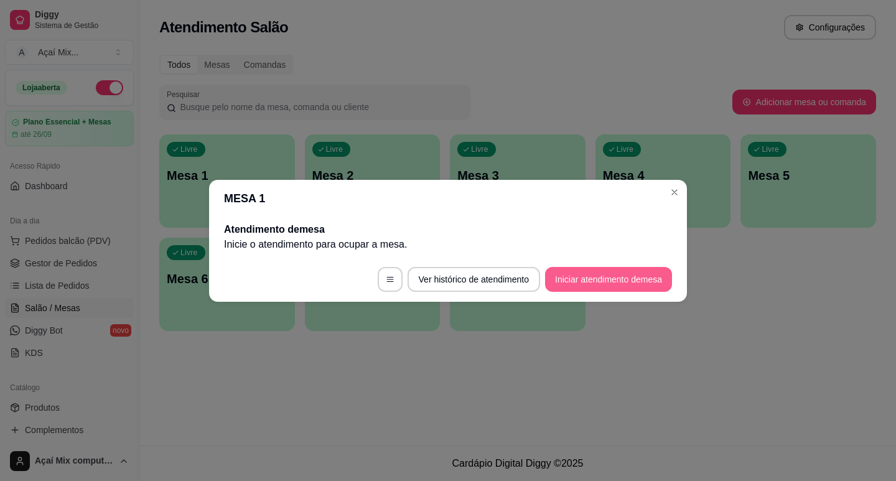
click at [556, 281] on button "Iniciar atendimento de mesa" at bounding box center [608, 279] width 127 height 25
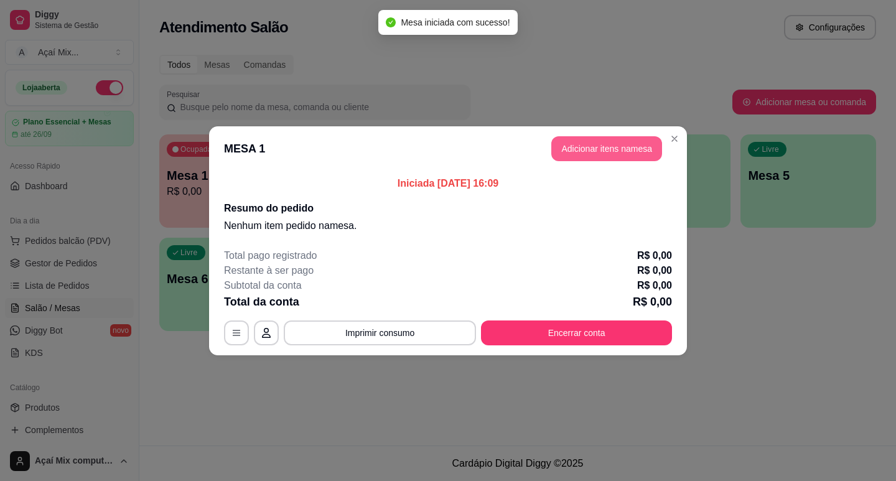
click at [614, 153] on button "Adicionar itens na mesa" at bounding box center [606, 148] width 111 height 25
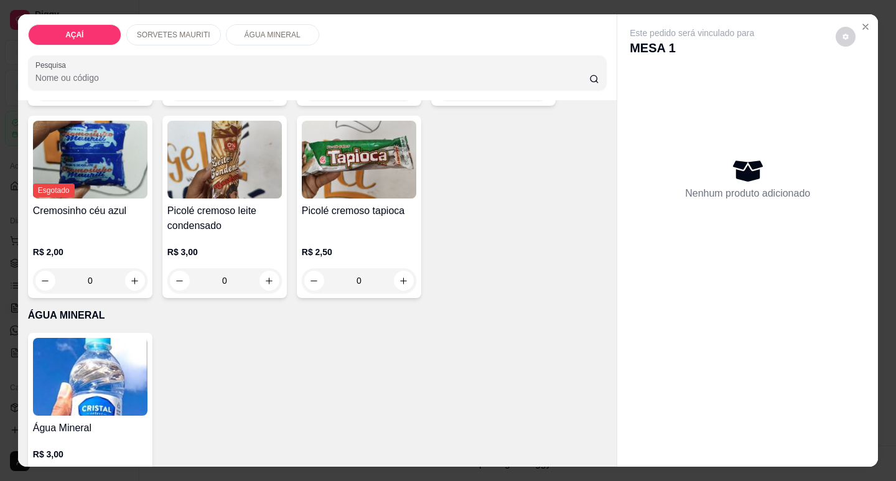
scroll to position [436, 0]
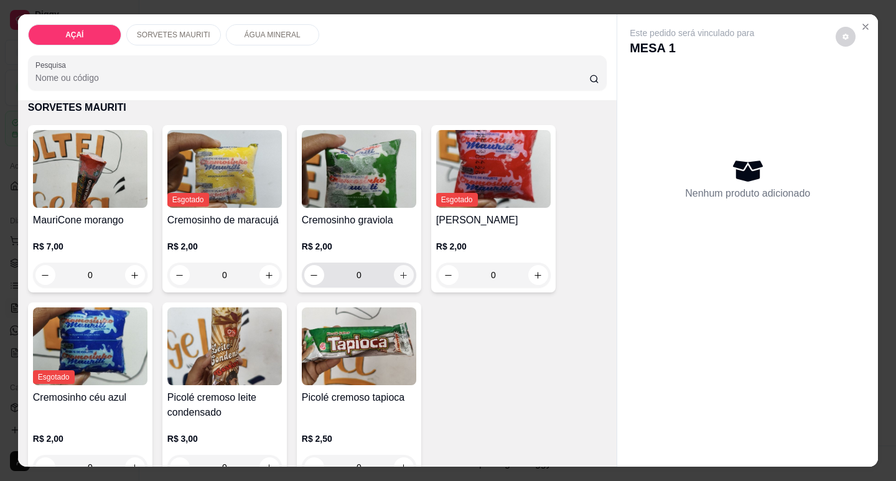
click at [400, 271] on icon "increase-product-quantity" at bounding box center [403, 275] width 9 height 9
type input "1"
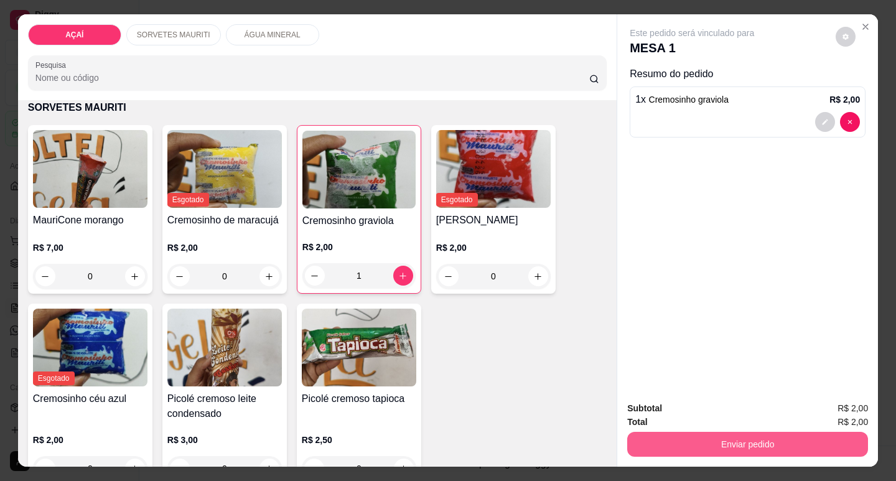
click at [797, 434] on button "Enviar pedido" at bounding box center [747, 444] width 241 height 25
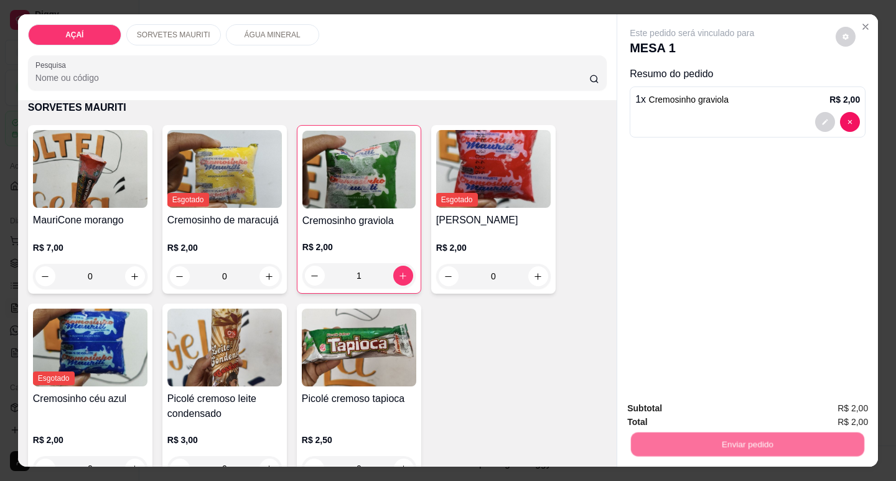
click at [751, 403] on button "Registrar cliente" at bounding box center [753, 409] width 82 height 24
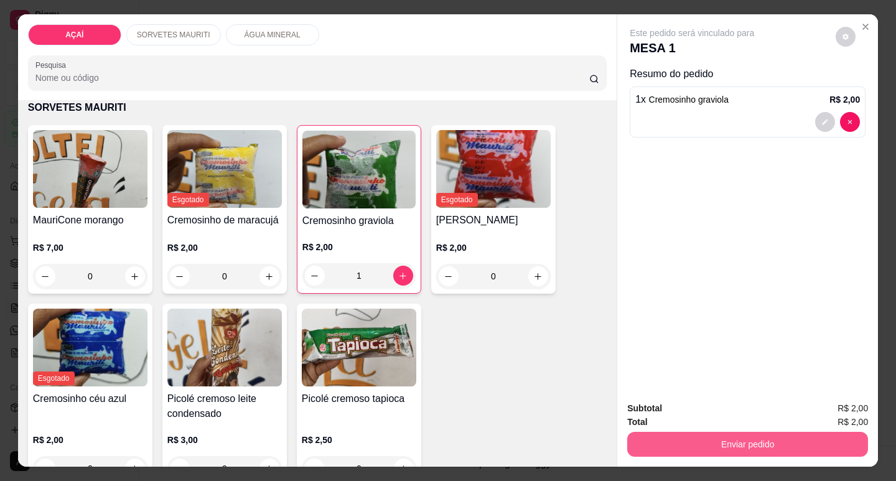
click at [762, 417] on div "Total R$ 2,00" at bounding box center [747, 422] width 241 height 14
click at [760, 445] on button "Enviar pedido" at bounding box center [747, 444] width 233 height 24
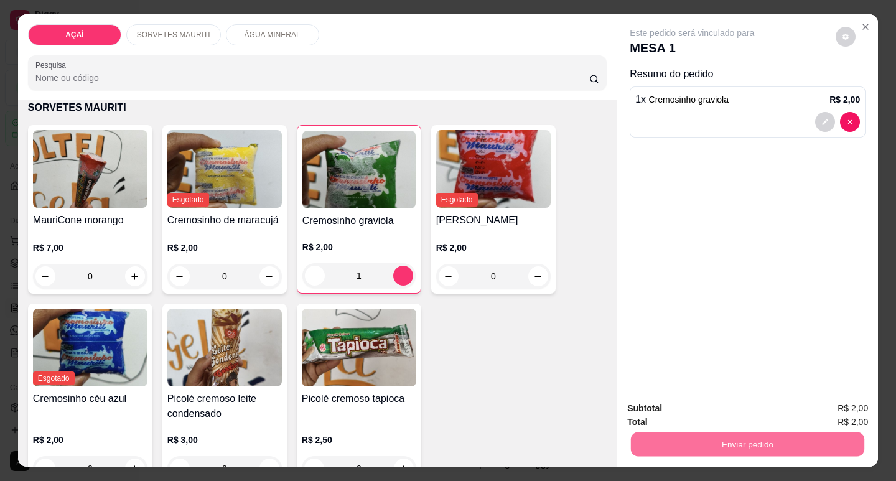
click at [834, 401] on button "Enviar pedido" at bounding box center [836, 409] width 70 height 24
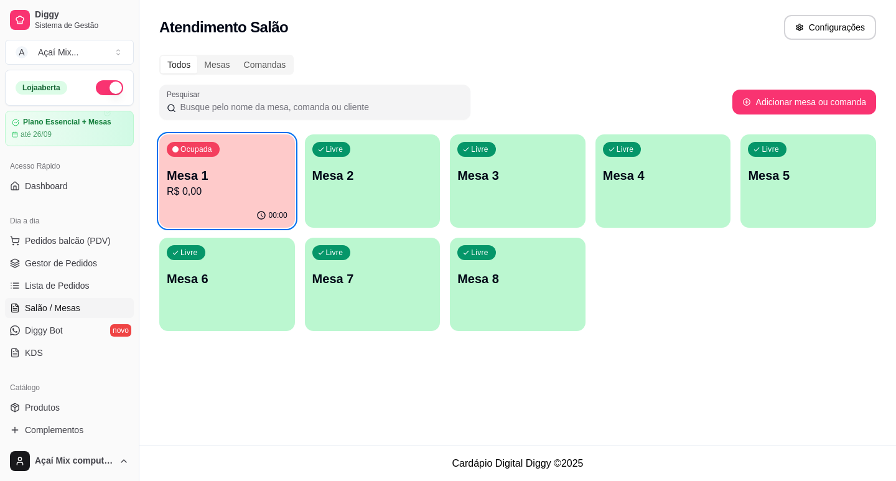
click at [280, 205] on div "00:00" at bounding box center [227, 215] width 136 height 24
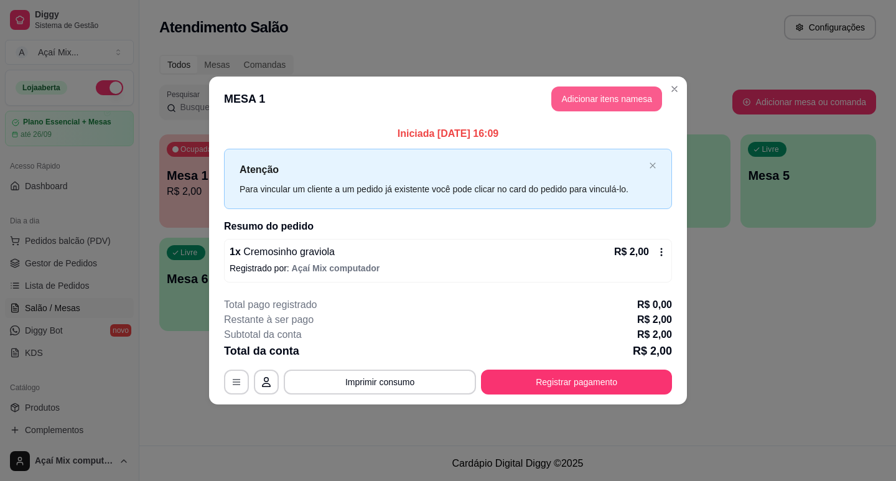
click at [638, 90] on button "Adicionar itens na mesa" at bounding box center [606, 98] width 111 height 25
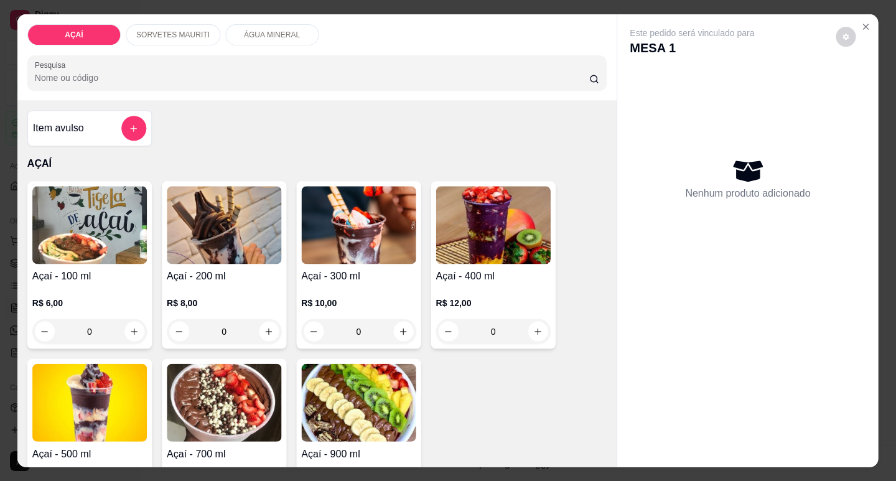
scroll to position [30, 0]
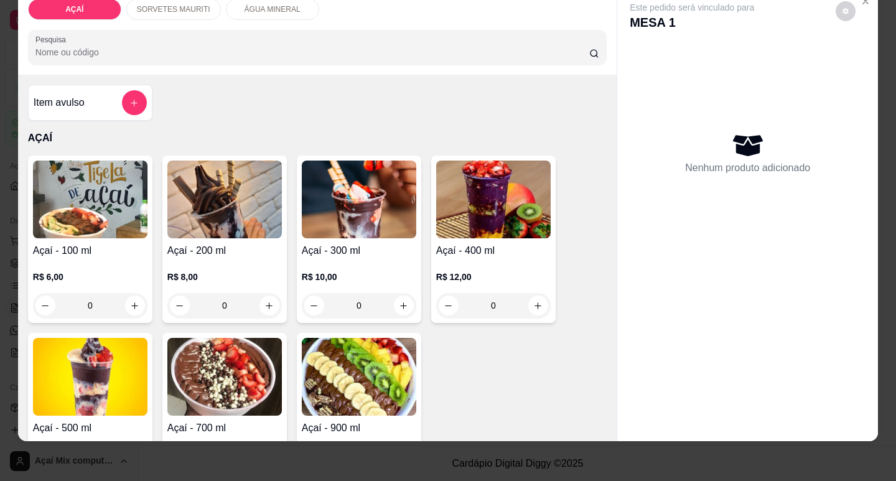
click at [227, 276] on div "R$ 8,00 0" at bounding box center [224, 294] width 114 height 47
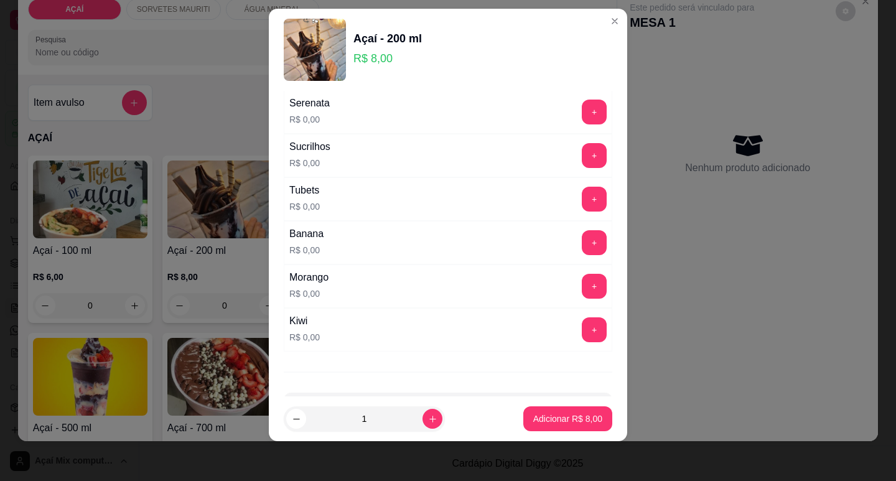
scroll to position [1532, 0]
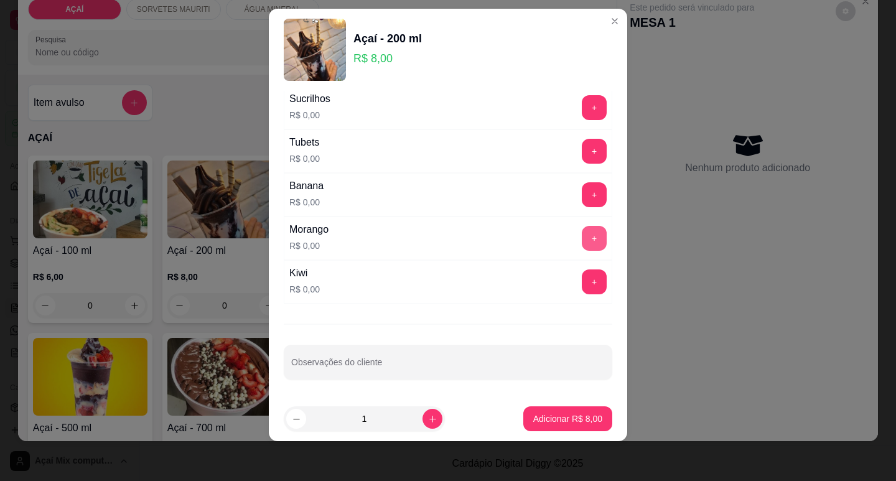
click at [582, 243] on button "+" at bounding box center [594, 238] width 25 height 25
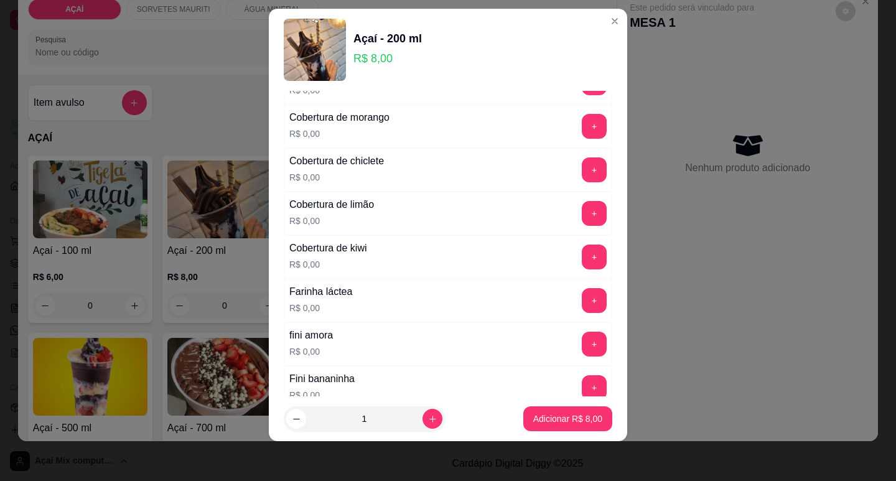
scroll to position [474, 0]
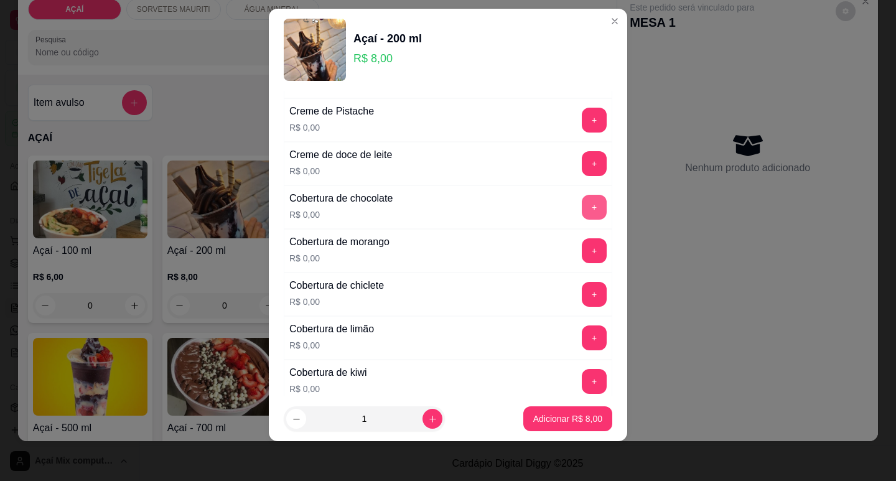
click at [582, 197] on button "+" at bounding box center [594, 207] width 25 height 25
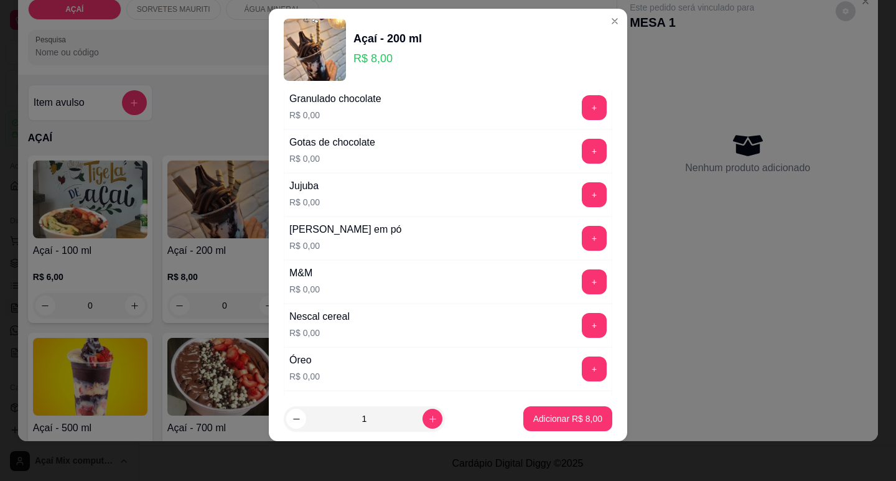
scroll to position [1221, 0]
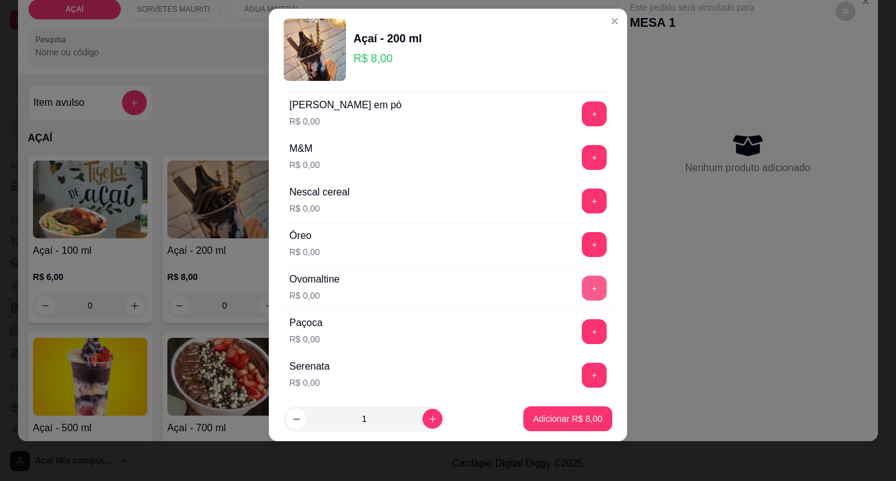
click at [582, 297] on button "+" at bounding box center [594, 288] width 25 height 25
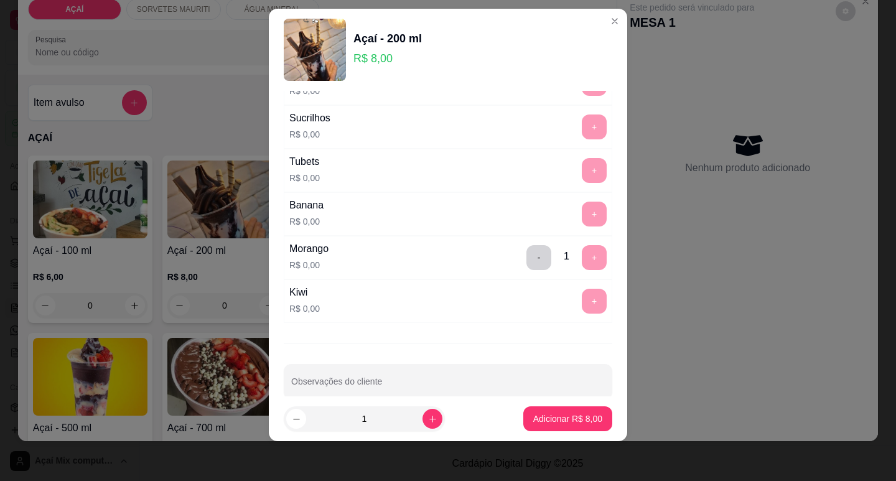
scroll to position [1532, 0]
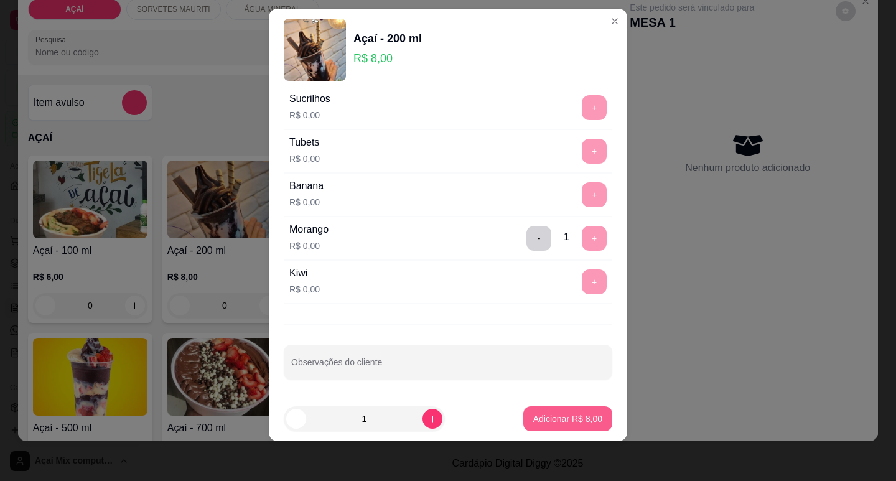
click at [563, 417] on p "Adicionar R$ 8,00" at bounding box center [567, 418] width 69 height 12
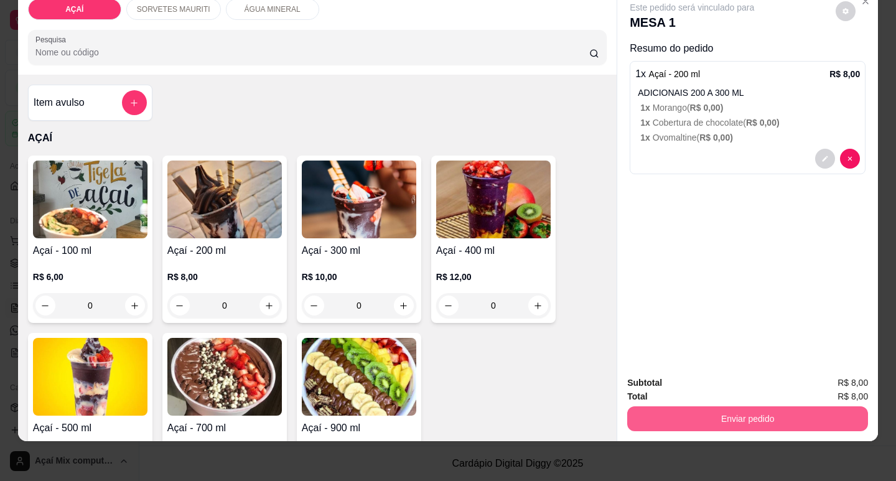
click at [698, 414] on button "Enviar pedido" at bounding box center [747, 418] width 241 height 25
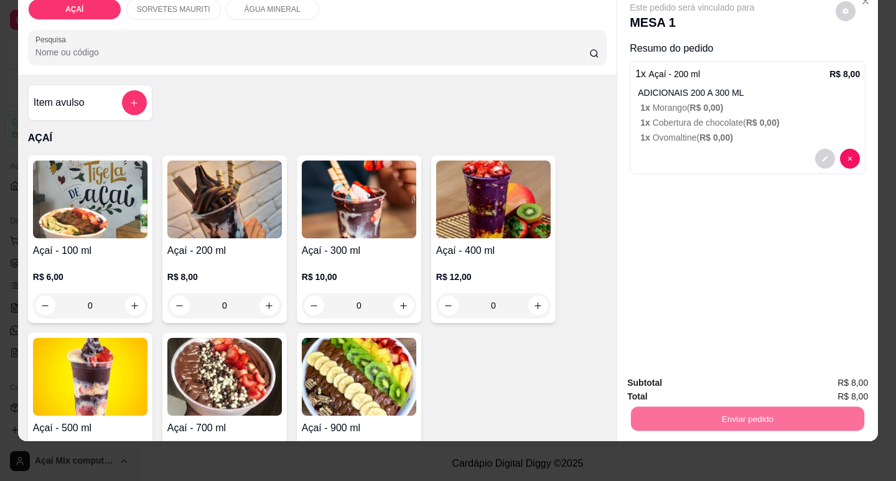
click at [836, 378] on button "Enviar pedido" at bounding box center [836, 379] width 70 height 24
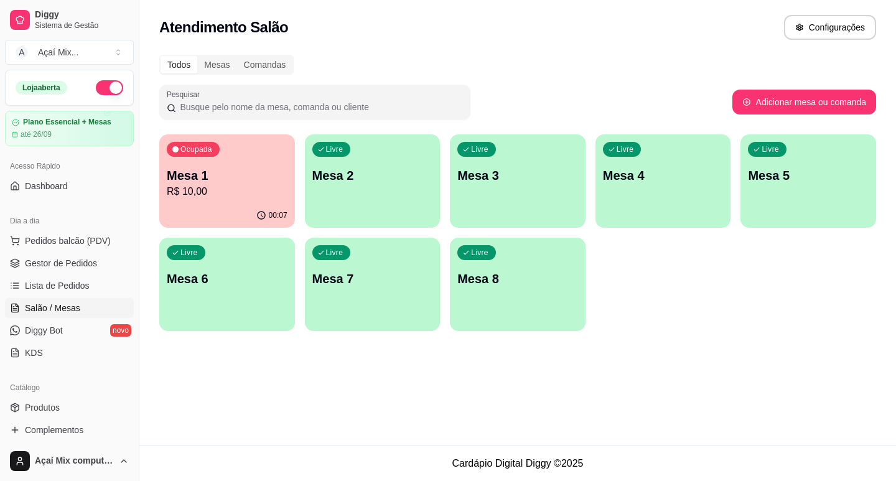
click at [370, 162] on div "Livre Mesa 2" at bounding box center [373, 173] width 136 height 78
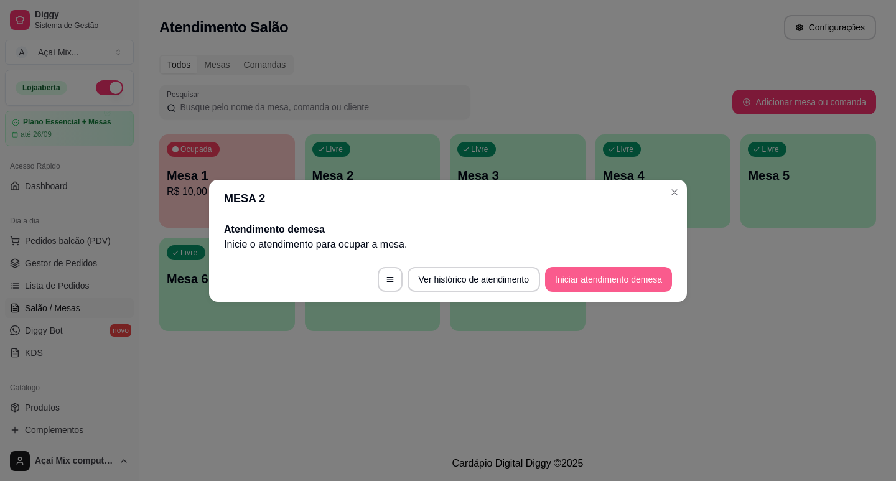
click at [603, 277] on button "Iniciar atendimento de mesa" at bounding box center [608, 279] width 127 height 25
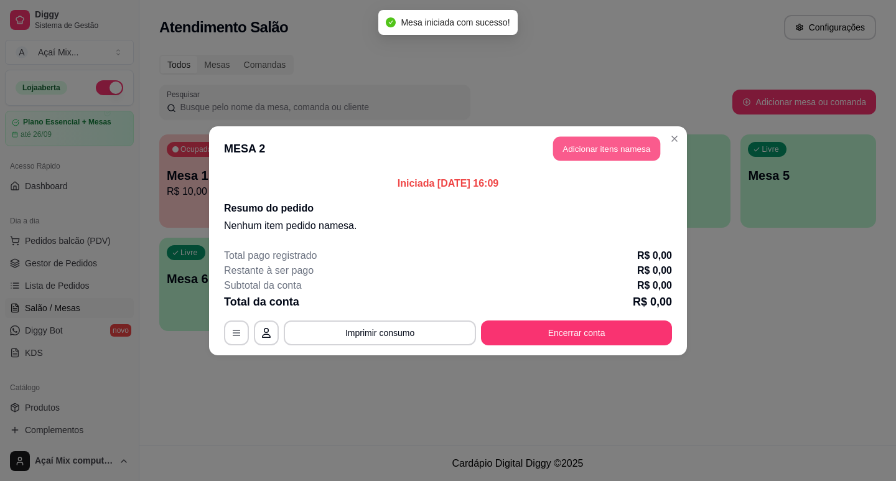
click at [604, 147] on button "Adicionar itens na mesa" at bounding box center [606, 148] width 107 height 24
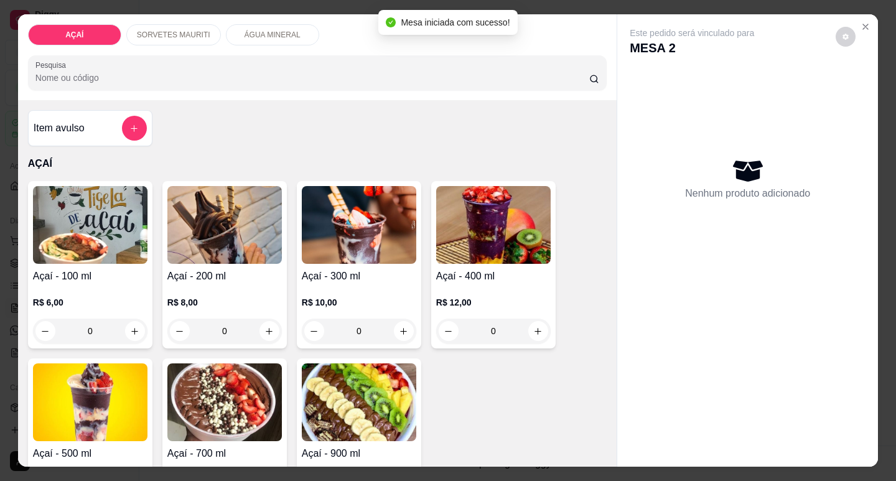
click at [400, 269] on h4 "Açaí - 300 ml" at bounding box center [359, 276] width 114 height 15
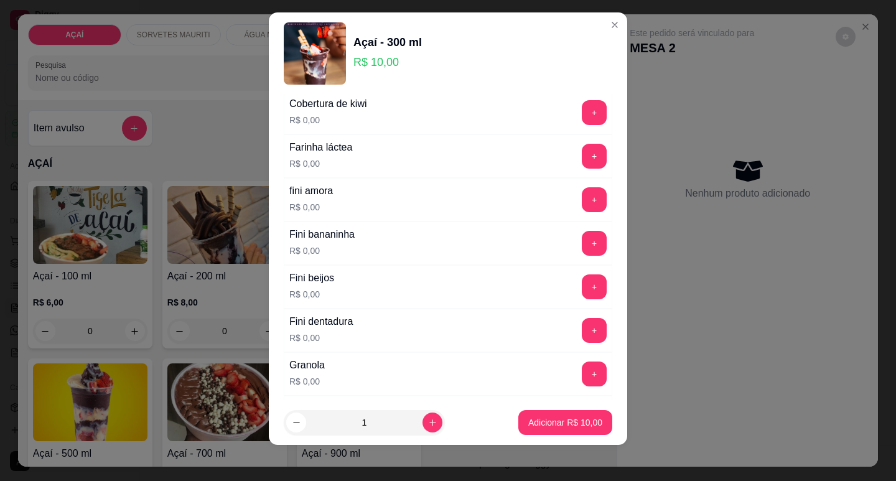
scroll to position [16, 0]
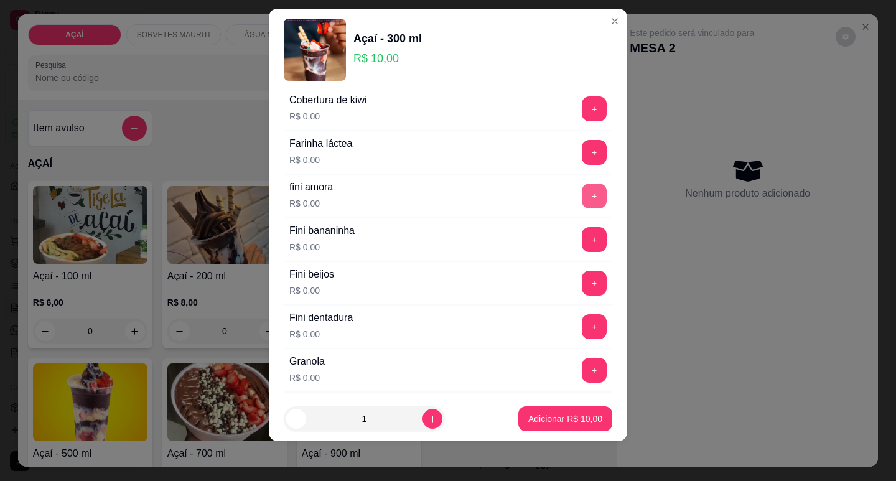
click at [582, 199] on button "+" at bounding box center [594, 196] width 25 height 25
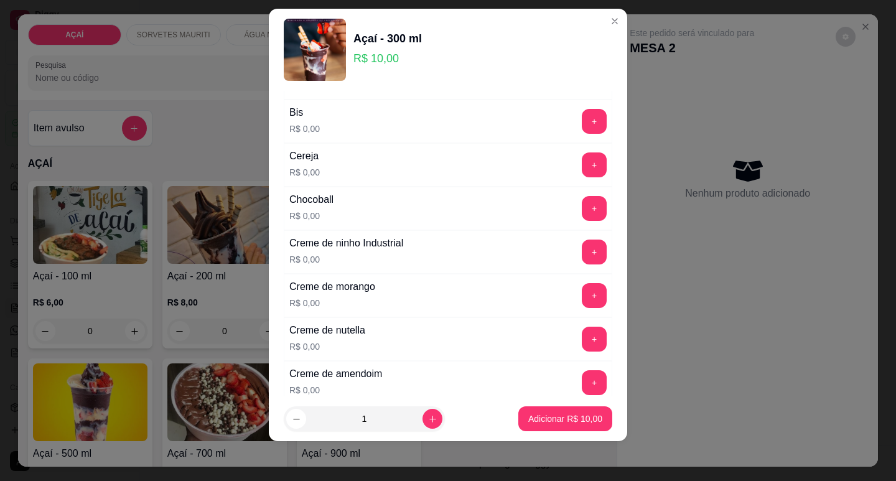
scroll to position [0, 0]
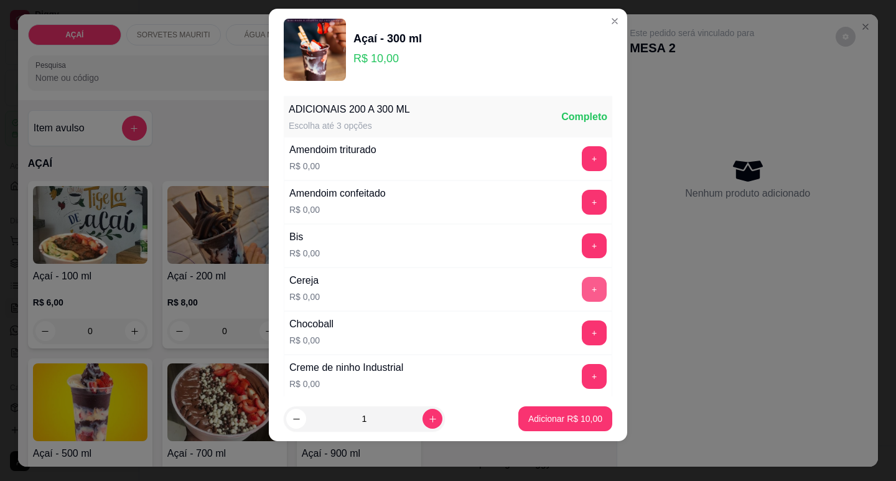
click at [582, 294] on button "+" at bounding box center [594, 289] width 25 height 25
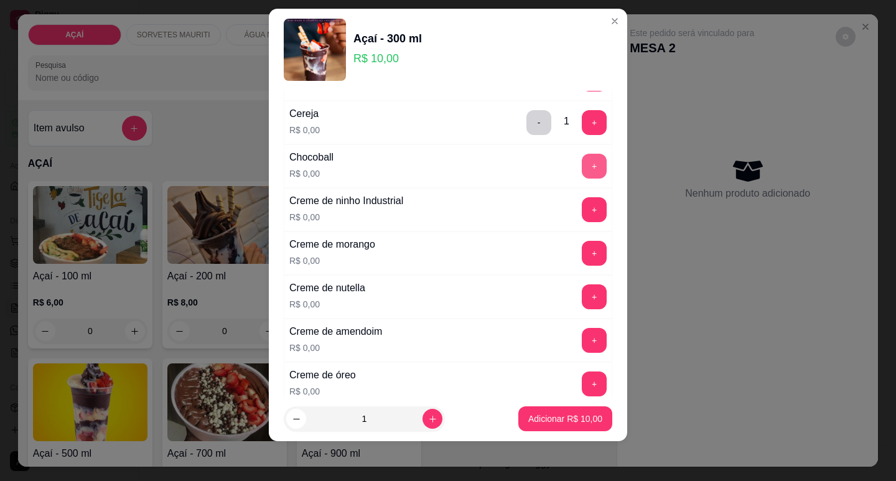
scroll to position [187, 0]
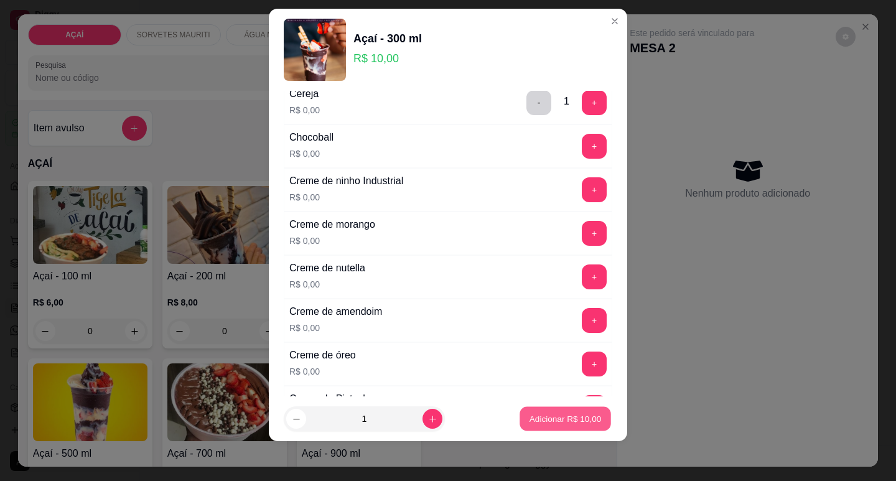
click at [556, 417] on p "Adicionar R$ 10,00" at bounding box center [565, 419] width 72 height 12
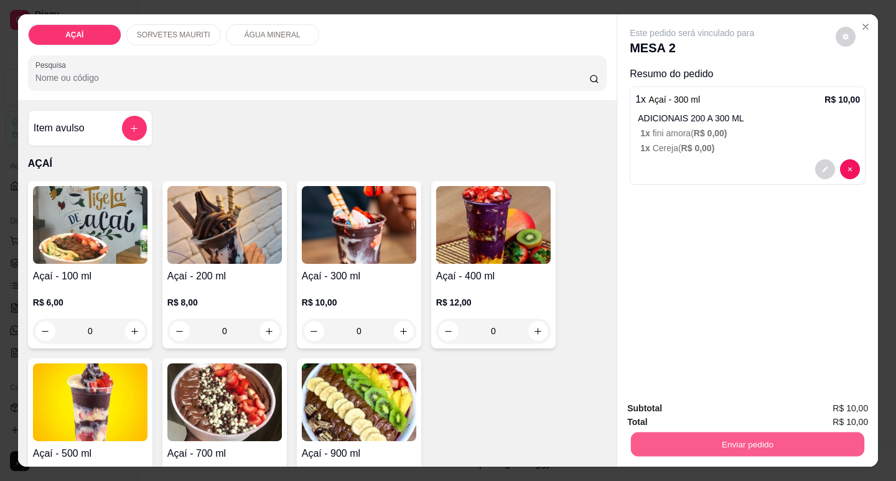
click at [678, 437] on button "Enviar pedido" at bounding box center [747, 444] width 233 height 24
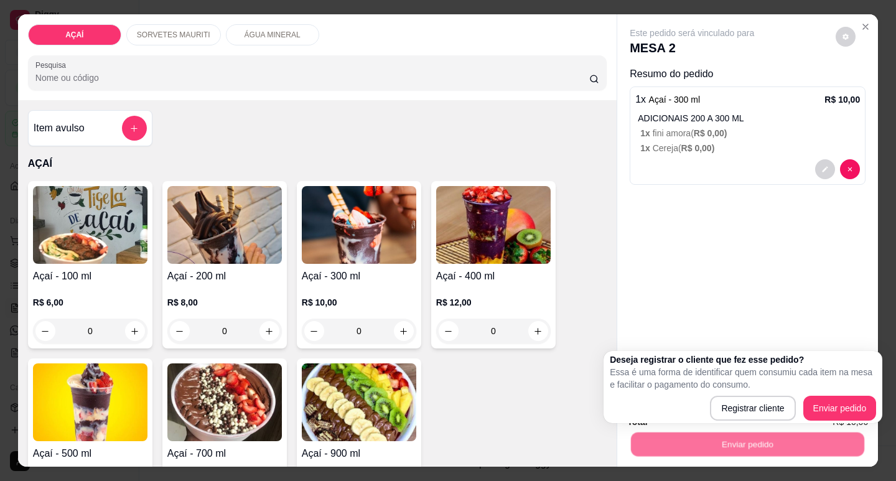
click at [720, 387] on p "Essa é uma forma de identificar quem consumiu cada item na mesa e facilitar o p…" at bounding box center [743, 378] width 266 height 25
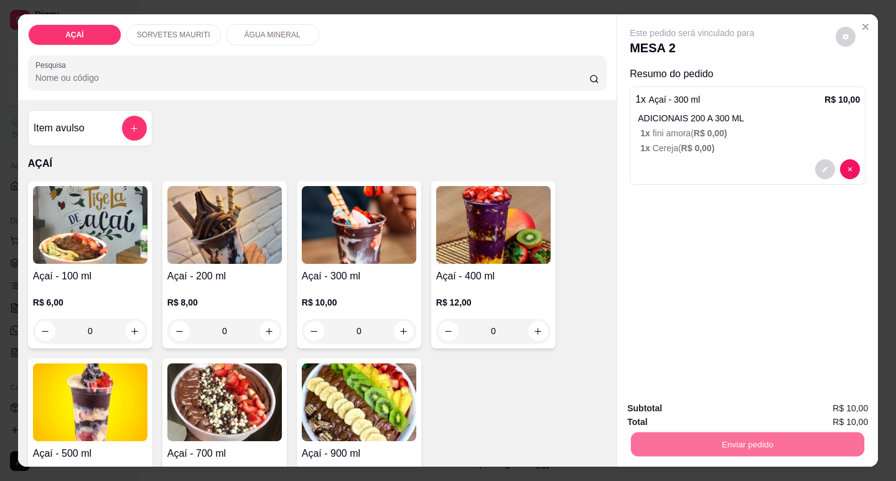
click at [815, 406] on button "Enviar pedido" at bounding box center [835, 408] width 68 height 23
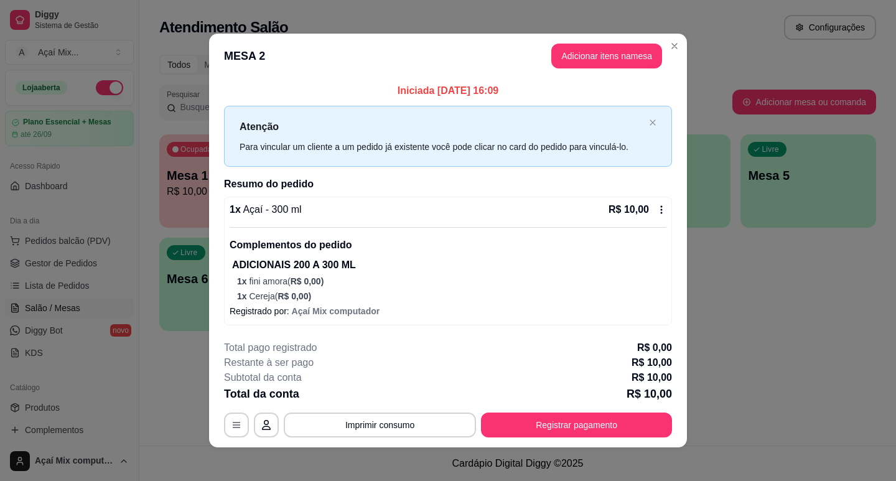
click at [209, 280] on div "Iniciada [DATE] 16:09 Atenção Para vincular um cliente a um pedido já existente…" at bounding box center [448, 203] width 478 height 251
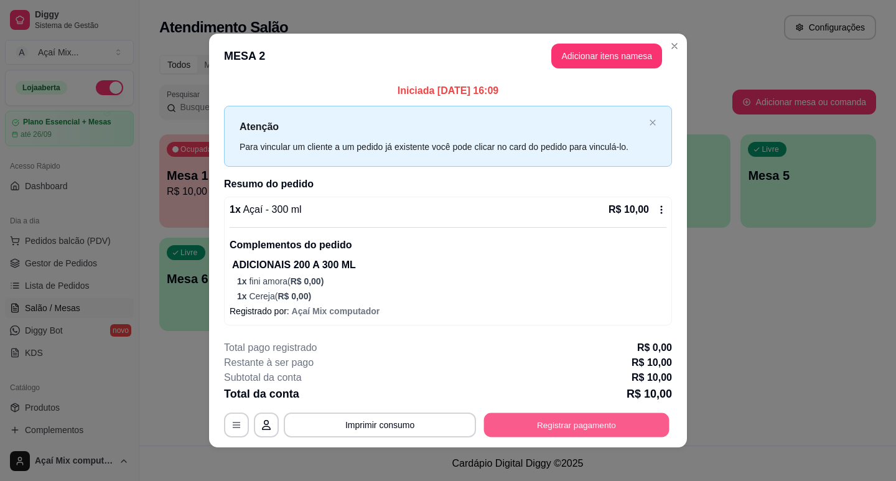
click at [509, 423] on button "Registrar pagamento" at bounding box center [576, 424] width 185 height 24
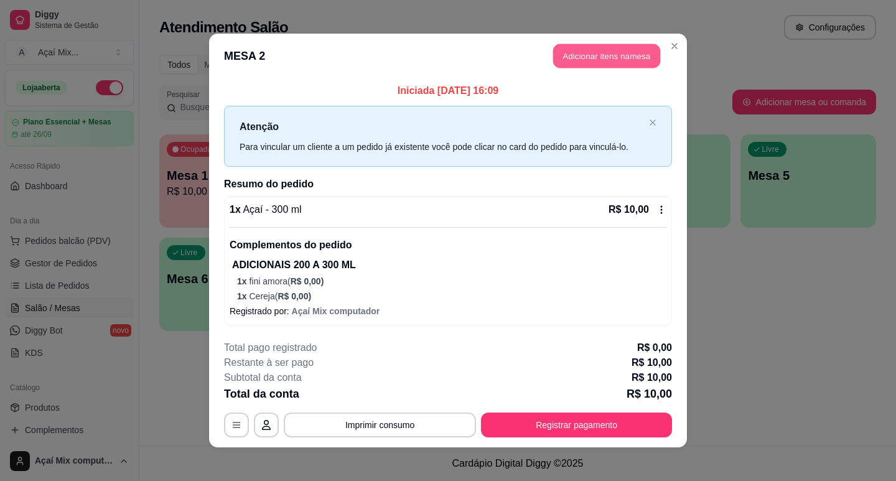
click at [584, 54] on button "Adicionar itens na mesa" at bounding box center [606, 56] width 107 height 24
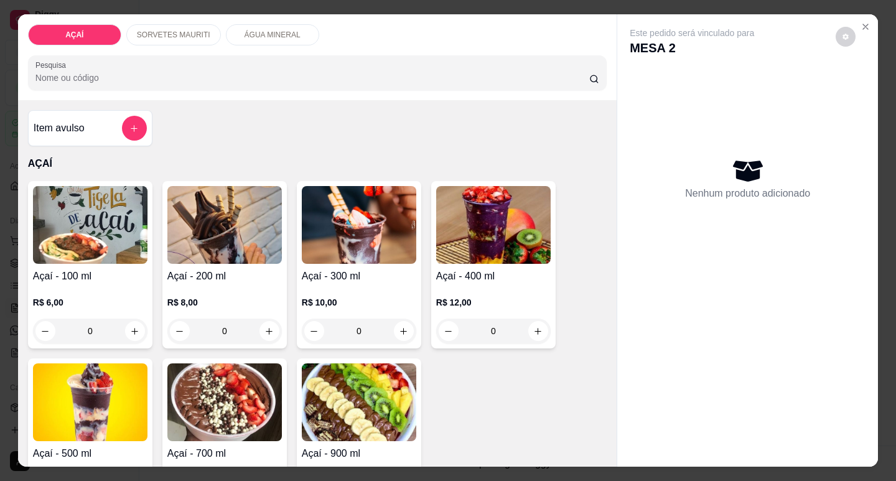
click at [363, 263] on div "Açaí - 300 ml R$ 10,00 0" at bounding box center [359, 264] width 124 height 167
click at [212, 284] on div "R$ 8,00 0" at bounding box center [224, 314] width 114 height 60
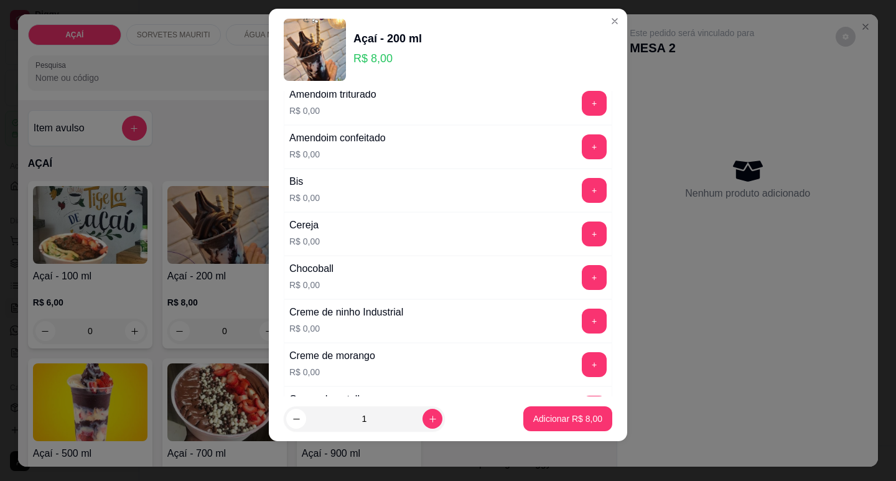
scroll to position [0, 0]
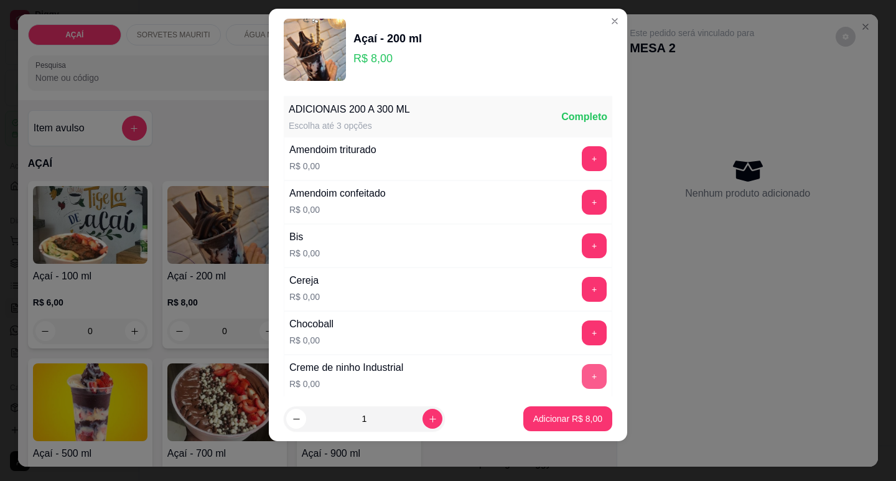
click at [582, 373] on button "+" at bounding box center [594, 376] width 25 height 25
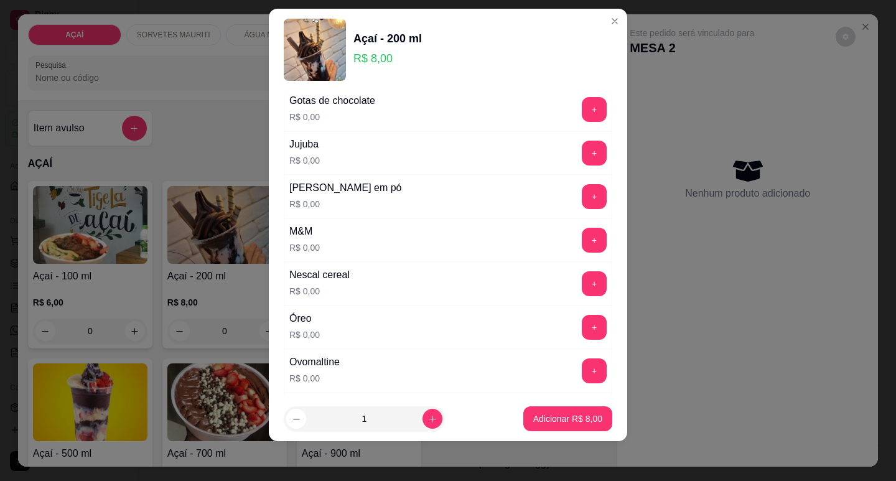
scroll to position [1120, 0]
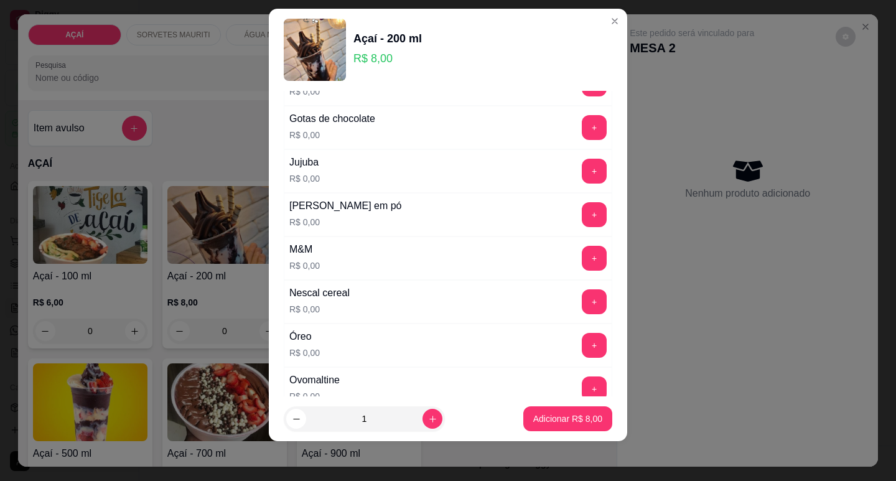
click at [582, 225] on button "+" at bounding box center [594, 214] width 25 height 25
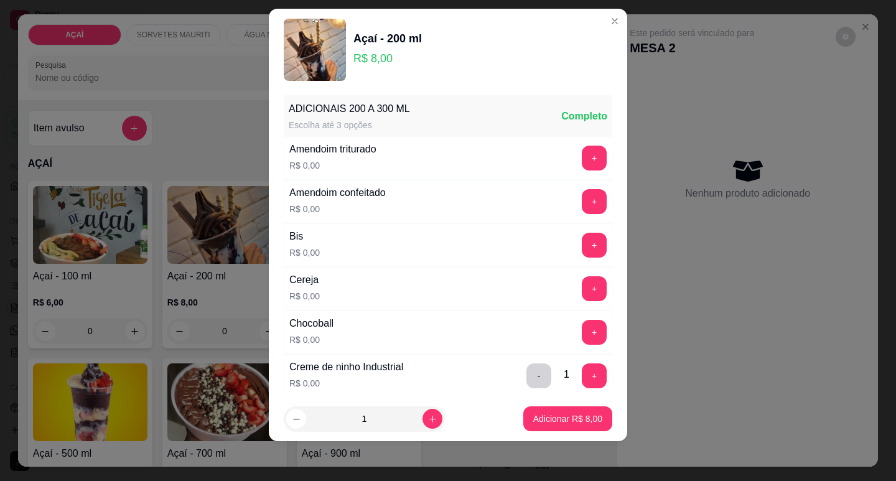
scroll to position [0, 0]
click at [582, 237] on button "+" at bounding box center [594, 245] width 25 height 25
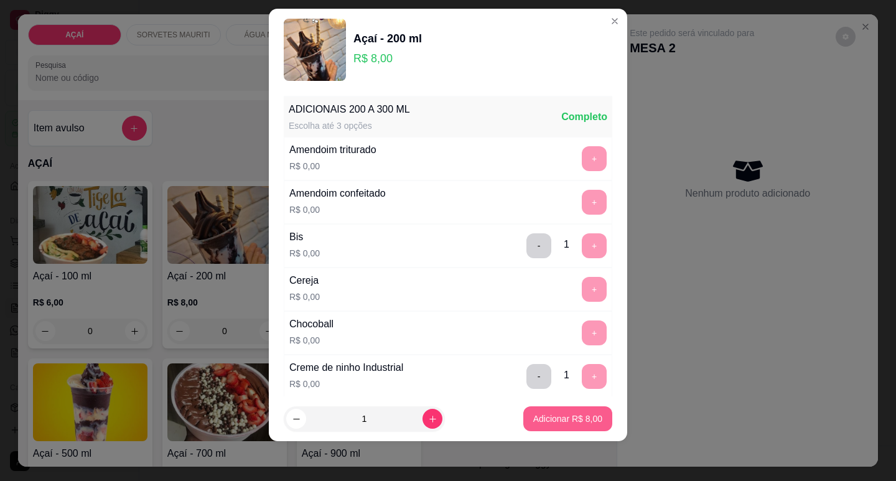
click at [557, 415] on p "Adicionar R$ 8,00" at bounding box center [567, 418] width 69 height 12
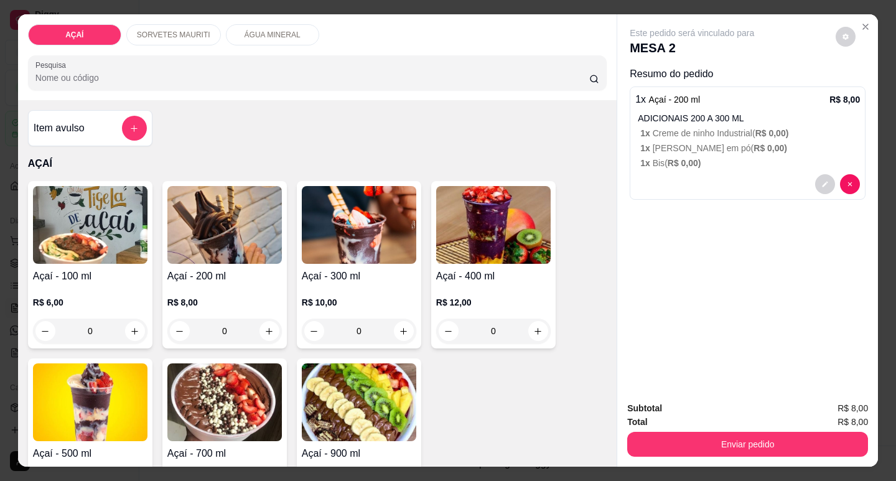
click at [696, 157] on p "1 x Bis ( R$ 0,00 )" at bounding box center [750, 163] width 220 height 12
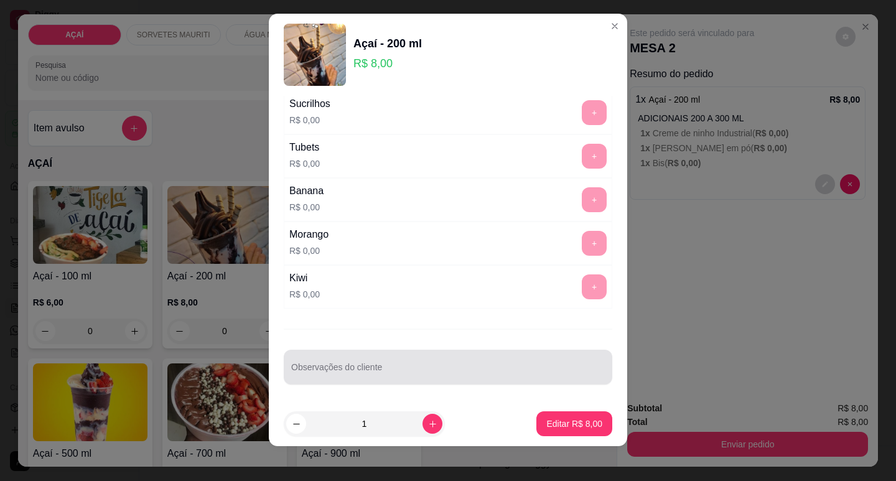
scroll to position [16, 0]
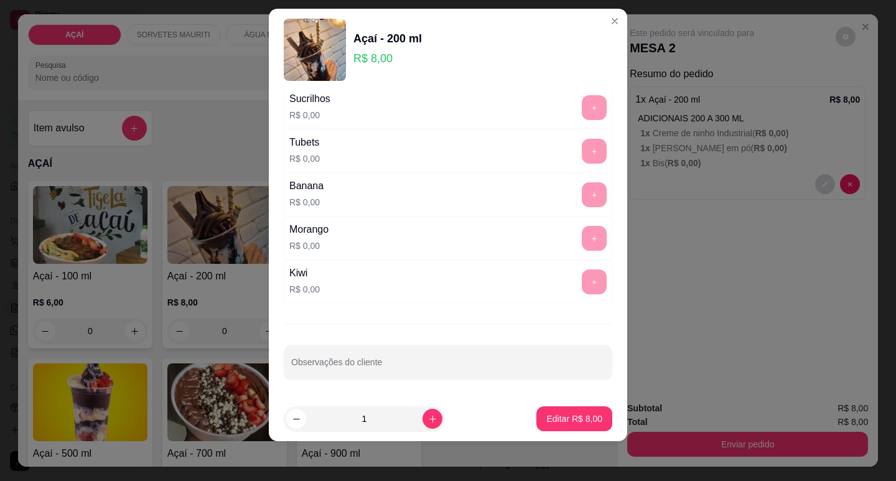
click at [519, 362] on div "ADICIONAIS 200 A 300 ML Escolha até 3 opções Completo Amendoim triturado R$ 0,0…" at bounding box center [448, 244] width 358 height 306
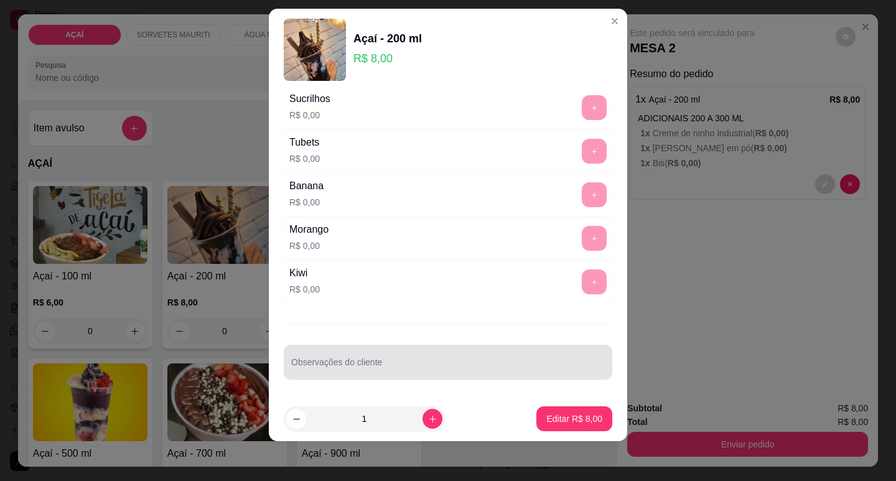
click at [521, 357] on div at bounding box center [448, 362] width 314 height 25
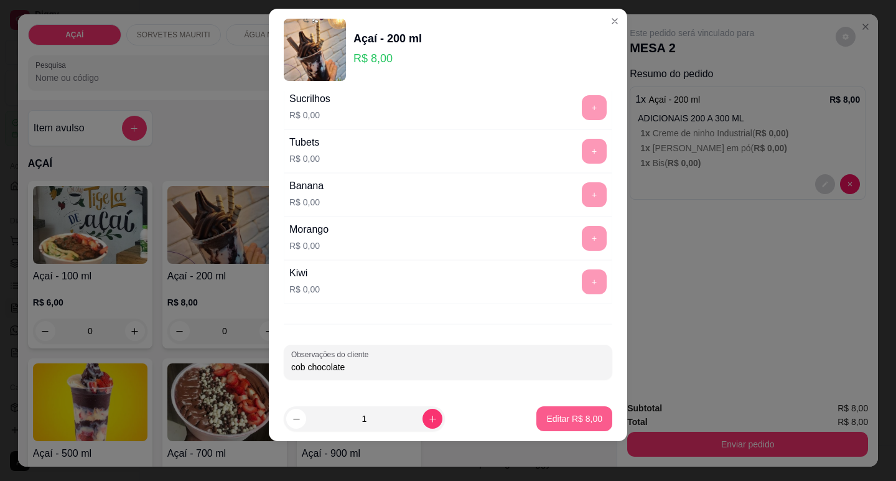
type input "cob chocolate"
click at [584, 422] on p "Editar R$ 8,00" at bounding box center [575, 419] width 54 height 12
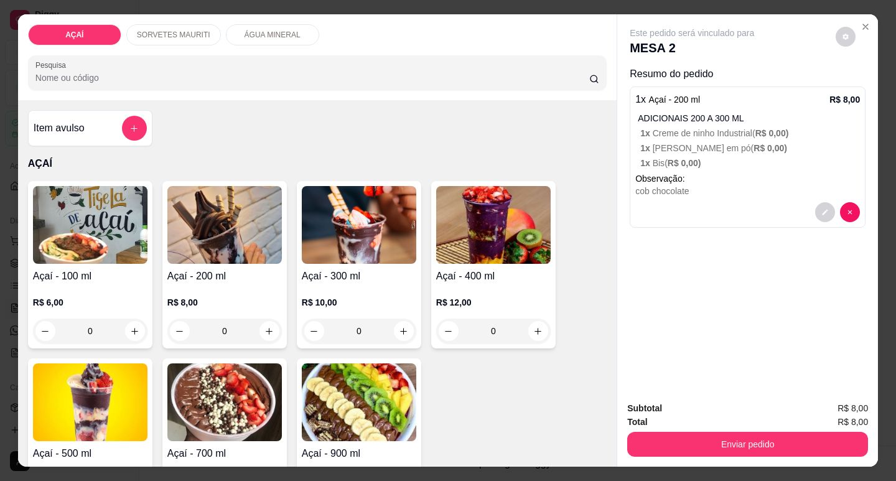
click at [175, 269] on h4 "Açaí - 200 ml" at bounding box center [224, 276] width 114 height 15
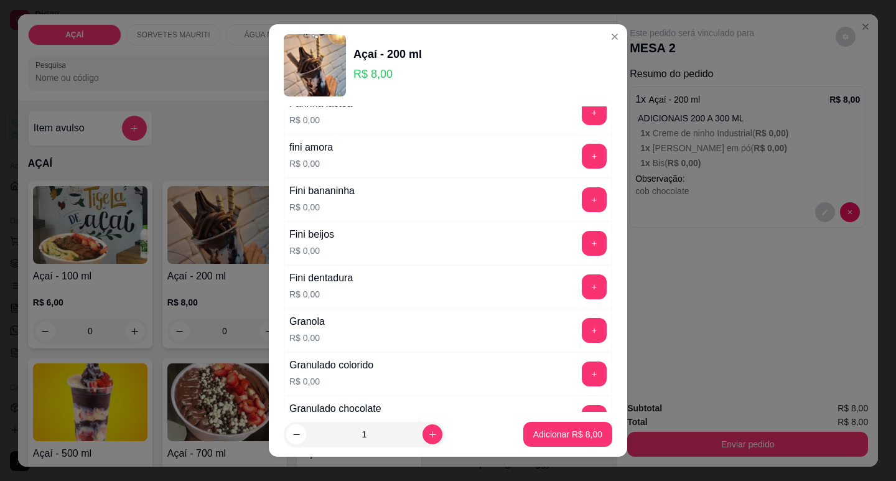
scroll to position [809, 0]
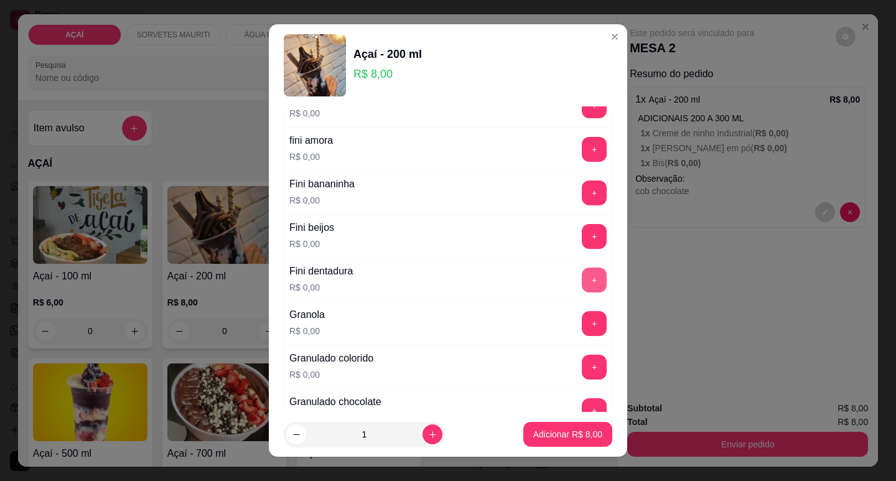
click at [582, 276] on button "+" at bounding box center [594, 280] width 25 height 25
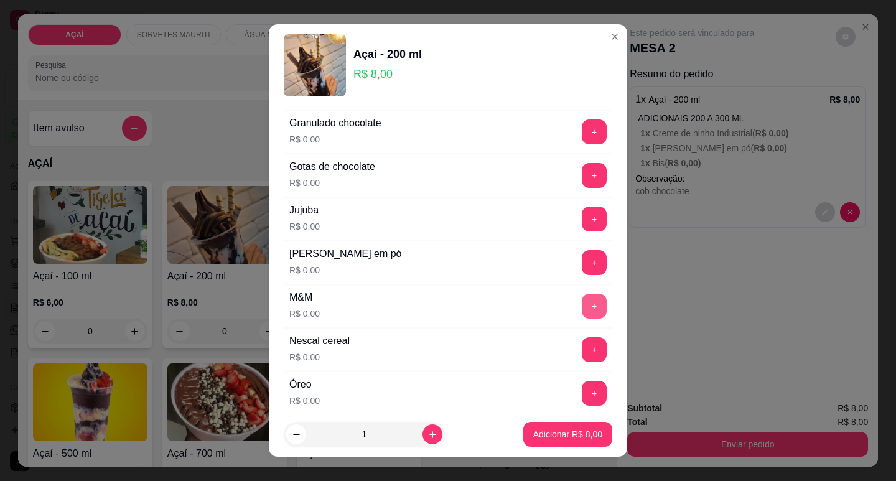
scroll to position [1034, 0]
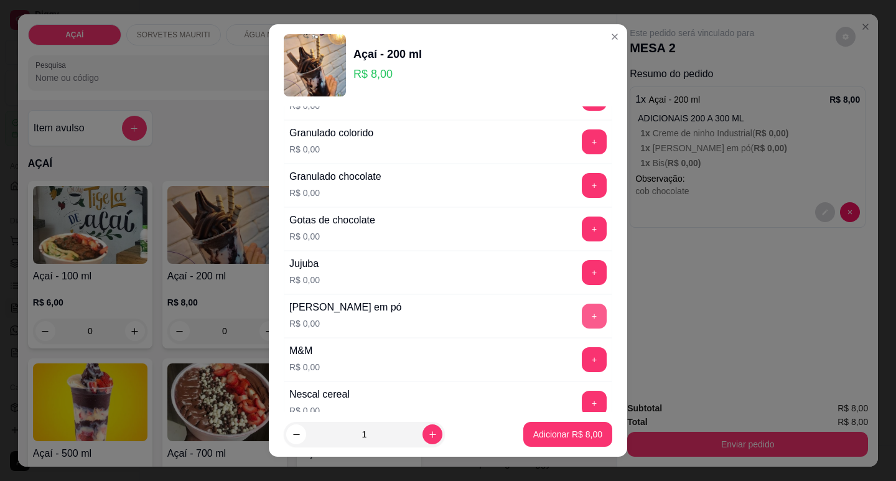
click at [582, 317] on button "+" at bounding box center [594, 316] width 25 height 25
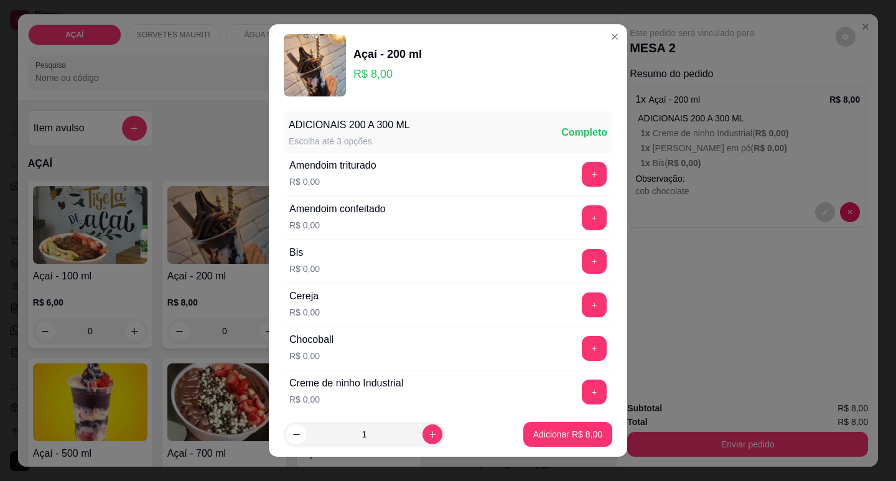
scroll to position [124, 0]
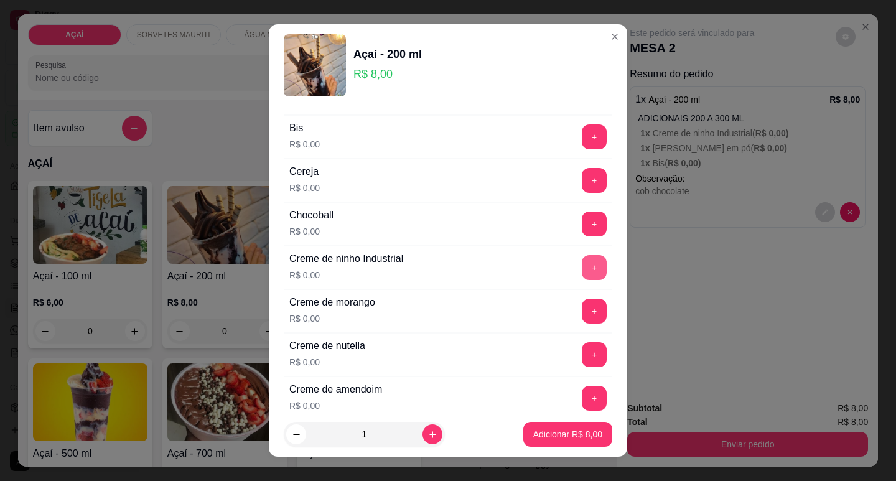
click at [582, 271] on button "+" at bounding box center [594, 267] width 25 height 25
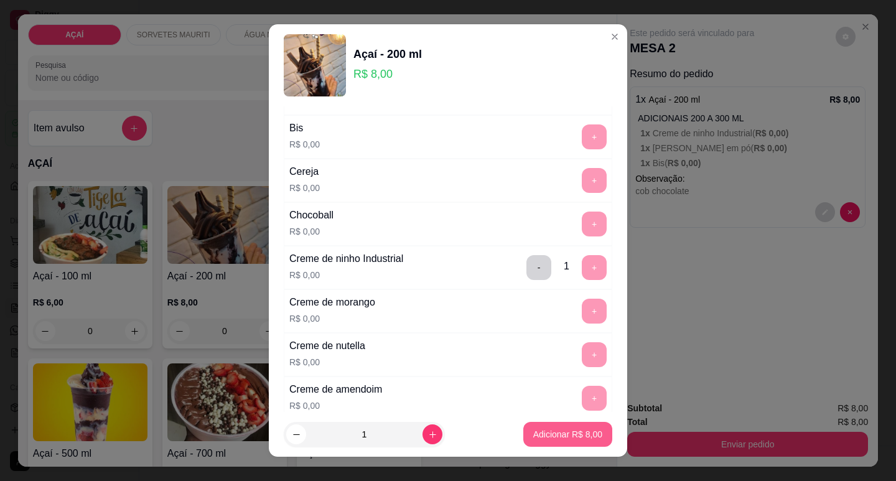
click at [551, 434] on p "Adicionar R$ 8,00" at bounding box center [567, 434] width 69 height 12
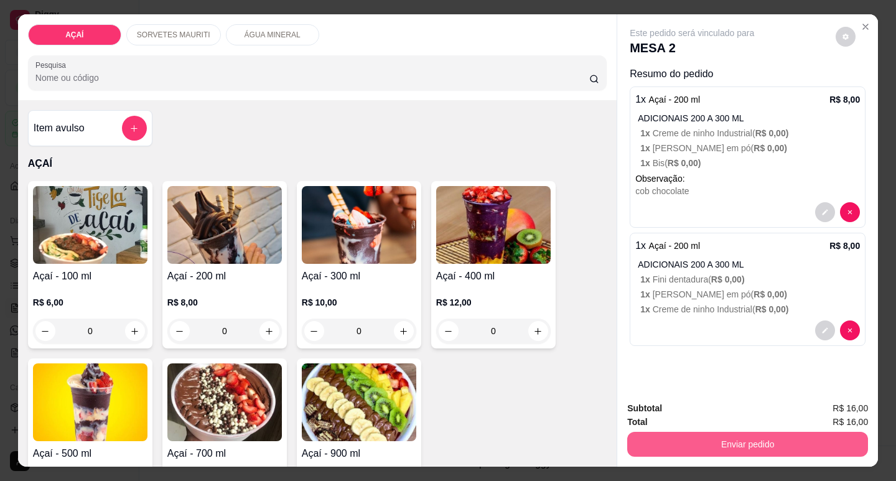
click at [671, 433] on button "Enviar pedido" at bounding box center [747, 444] width 241 height 25
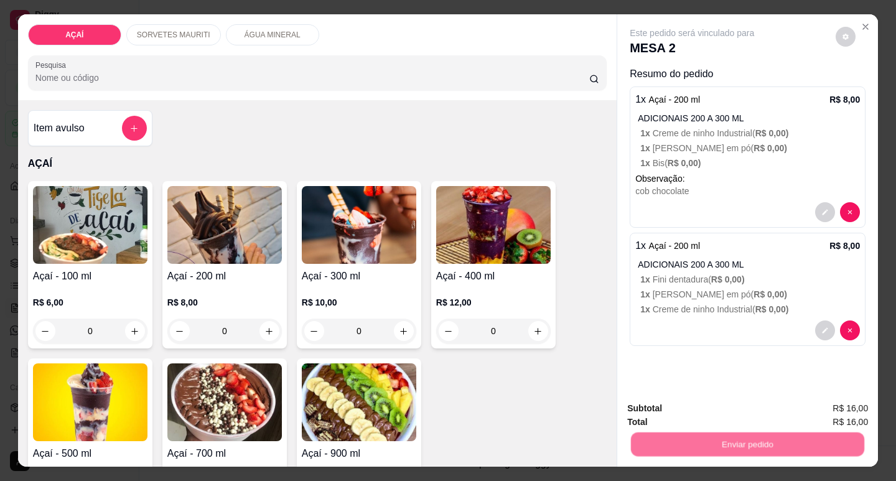
click at [743, 404] on button "Registrar cliente" at bounding box center [753, 409] width 82 height 24
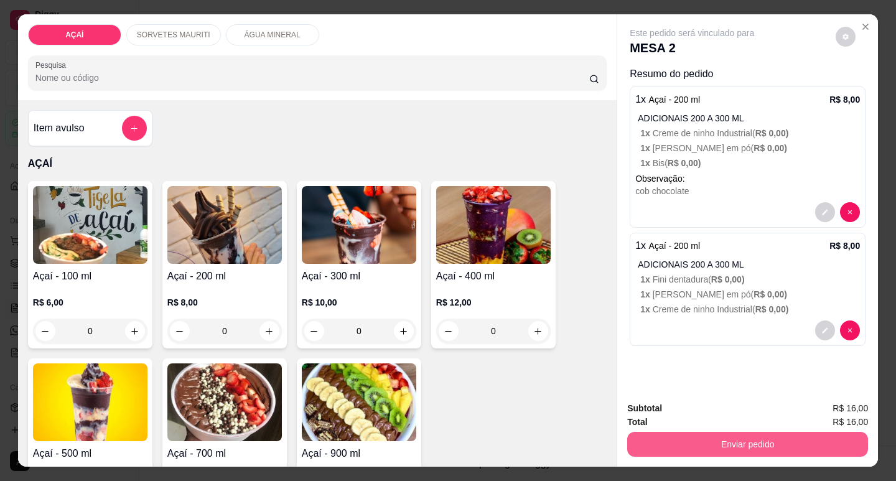
click at [778, 432] on button "Enviar pedido" at bounding box center [747, 444] width 241 height 25
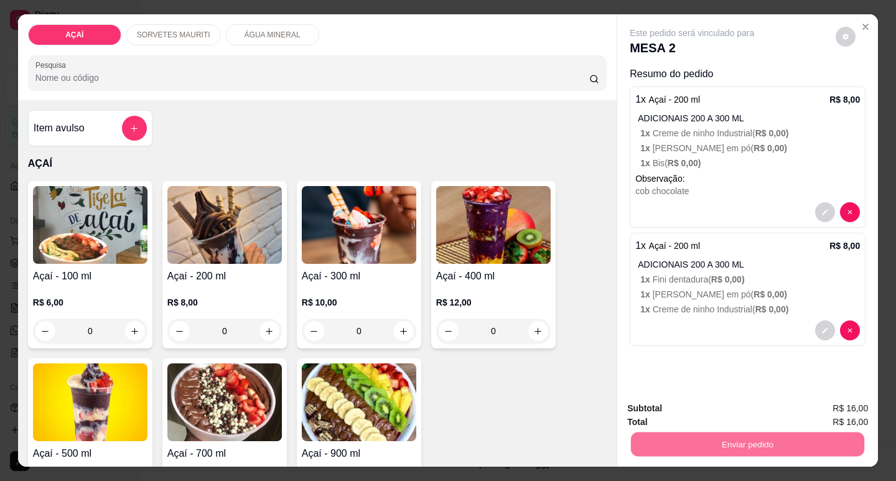
click at [835, 397] on button "Enviar pedido" at bounding box center [836, 409] width 70 height 24
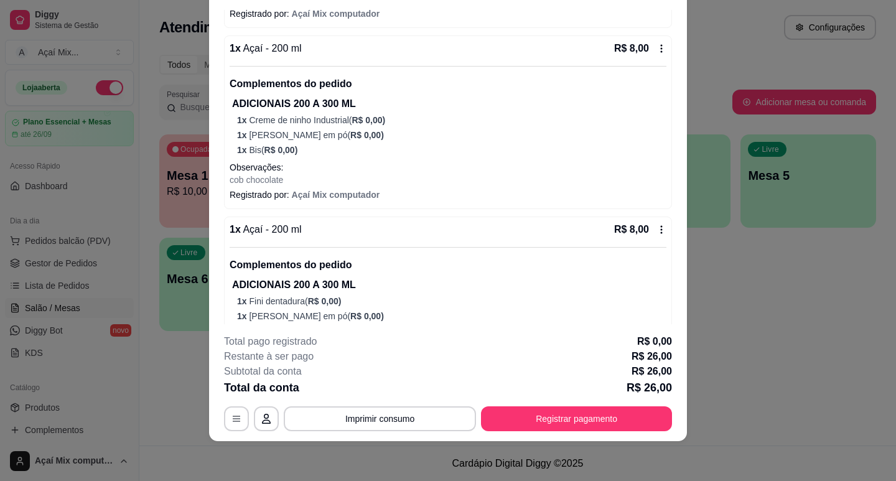
scroll to position [269, 0]
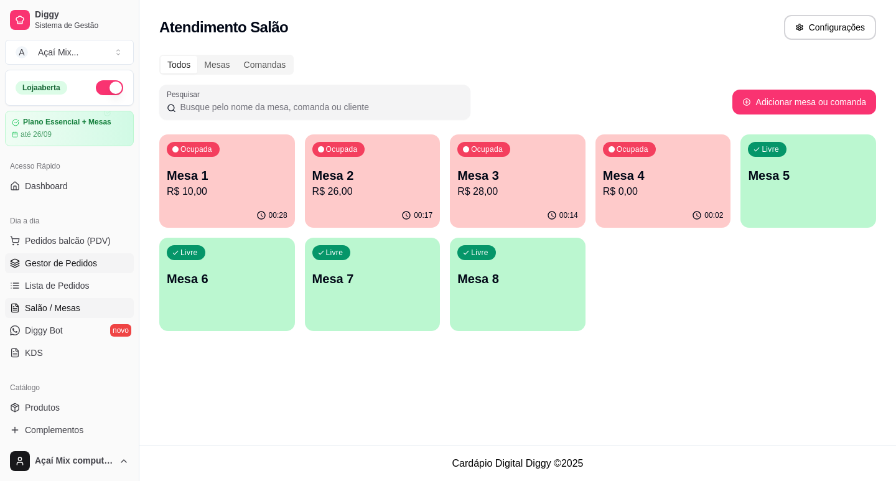
click at [91, 261] on span "Gestor de Pedidos" at bounding box center [61, 263] width 72 height 12
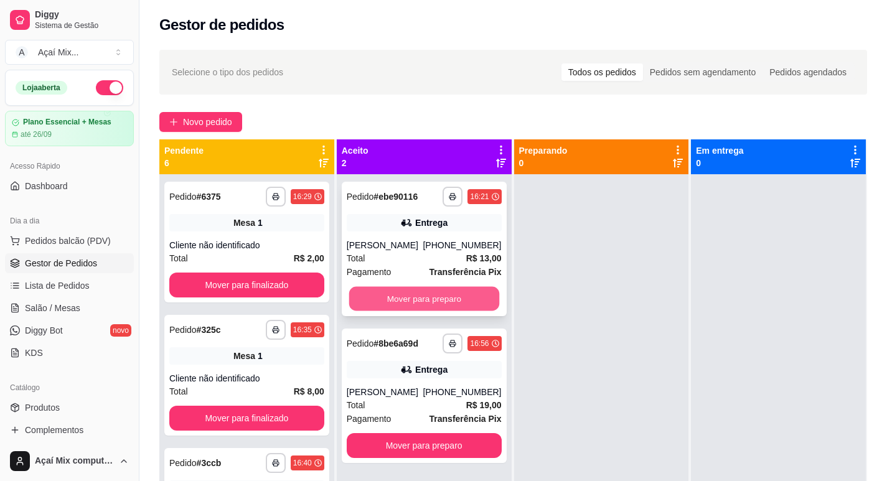
click at [435, 304] on button "Mover para preparo" at bounding box center [423, 299] width 150 height 24
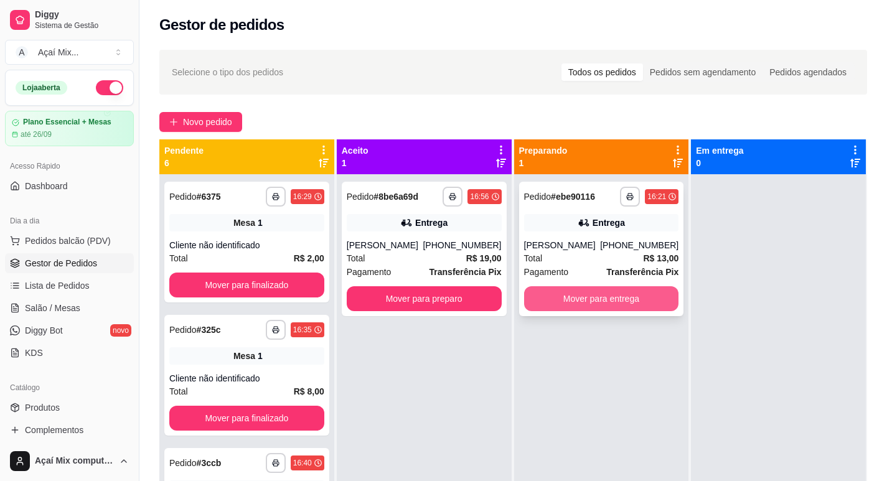
click at [559, 302] on button "Mover para entrega" at bounding box center [601, 298] width 155 height 25
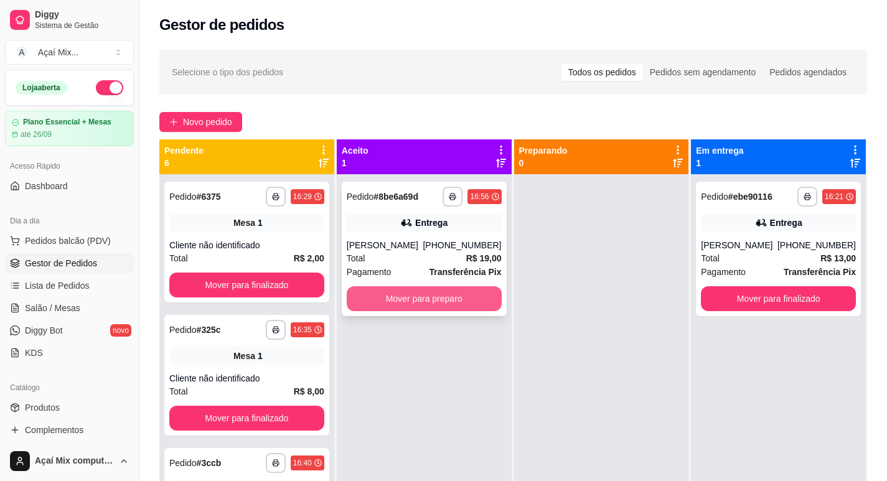
click at [407, 294] on button "Mover para preparo" at bounding box center [424, 298] width 155 height 25
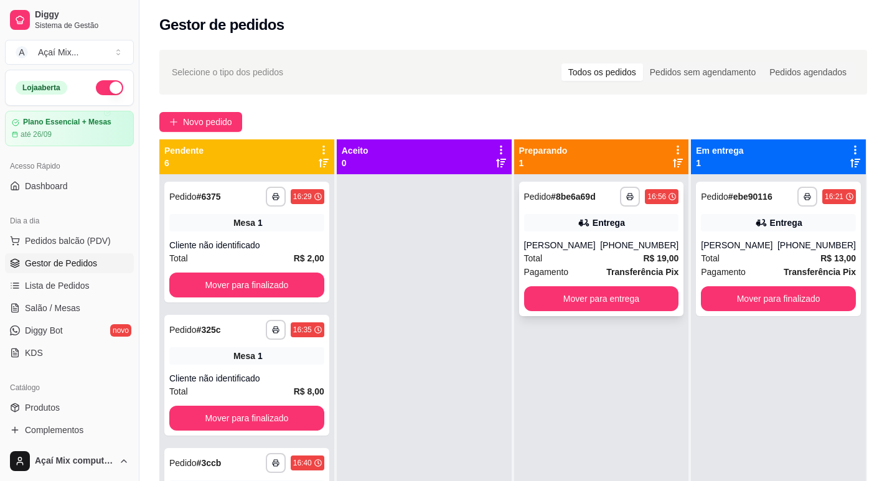
click at [607, 227] on div "Entrega" at bounding box center [608, 223] width 32 height 12
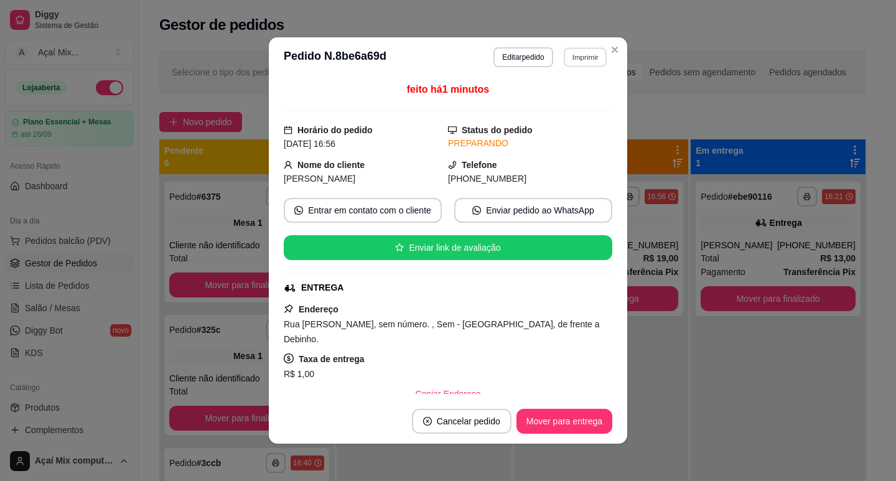
click at [580, 56] on button "Imprimir" at bounding box center [585, 56] width 43 height 19
click at [563, 98] on button "Impressora" at bounding box center [559, 101] width 90 height 20
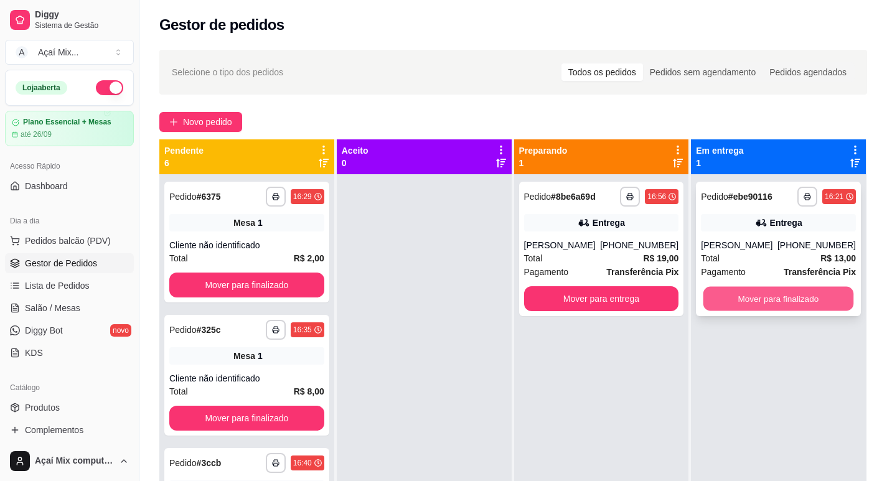
click at [720, 298] on button "Mover para finalizado" at bounding box center [778, 299] width 150 height 24
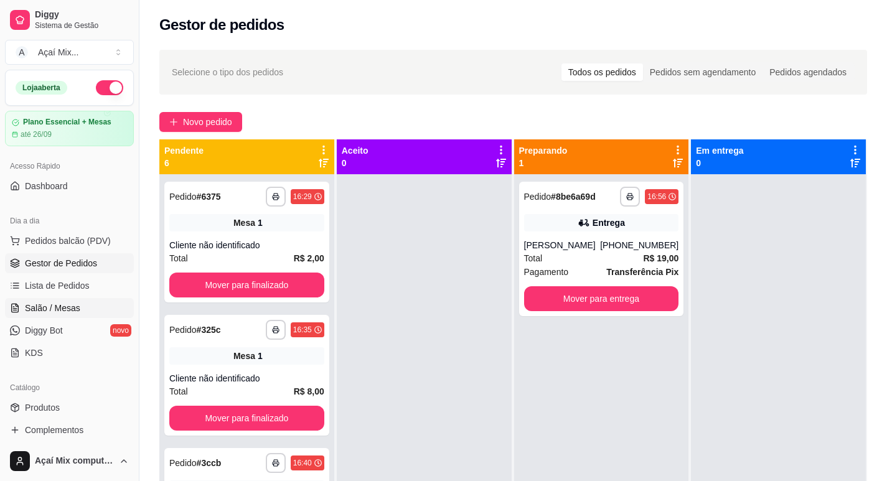
click at [54, 310] on span "Salão / Mesas" at bounding box center [52, 308] width 55 height 12
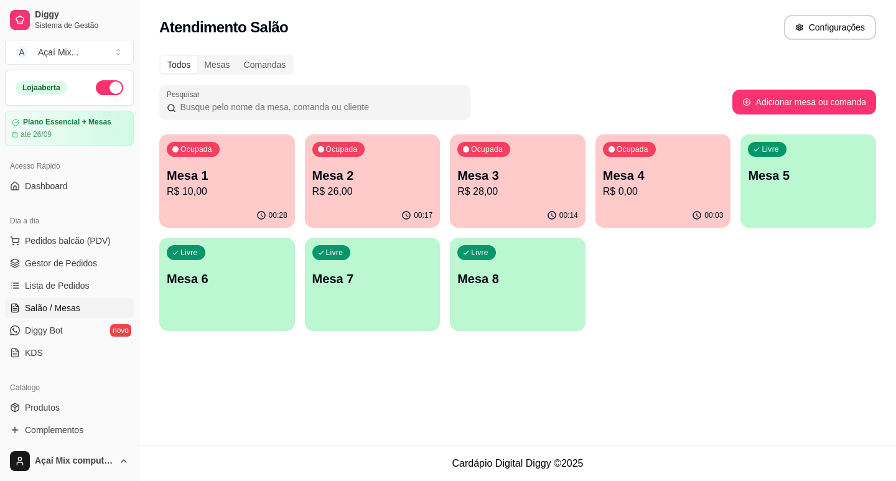
click at [379, 187] on p "R$ 26,00" at bounding box center [372, 191] width 121 height 15
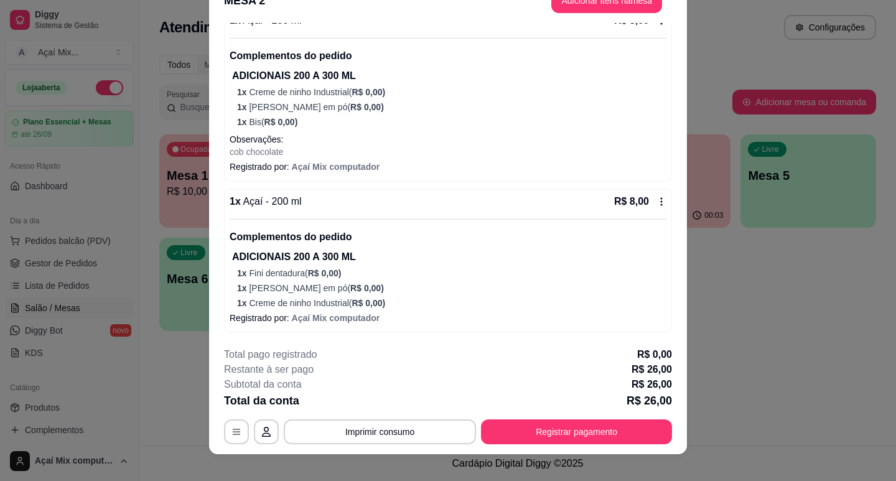
scroll to position [37, 0]
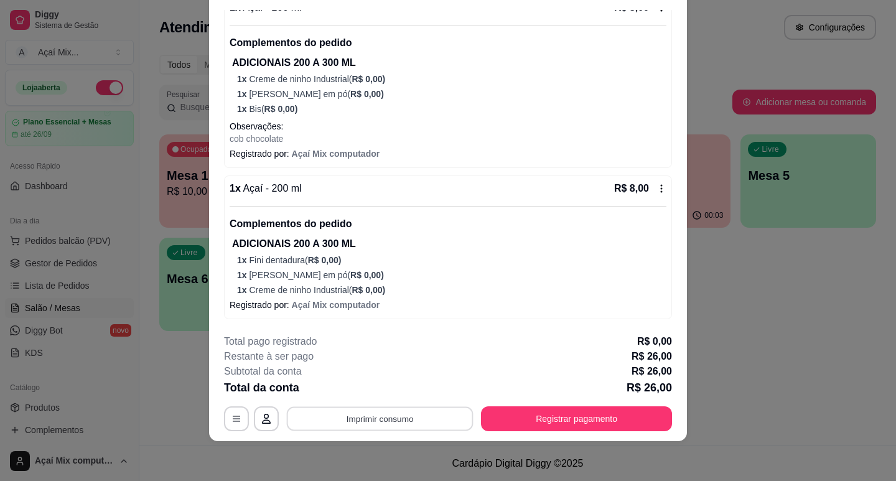
click at [438, 409] on button "Imprimir consumo" at bounding box center [380, 419] width 187 height 24
click at [487, 314] on div "1 x Açaí - 200 ml R$ 8,00 Complementos do pedido ADICIONAIS 200 A 300 ML 1 x Fi…" at bounding box center [448, 247] width 448 height 144
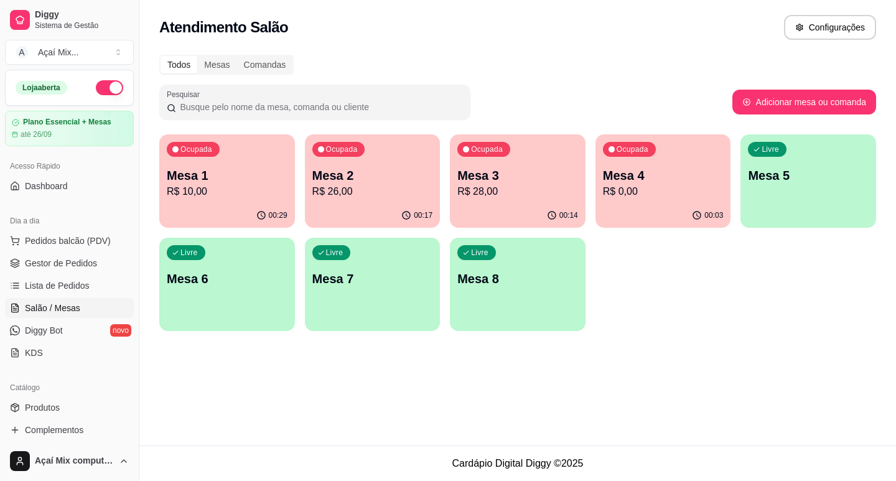
click at [541, 205] on div "00:14" at bounding box center [518, 215] width 136 height 24
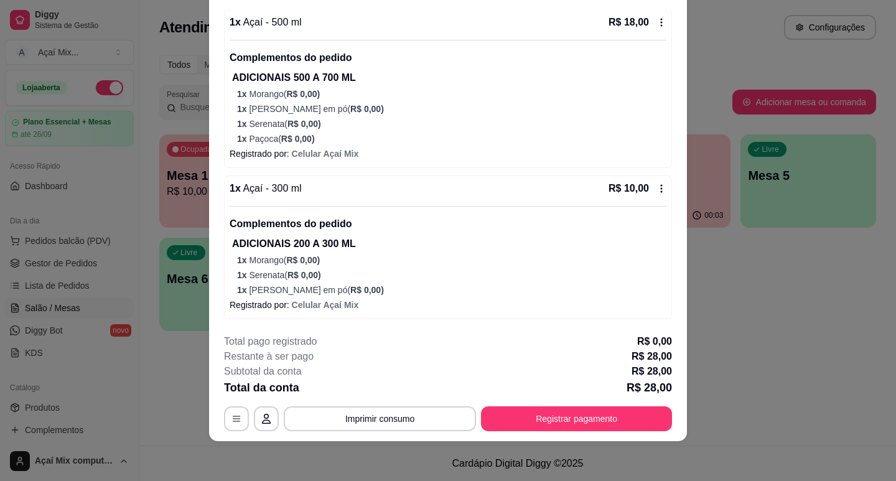
click at [430, 406] on div "**********" at bounding box center [448, 382] width 448 height 97
click at [430, 411] on button "Imprimir consumo" at bounding box center [380, 418] width 192 height 25
click at [370, 384] on button "Impressora" at bounding box center [378, 389] width 87 height 19
click at [697, 338] on div "MESA 3 Adicionar itens na mesa Iniciada [DATE] 16:09 Atenção Para vincular um c…" at bounding box center [448, 240] width 896 height 481
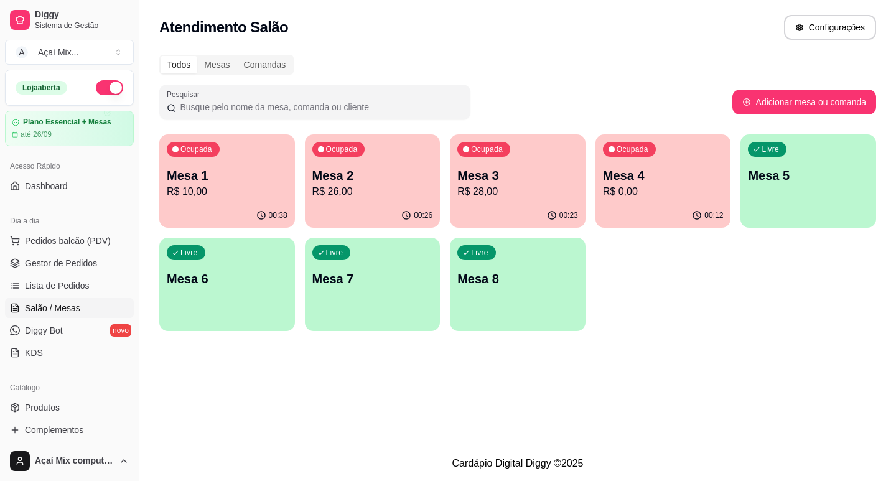
click at [268, 172] on p "Mesa 1" at bounding box center [227, 175] width 121 height 17
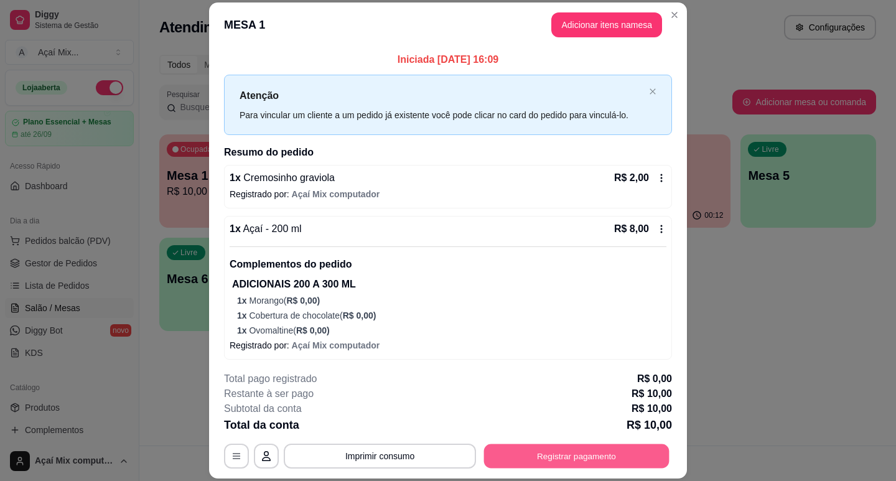
click at [524, 455] on button "Registrar pagamento" at bounding box center [576, 456] width 185 height 24
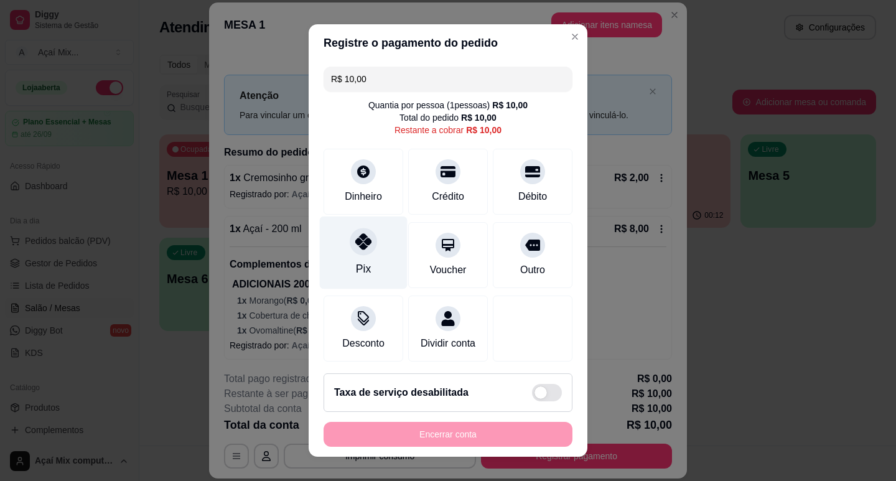
click at [363, 285] on div "Pix" at bounding box center [364, 252] width 88 height 73
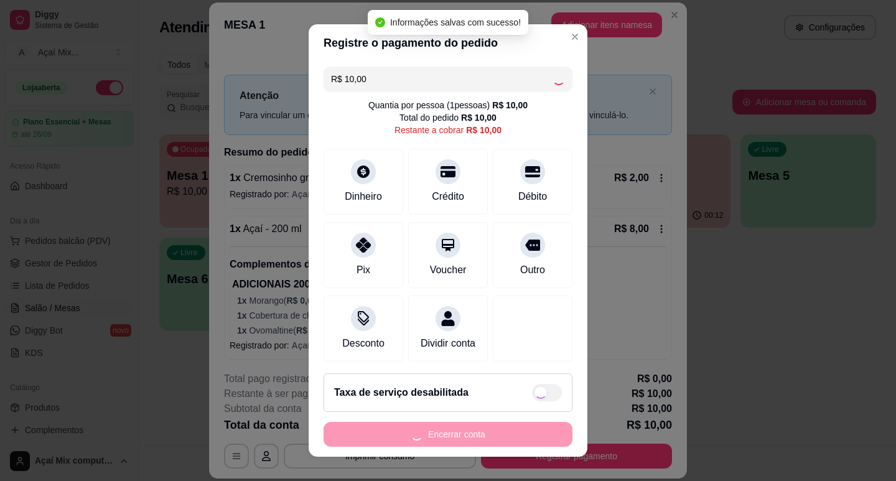
type input "R$ 0,00"
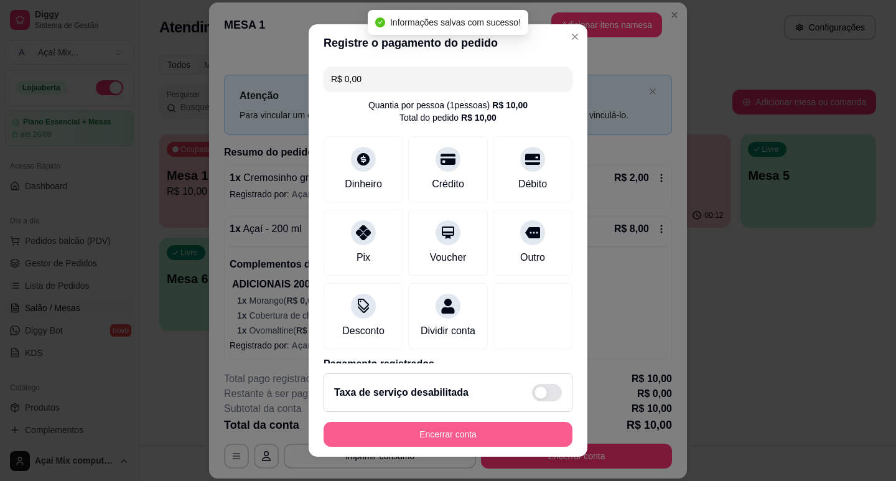
click at [460, 437] on button "Encerrar conta" at bounding box center [448, 434] width 249 height 25
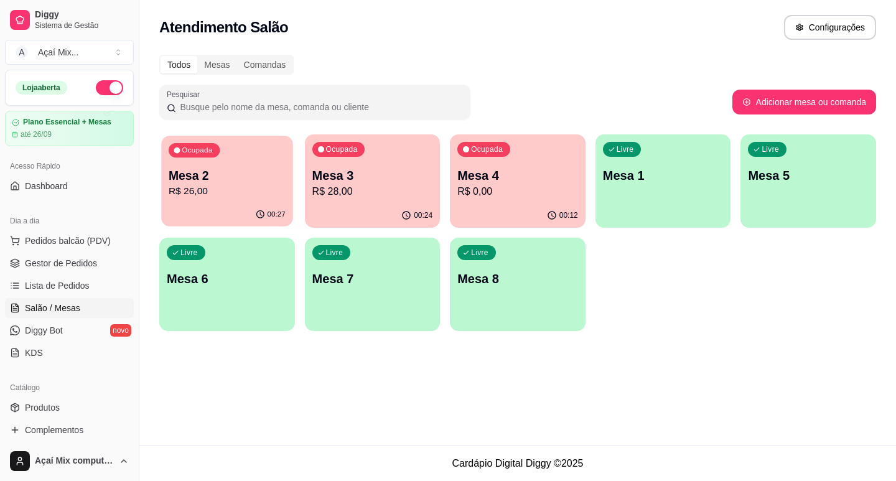
click at [279, 159] on div "Ocupada Mesa 2 R$ 26,00" at bounding box center [226, 169] width 131 height 67
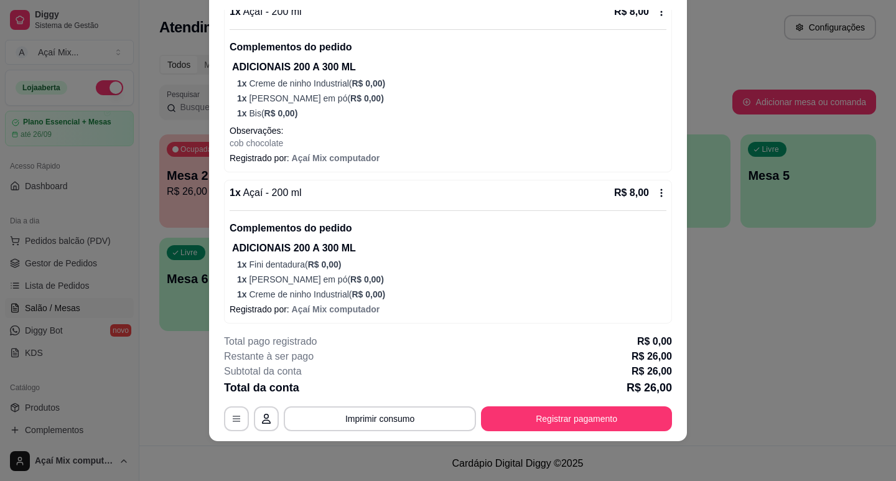
scroll to position [269, 0]
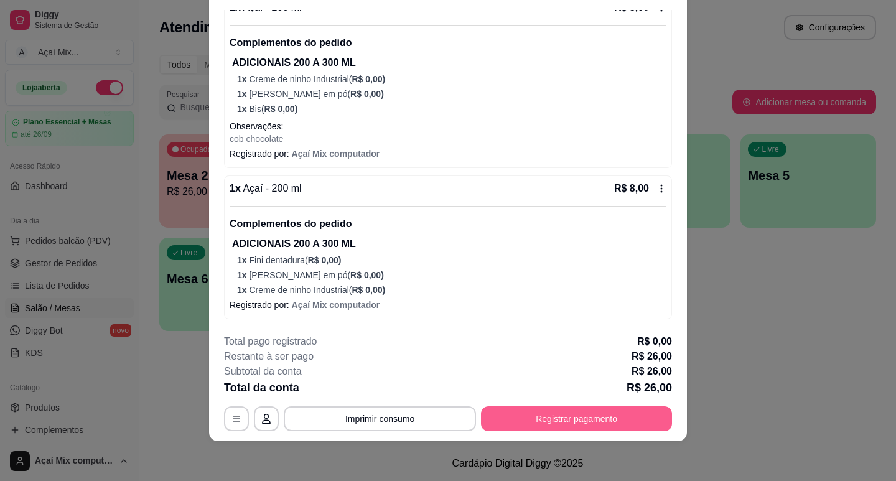
click at [564, 414] on button "Registrar pagamento" at bounding box center [576, 418] width 191 height 25
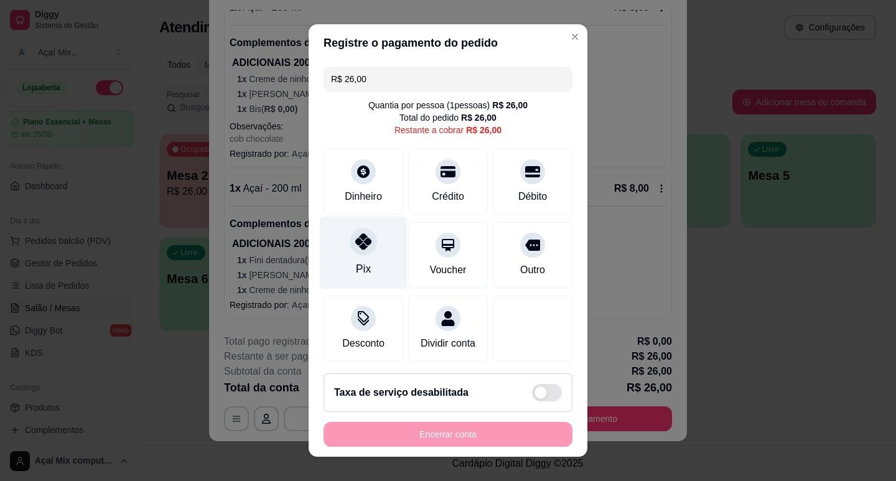
click at [387, 257] on div "Pix" at bounding box center [364, 252] width 88 height 73
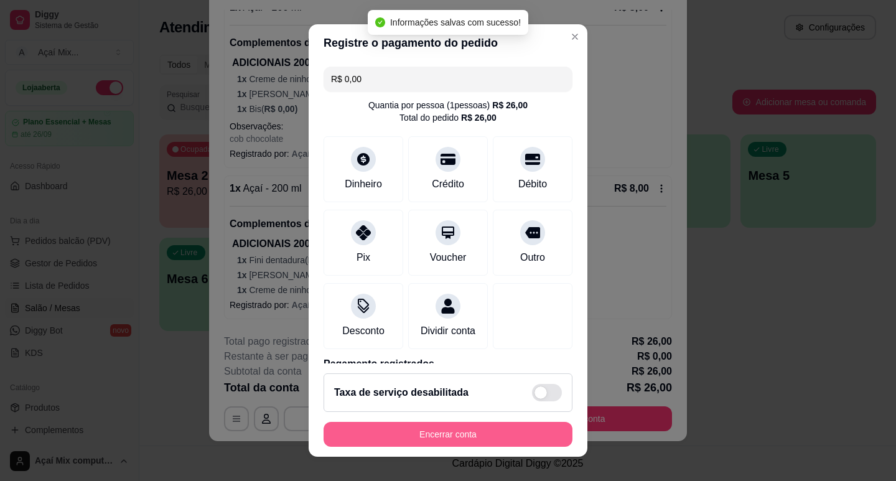
type input "R$ 0,00"
click at [448, 443] on button "Encerrar conta" at bounding box center [448, 434] width 249 height 25
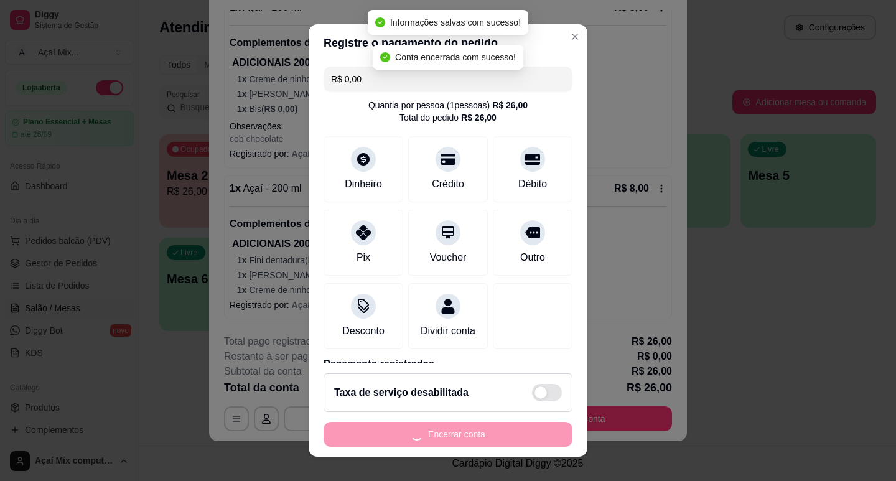
scroll to position [0, 0]
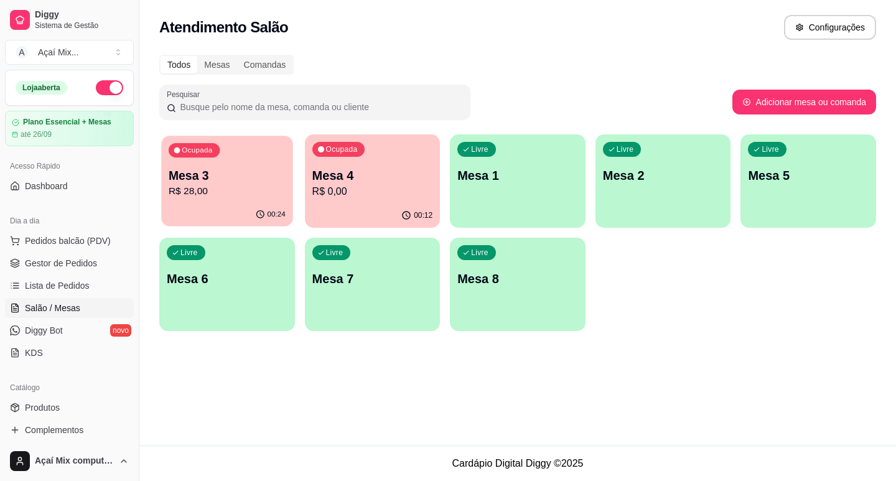
click at [184, 169] on p "Mesa 3" at bounding box center [227, 175] width 117 height 17
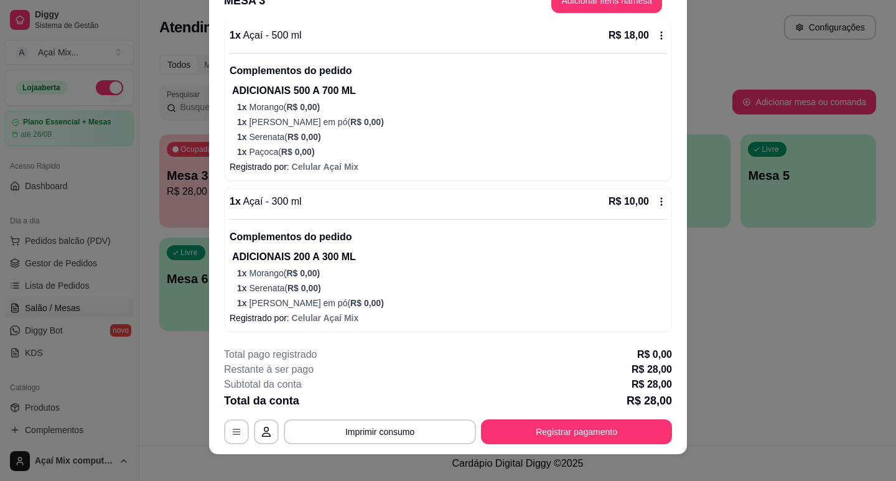
scroll to position [37, 0]
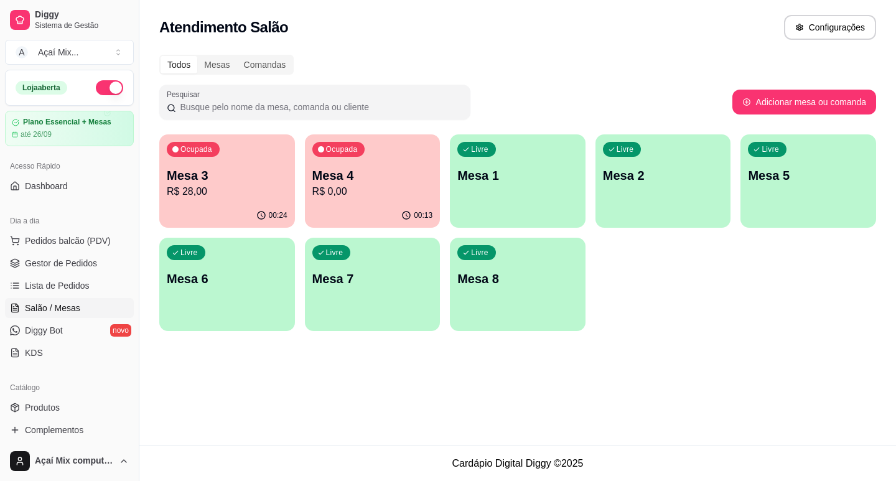
click at [326, 192] on p "R$ 0,00" at bounding box center [372, 191] width 121 height 15
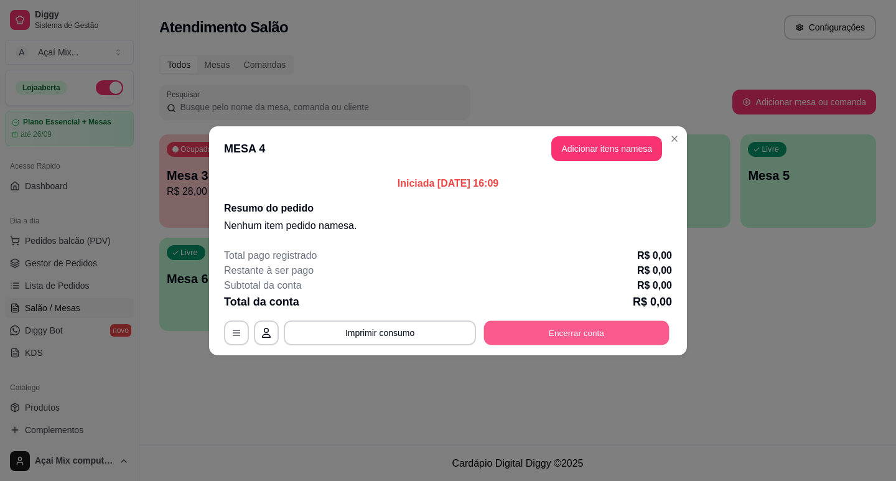
click at [640, 325] on button "Encerrar conta" at bounding box center [576, 332] width 185 height 24
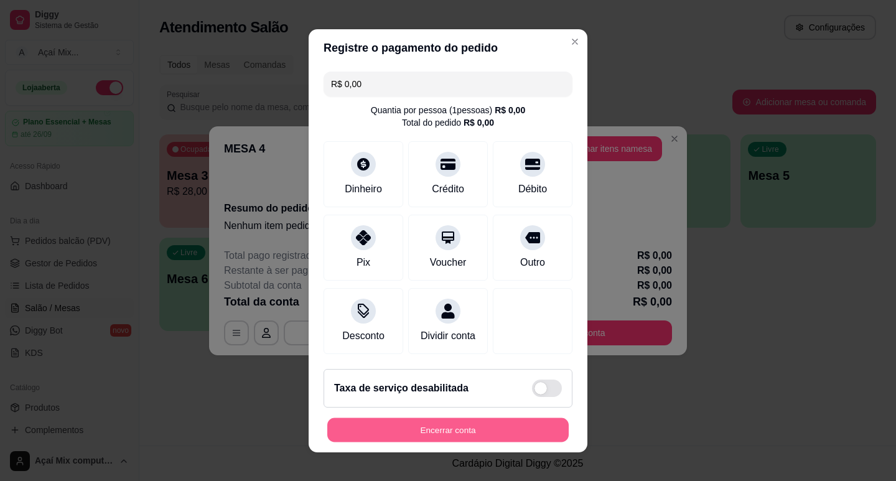
click at [528, 435] on button "Encerrar conta" at bounding box center [447, 429] width 241 height 24
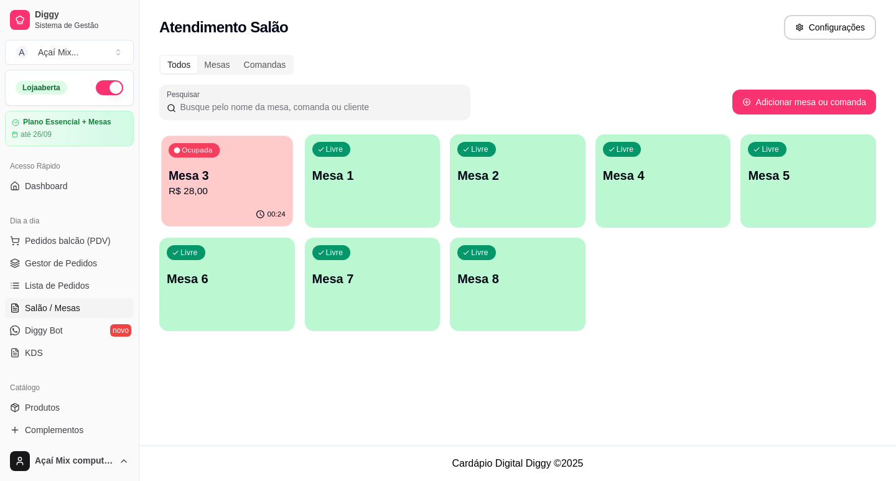
click at [226, 205] on div "00:24" at bounding box center [226, 215] width 131 height 24
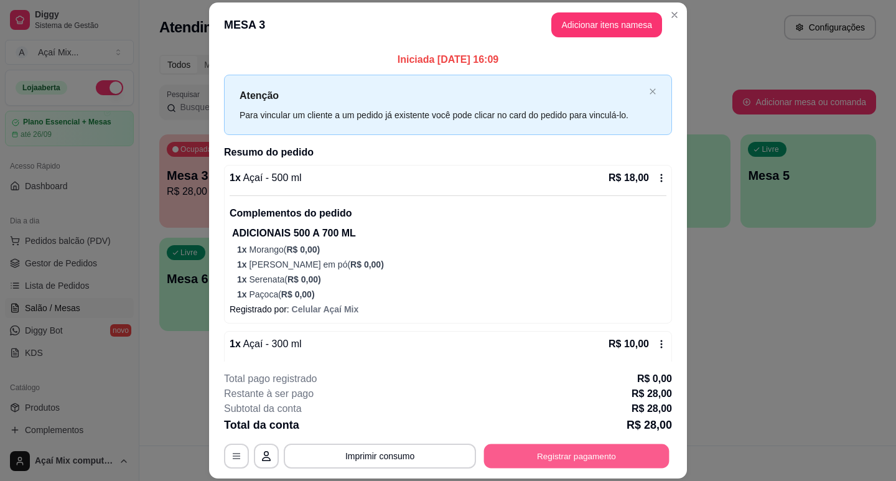
click at [523, 462] on button "Registrar pagamento" at bounding box center [576, 456] width 185 height 24
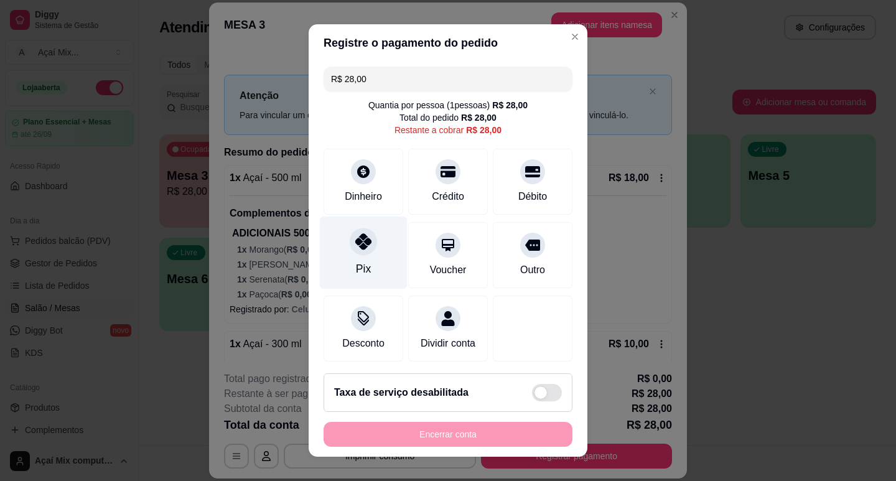
click at [360, 276] on div "Pix" at bounding box center [363, 269] width 15 height 16
type input "R$ 0,00"
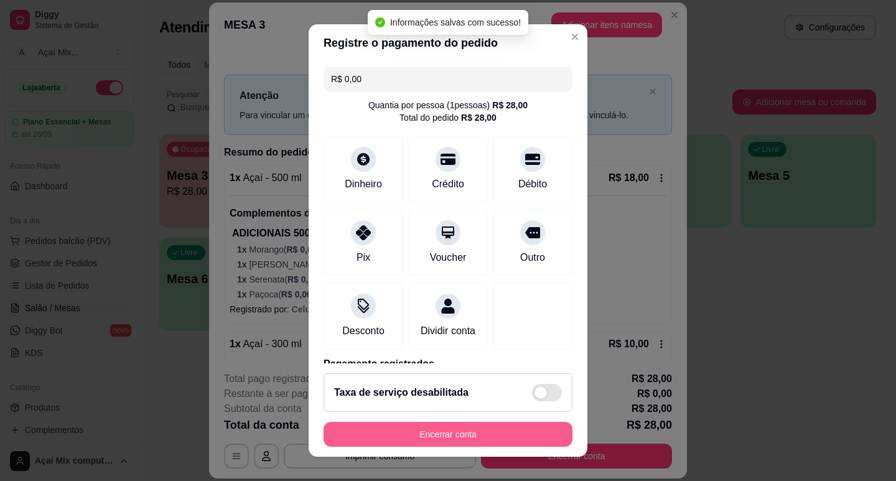
click at [514, 435] on button "Encerrar conta" at bounding box center [448, 434] width 249 height 25
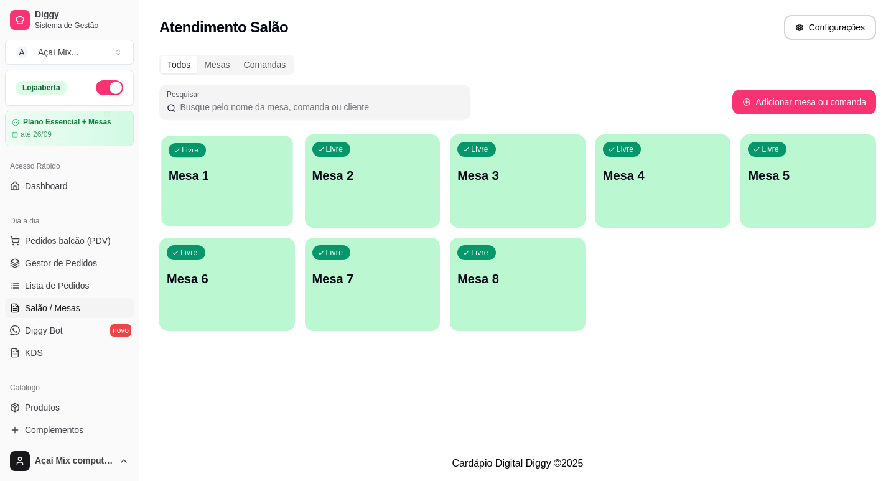
click at [205, 181] on p "Mesa 1" at bounding box center [227, 175] width 117 height 17
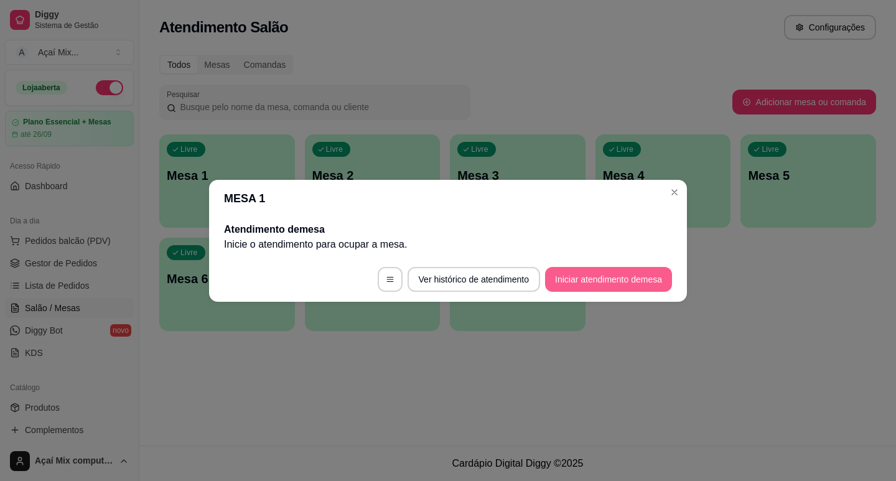
click at [614, 287] on button "Iniciar atendimento de mesa" at bounding box center [608, 279] width 127 height 25
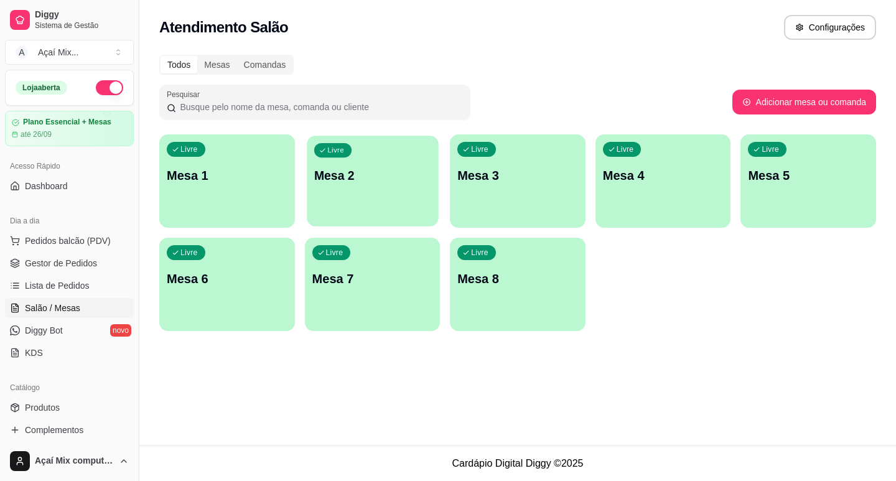
click at [427, 208] on div "Livre Mesa 2" at bounding box center [372, 174] width 131 height 76
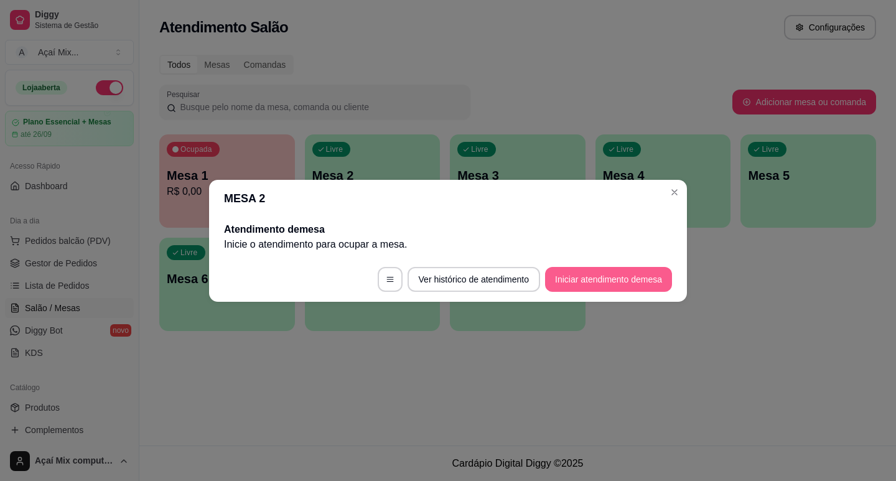
click at [555, 284] on button "Iniciar atendimento de mesa" at bounding box center [608, 279] width 127 height 25
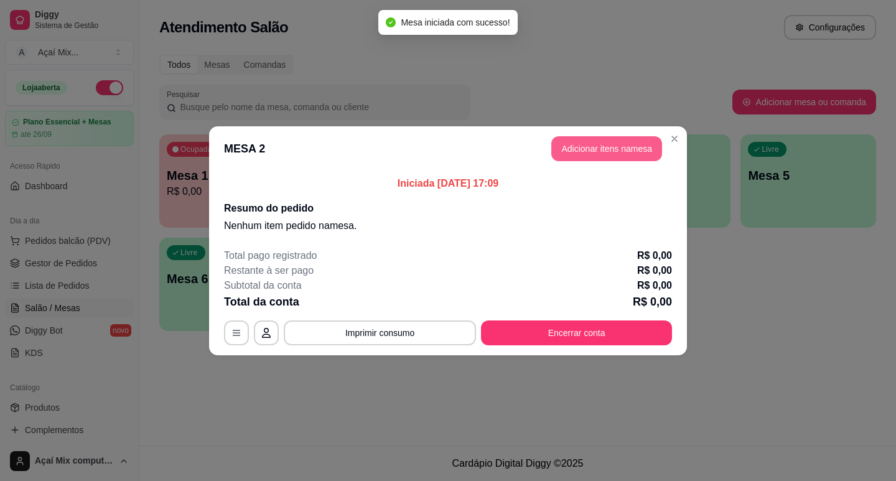
click at [592, 158] on button "Adicionar itens na mesa" at bounding box center [606, 148] width 111 height 25
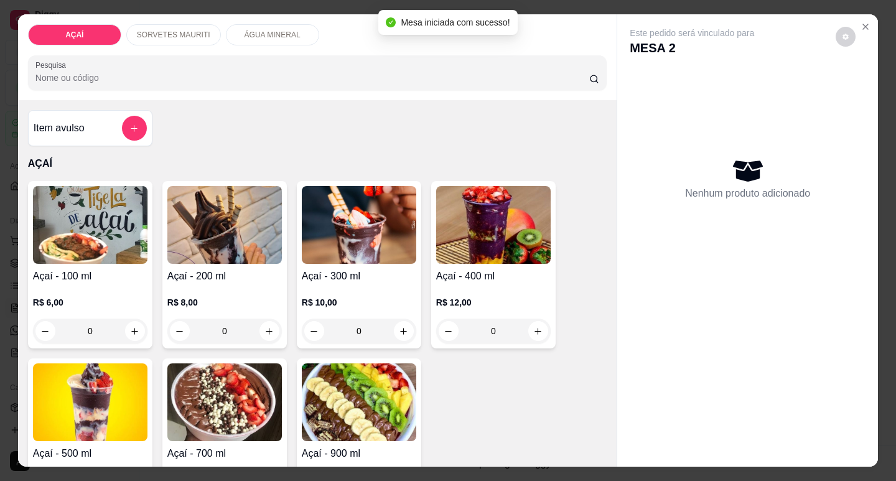
click at [258, 284] on div "R$ 8,00 0" at bounding box center [224, 314] width 114 height 60
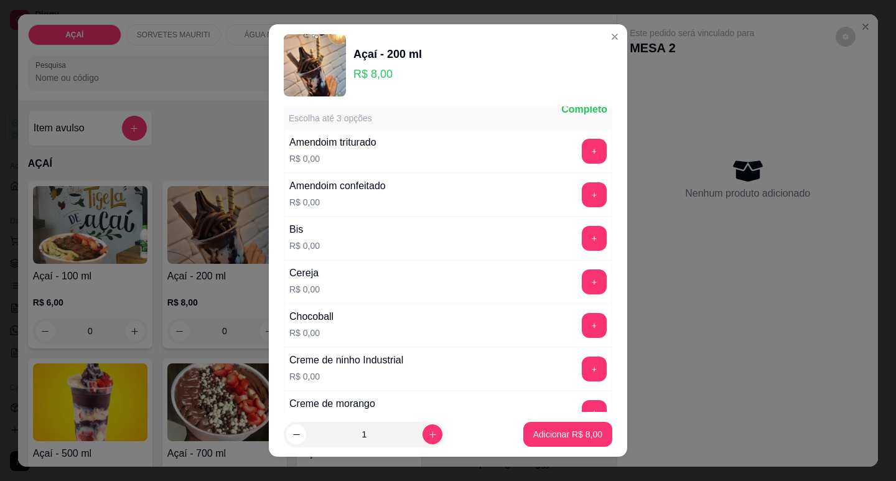
scroll to position [62, 0]
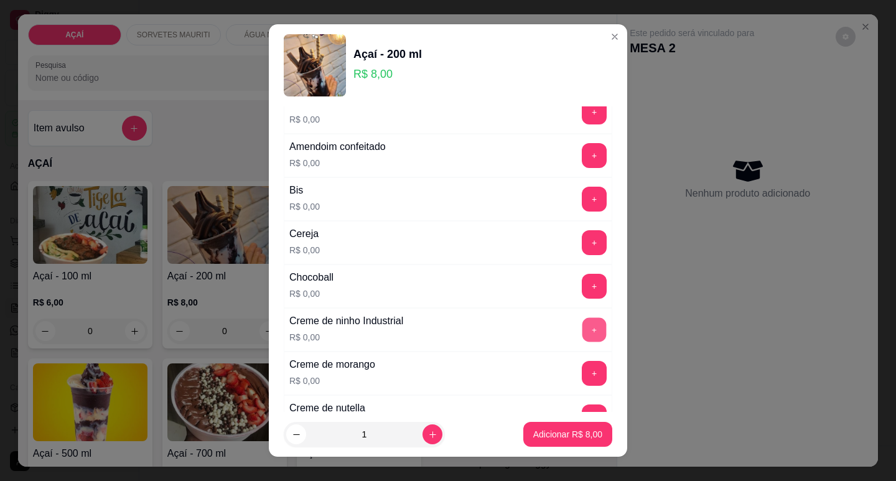
click at [582, 324] on button "+" at bounding box center [594, 329] width 24 height 24
click at [582, 254] on button "+" at bounding box center [594, 242] width 24 height 24
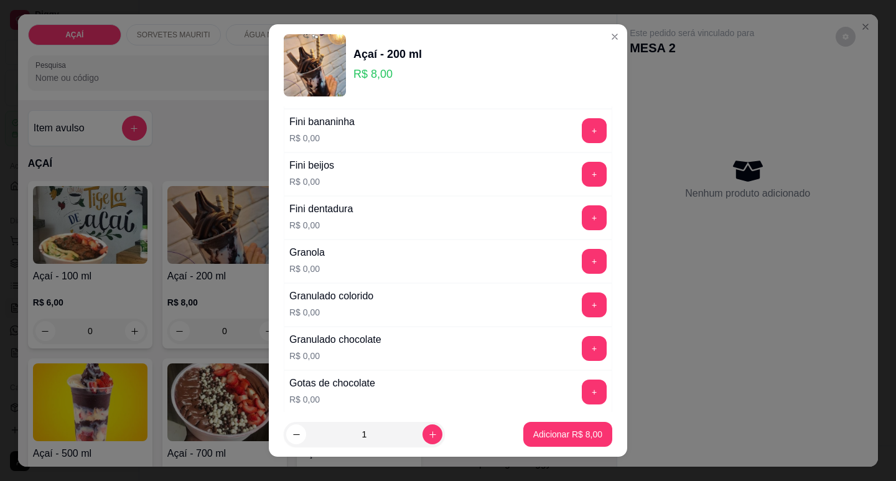
scroll to position [933, 0]
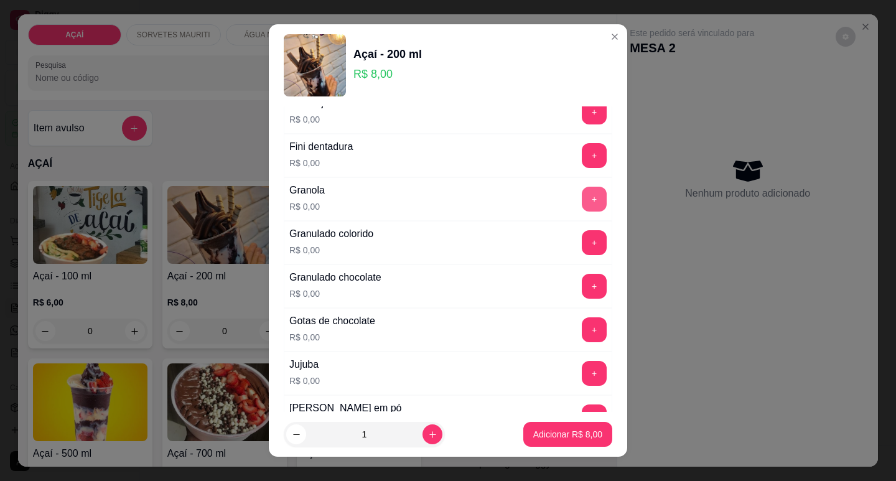
click at [582, 210] on button "+" at bounding box center [594, 199] width 25 height 25
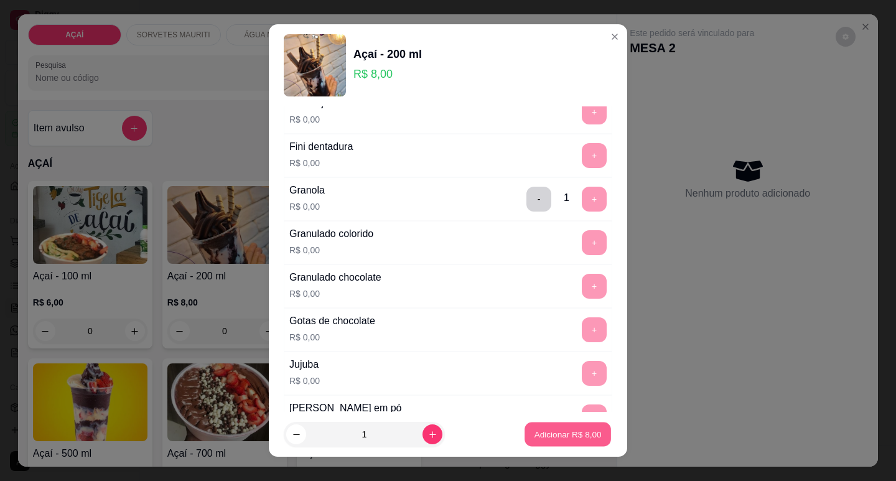
click at [553, 429] on p "Adicionar R$ 8,00" at bounding box center [567, 435] width 67 height 12
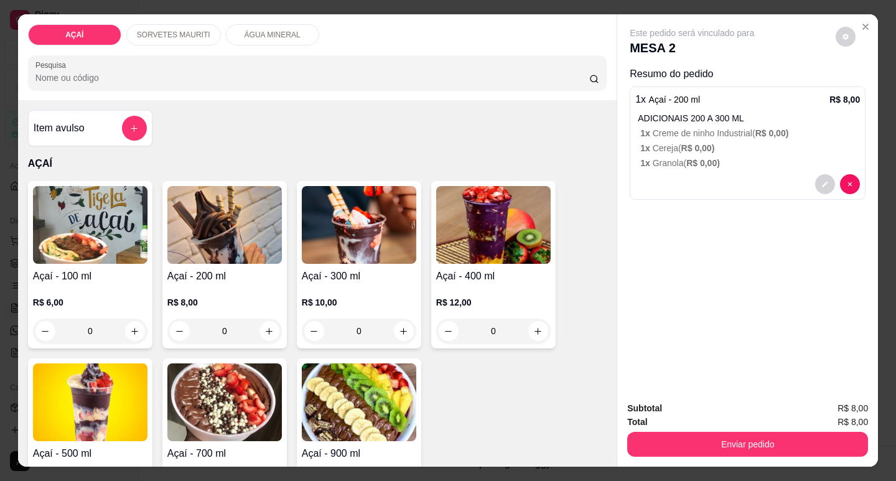
click at [232, 296] on p "R$ 8,00" at bounding box center [224, 302] width 114 height 12
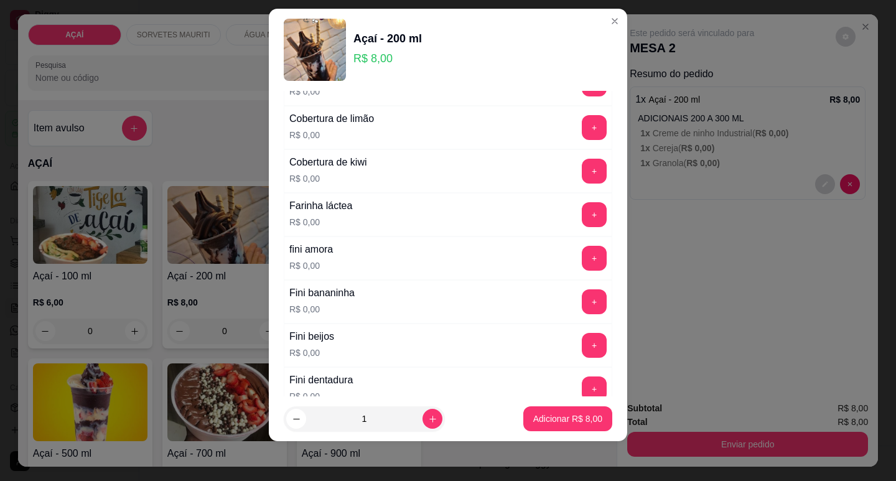
scroll to position [809, 0]
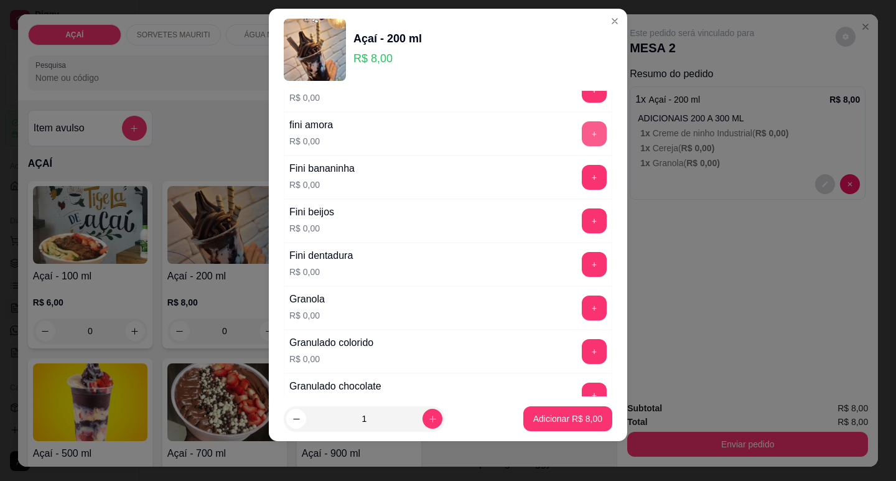
click at [582, 128] on button "+" at bounding box center [594, 133] width 25 height 25
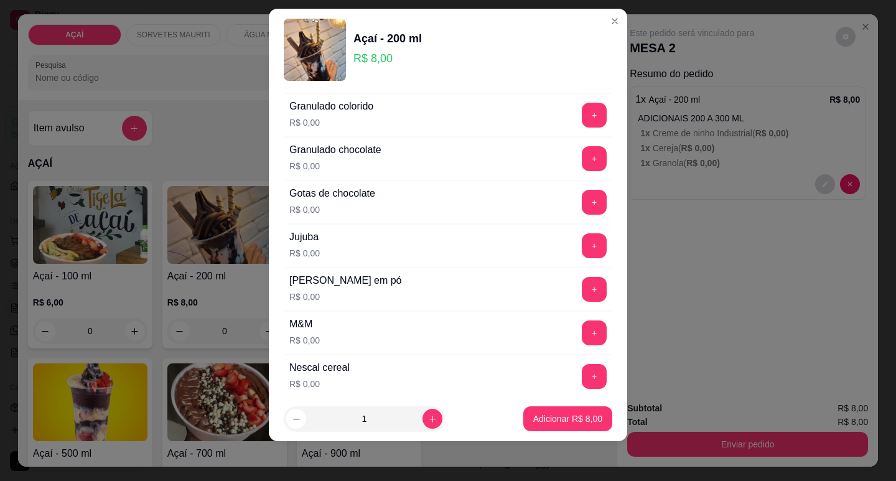
scroll to position [1058, 0]
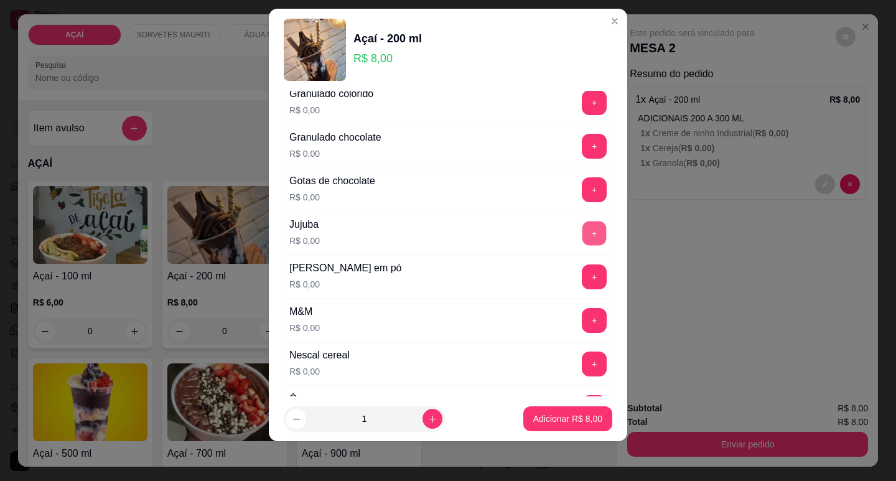
click at [582, 240] on button "+" at bounding box center [594, 233] width 24 height 24
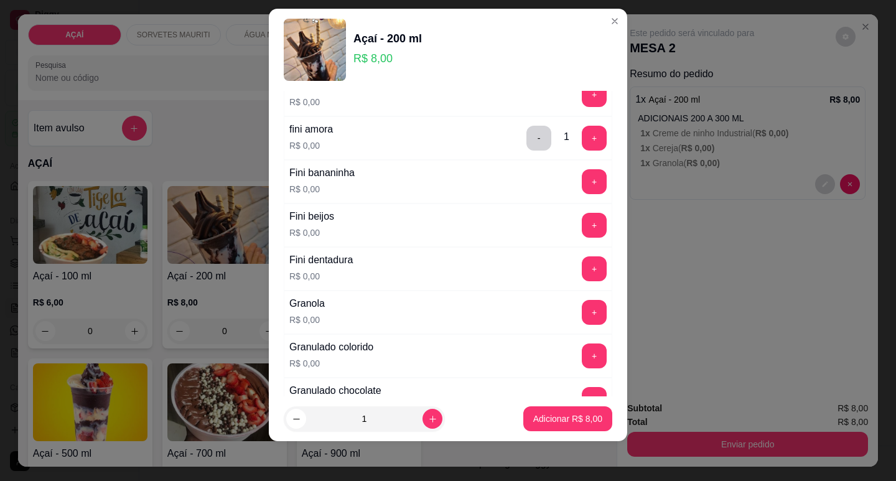
scroll to position [747, 0]
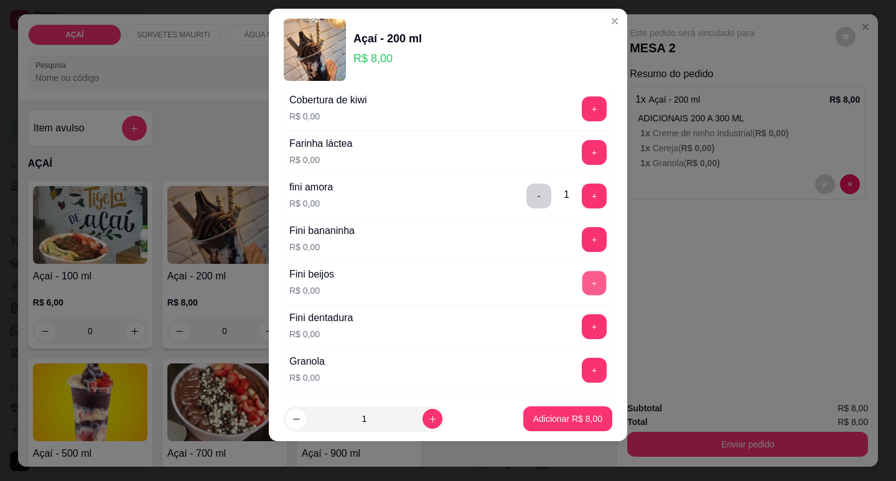
click at [582, 294] on button "+" at bounding box center [594, 283] width 24 height 24
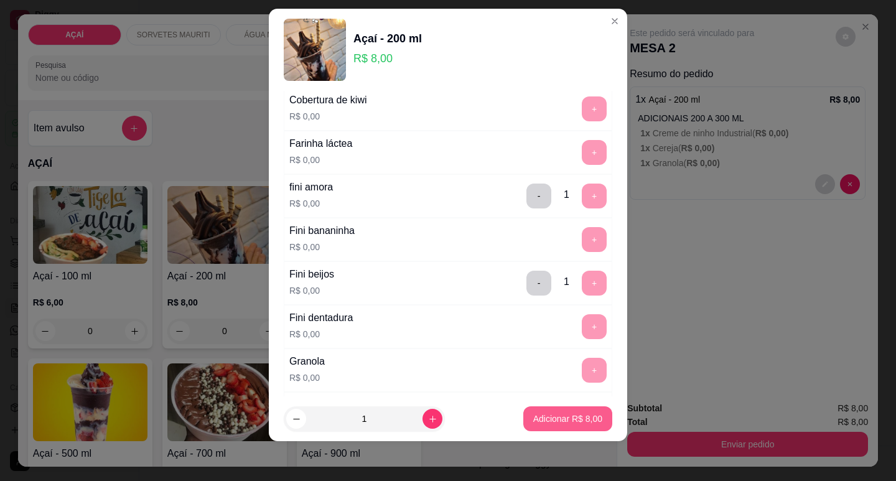
click at [554, 409] on button "Adicionar R$ 8,00" at bounding box center [567, 418] width 89 height 25
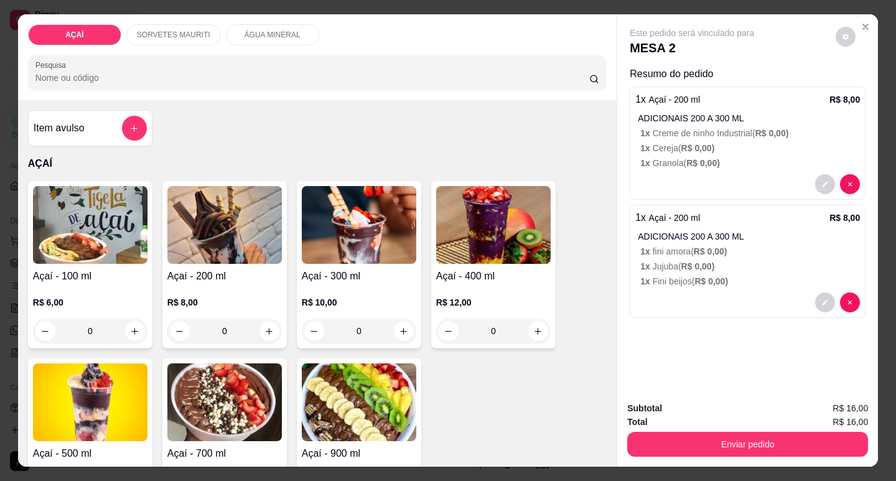
click at [147, 218] on div "Açaí - 100 ml R$ 6,00 0" at bounding box center [90, 264] width 124 height 167
click at [189, 251] on img at bounding box center [224, 225] width 114 height 78
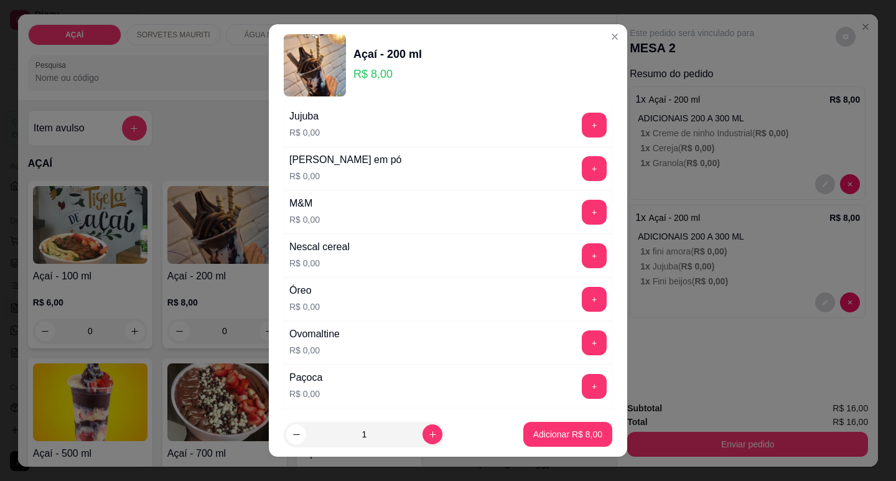
scroll to position [1182, 0]
click at [582, 245] on button "+" at bounding box center [594, 255] width 24 height 24
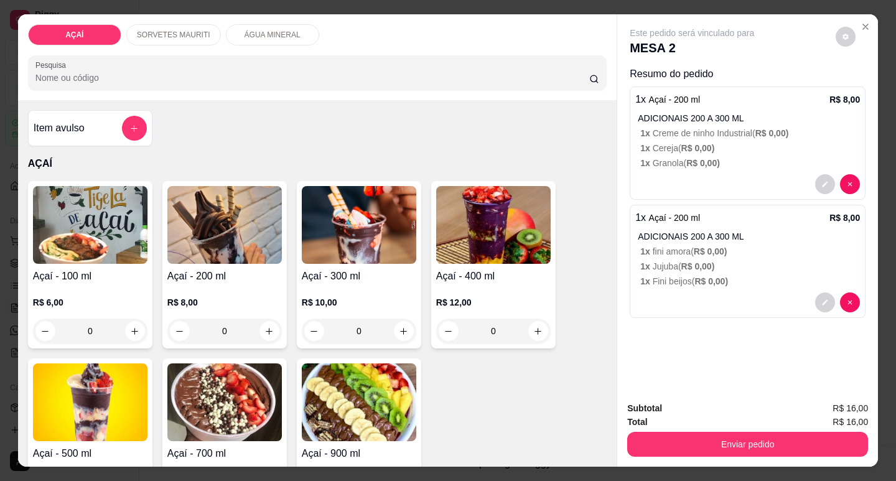
click at [220, 262] on div "Açaí - 200 ml R$ 8,00 0" at bounding box center [224, 264] width 124 height 167
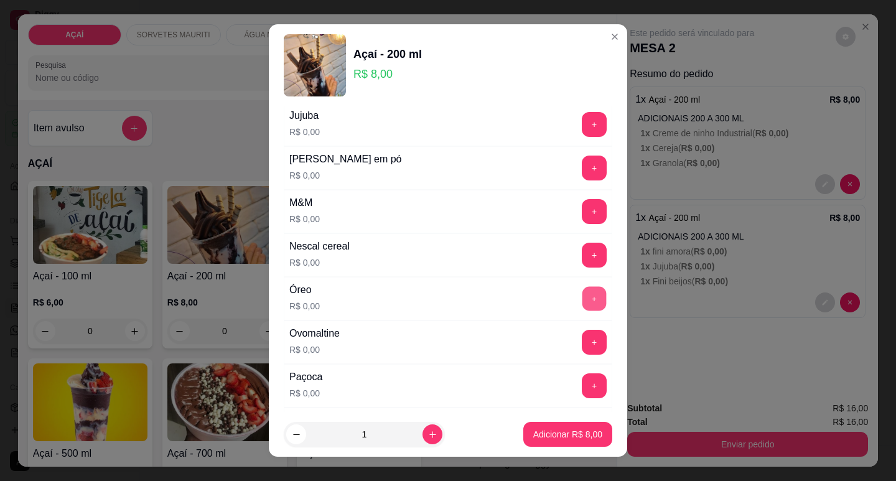
click at [582, 301] on button "+" at bounding box center [594, 298] width 24 height 24
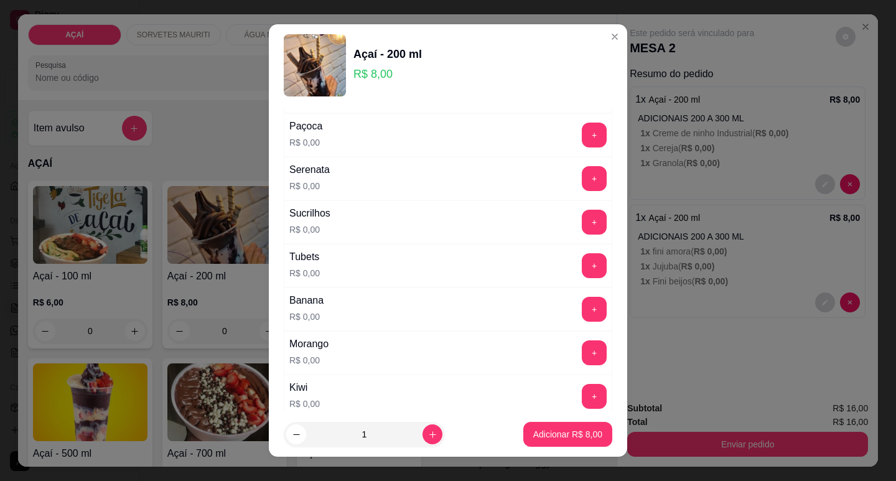
scroll to position [1493, 0]
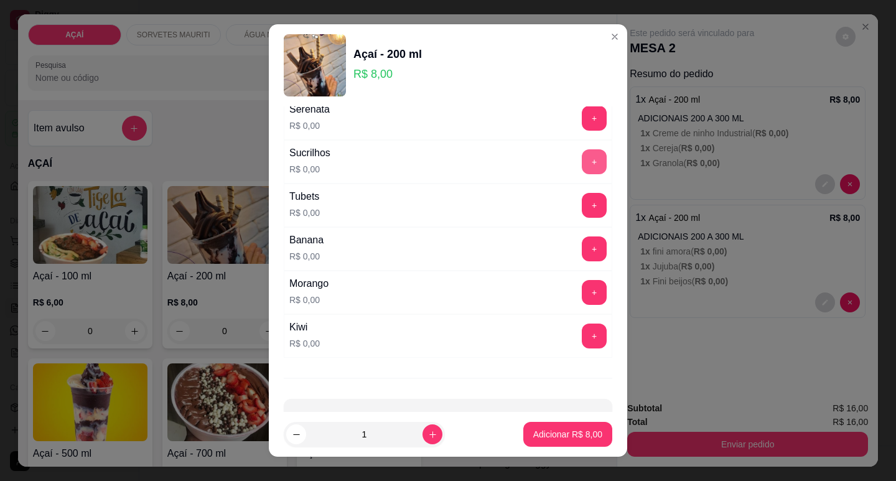
click at [582, 162] on button "+" at bounding box center [594, 161] width 25 height 25
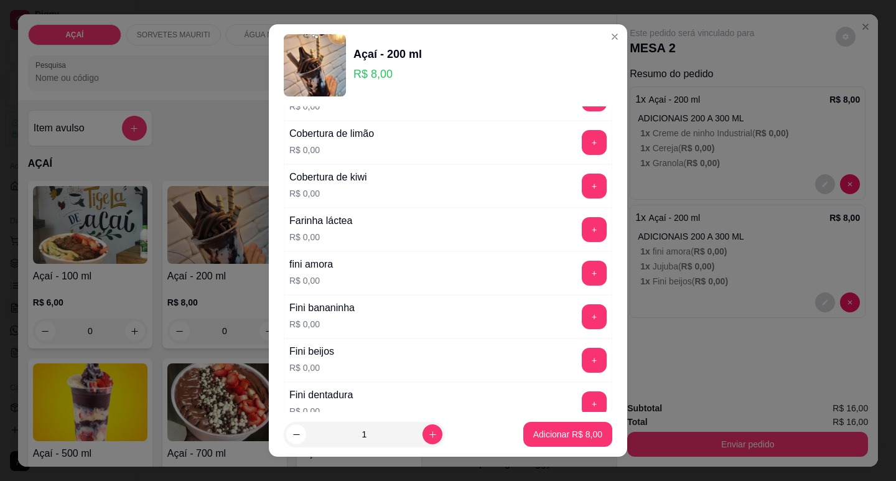
scroll to position [684, 0]
click at [582, 264] on button "+" at bounding box center [594, 273] width 25 height 25
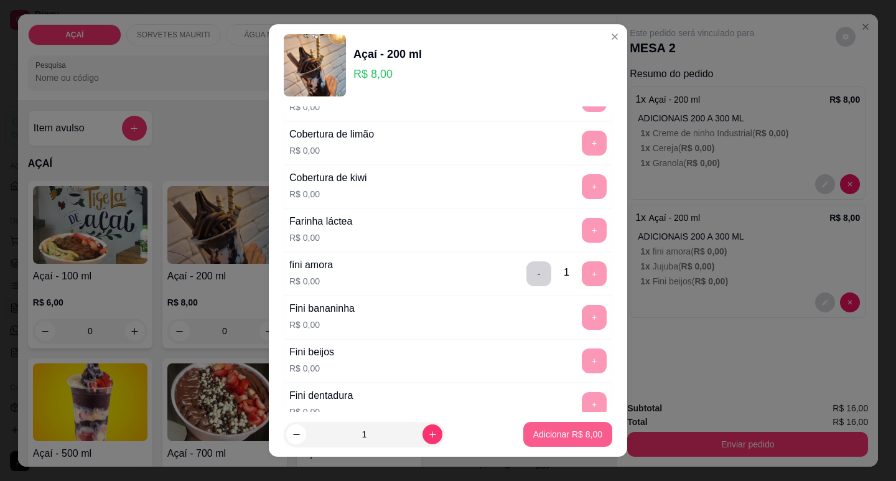
click at [566, 430] on p "Adicionar R$ 8,00" at bounding box center [567, 434] width 69 height 12
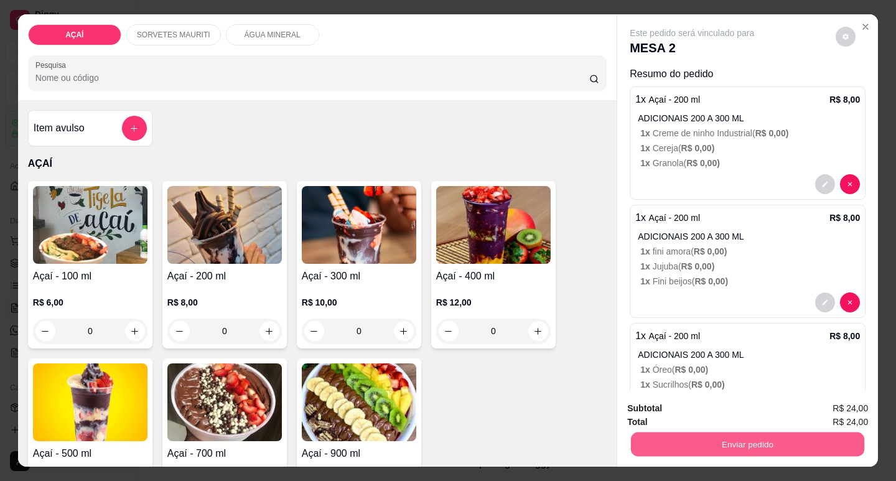
click at [655, 441] on button "Enviar pedido" at bounding box center [747, 444] width 233 height 24
click at [859, 408] on button "Enviar pedido" at bounding box center [836, 409] width 70 height 24
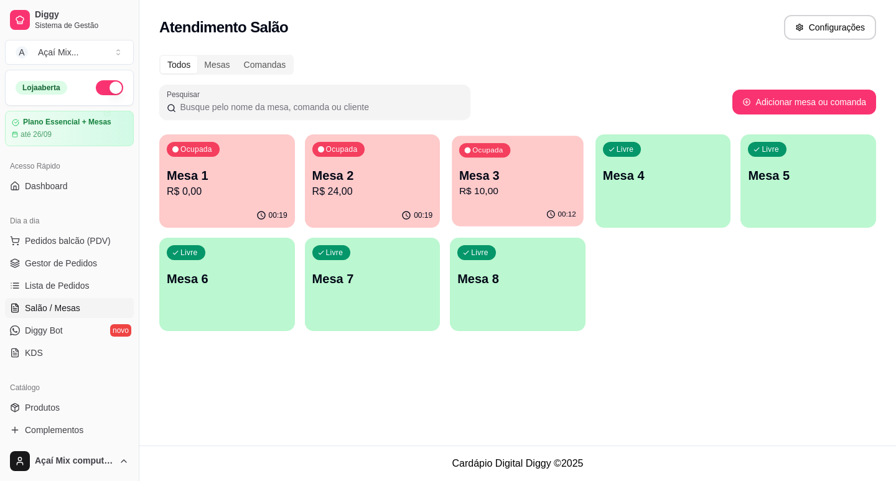
click at [510, 197] on p "R$ 10,00" at bounding box center [517, 191] width 117 height 14
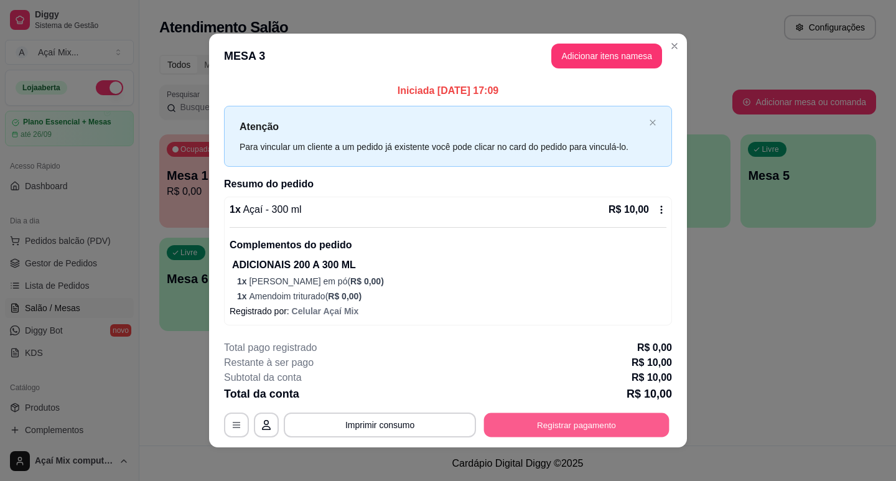
click at [584, 423] on button "Registrar pagamento" at bounding box center [576, 424] width 185 height 24
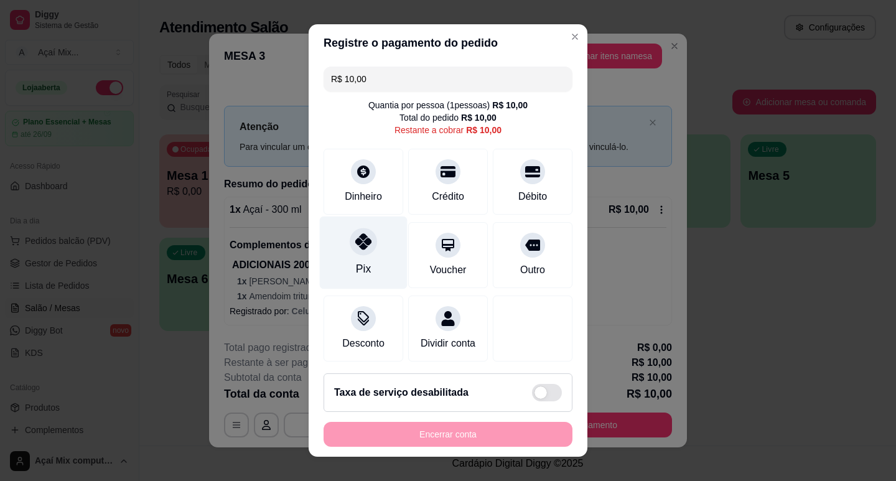
click at [375, 271] on div "Pix" at bounding box center [364, 252] width 88 height 73
type input "R$ 0,00"
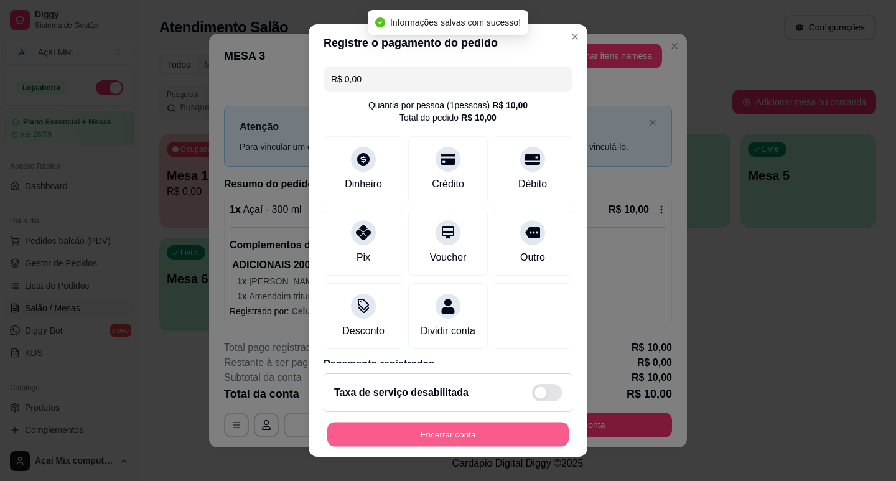
click at [473, 429] on button "Encerrar conta" at bounding box center [447, 434] width 241 height 24
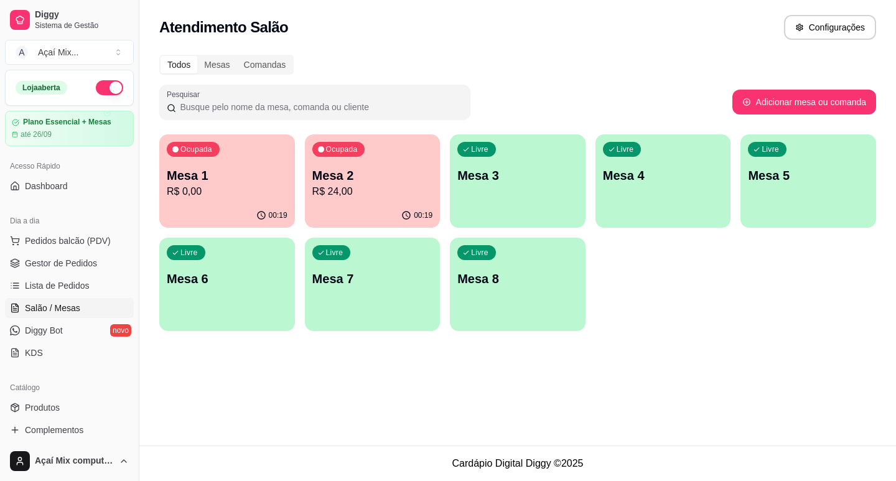
click at [231, 218] on div "00:19" at bounding box center [227, 215] width 136 height 24
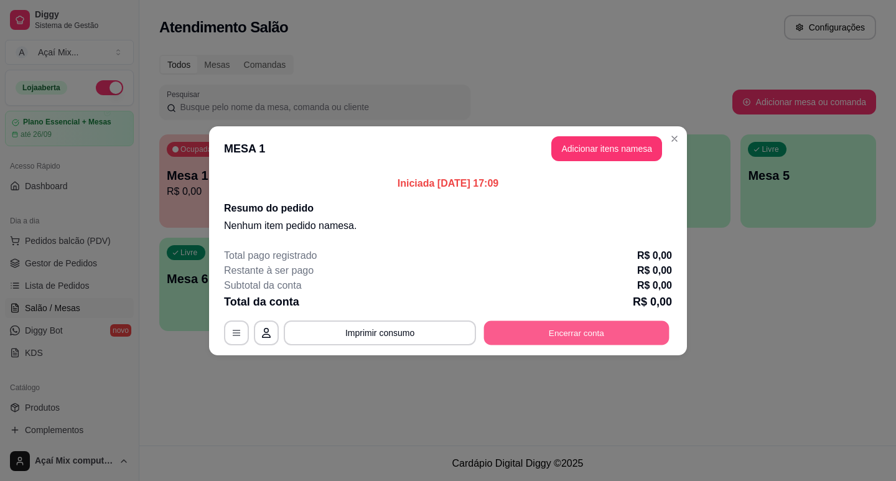
click at [581, 330] on button "Encerrar conta" at bounding box center [576, 332] width 185 height 24
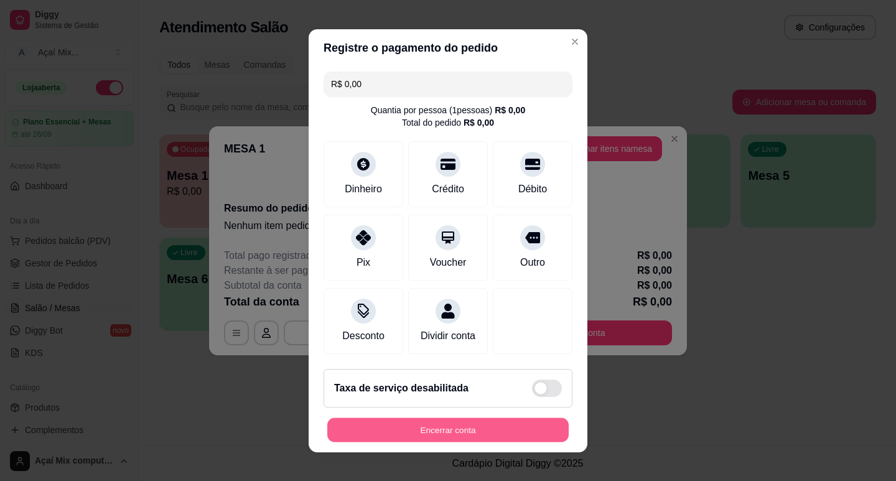
click at [462, 442] on button "Encerrar conta" at bounding box center [447, 429] width 241 height 24
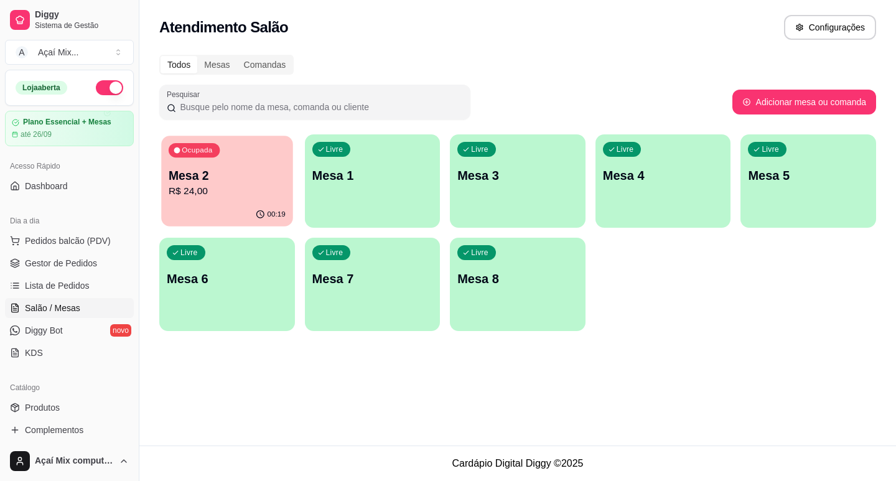
click at [239, 179] on p "Mesa 2" at bounding box center [227, 175] width 117 height 17
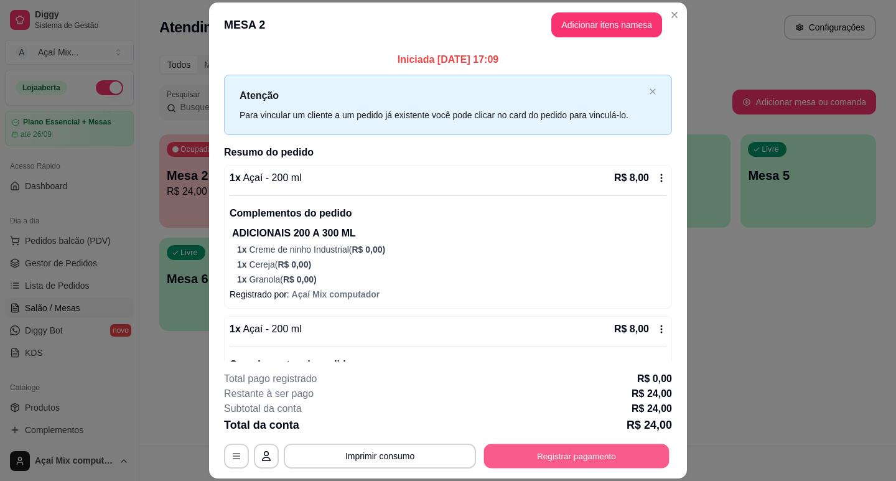
click at [521, 445] on button "Registrar pagamento" at bounding box center [576, 456] width 185 height 24
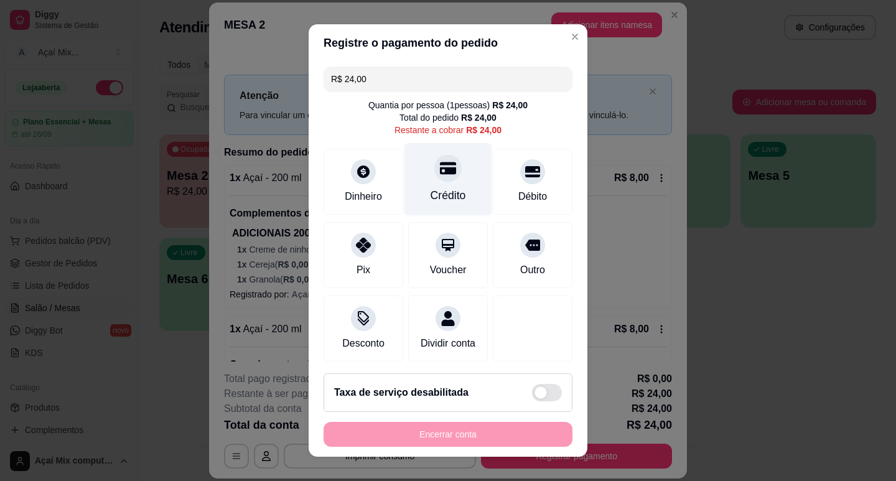
drag, startPoint x: 450, startPoint y: 151, endPoint x: 450, endPoint y: 159, distance: 8.1
click at [450, 156] on div "Crédito" at bounding box center [448, 178] width 88 height 73
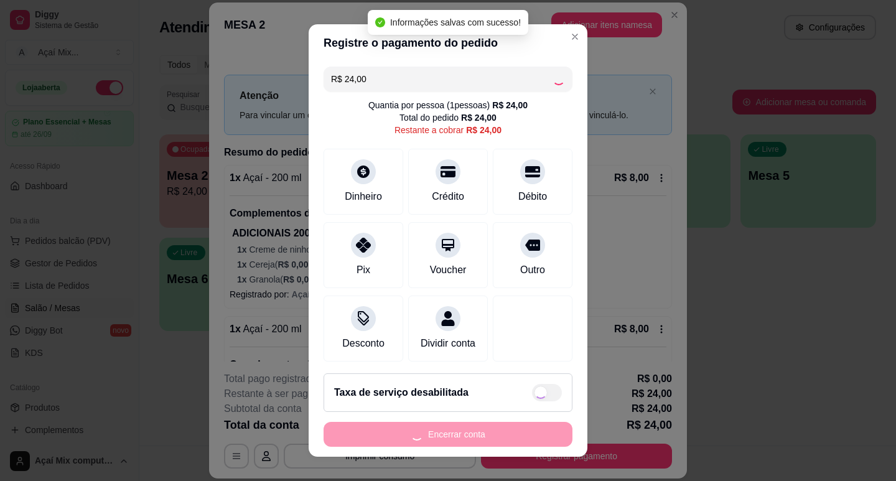
type input "R$ 0,00"
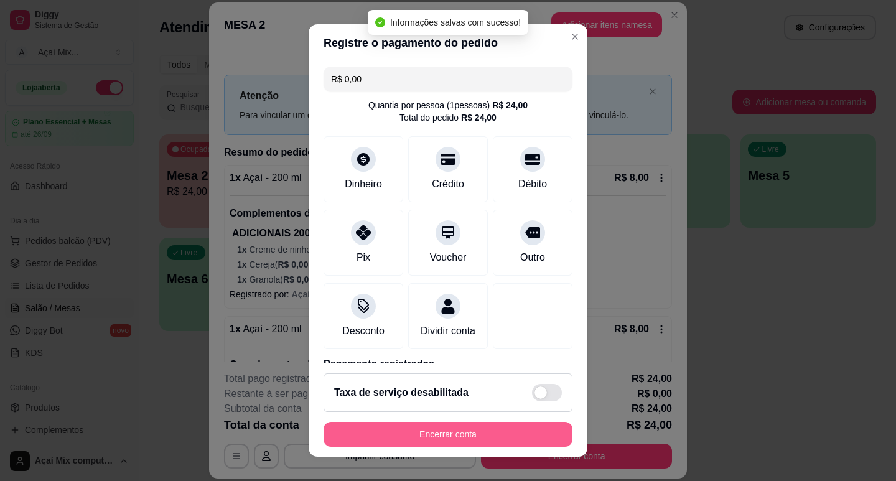
click at [427, 440] on button "Encerrar conta" at bounding box center [448, 434] width 249 height 25
